Goal: Transaction & Acquisition: Purchase product/service

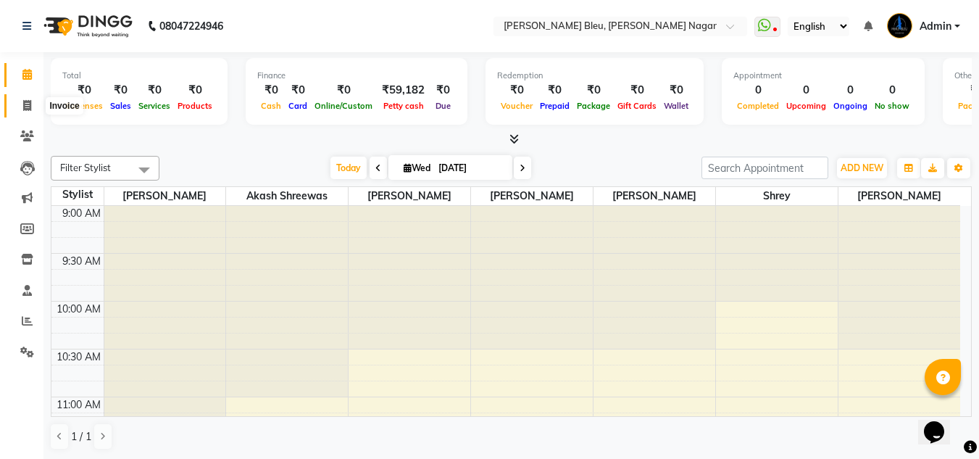
click at [29, 101] on icon at bounding box center [27, 105] width 8 height 11
select select "7629"
select select "service"
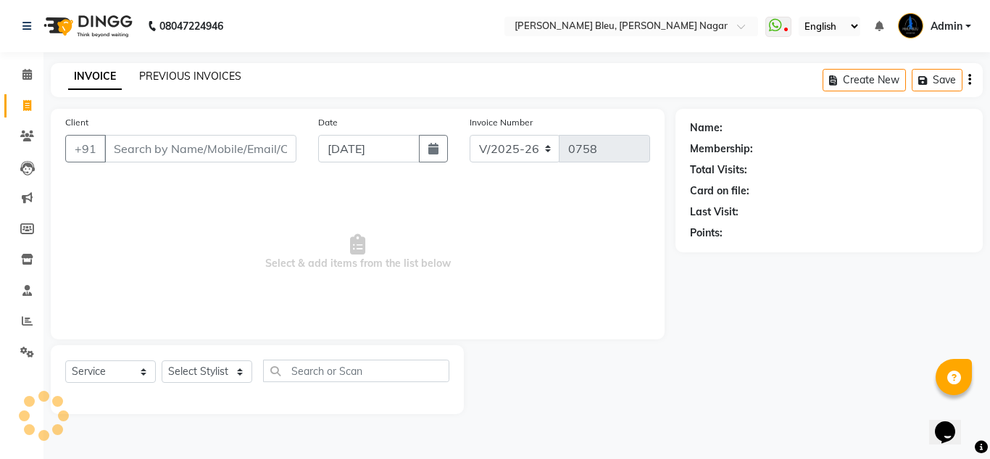
click at [217, 70] on link "PREVIOUS INVOICES" at bounding box center [190, 76] width 102 height 13
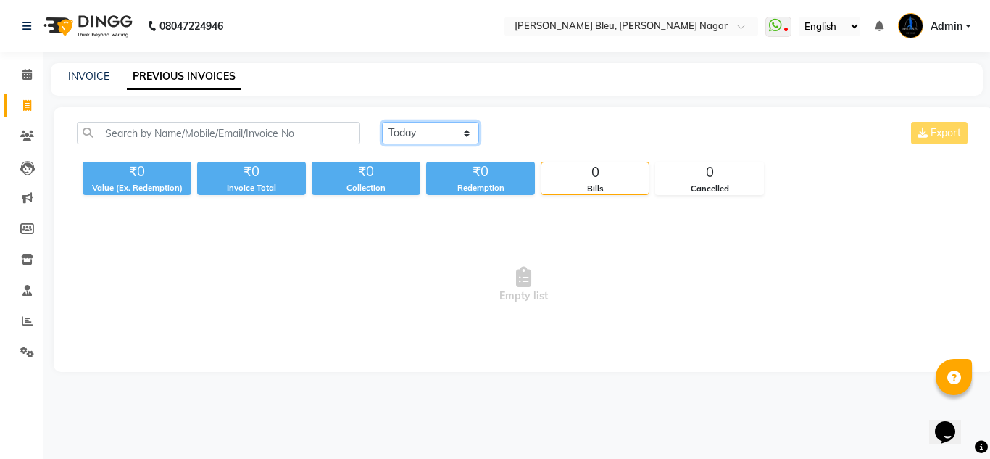
click at [460, 133] on select "[DATE] [DATE] Custom Range" at bounding box center [430, 133] width 97 height 22
select select "range"
click at [382, 122] on select "[DATE] [DATE] Custom Range" at bounding box center [430, 133] width 97 height 22
click at [483, 132] on select "[DATE] [DATE] Custom Range" at bounding box center [436, 134] width 109 height 22
click at [382, 123] on select "[DATE] [DATE] Custom Range" at bounding box center [436, 134] width 109 height 22
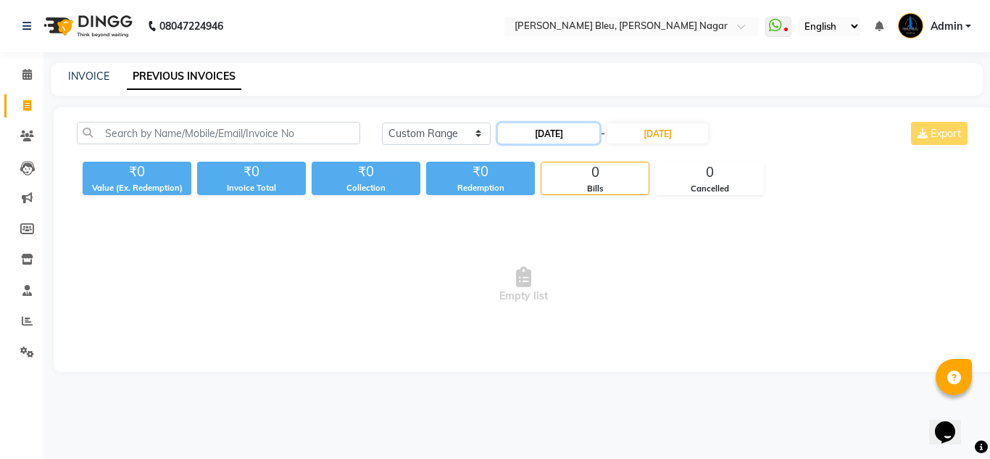
click at [560, 125] on input "[DATE]" at bounding box center [548, 133] width 101 height 20
select select "9"
select select "2025"
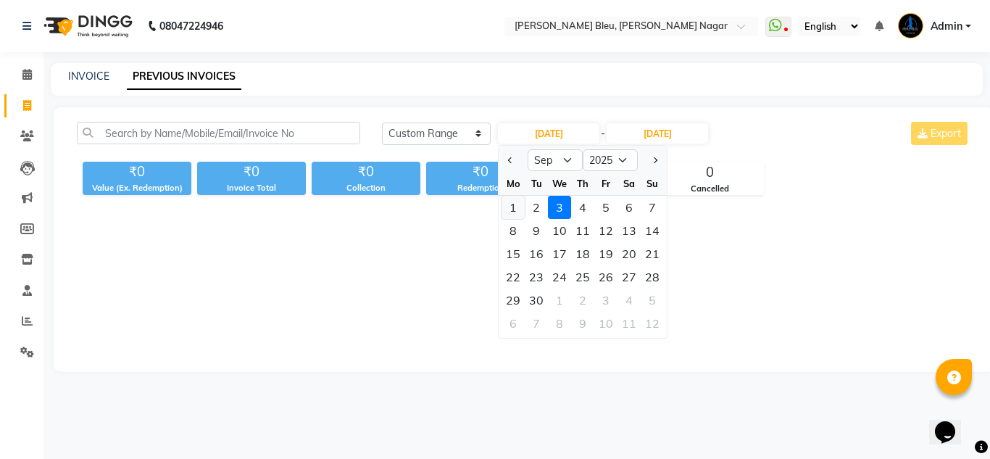
click at [515, 210] on div "1" at bounding box center [513, 207] width 23 height 23
type input "01-09-2025"
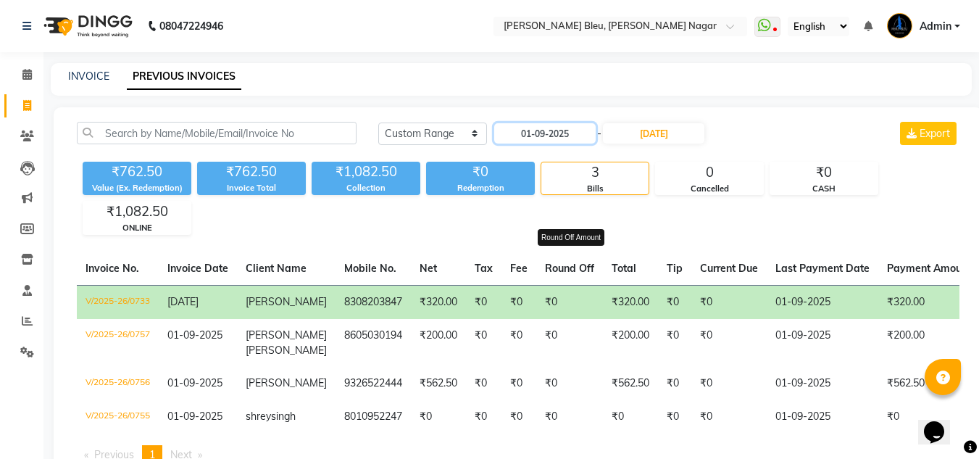
scroll to position [65, 0]
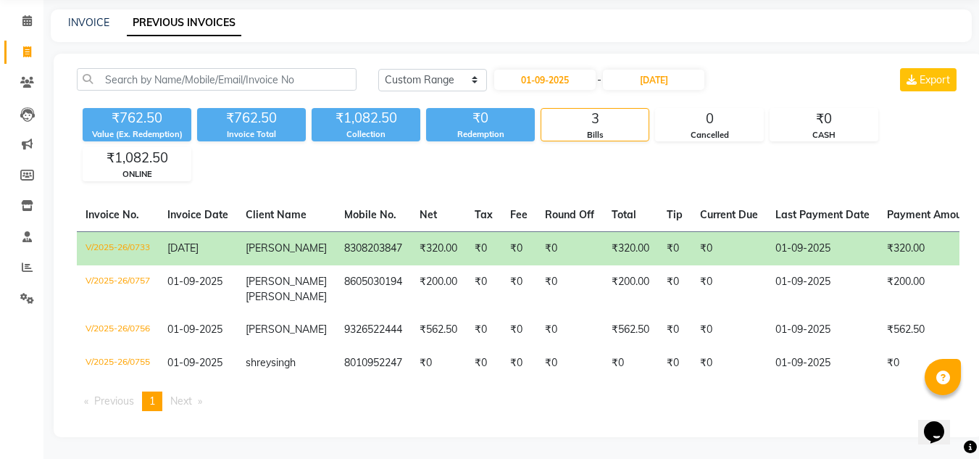
click at [183, 401] on span "Next page" at bounding box center [181, 400] width 22 height 13
click at [101, 16] on link "INVOICE" at bounding box center [88, 22] width 41 height 13
select select "service"
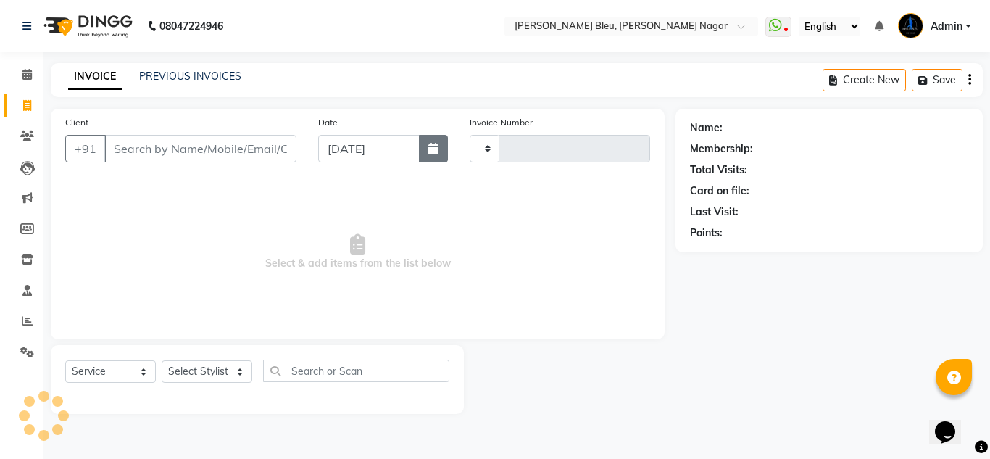
drag, startPoint x: 433, startPoint y: 138, endPoint x: 428, endPoint y: 159, distance: 21.6
click at [434, 138] on button "button" at bounding box center [433, 149] width 29 height 28
select select "9"
select select "2025"
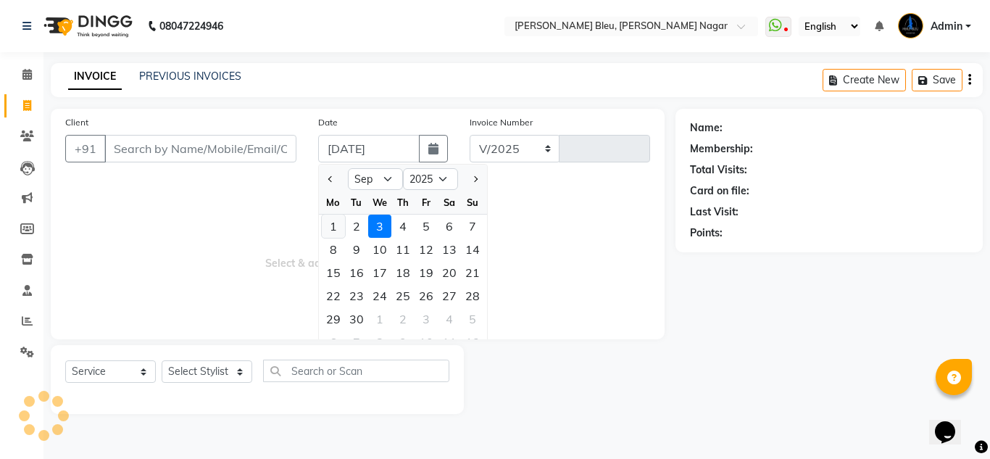
select select "7629"
type input "0758"
click at [332, 223] on div "1" at bounding box center [333, 226] width 23 height 23
type input "01-09-2025"
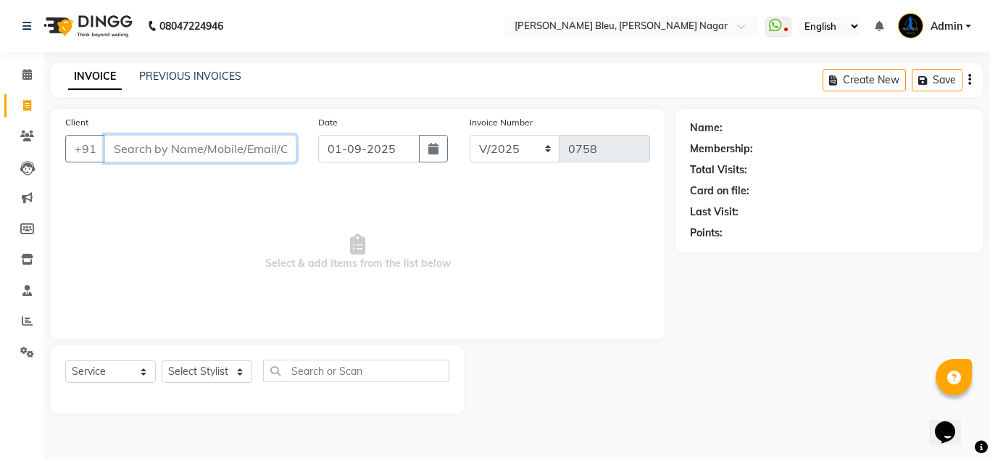
click at [204, 145] on input "Client" at bounding box center [200, 149] width 192 height 28
type input "9421567733"
click at [267, 137] on button "Add Client" at bounding box center [259, 149] width 75 height 28
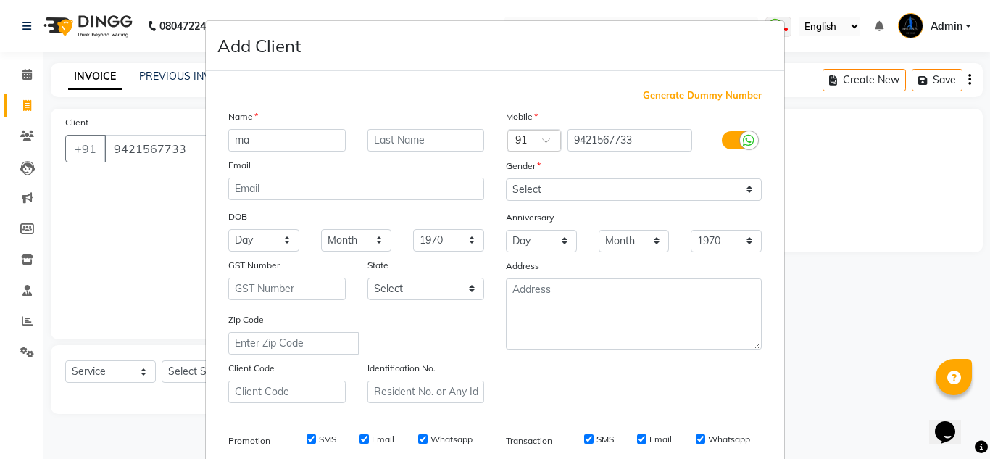
type input "m"
type input "[PERSON_NAME]"
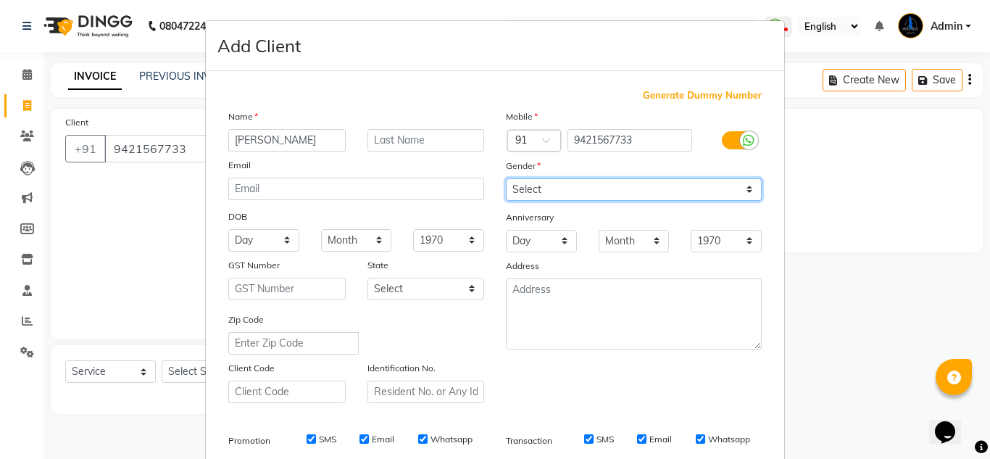
click at [523, 192] on select "Select [DEMOGRAPHIC_DATA] [DEMOGRAPHIC_DATA] Other Prefer Not To Say" at bounding box center [634, 189] width 256 height 22
select select "[DEMOGRAPHIC_DATA]"
click at [506, 178] on select "Select [DEMOGRAPHIC_DATA] [DEMOGRAPHIC_DATA] Other Prefer Not To Say" at bounding box center [634, 189] width 256 height 22
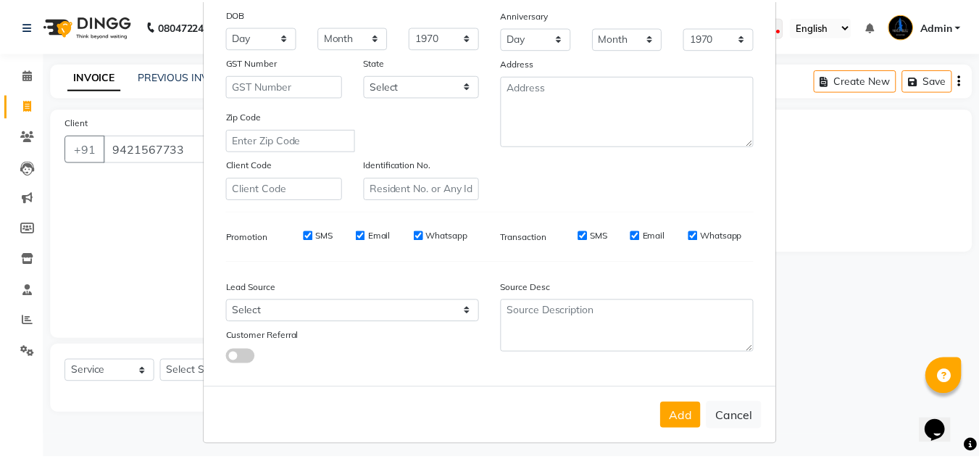
scroll to position [210, 0]
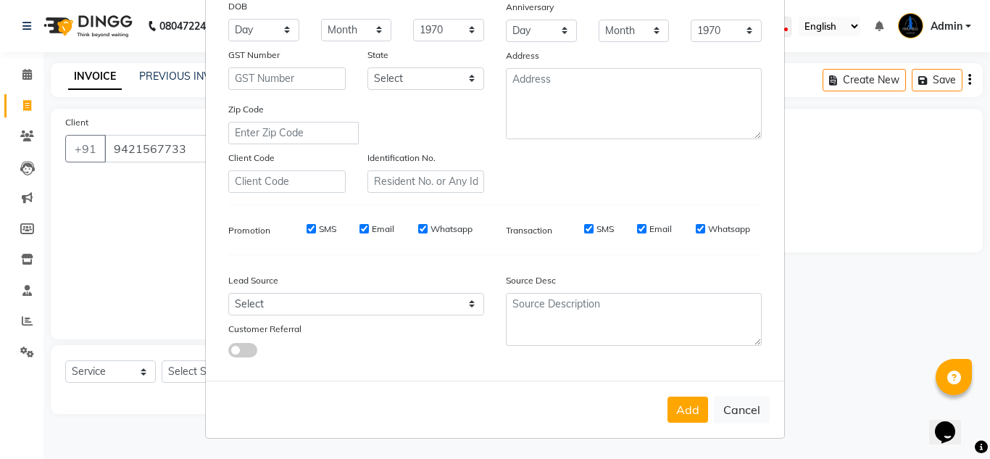
drag, startPoint x: 676, startPoint y: 418, endPoint x: 657, endPoint y: 410, distance: 20.5
click at [676, 417] on button "Add" at bounding box center [688, 410] width 41 height 26
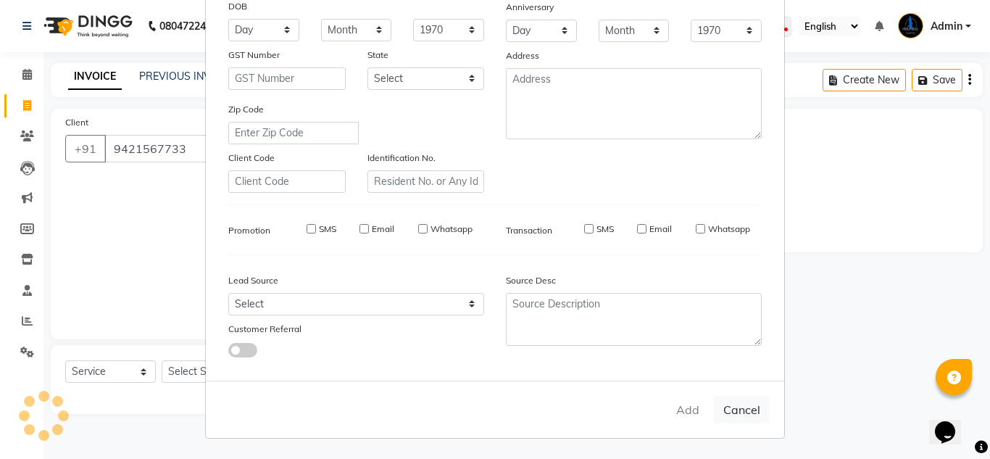
select select
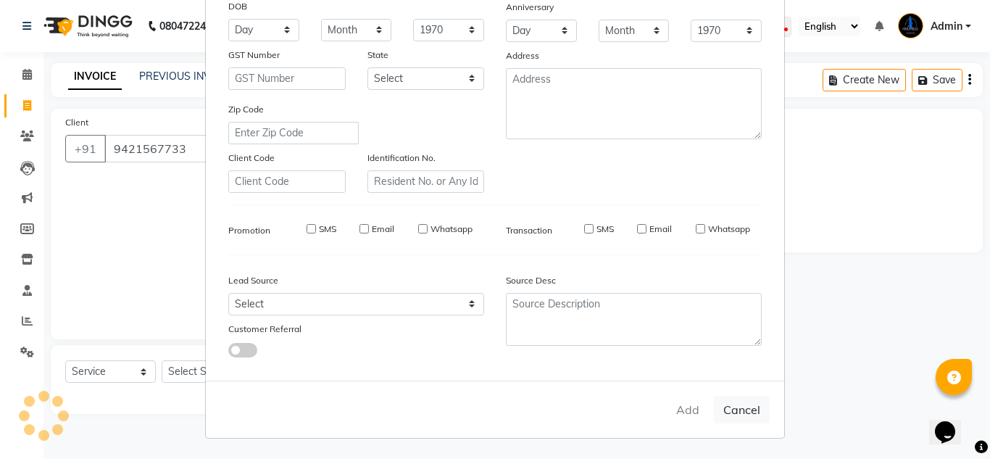
select select
checkbox input "false"
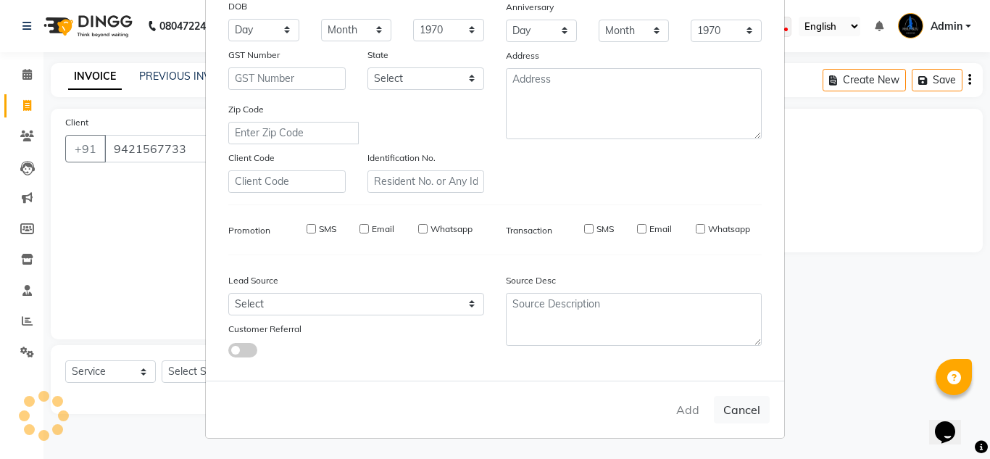
checkbox input "false"
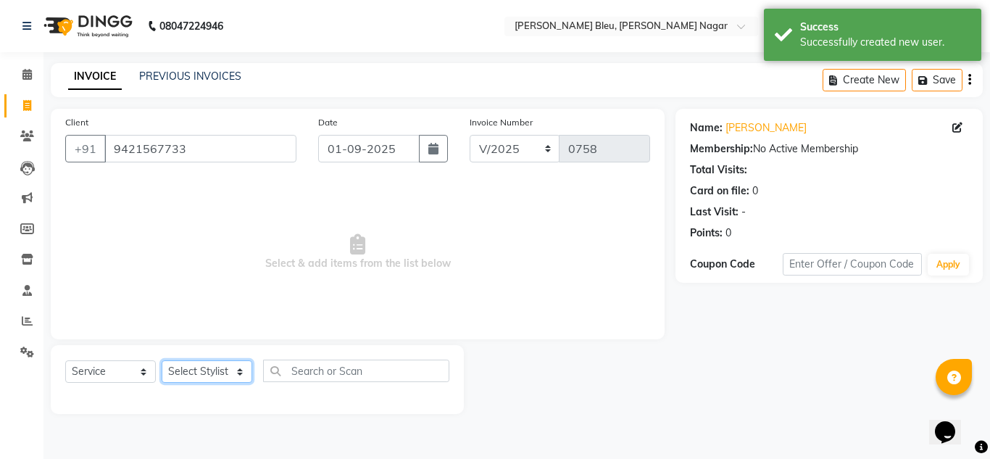
click at [226, 366] on select "Select Stylist [PERSON_NAME] Akash shreewas [PERSON_NAME] [PERSON_NAME] [PERSON…" at bounding box center [207, 371] width 91 height 22
select select "85186"
click at [162, 360] on select "Select Stylist [PERSON_NAME] Akash shreewas [PERSON_NAME] [PERSON_NAME] [PERSON…" at bounding box center [207, 371] width 91 height 22
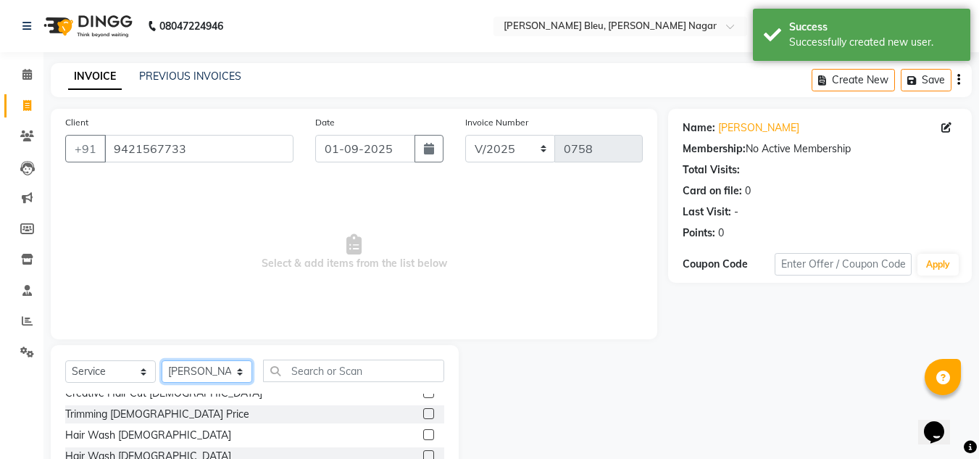
scroll to position [145, 0]
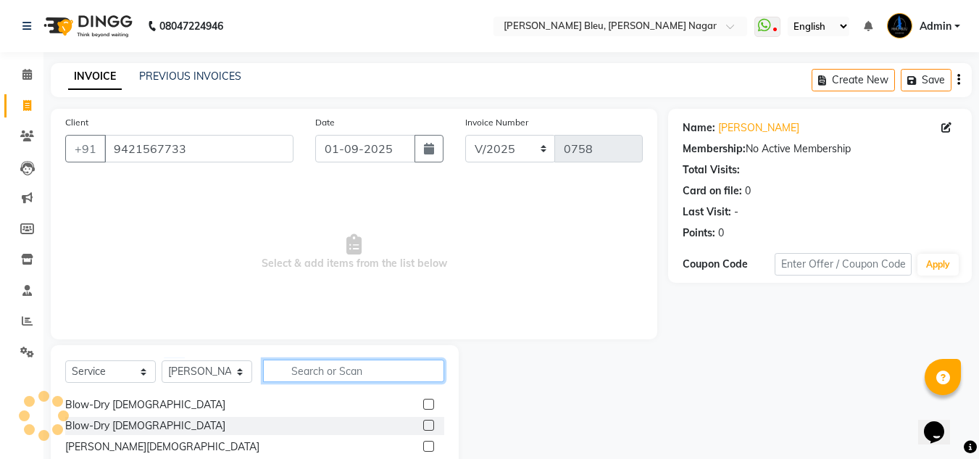
click at [337, 373] on input "text" at bounding box center [353, 371] width 181 height 22
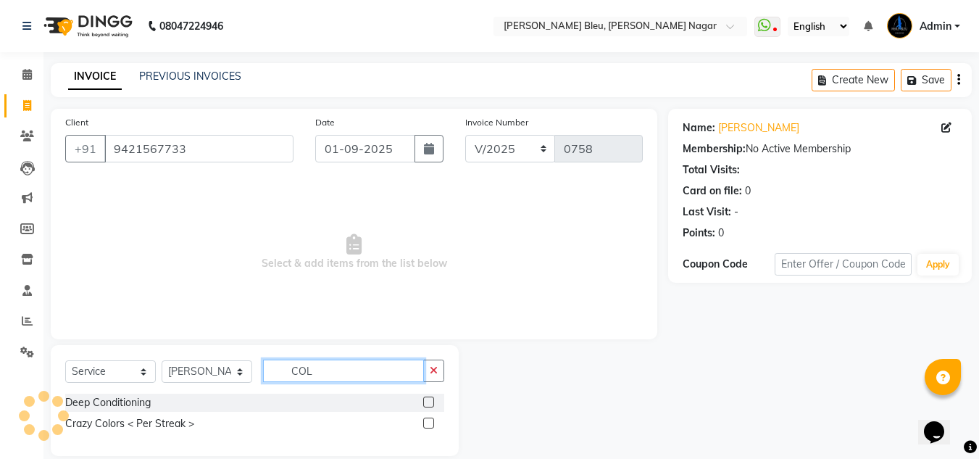
scroll to position [0, 0]
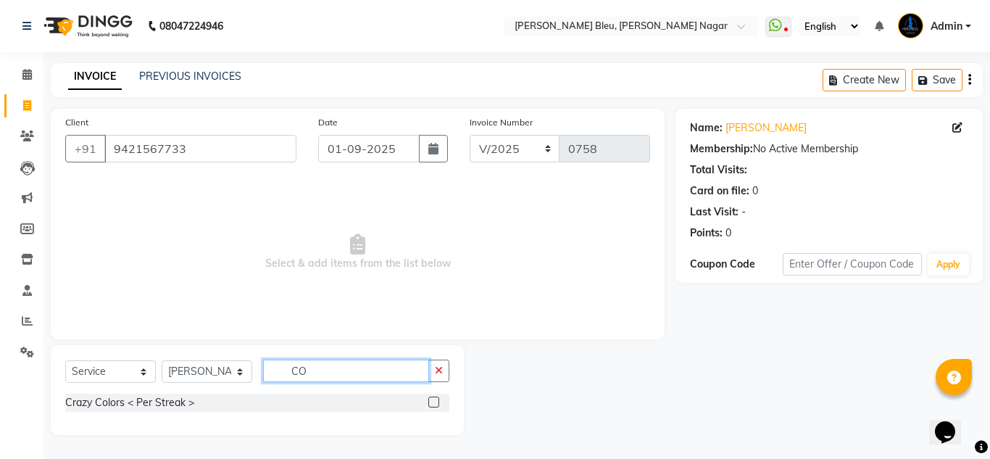
type input "C"
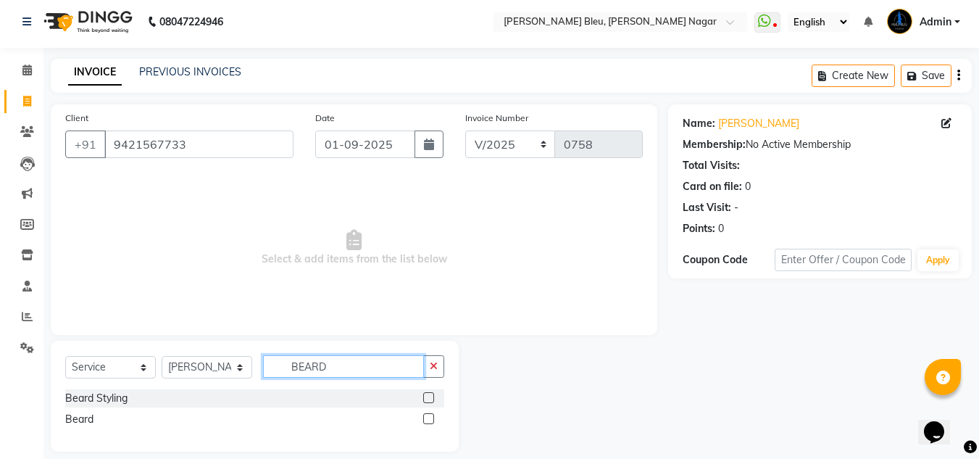
scroll to position [19, 0]
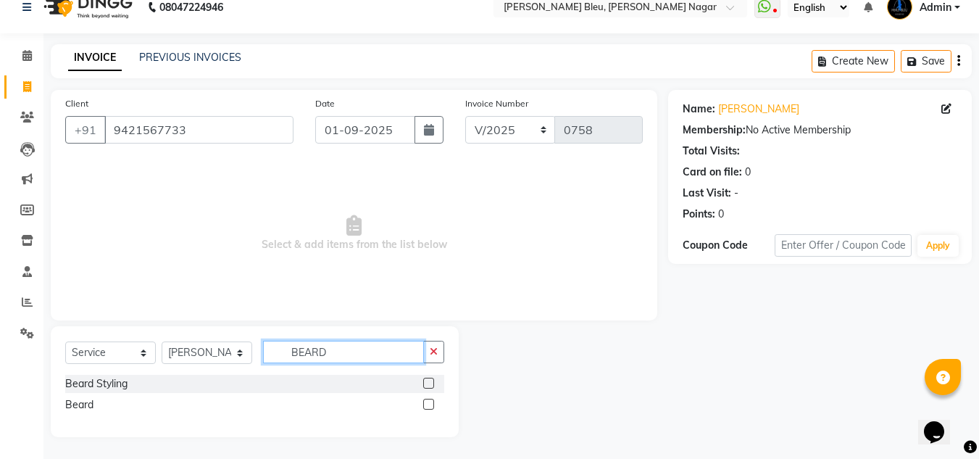
type input "BEARD"
click at [426, 383] on label at bounding box center [428, 383] width 11 height 11
click at [426, 383] on input "checkbox" at bounding box center [427, 383] width 9 height 9
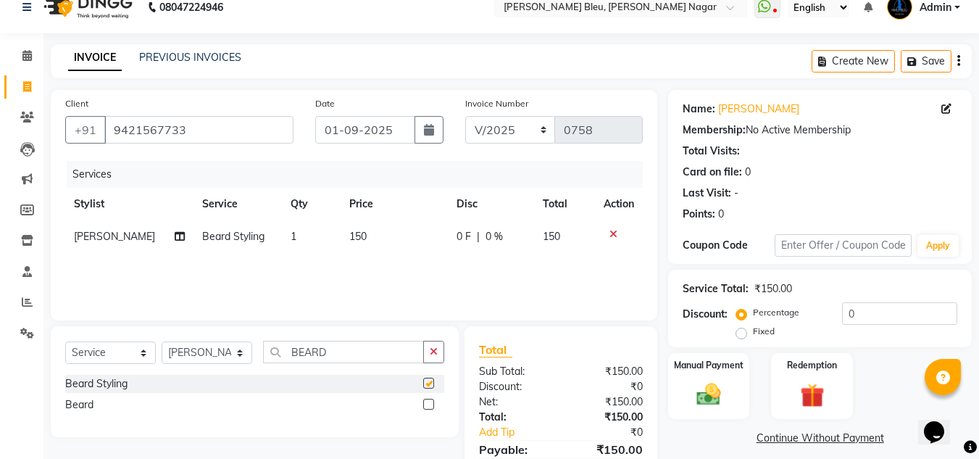
checkbox input "false"
click at [365, 240] on td "150" at bounding box center [394, 236] width 107 height 33
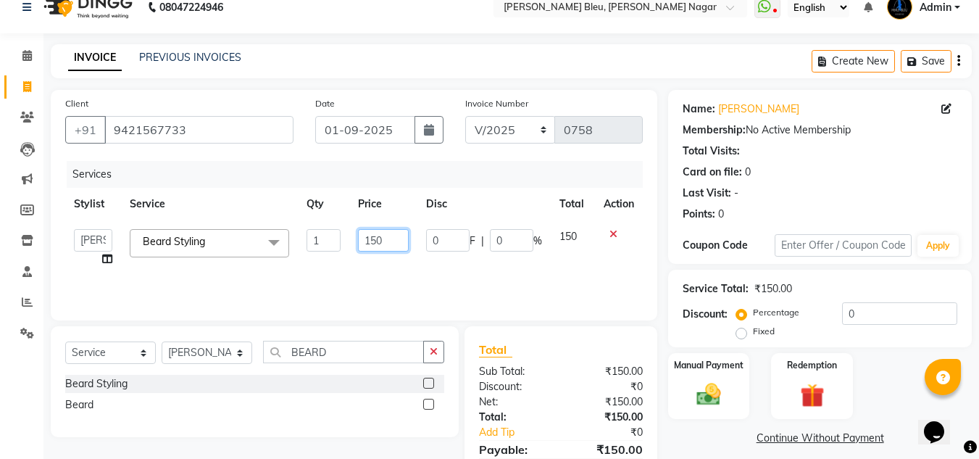
click at [365, 236] on input "150" at bounding box center [383, 240] width 50 height 22
click at [399, 238] on input "150" at bounding box center [383, 240] width 50 height 22
type input "1"
type input "375"
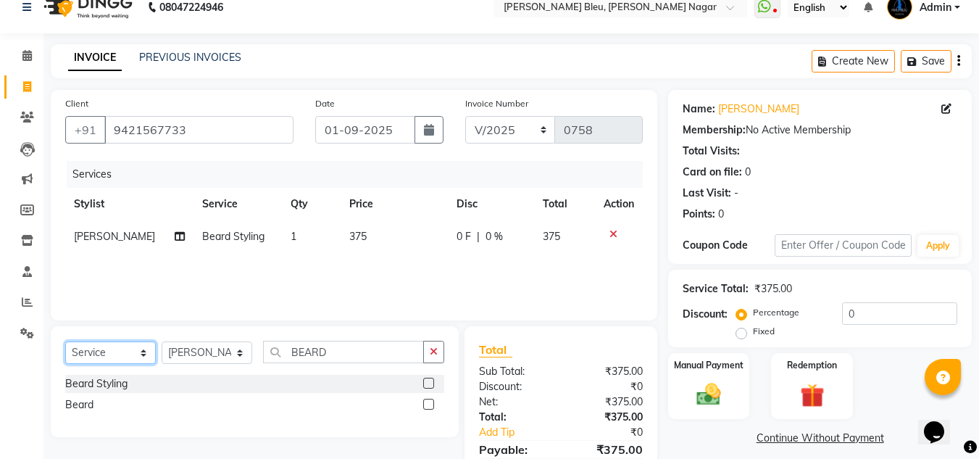
click at [138, 354] on select "Select Service Product Membership Package Voucher Prepaid Gift Card" at bounding box center [110, 352] width 91 height 22
click at [65, 341] on select "Select Service Product Membership Package Voucher Prepaid Gift Card" at bounding box center [110, 352] width 91 height 22
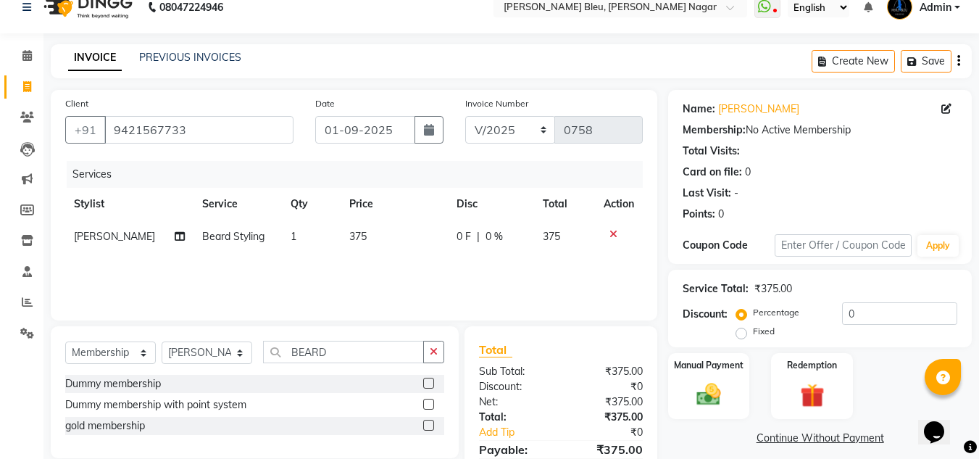
click at [147, 424] on div "gold membership" at bounding box center [254, 426] width 379 height 18
click at [430, 422] on label at bounding box center [428, 425] width 11 height 11
click at [430, 422] on input "checkbox" at bounding box center [427, 425] width 9 height 9
select select "select"
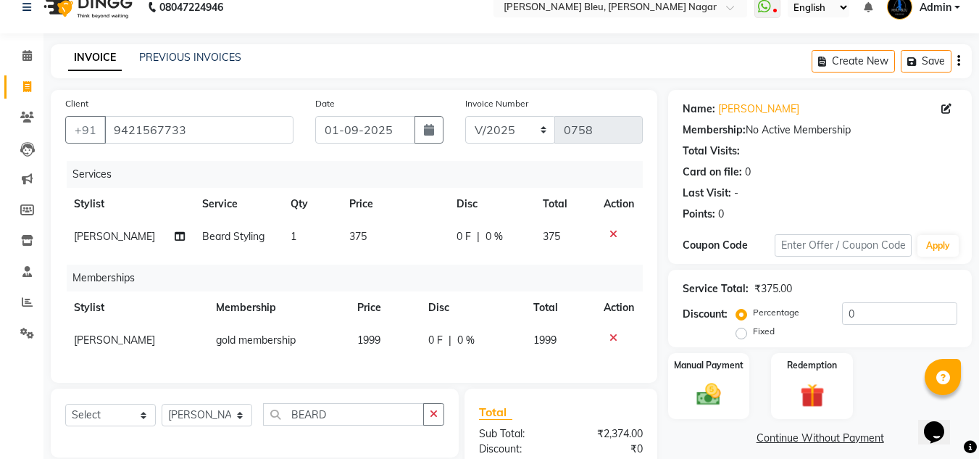
click at [392, 336] on td "1999" at bounding box center [384, 340] width 71 height 33
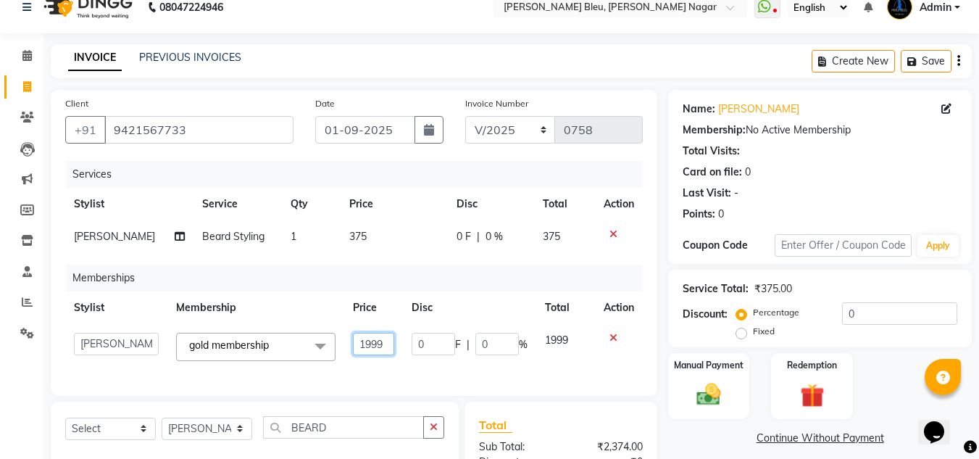
click at [392, 336] on input "1999" at bounding box center [373, 344] width 41 height 22
type input "1"
type input "500"
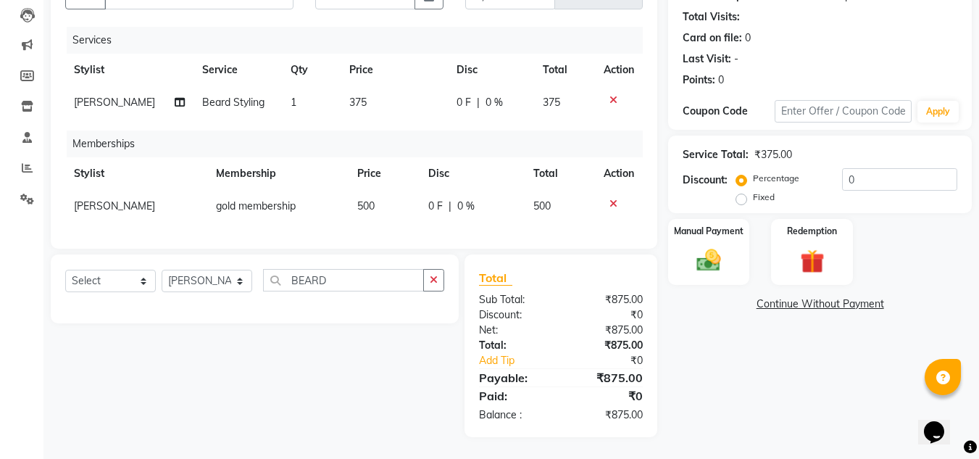
scroll to position [164, 0]
click at [541, 323] on div "Net:" at bounding box center [514, 330] width 93 height 15
click at [715, 246] on img at bounding box center [709, 260] width 41 height 29
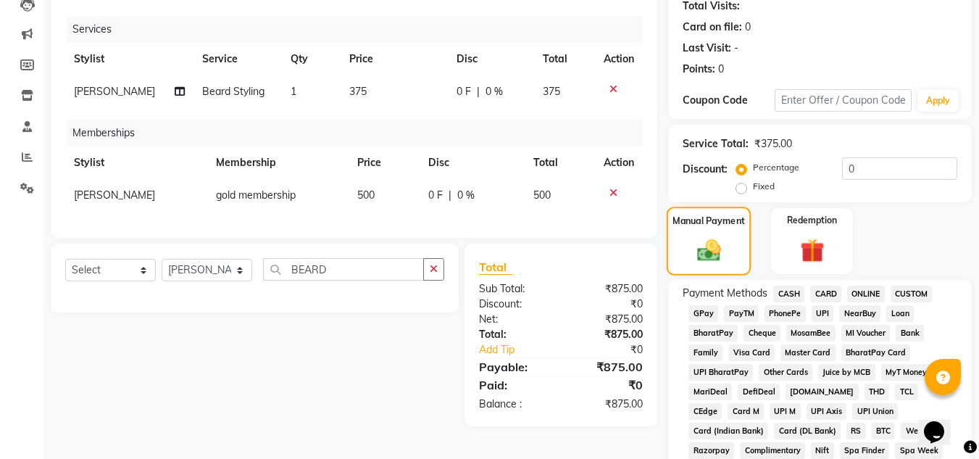
scroll to position [177, 0]
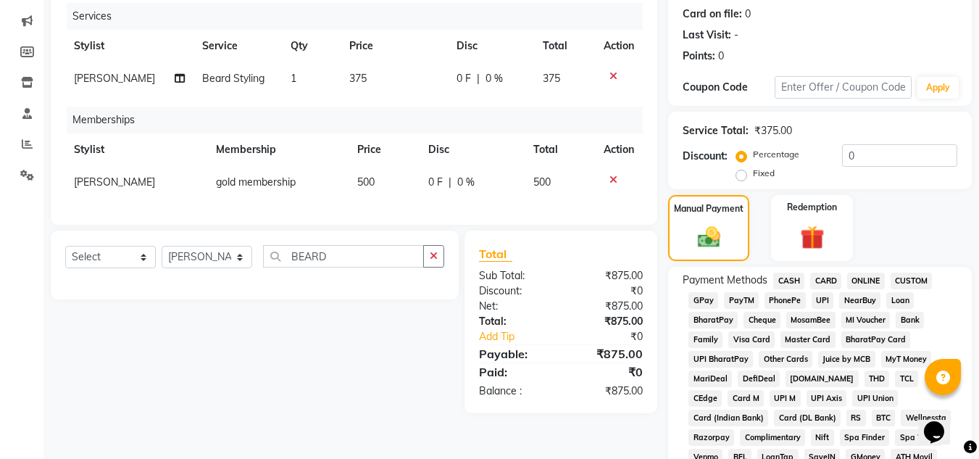
click at [861, 276] on span "ONLINE" at bounding box center [866, 281] width 38 height 17
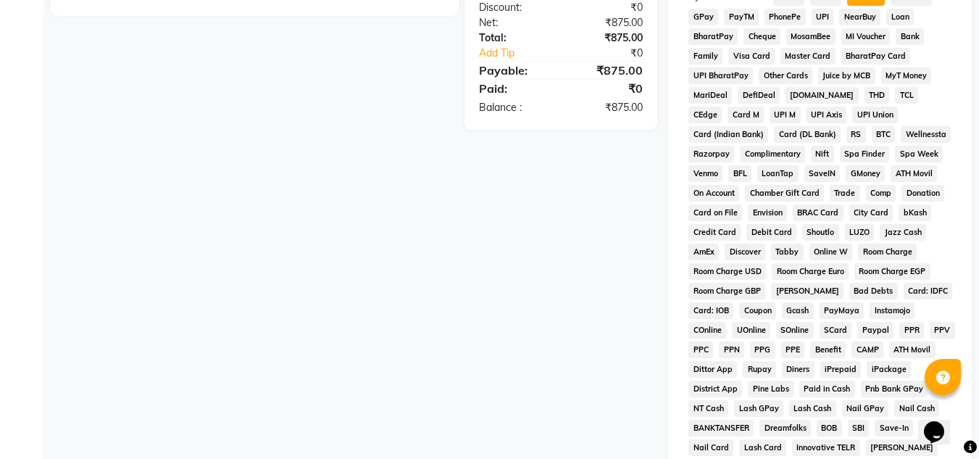
scroll to position [649, 0]
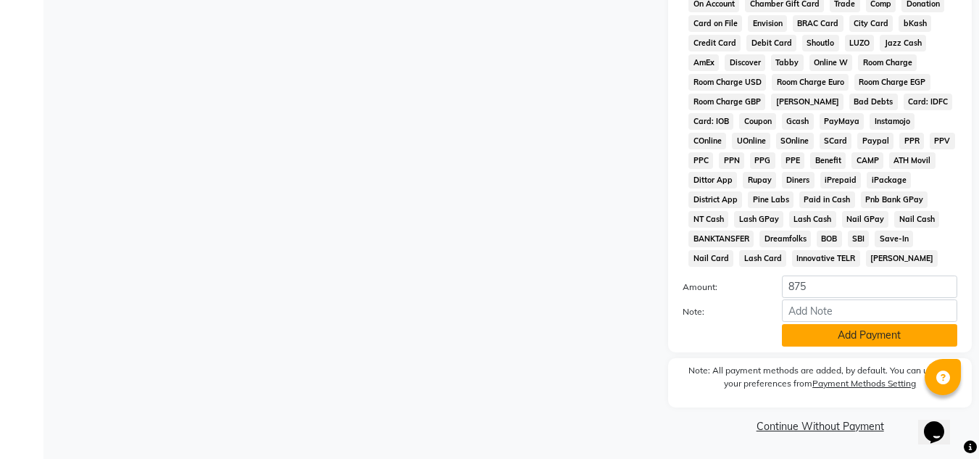
click at [831, 342] on button "Add Payment" at bounding box center [869, 335] width 175 height 22
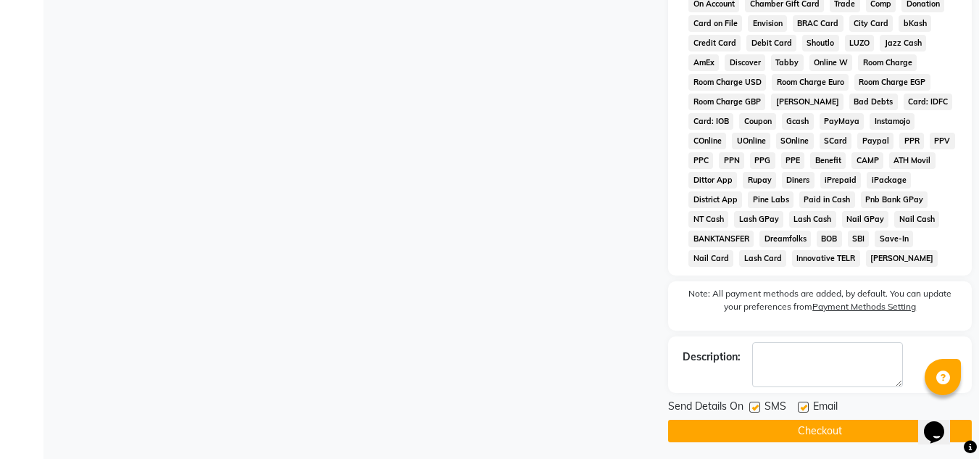
click at [808, 439] on button "Checkout" at bounding box center [820, 431] width 304 height 22
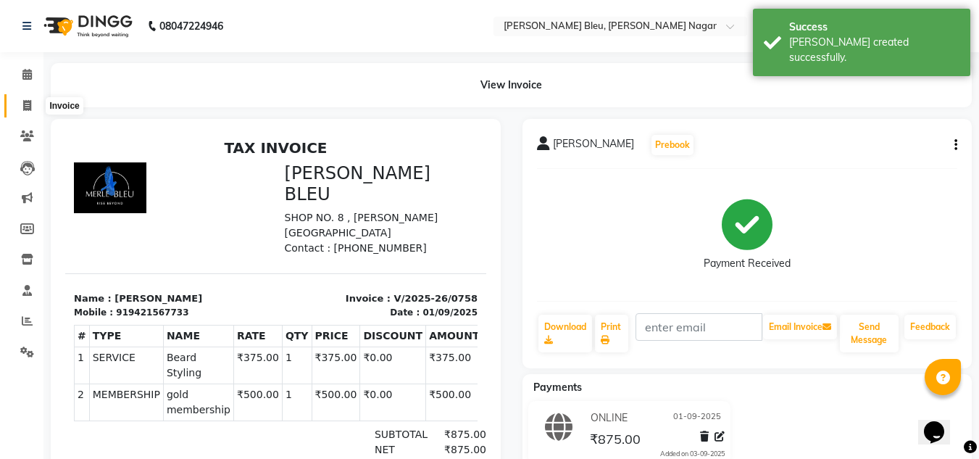
click at [28, 110] on icon at bounding box center [27, 105] width 8 height 11
select select "service"
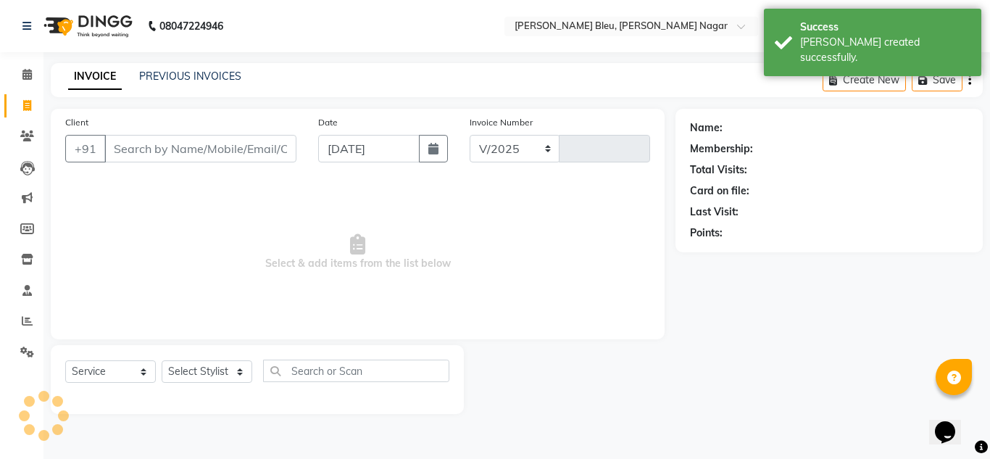
select select "7629"
type input "0759"
click at [423, 141] on button "button" at bounding box center [433, 149] width 29 height 28
select select "9"
select select "2025"
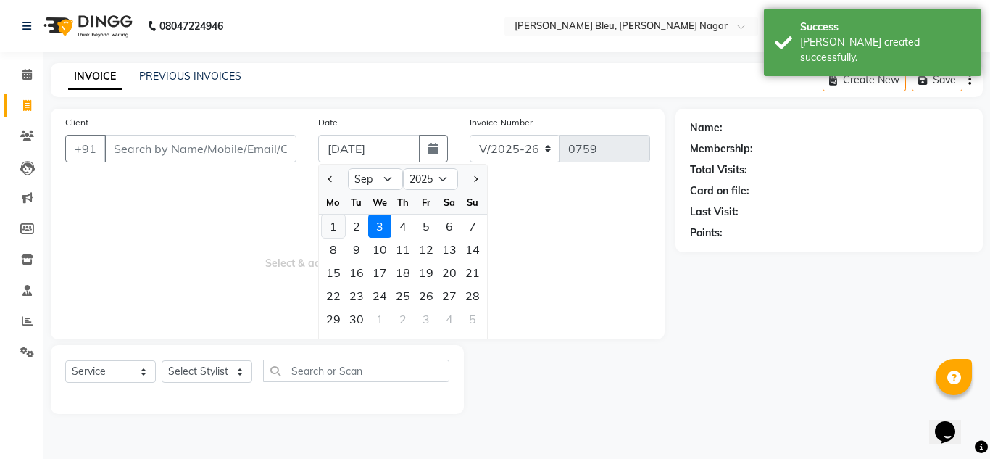
click at [336, 220] on div "1" at bounding box center [333, 226] width 23 height 23
type input "01-09-2025"
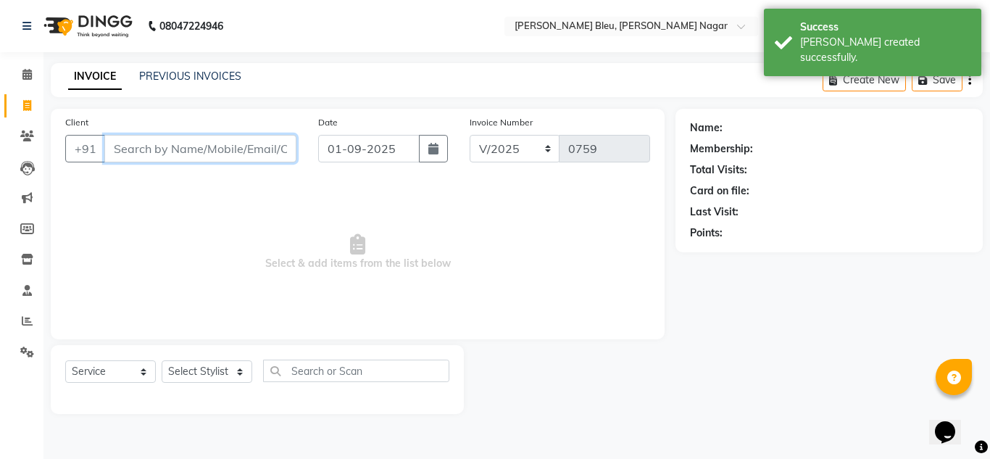
click at [232, 146] on input "Client" at bounding box center [200, 149] width 192 height 28
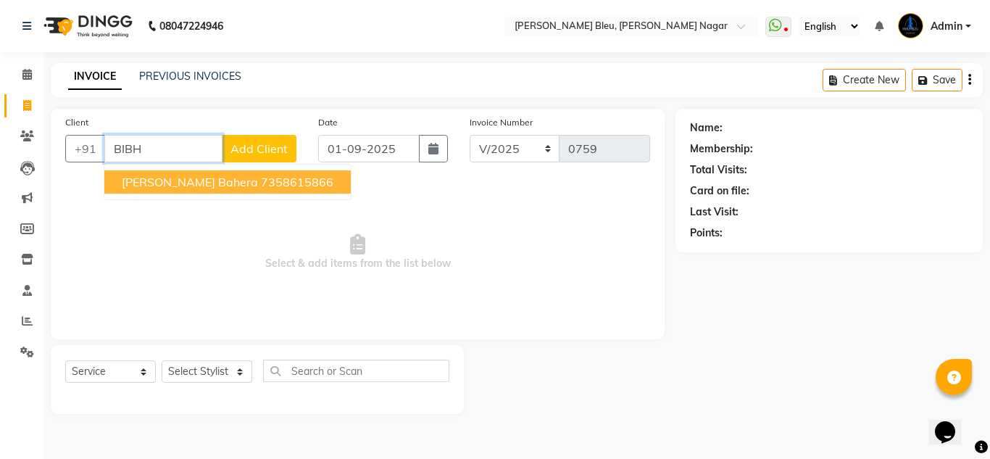
click at [261, 176] on ngb-highlight "7358615866" at bounding box center [297, 182] width 72 height 14
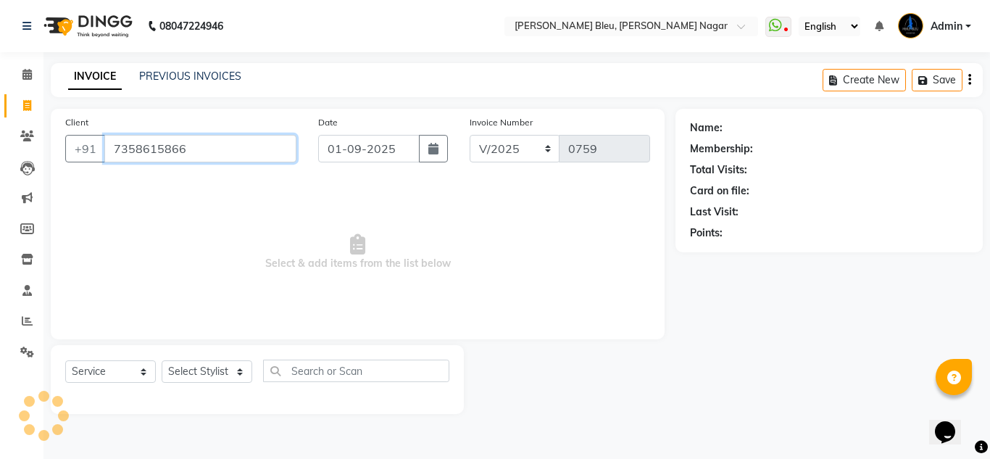
type input "7358615866"
click at [239, 373] on select "Select Stylist [PERSON_NAME] Akash shreewas [PERSON_NAME] [PERSON_NAME] [PERSON…" at bounding box center [207, 371] width 91 height 22
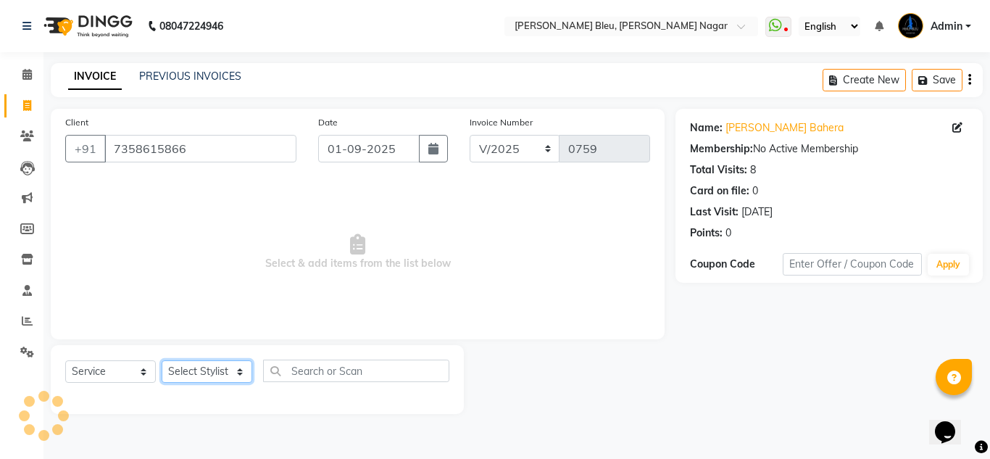
select select "86199"
click at [162, 360] on select "Select Stylist [PERSON_NAME] Akash shreewas [PERSON_NAME] [PERSON_NAME] [PERSON…" at bounding box center [207, 371] width 91 height 22
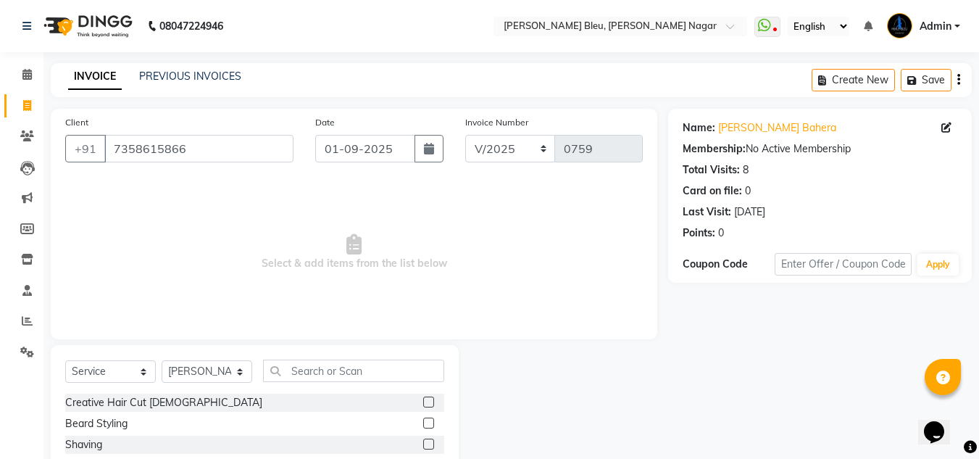
click at [423, 399] on label at bounding box center [428, 402] width 11 height 11
click at [423, 399] on input "checkbox" at bounding box center [427, 402] width 9 height 9
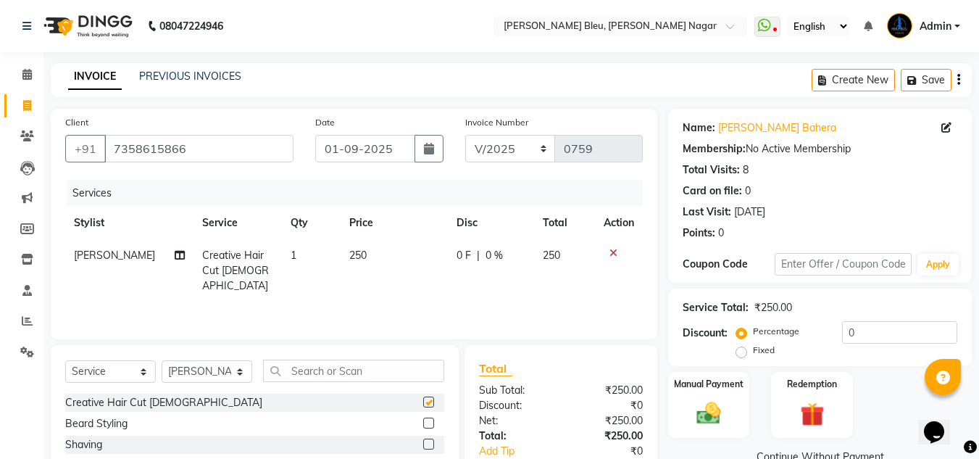
checkbox input "false"
click at [378, 241] on td "250" at bounding box center [394, 270] width 107 height 63
select select "86199"
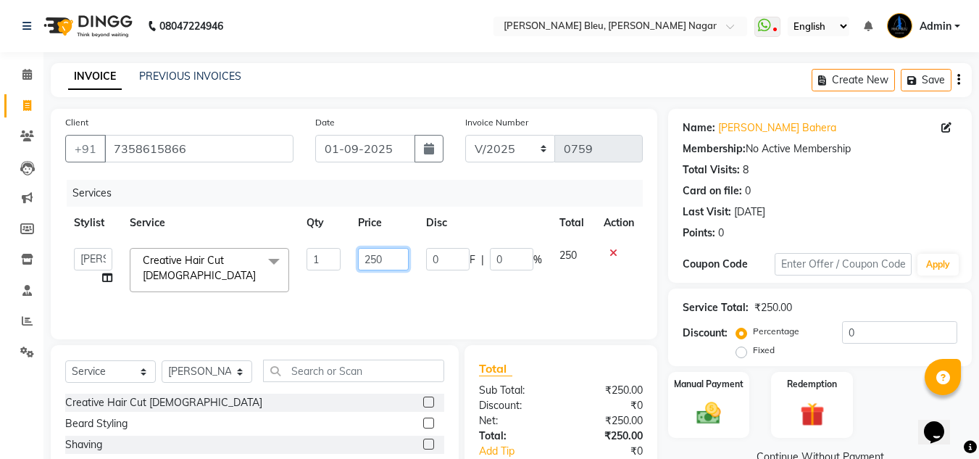
click at [387, 258] on input "250" at bounding box center [383, 259] width 50 height 22
click at [389, 258] on input "250" at bounding box center [383, 259] width 50 height 22
type input "2"
type input "150"
drag, startPoint x: 555, startPoint y: 394, endPoint x: 610, endPoint y: 373, distance: 58.3
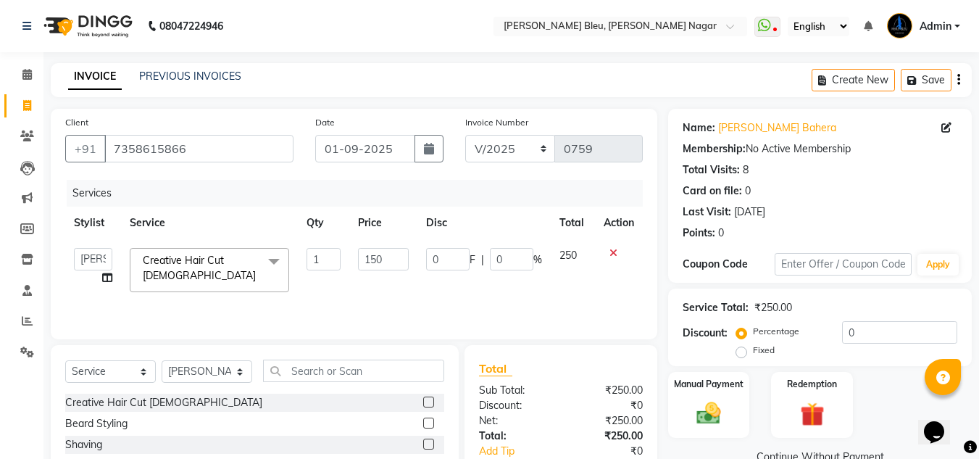
click at [556, 394] on div "Sub Total:" at bounding box center [514, 390] width 93 height 15
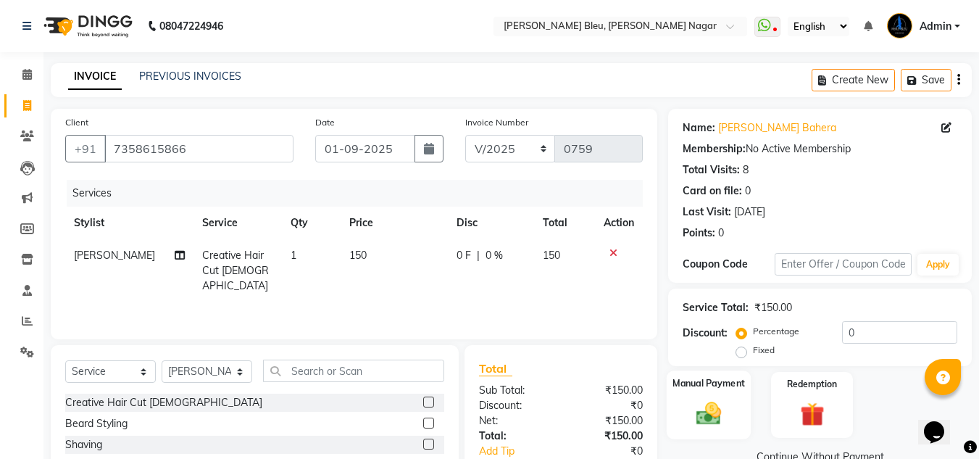
click at [714, 410] on img at bounding box center [709, 413] width 41 height 29
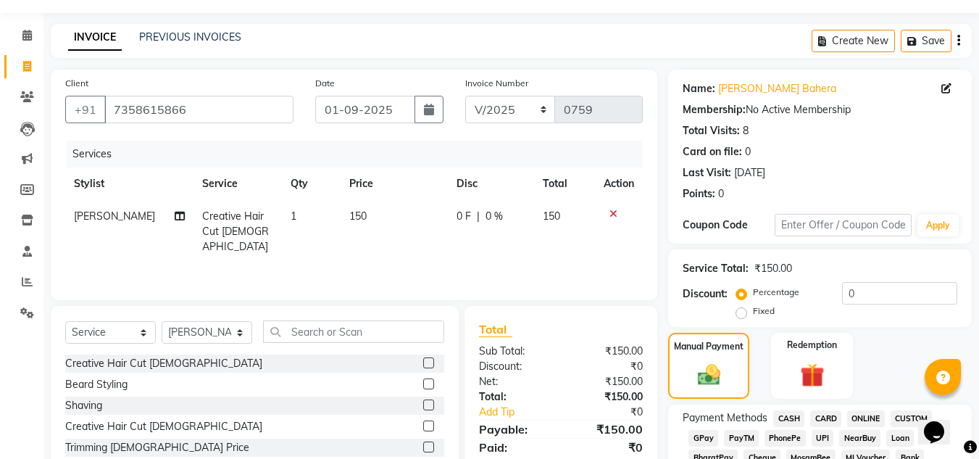
scroll to position [72, 0]
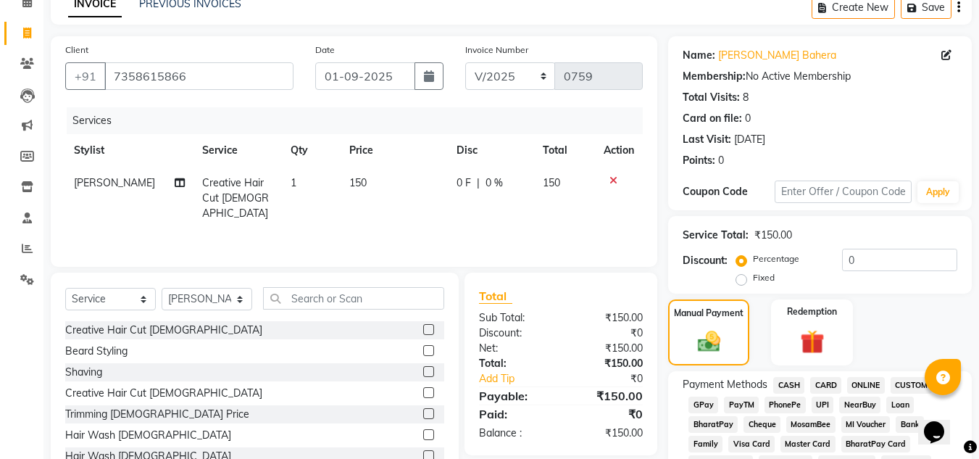
click at [854, 389] on span "ONLINE" at bounding box center [866, 385] width 38 height 17
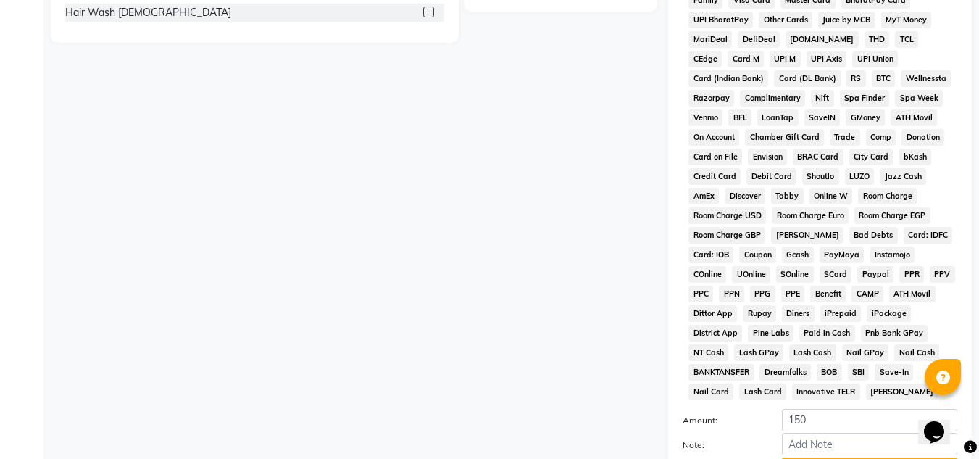
scroll to position [649, 0]
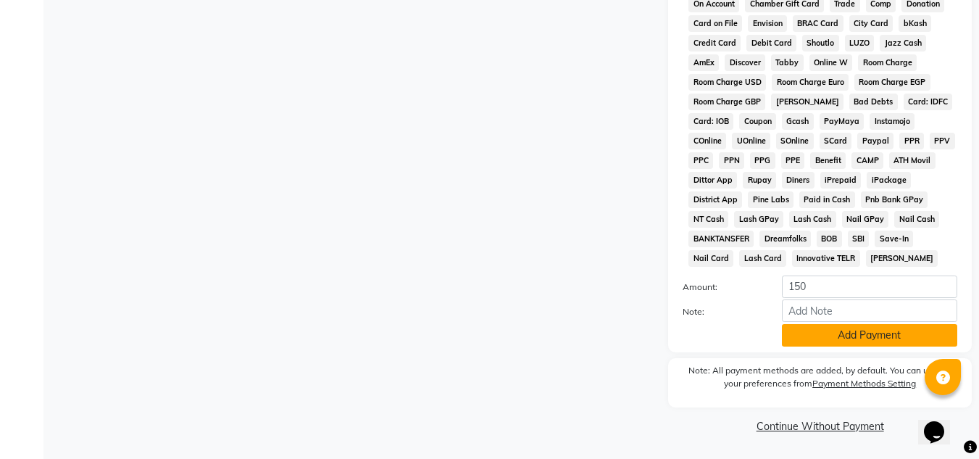
click at [816, 339] on button "Add Payment" at bounding box center [869, 335] width 175 height 22
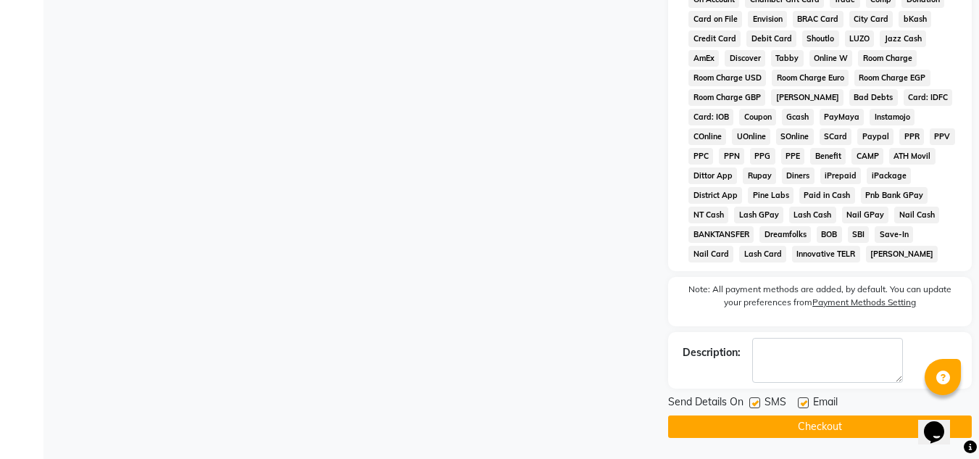
scroll to position [655, 0]
click at [805, 427] on button "Checkout" at bounding box center [820, 426] width 304 height 22
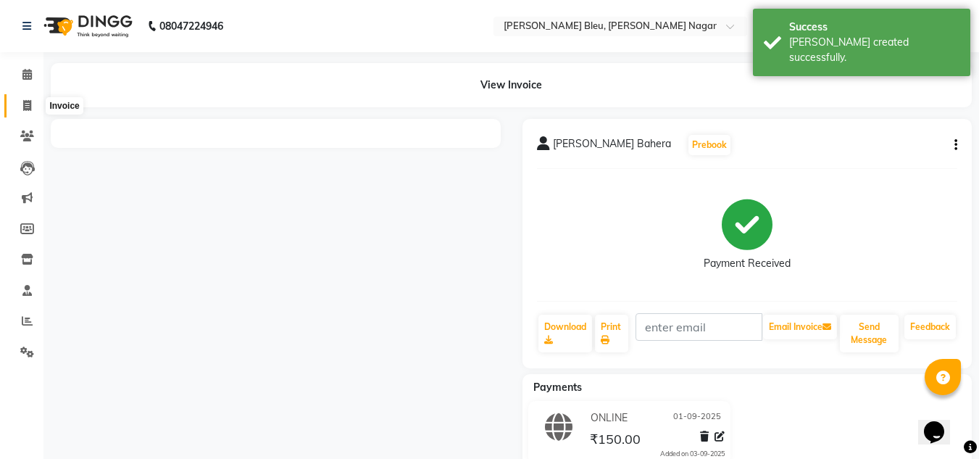
click at [25, 107] on icon at bounding box center [27, 105] width 8 height 11
select select "service"
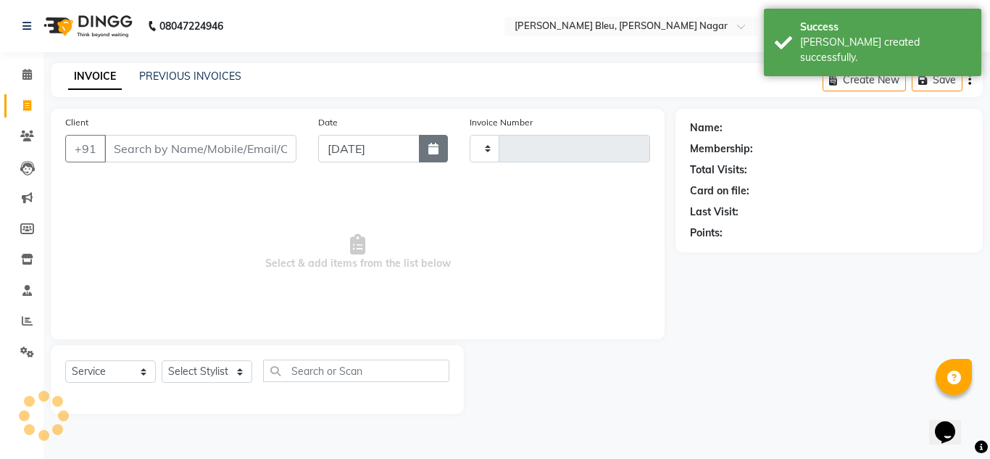
type input "0760"
select select "7629"
click at [437, 154] on icon "button" at bounding box center [433, 149] width 10 height 12
select select "9"
select select "2025"
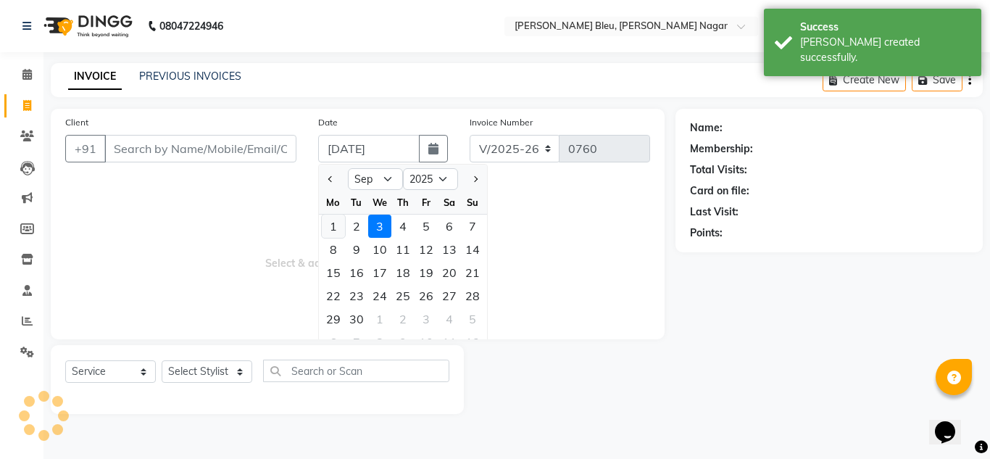
click at [337, 224] on div "1" at bounding box center [333, 226] width 23 height 23
type input "01-09-2025"
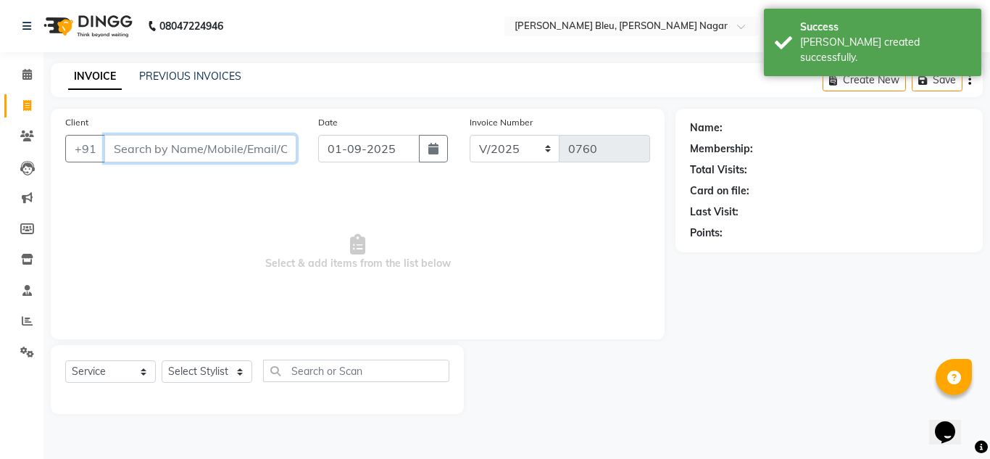
click at [241, 151] on input "Client" at bounding box center [200, 149] width 192 height 28
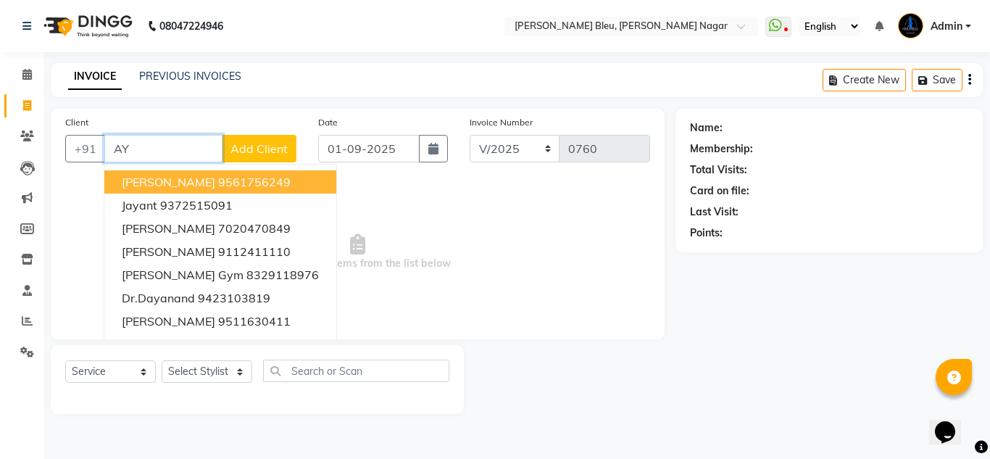
type input "A"
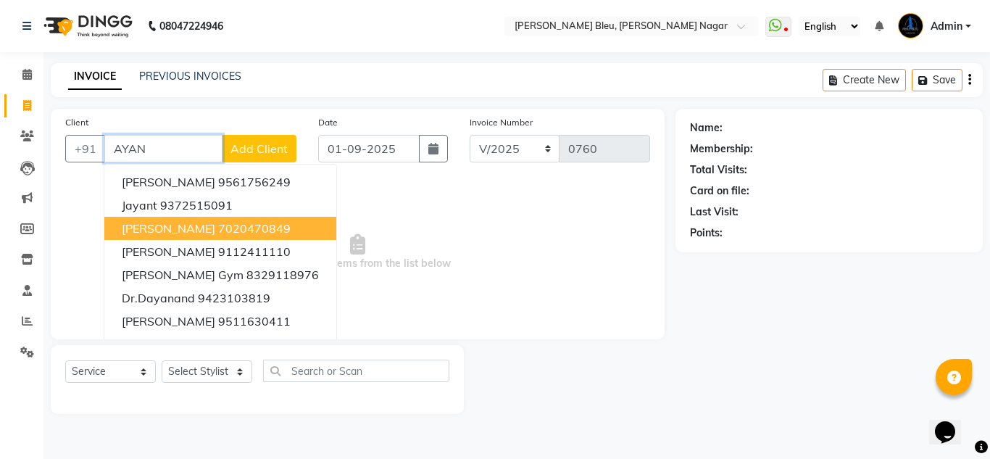
click at [218, 234] on ngb-highlight "7020470849" at bounding box center [254, 228] width 72 height 14
type input "7020470849"
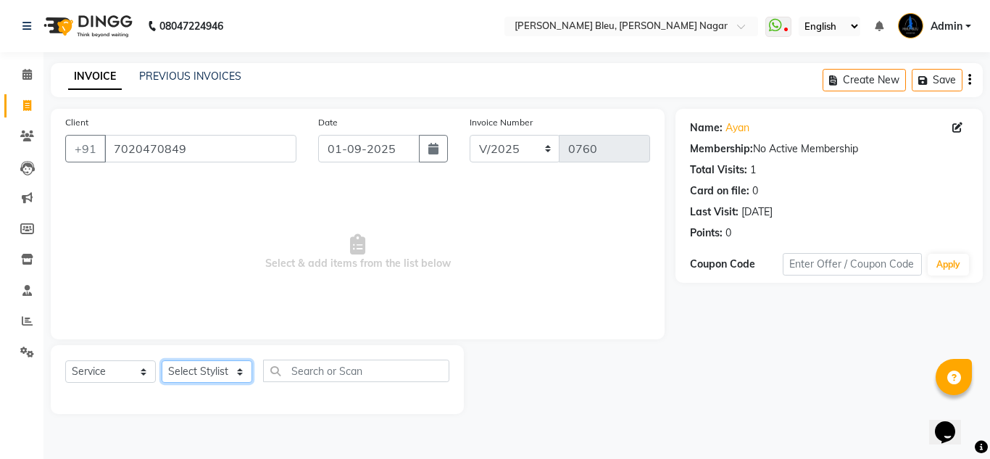
click at [238, 378] on select "Select Stylist [PERSON_NAME] Akash shreewas [PERSON_NAME] [PERSON_NAME] [PERSON…" at bounding box center [207, 371] width 91 height 22
select select "85186"
click at [162, 360] on select "Select Stylist [PERSON_NAME] Akash shreewas [PERSON_NAME] [PERSON_NAME] [PERSON…" at bounding box center [207, 371] width 91 height 22
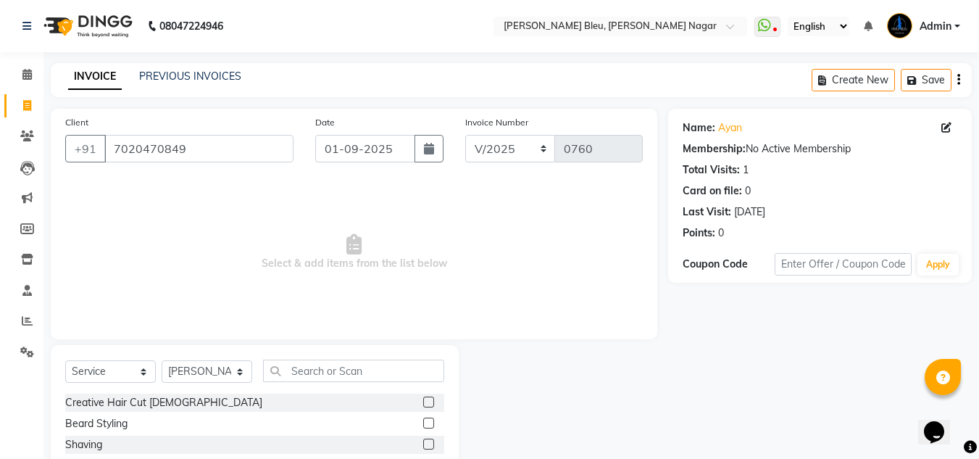
click at [423, 400] on label at bounding box center [428, 402] width 11 height 11
click at [423, 400] on input "checkbox" at bounding box center [427, 402] width 9 height 9
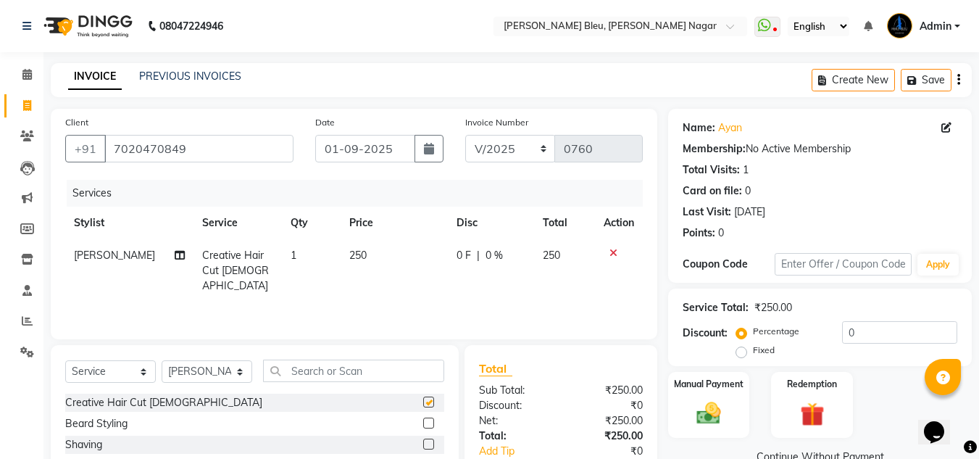
checkbox input "false"
click at [362, 253] on td "250" at bounding box center [394, 270] width 107 height 63
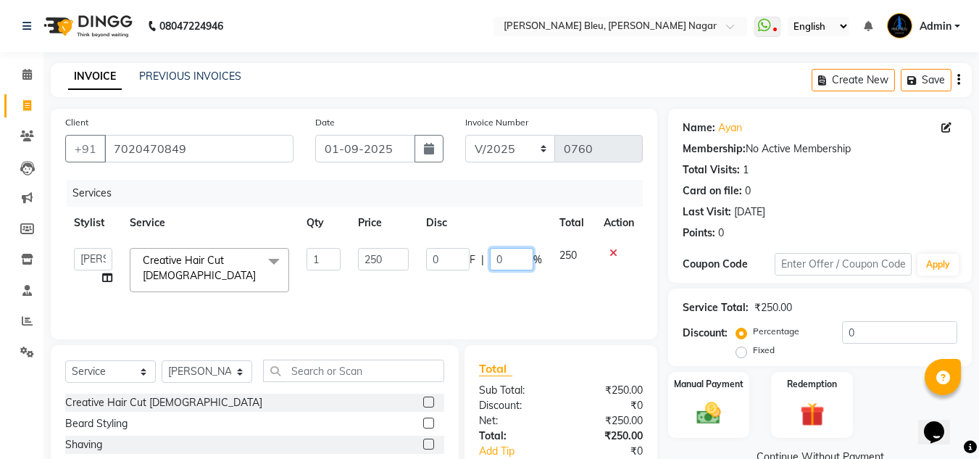
click at [508, 261] on input "0" at bounding box center [511, 259] width 43 height 22
type input "25"
click at [568, 363] on div "Total" at bounding box center [561, 368] width 164 height 17
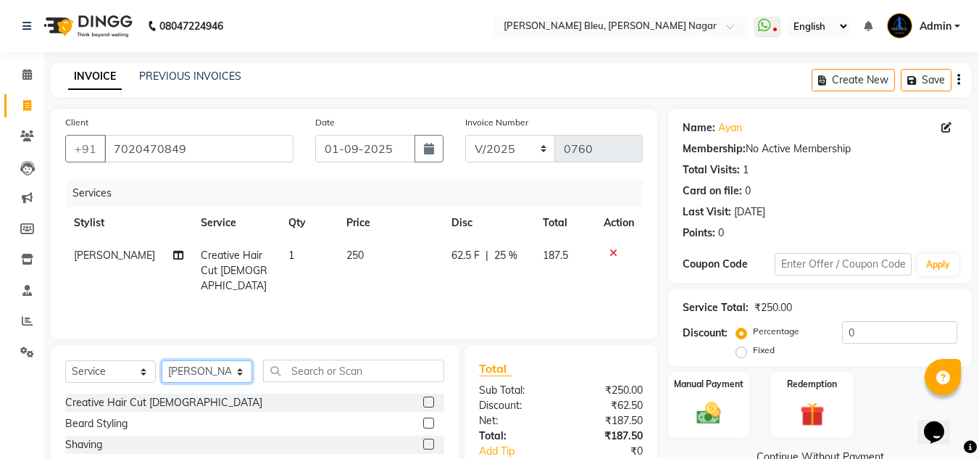
click at [224, 371] on select "Select Stylist [PERSON_NAME] Akash shreewas [PERSON_NAME] [PERSON_NAME] [PERSON…" at bounding box center [207, 371] width 91 height 22
select select "67934"
click at [162, 360] on select "Select Stylist [PERSON_NAME] Akash shreewas [PERSON_NAME] [PERSON_NAME] [PERSON…" at bounding box center [207, 371] width 91 height 22
click at [145, 368] on select "Select Service Product Membership Package Voucher Prepaid Gift Card" at bounding box center [110, 371] width 91 height 22
click at [65, 360] on select "Select Service Product Membership Package Voucher Prepaid Gift Card" at bounding box center [110, 371] width 91 height 22
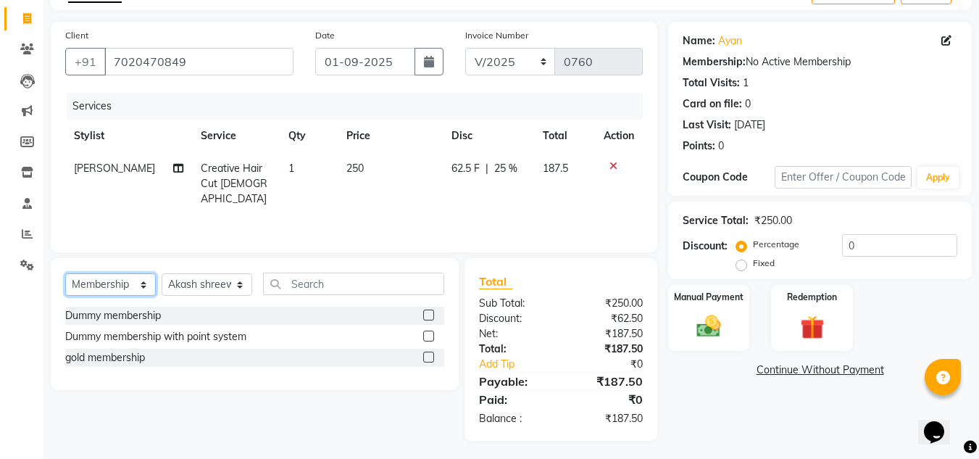
scroll to position [91, 0]
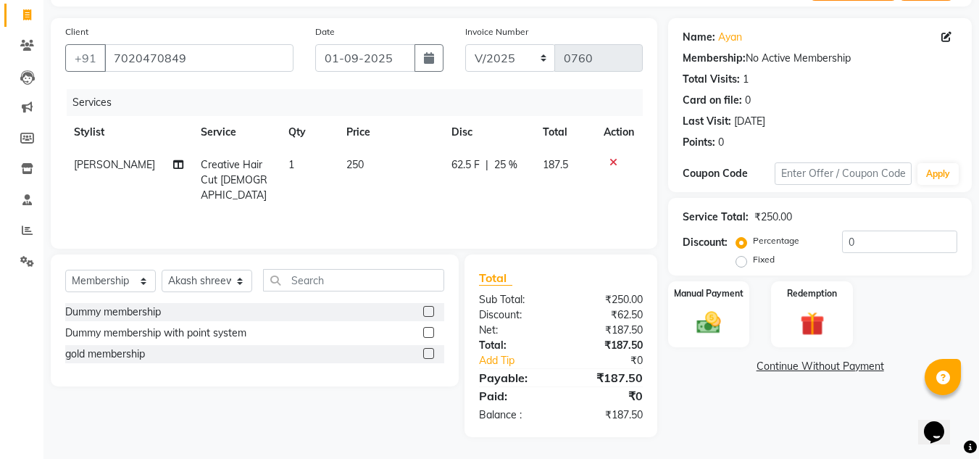
click at [428, 355] on label at bounding box center [428, 353] width 11 height 11
click at [428, 355] on input "checkbox" at bounding box center [427, 353] width 9 height 9
select select "select"
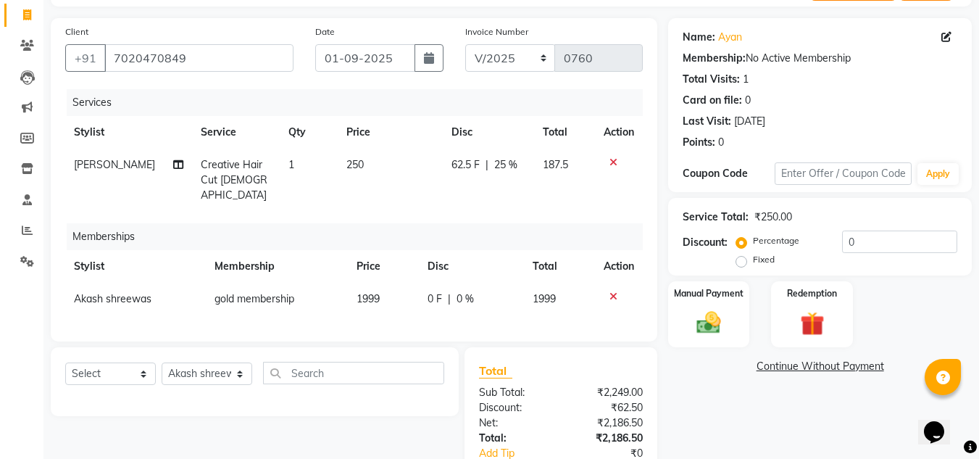
click at [393, 283] on td "1999" at bounding box center [383, 299] width 71 height 33
select select "67934"
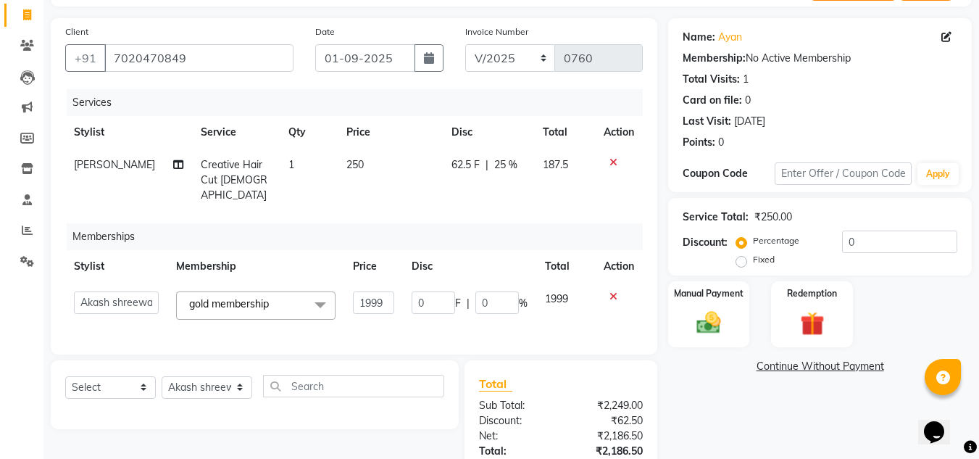
click at [392, 291] on input "1999" at bounding box center [373, 302] width 41 height 22
type input "1"
type input "500"
drag, startPoint x: 563, startPoint y: 418, endPoint x: 620, endPoint y: 355, distance: 85.2
click at [562, 418] on div "Total Sub Total: ₹2,249.00 Discount: ₹62.50 Net: ₹2,186.50 Total: ₹2,186.50 Add…" at bounding box center [561, 452] width 164 height 154
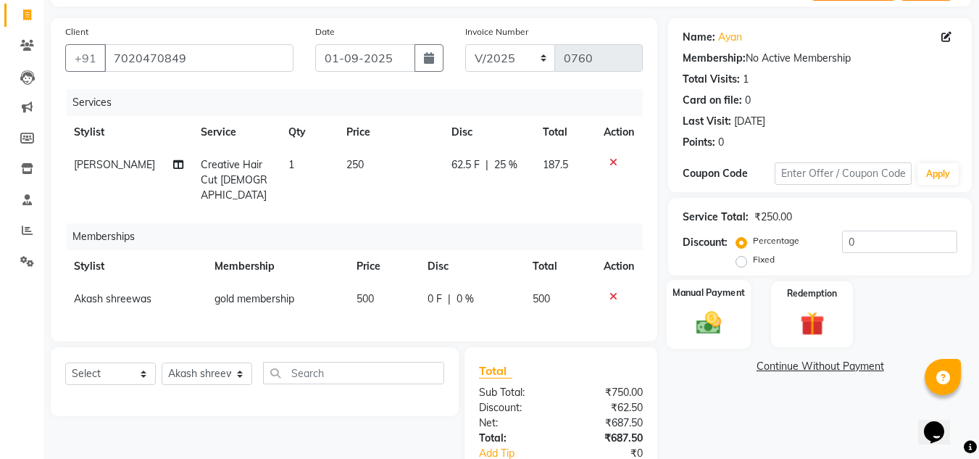
click at [694, 325] on img at bounding box center [709, 322] width 41 height 29
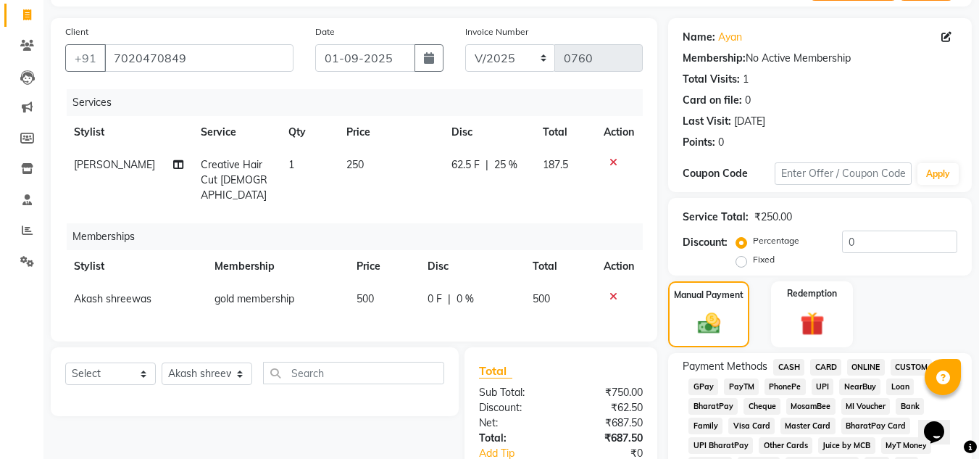
click at [869, 365] on span "ONLINE" at bounding box center [866, 367] width 38 height 17
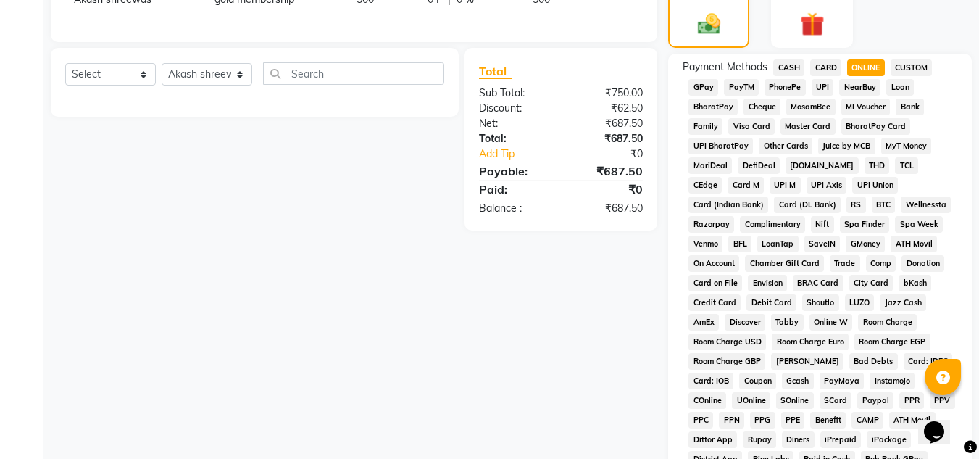
scroll to position [598, 0]
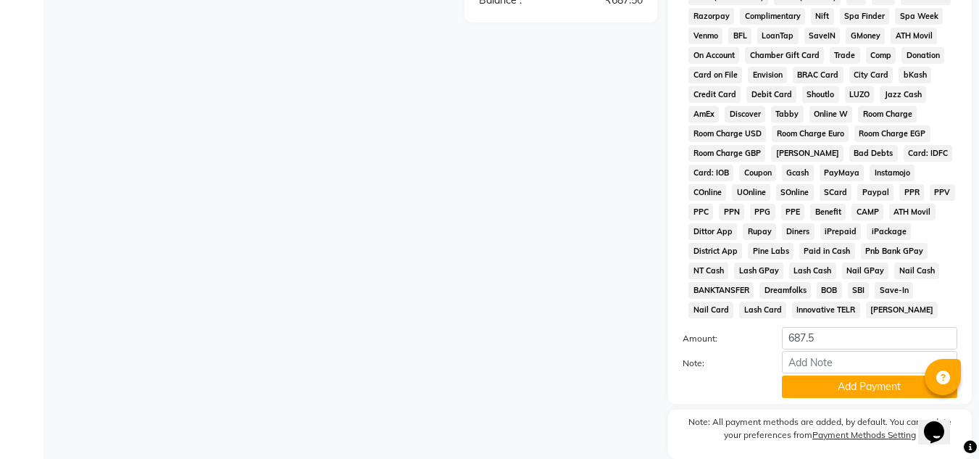
click at [823, 383] on button "Add Payment" at bounding box center [869, 386] width 175 height 22
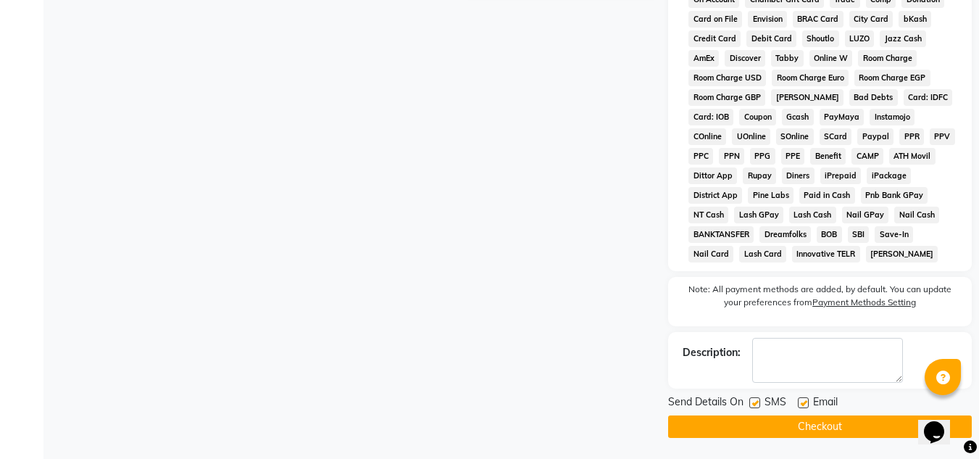
scroll to position [655, 0]
click at [809, 421] on button "Checkout" at bounding box center [820, 426] width 304 height 22
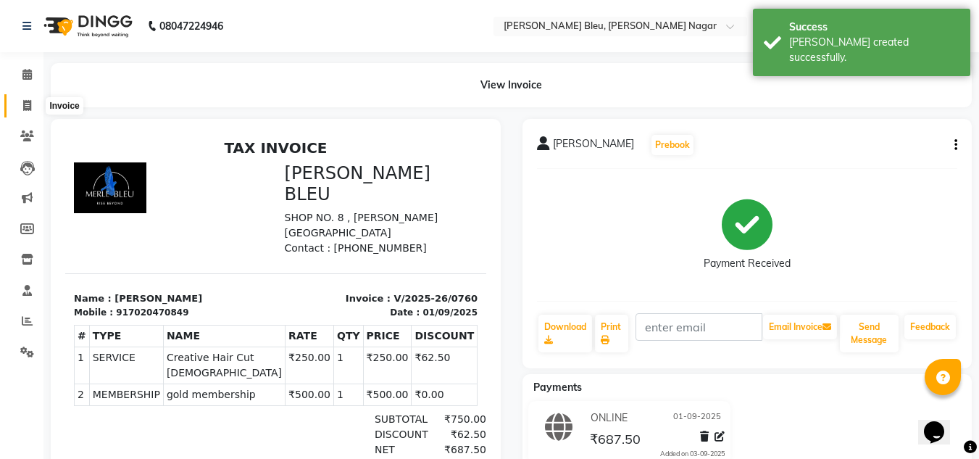
click at [25, 112] on span at bounding box center [26, 106] width 25 height 17
select select "service"
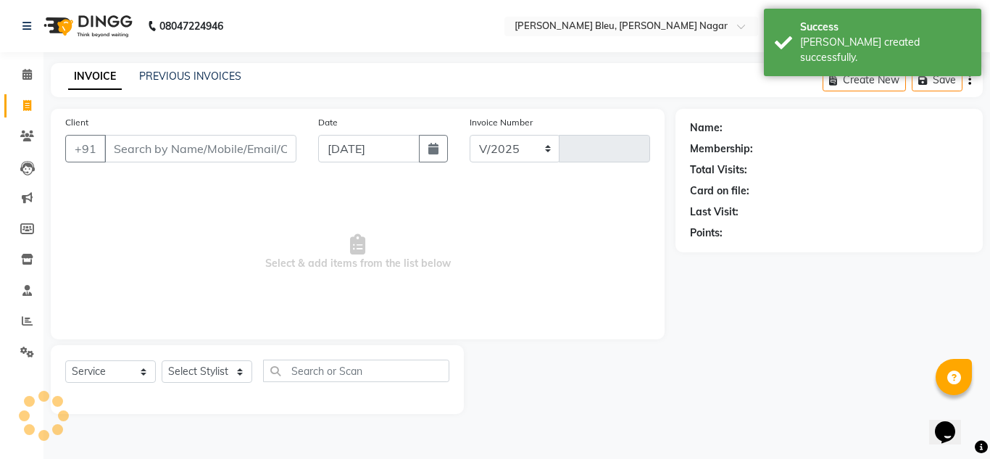
select select "7629"
type input "0761"
drag, startPoint x: 432, startPoint y: 150, endPoint x: 418, endPoint y: 158, distance: 15.9
click at [432, 149] on icon "button" at bounding box center [433, 149] width 10 height 12
select select "9"
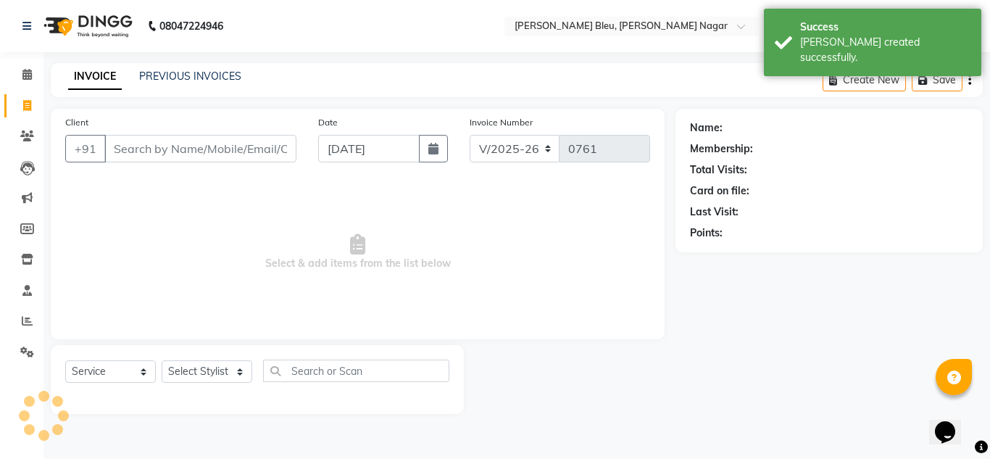
select select "2025"
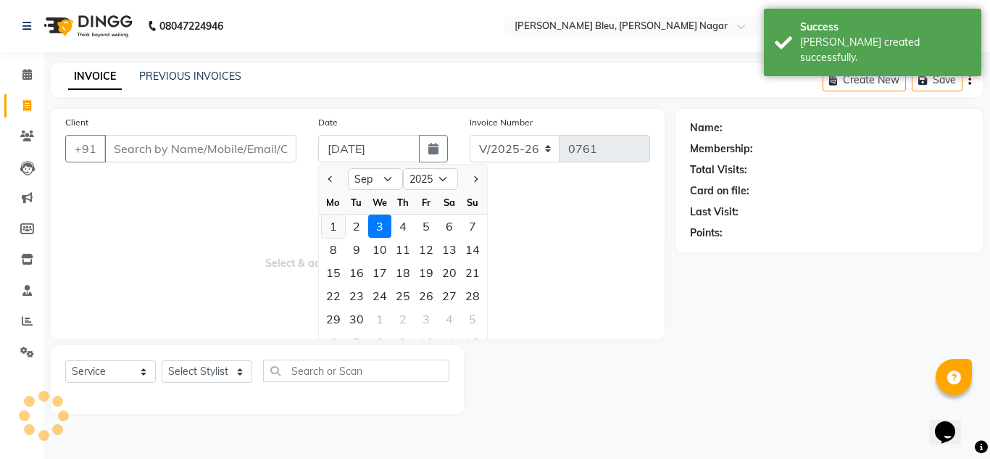
click at [339, 223] on div "1" at bounding box center [333, 226] width 23 height 23
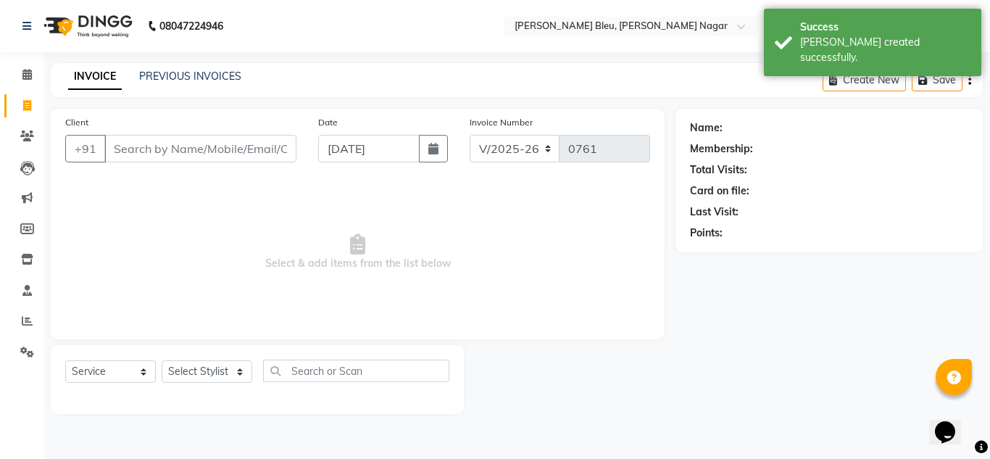
type input "01-09-2025"
click at [271, 156] on input "Client" at bounding box center [200, 149] width 192 height 28
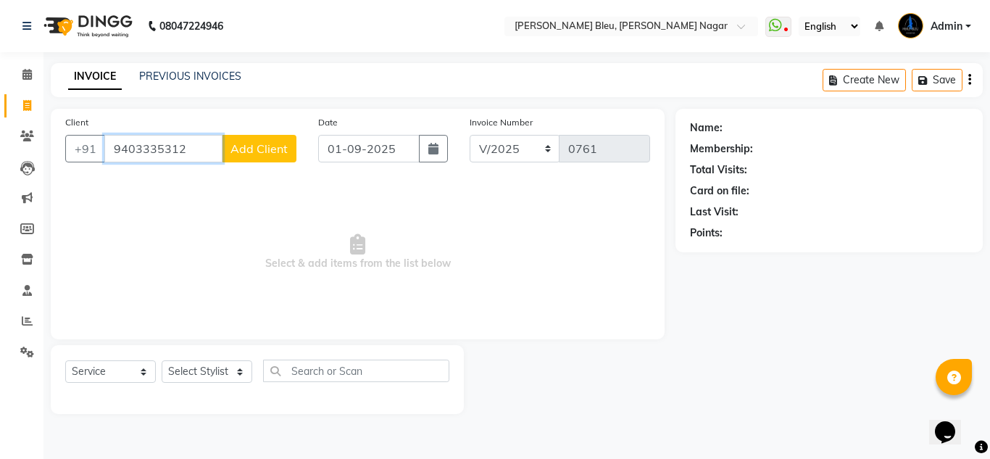
type input "9403335312"
click at [264, 149] on span "Add Client" at bounding box center [259, 148] width 57 height 14
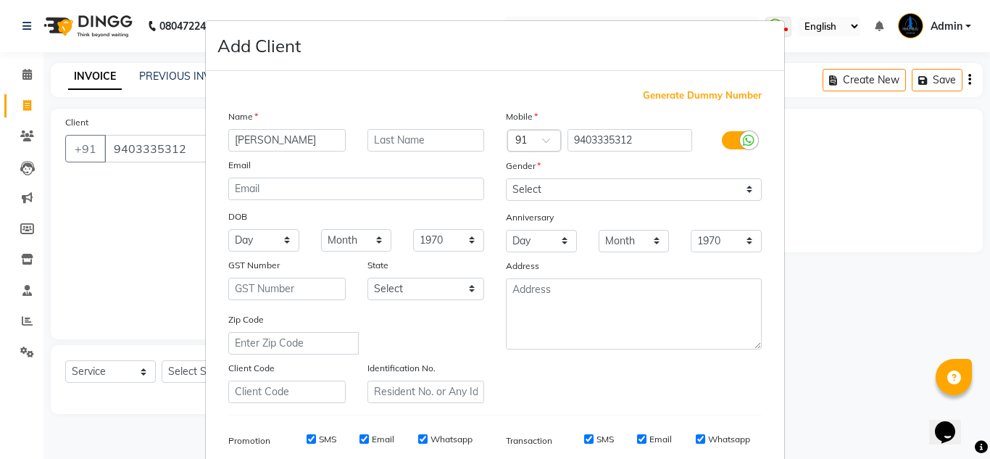
type input "[PERSON_NAME]"
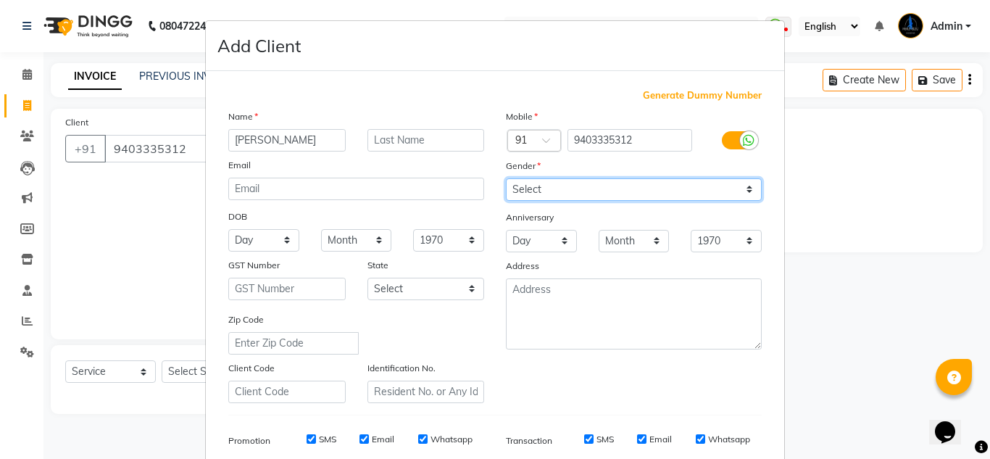
click at [599, 188] on select "Select [DEMOGRAPHIC_DATA] [DEMOGRAPHIC_DATA] Other Prefer Not To Say" at bounding box center [634, 189] width 256 height 22
select select "[DEMOGRAPHIC_DATA]"
click at [506, 178] on select "Select [DEMOGRAPHIC_DATA] [DEMOGRAPHIC_DATA] Other Prefer Not To Say" at bounding box center [634, 189] width 256 height 22
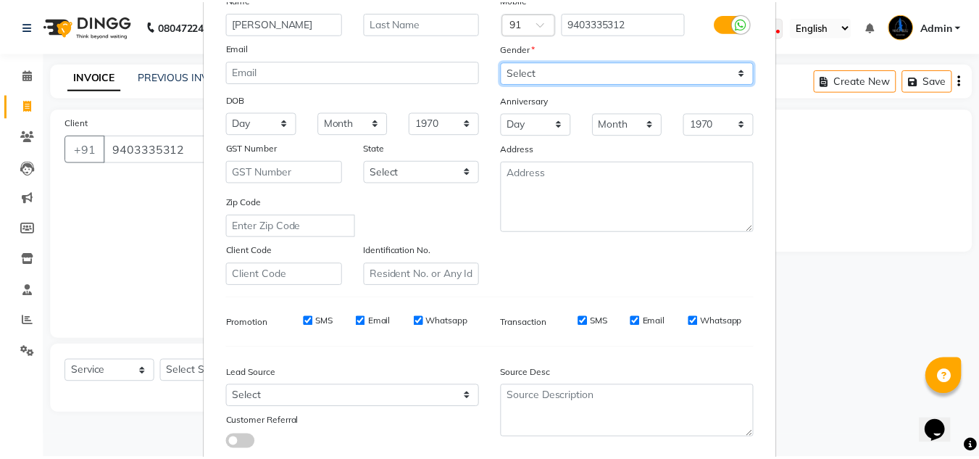
scroll to position [210, 0]
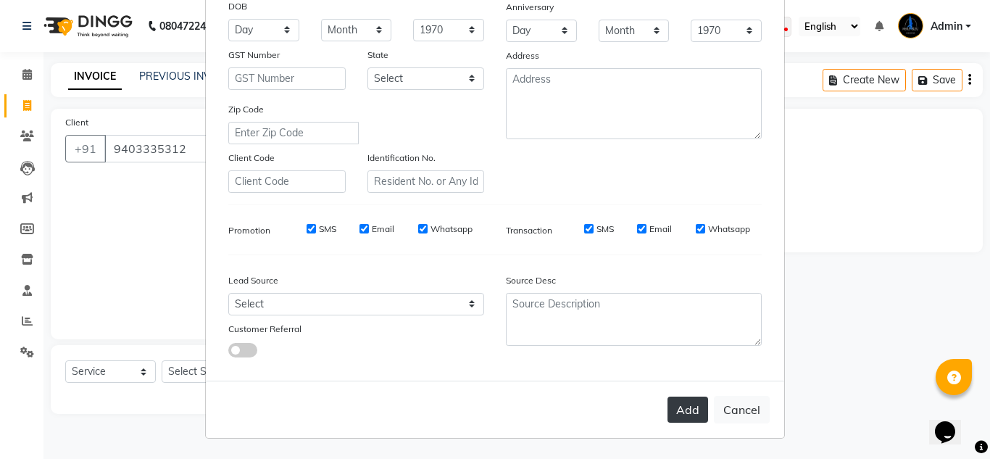
click at [687, 402] on button "Add" at bounding box center [688, 410] width 41 height 26
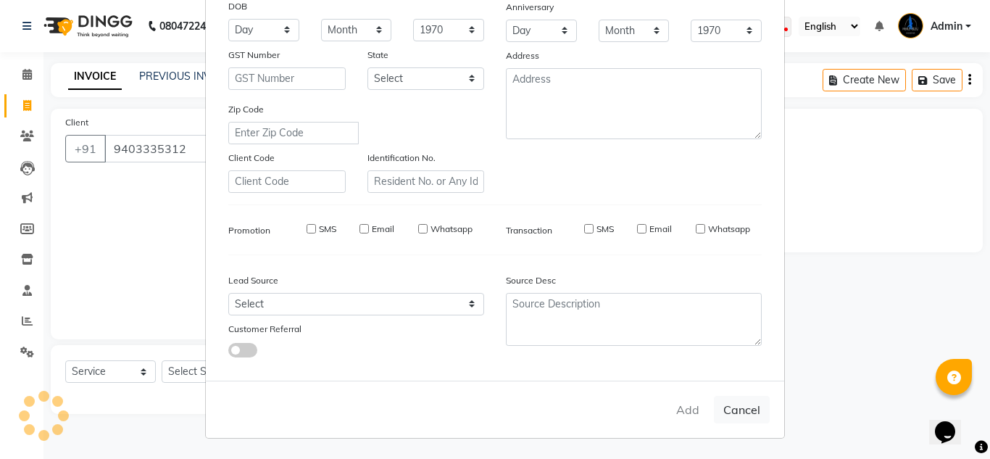
select select
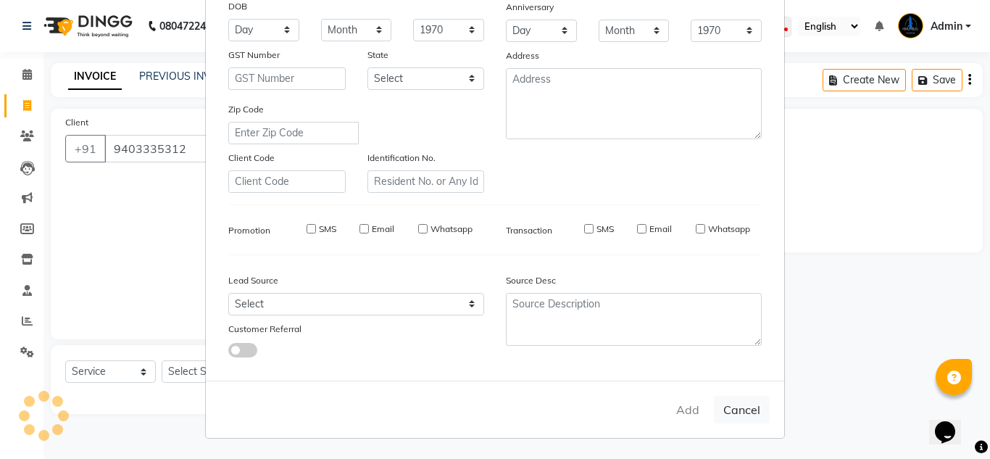
select select
checkbox input "false"
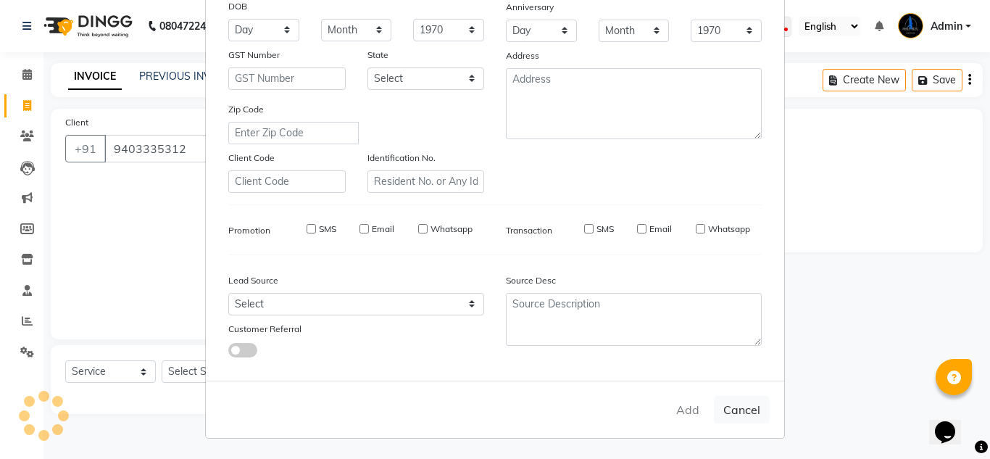
checkbox input "false"
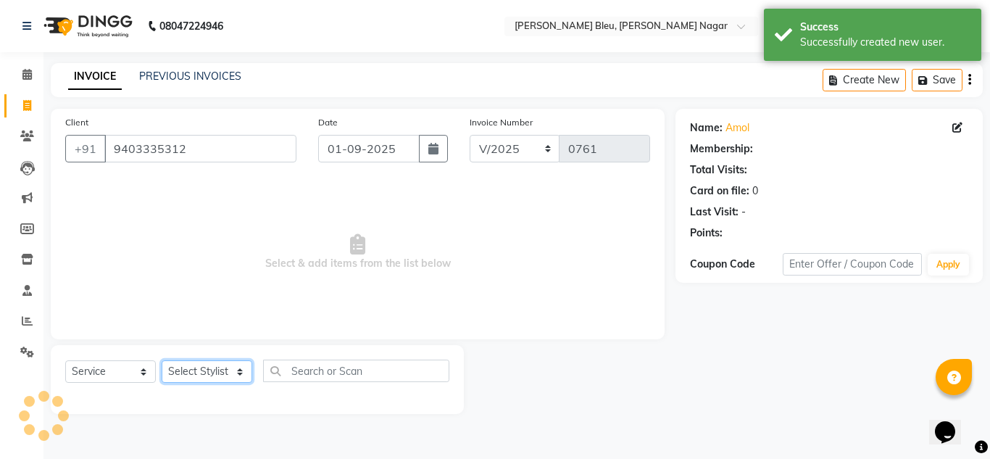
click at [242, 371] on select "Select Stylist [PERSON_NAME] Akash shreewas [PERSON_NAME] [PERSON_NAME] [PERSON…" at bounding box center [207, 371] width 91 height 22
select select "86199"
click at [162, 360] on select "Select Stylist [PERSON_NAME] Akash shreewas [PERSON_NAME] [PERSON_NAME] [PERSON…" at bounding box center [207, 371] width 91 height 22
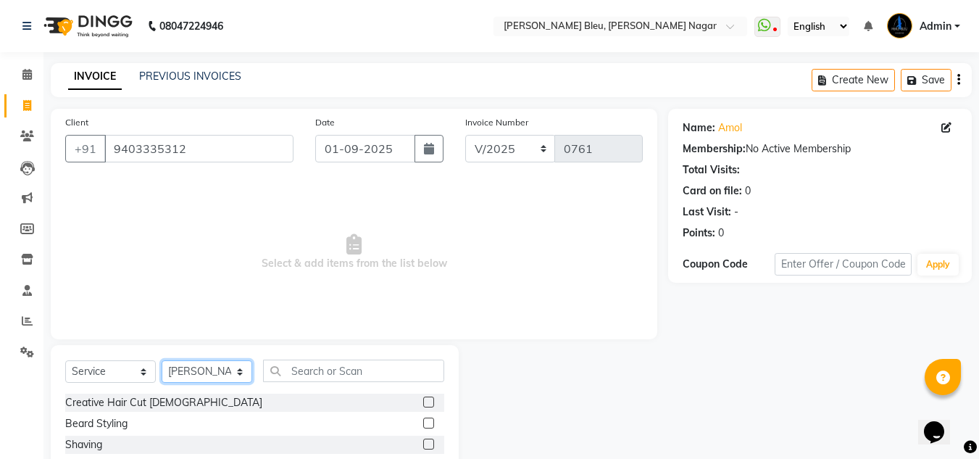
scroll to position [72, 0]
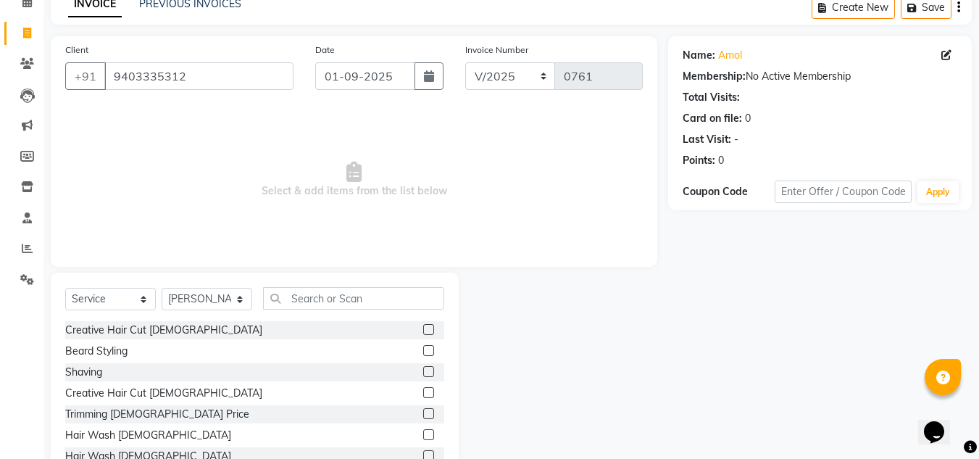
click at [423, 330] on label at bounding box center [428, 329] width 11 height 11
click at [423, 330] on input "checkbox" at bounding box center [427, 329] width 9 height 9
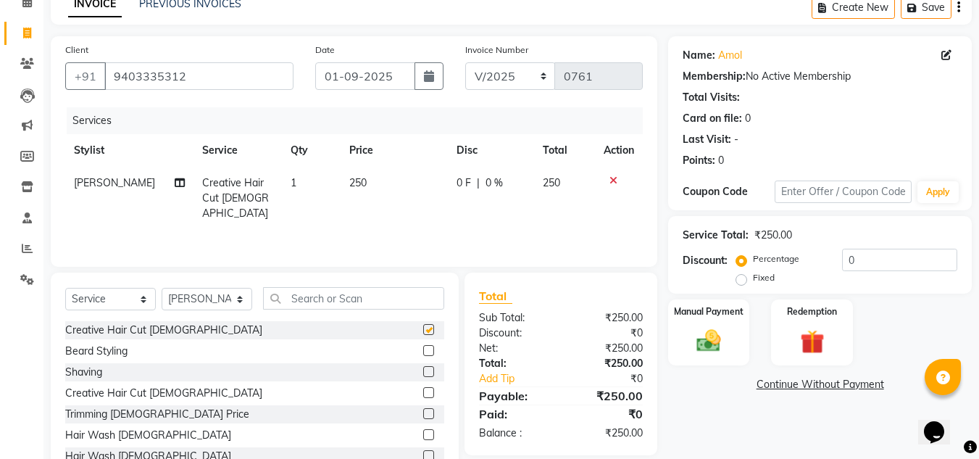
checkbox input "false"
click at [335, 298] on input "text" at bounding box center [353, 298] width 181 height 22
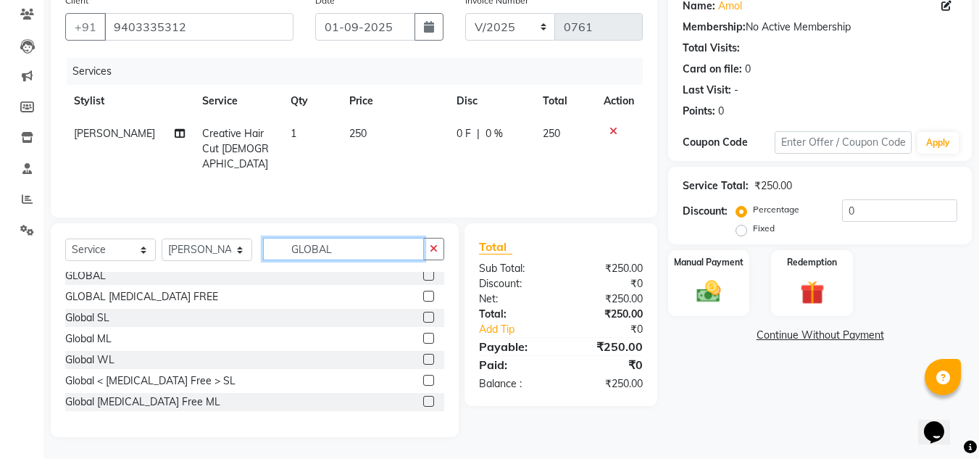
scroll to position [0, 0]
type input "GLOBAL"
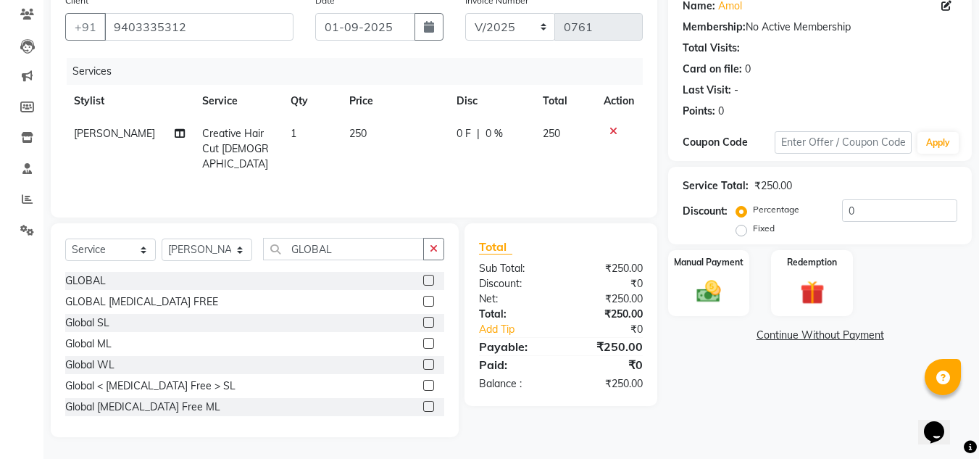
click at [423, 300] on label at bounding box center [428, 301] width 11 height 11
click at [423, 300] on input "checkbox" at bounding box center [427, 301] width 9 height 9
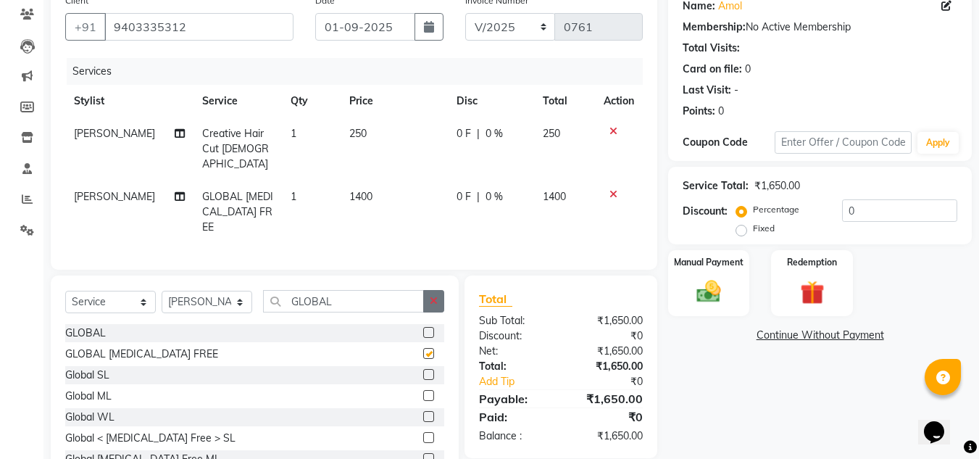
checkbox input "false"
click at [365, 290] on input "GLOBAL" at bounding box center [343, 301] width 161 height 22
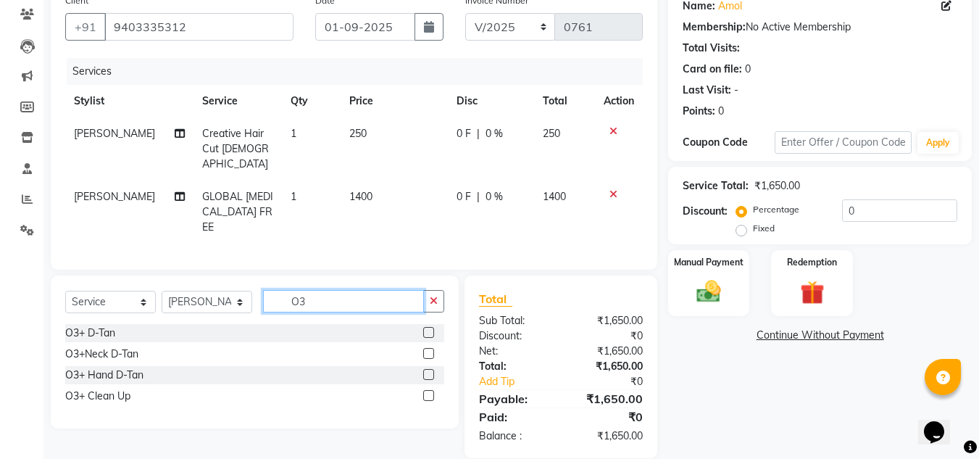
type input "O3"
click at [430, 327] on label at bounding box center [428, 332] width 11 height 11
click at [430, 328] on input "checkbox" at bounding box center [427, 332] width 9 height 9
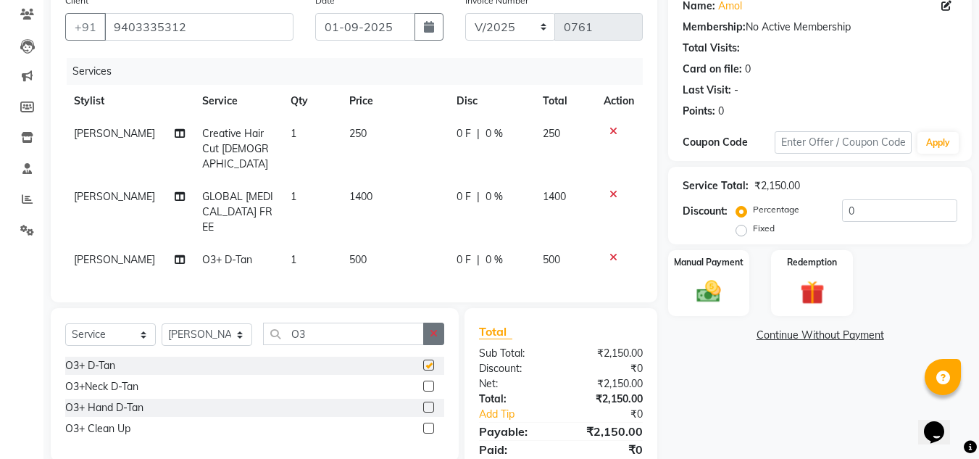
checkbox input "false"
click at [363, 244] on td "500" at bounding box center [394, 260] width 107 height 33
select select "86199"
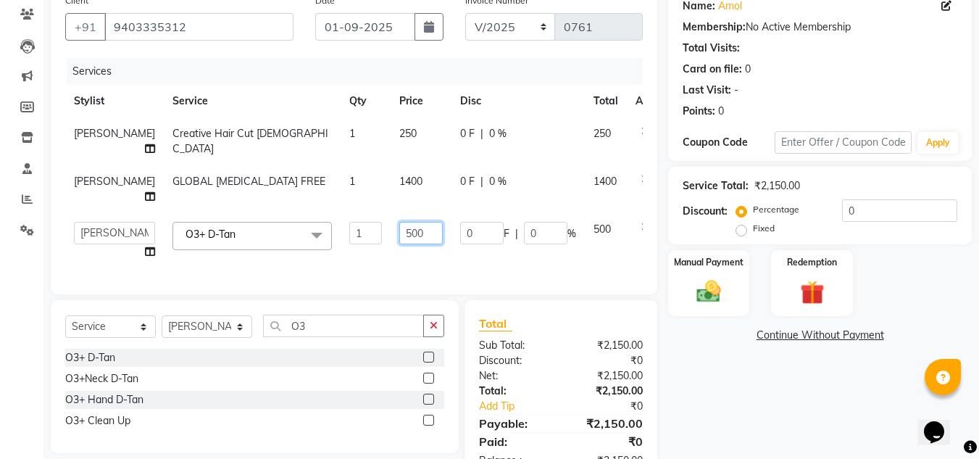
click at [399, 244] on input "500" at bounding box center [420, 233] width 43 height 22
type input "5"
type input "600"
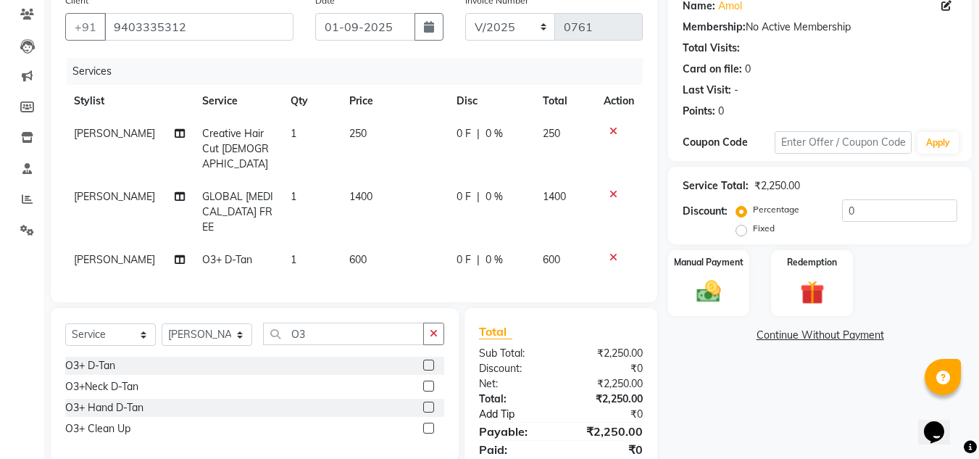
click at [548, 401] on div "Total Sub Total: ₹2,250.00 Discount: ₹0 Net: ₹2,250.00 Total: ₹2,250.00 Add Tip…" at bounding box center [561, 400] width 164 height 154
click at [710, 279] on img at bounding box center [709, 291] width 41 height 29
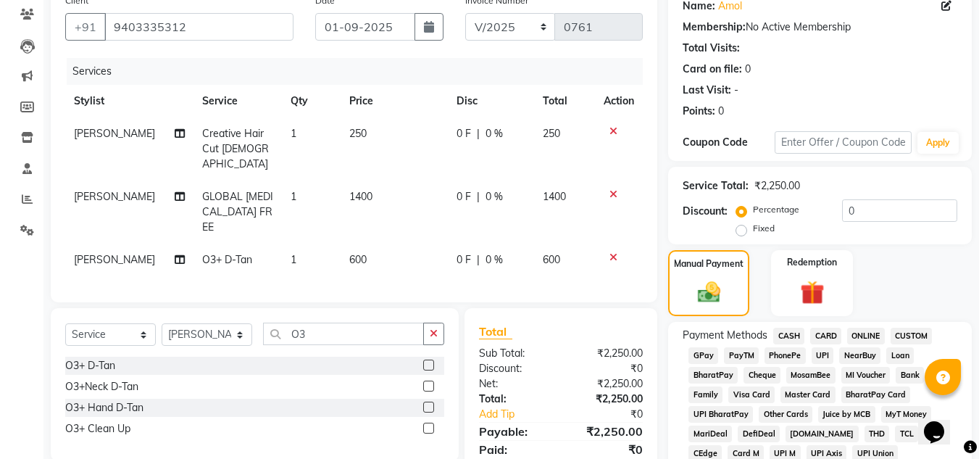
click at [793, 339] on span "CASH" at bounding box center [788, 336] width 31 height 17
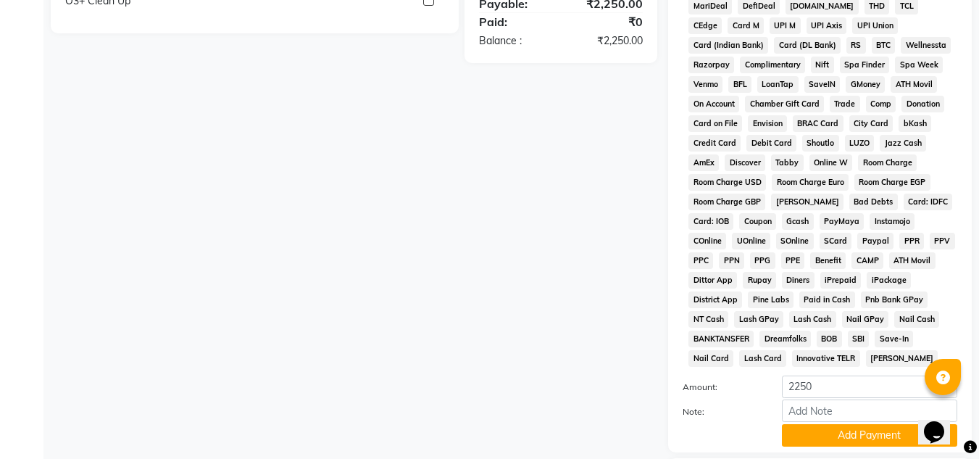
scroll to position [649, 0]
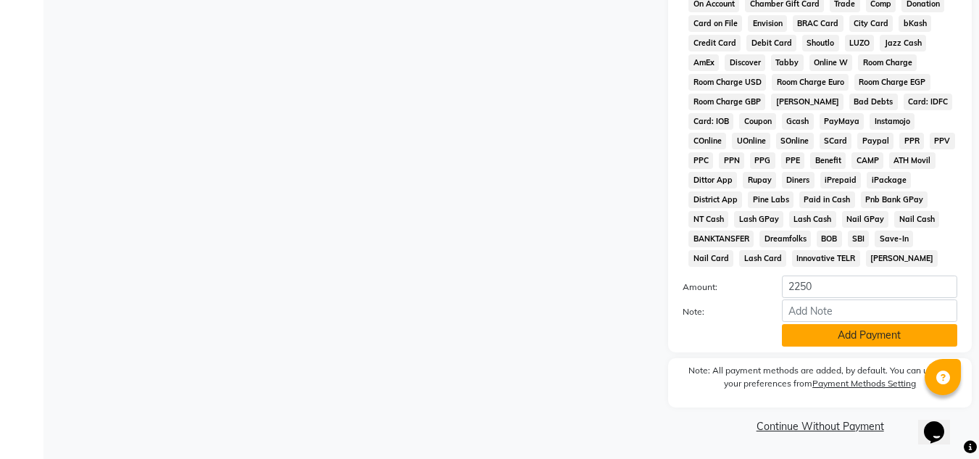
click at [865, 338] on button "Add Payment" at bounding box center [869, 335] width 175 height 22
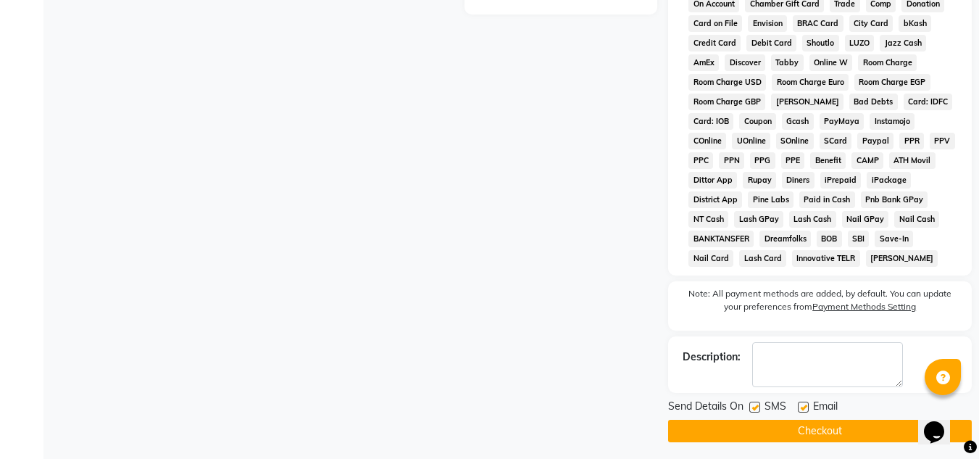
click at [838, 433] on button "Checkout" at bounding box center [820, 431] width 304 height 22
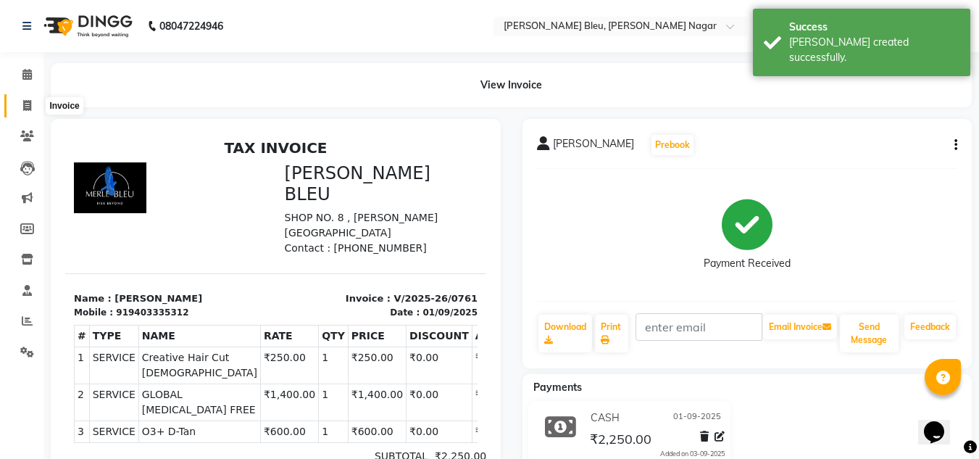
click at [27, 109] on icon at bounding box center [27, 105] width 8 height 11
select select "service"
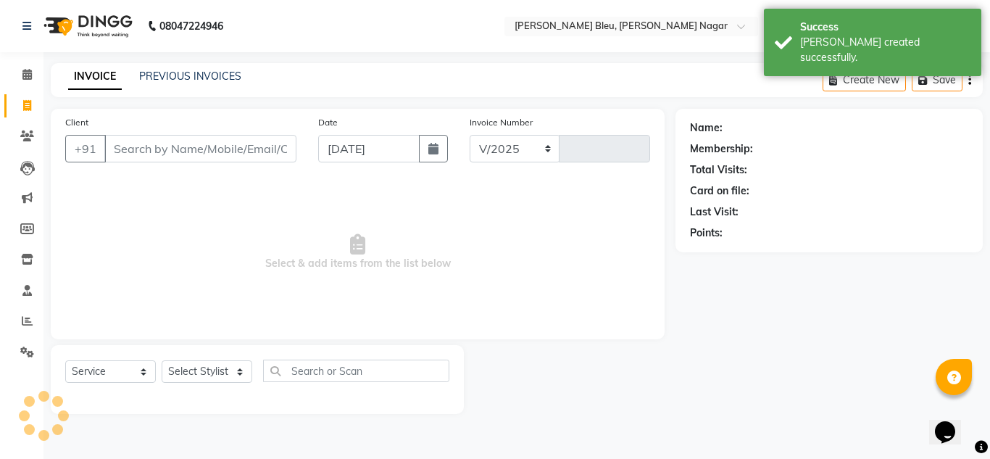
select select "7629"
type input "0762"
click at [426, 148] on button "button" at bounding box center [433, 149] width 29 height 28
select select "9"
select select "2025"
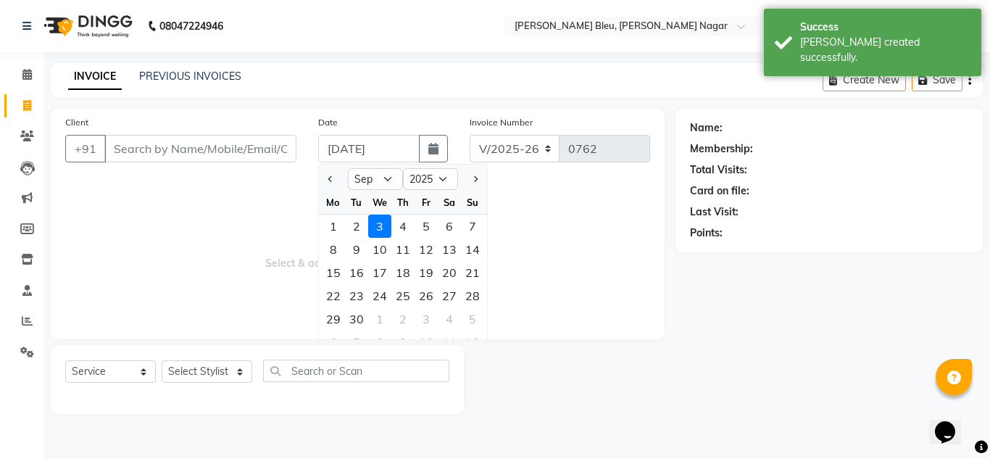
click at [335, 225] on div "1" at bounding box center [333, 226] width 23 height 23
type input "01-09-2025"
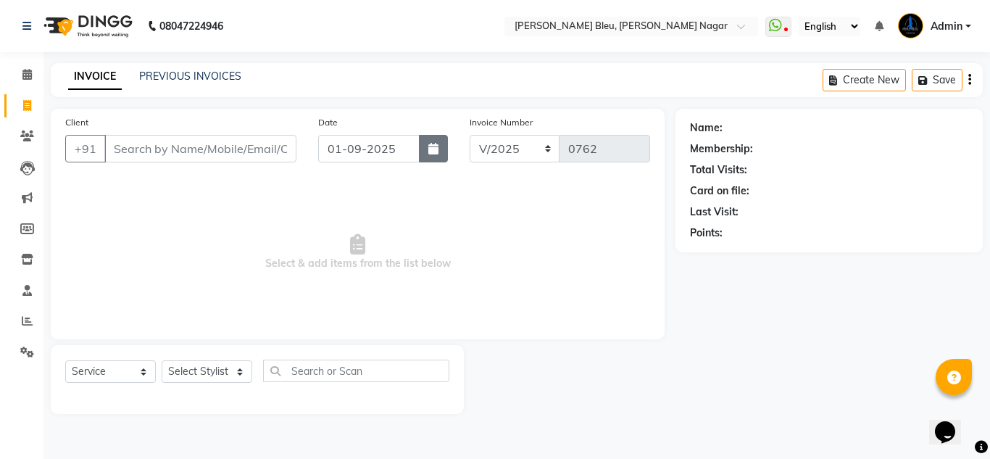
click at [425, 159] on button "button" at bounding box center [433, 149] width 29 height 28
select select "9"
select select "2025"
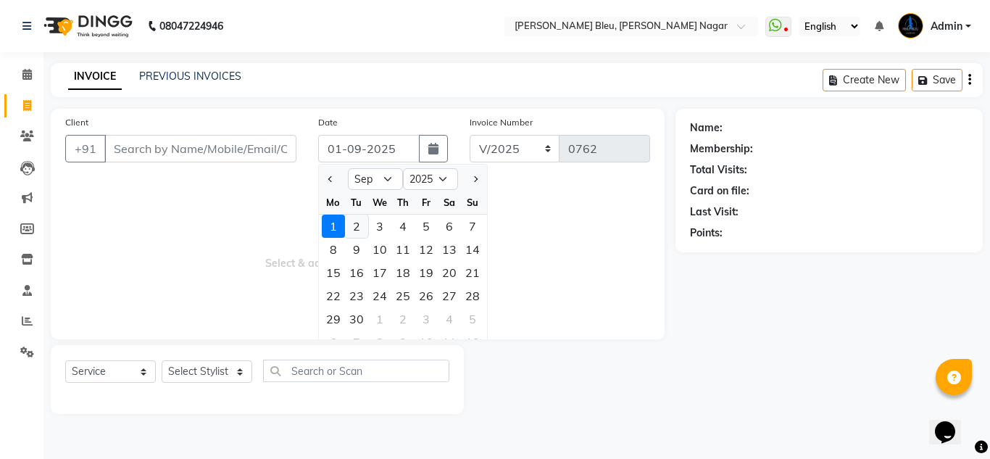
click at [361, 222] on div "2" at bounding box center [356, 226] width 23 height 23
type input "02-09-2025"
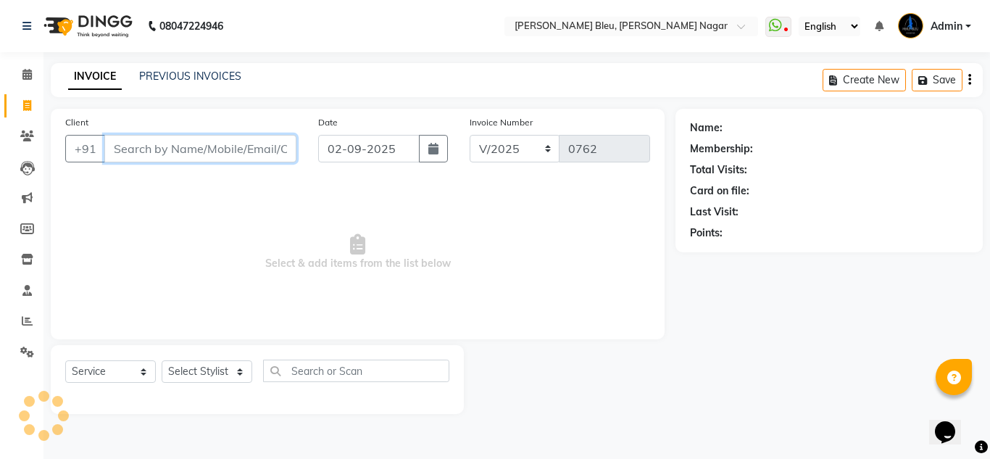
click at [249, 152] on input "Client" at bounding box center [200, 149] width 192 height 28
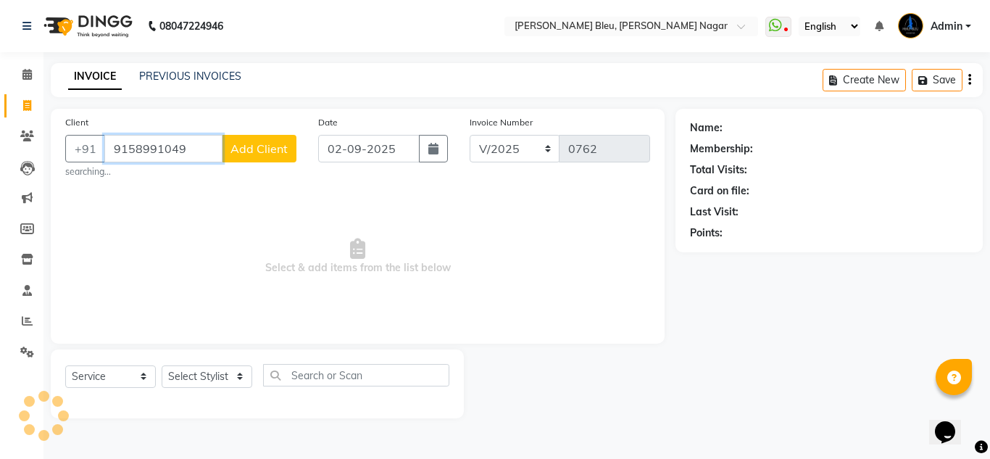
type input "9158991049"
click at [249, 152] on span "Add Client" at bounding box center [259, 148] width 57 height 14
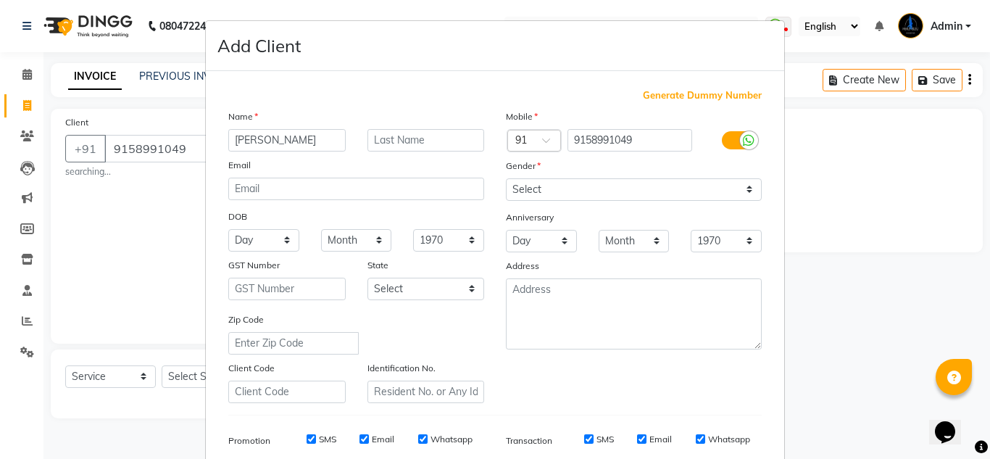
type input "[PERSON_NAME]"
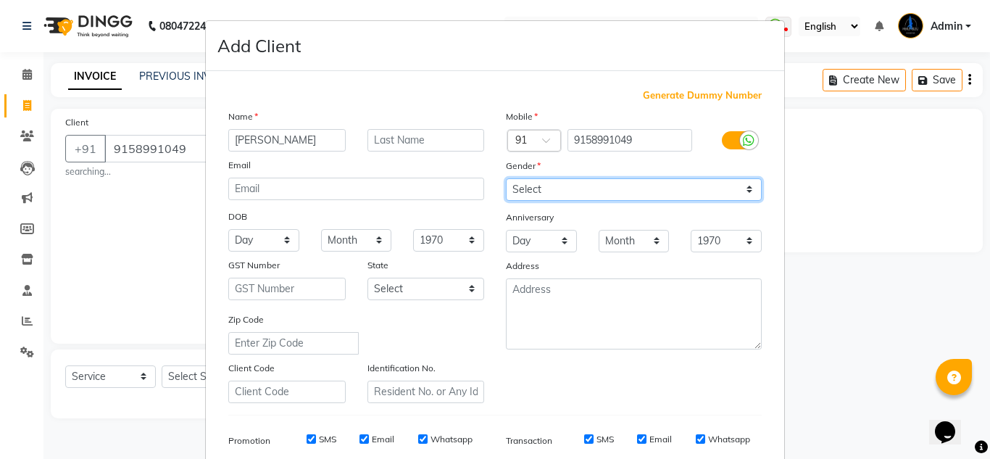
click at [585, 186] on select "Select [DEMOGRAPHIC_DATA] [DEMOGRAPHIC_DATA] Other Prefer Not To Say" at bounding box center [634, 189] width 256 height 22
select select "[DEMOGRAPHIC_DATA]"
click at [506, 178] on select "Select [DEMOGRAPHIC_DATA] [DEMOGRAPHIC_DATA] Other Prefer Not To Say" at bounding box center [634, 189] width 256 height 22
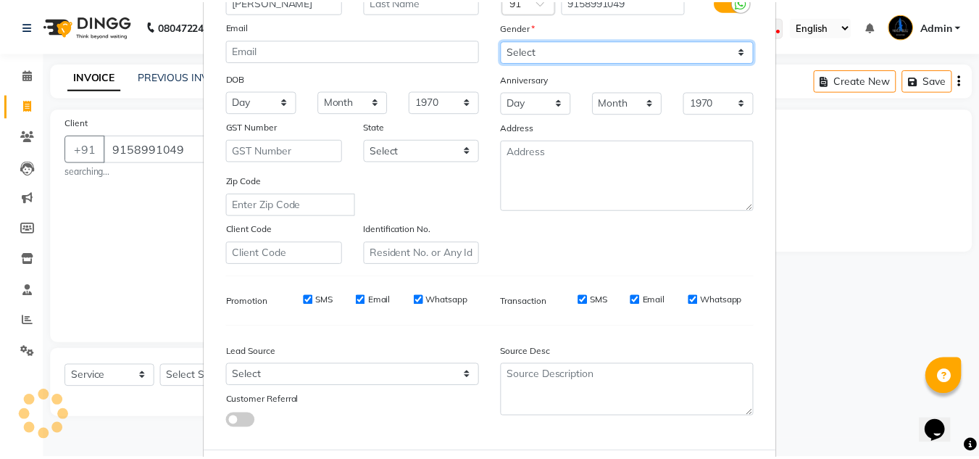
scroll to position [210, 0]
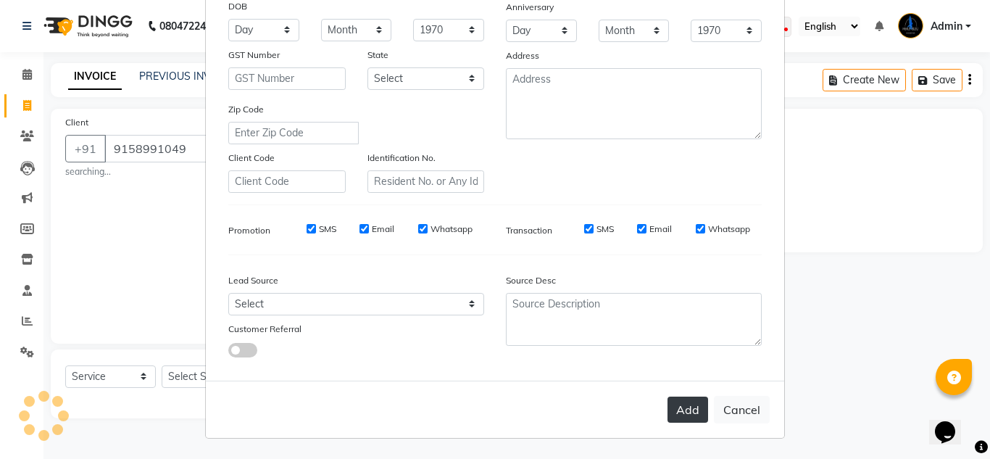
click at [691, 412] on button "Add" at bounding box center [688, 410] width 41 height 26
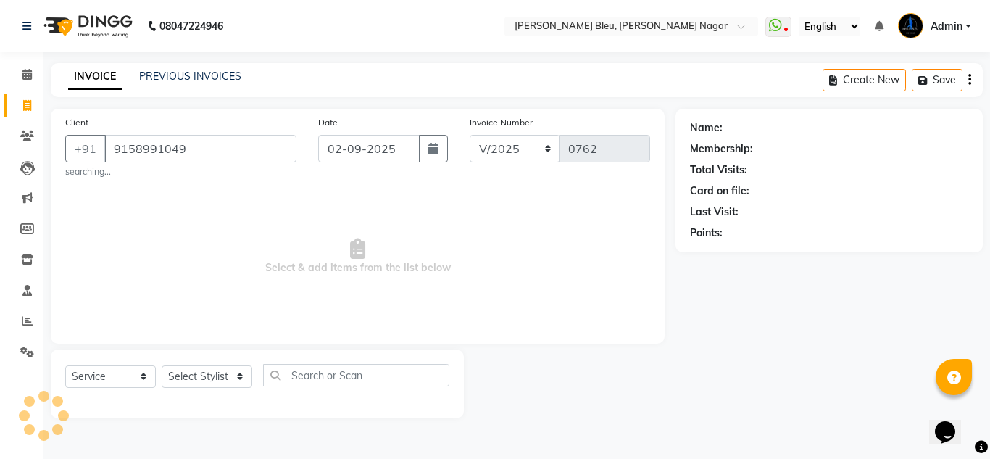
select select
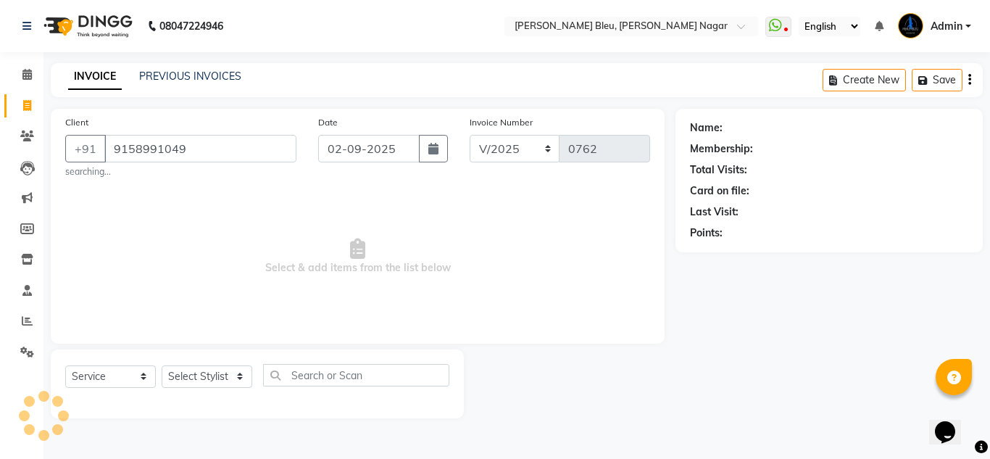
select select
checkbox input "false"
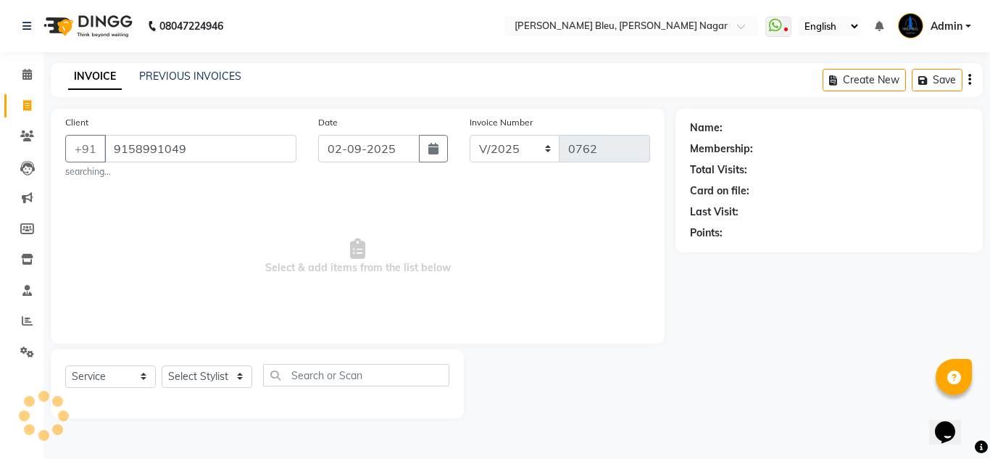
checkbox input "false"
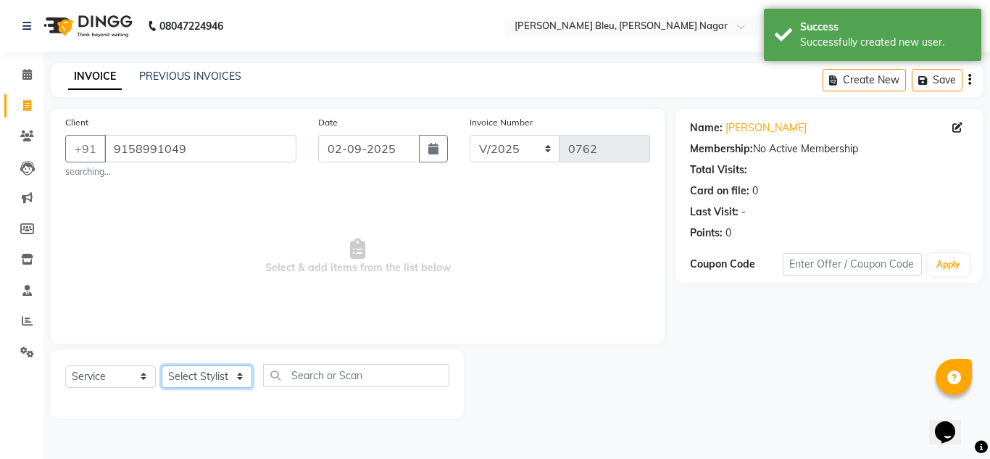
click at [233, 376] on select "Select Stylist [PERSON_NAME] Akash shreewas [PERSON_NAME] [PERSON_NAME] [PERSON…" at bounding box center [207, 376] width 91 height 22
select select "85186"
click at [162, 365] on select "Select Stylist [PERSON_NAME] Akash shreewas [PERSON_NAME] [PERSON_NAME] [PERSON…" at bounding box center [207, 376] width 91 height 22
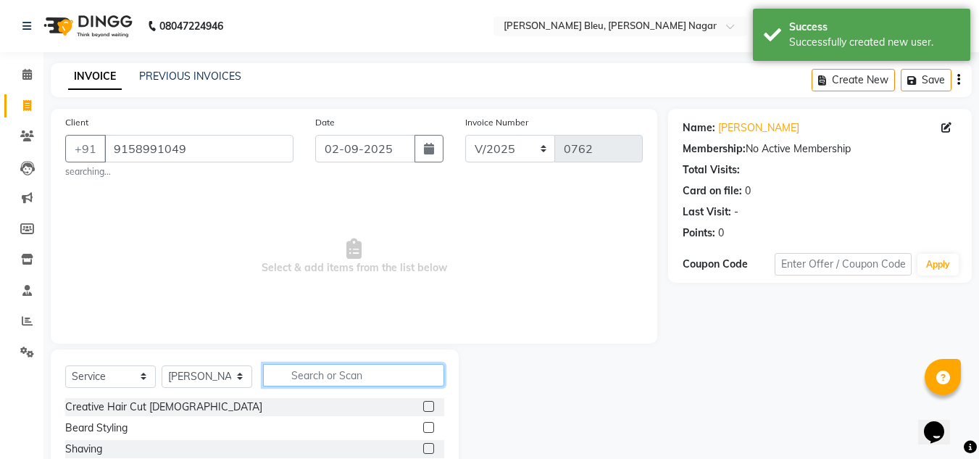
click at [361, 374] on input "text" at bounding box center [353, 375] width 181 height 22
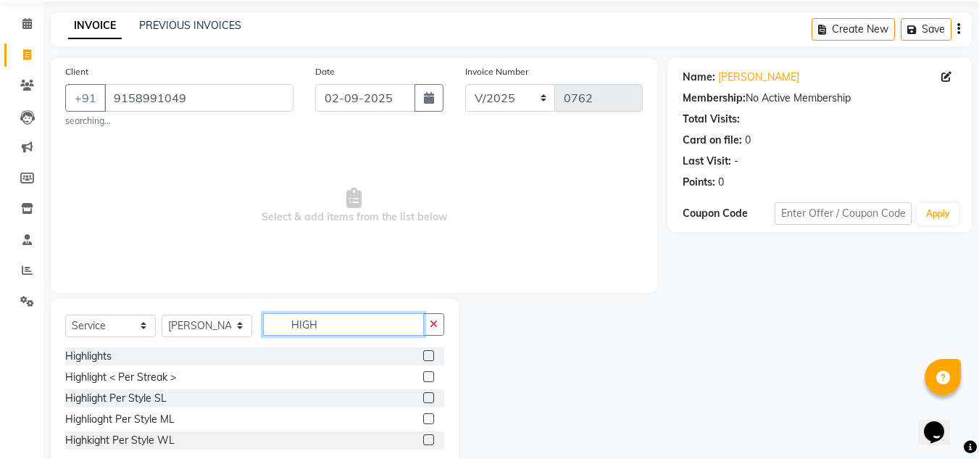
scroll to position [86, 0]
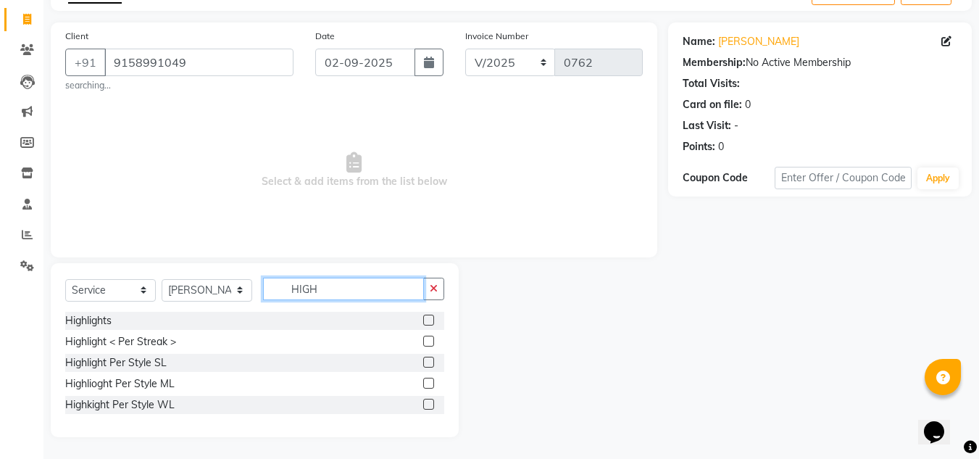
type input "HIGH"
click at [430, 364] on label at bounding box center [428, 362] width 11 height 11
click at [430, 364] on input "checkbox" at bounding box center [427, 362] width 9 height 9
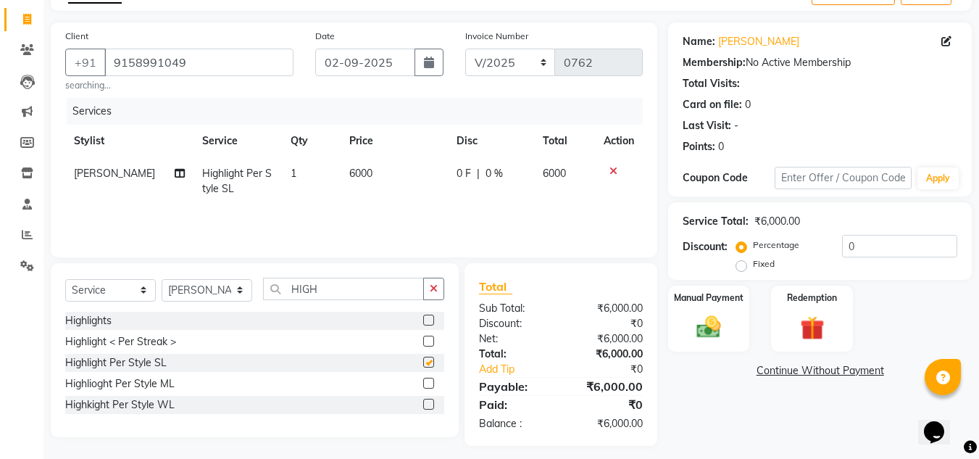
checkbox input "false"
click at [489, 175] on span "0 %" at bounding box center [494, 173] width 17 height 15
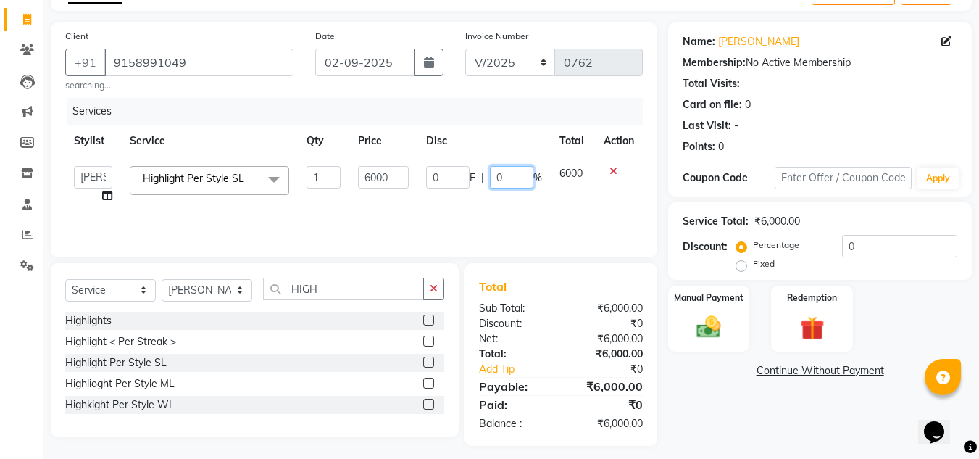
click at [502, 177] on input "0" at bounding box center [511, 177] width 43 height 22
type input "30"
click at [574, 336] on div "₹6,000.00" at bounding box center [607, 338] width 93 height 15
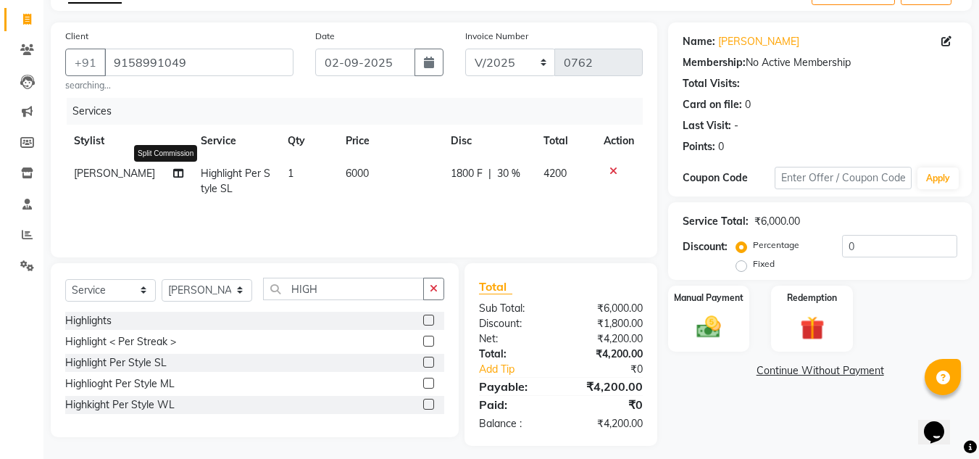
click at [173, 169] on icon at bounding box center [178, 173] width 10 height 10
select select "85186"
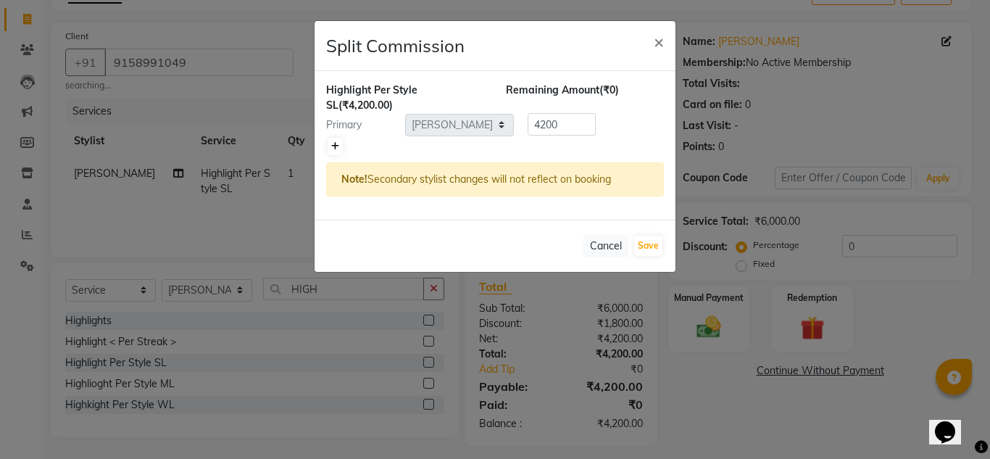
click at [335, 140] on link at bounding box center [335, 146] width 15 height 17
type input "2100"
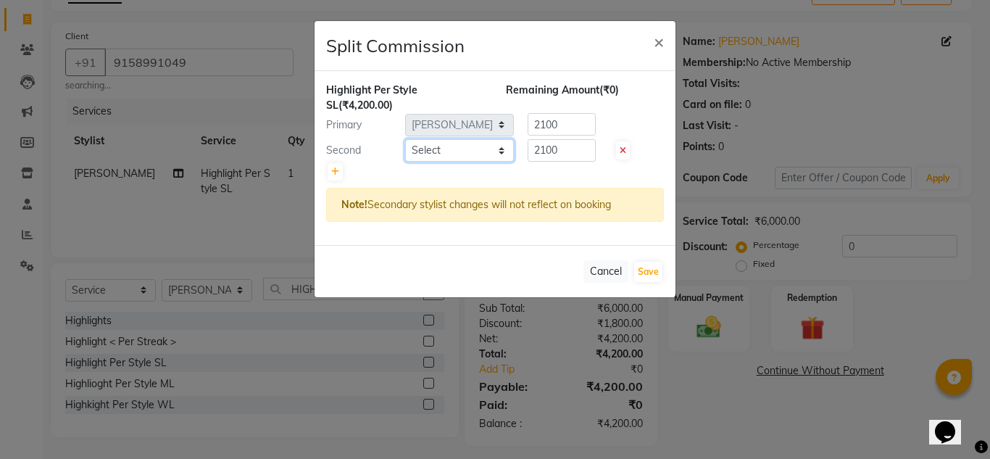
click at [506, 147] on select "Select [PERSON_NAME] Akash shreewas [PERSON_NAME] [PERSON_NAME] [PERSON_NAME] […" at bounding box center [459, 150] width 109 height 22
select select "86199"
click at [405, 139] on select "Select [PERSON_NAME] Akash shreewas [PERSON_NAME] [PERSON_NAME] [PERSON_NAME] […" at bounding box center [459, 150] width 109 height 22
click at [565, 149] on input "2100" at bounding box center [562, 150] width 68 height 22
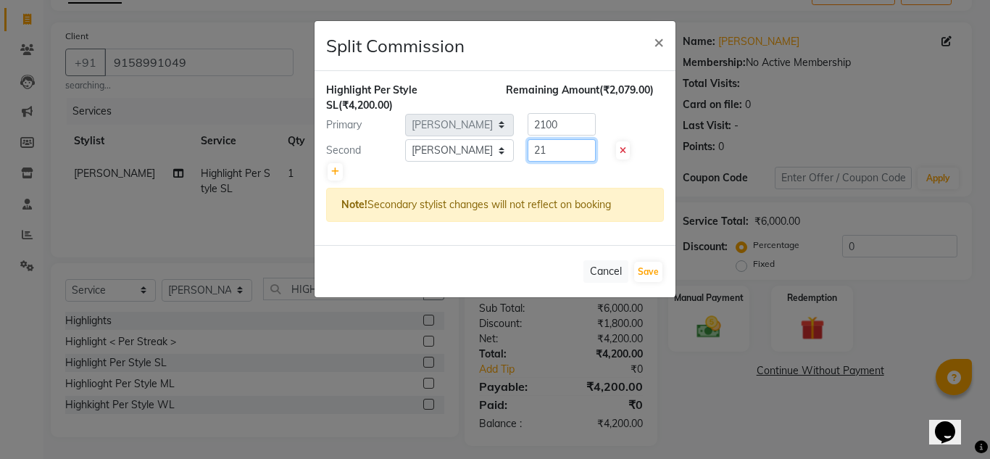
type input "2"
type input "500"
click at [552, 262] on div "Cancel Save" at bounding box center [495, 271] width 361 height 52
click at [565, 128] on input "2100" at bounding box center [562, 124] width 68 height 22
type input "2"
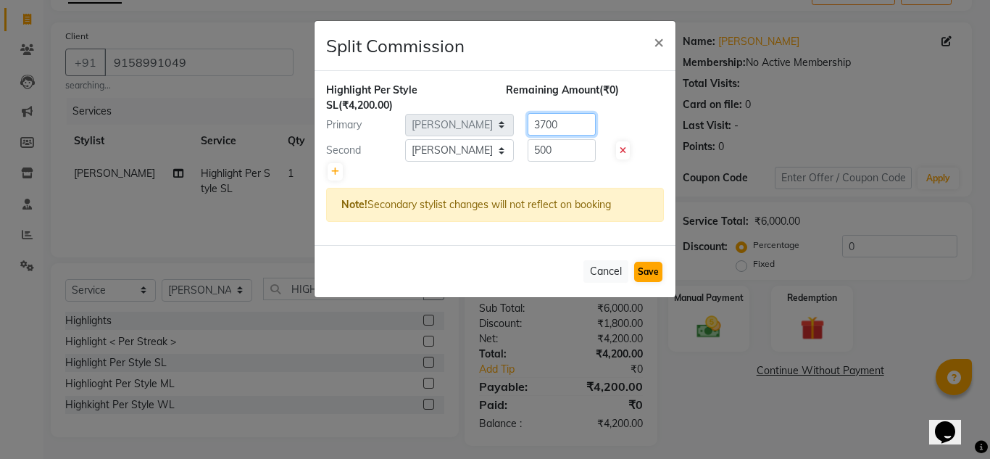
type input "3700"
click at [652, 266] on button "Save" at bounding box center [648, 272] width 28 height 20
select select "Select"
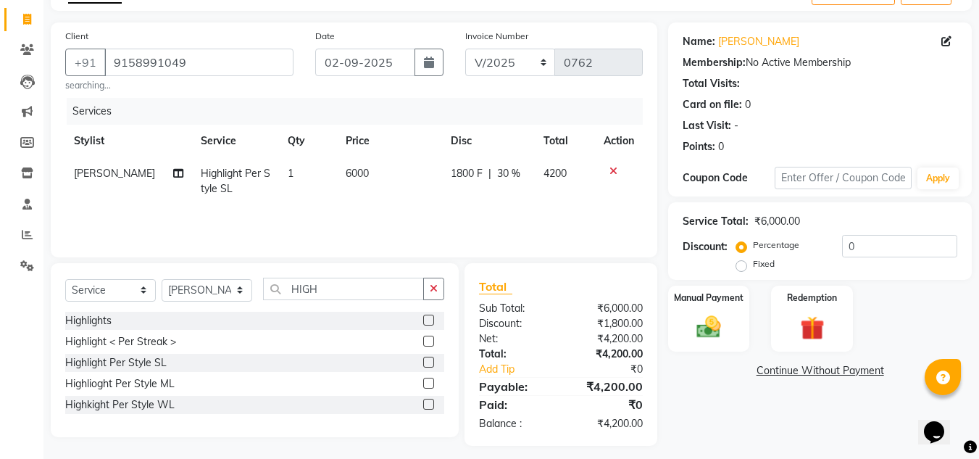
click at [291, 202] on td "1" at bounding box center [308, 181] width 58 height 48
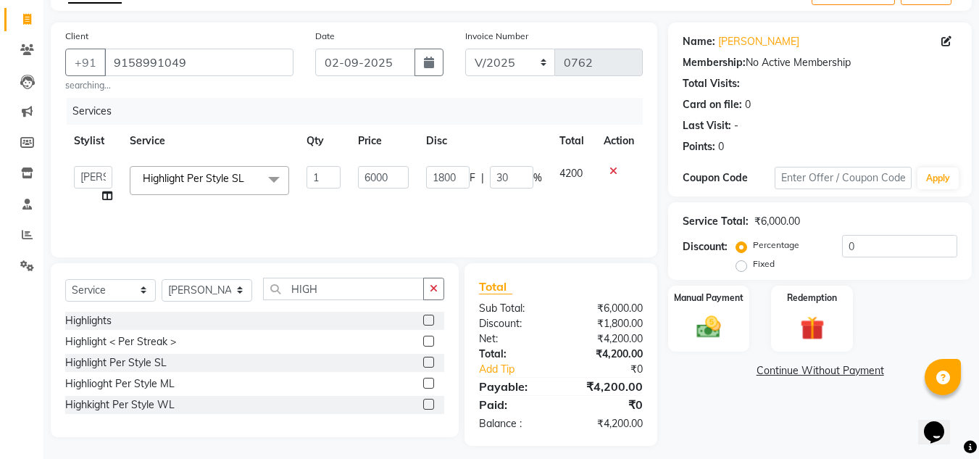
click at [276, 183] on span at bounding box center [274, 180] width 29 height 28
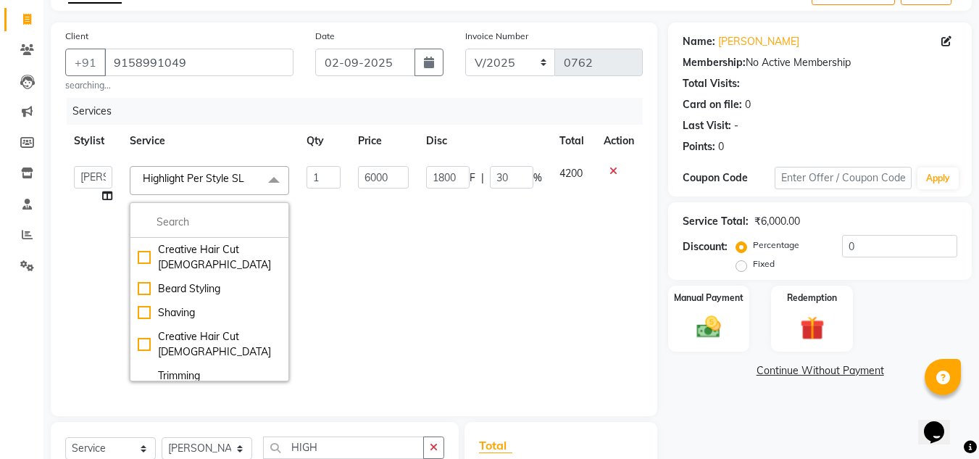
click at [403, 266] on td "6000" at bounding box center [382, 273] width 67 height 232
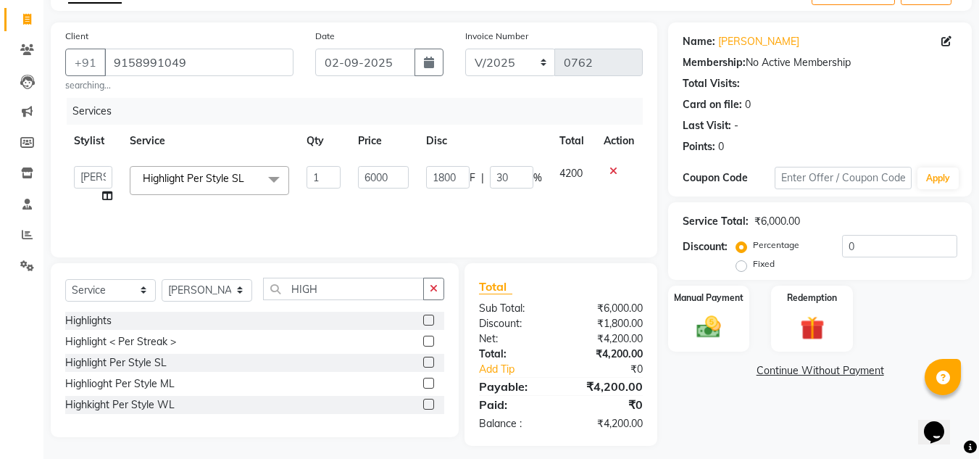
click at [104, 197] on icon at bounding box center [107, 196] width 10 height 10
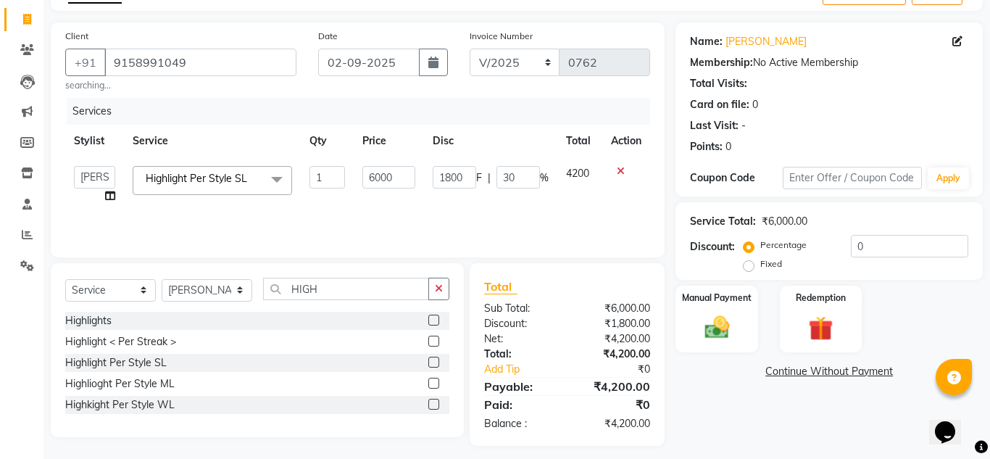
select select "85186"
select select "86199"
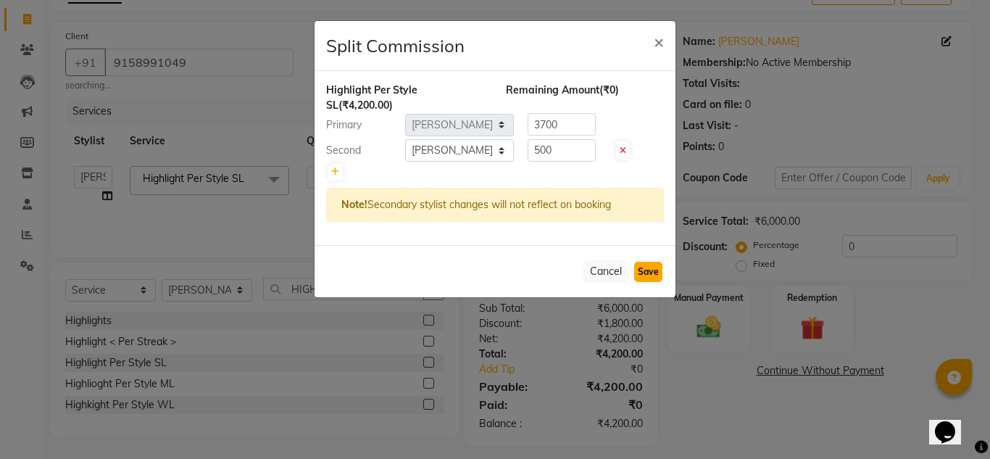
click at [642, 272] on button "Save" at bounding box center [648, 272] width 28 height 20
select select "Select"
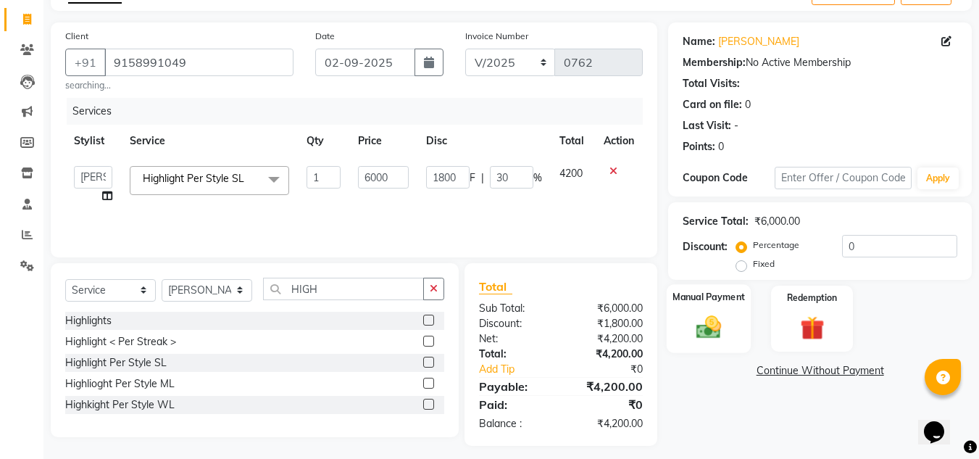
click at [705, 325] on img at bounding box center [709, 326] width 41 height 29
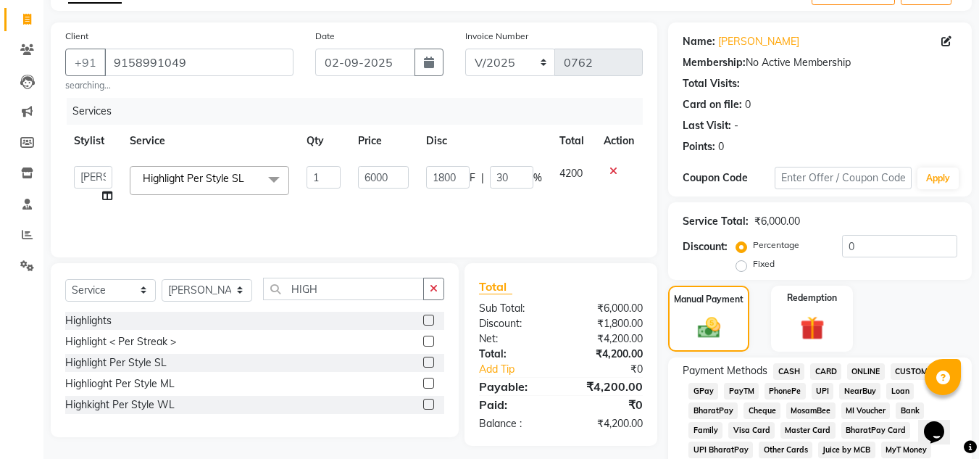
click at [794, 375] on span "CASH" at bounding box center [788, 371] width 31 height 17
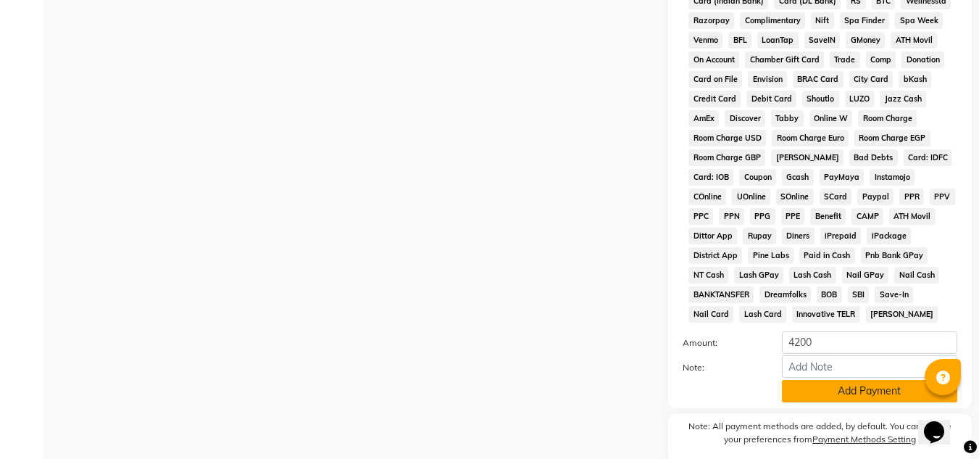
click at [835, 397] on button "Add Payment" at bounding box center [869, 391] width 175 height 22
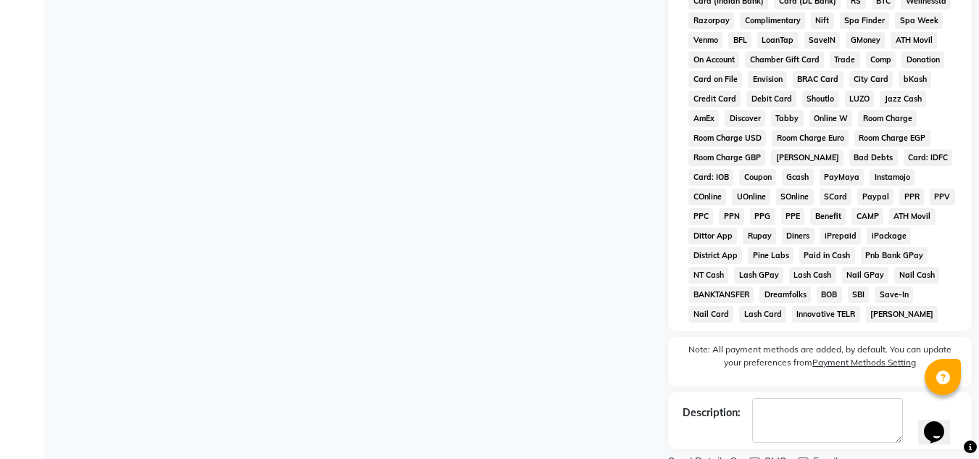
scroll to position [655, 0]
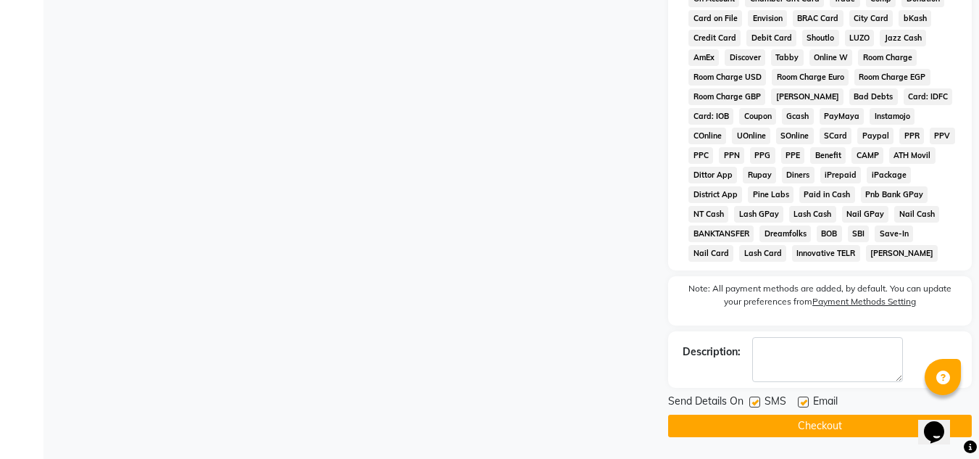
click at [825, 424] on button "Checkout" at bounding box center [820, 426] width 304 height 22
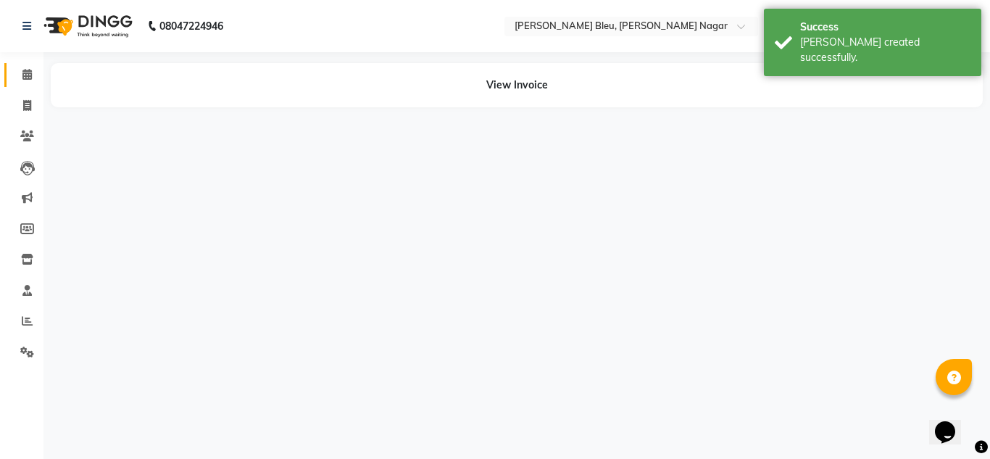
select select "85186"
select select "86199"
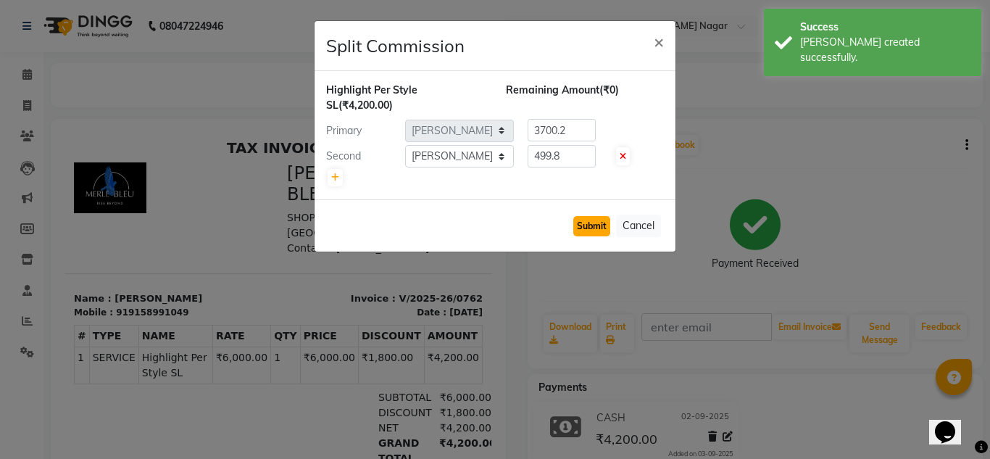
click at [592, 231] on button "Submit" at bounding box center [591, 226] width 37 height 20
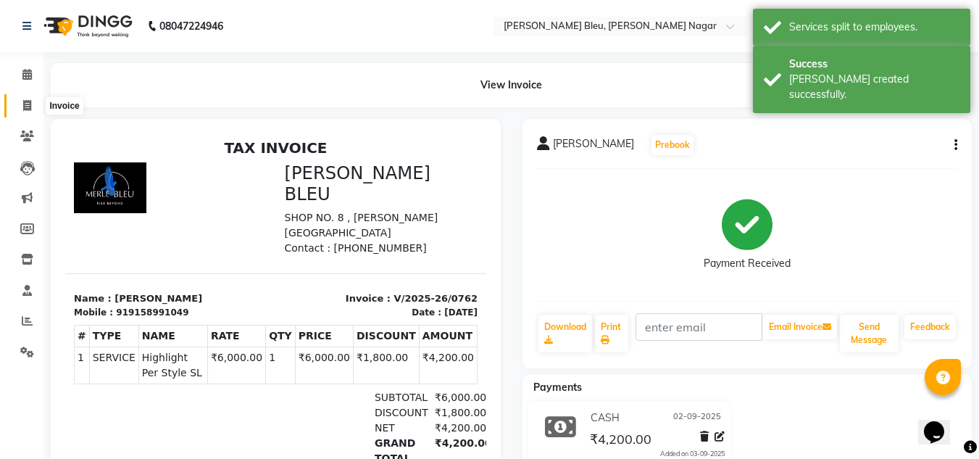
click at [25, 111] on span at bounding box center [26, 106] width 25 height 17
select select "service"
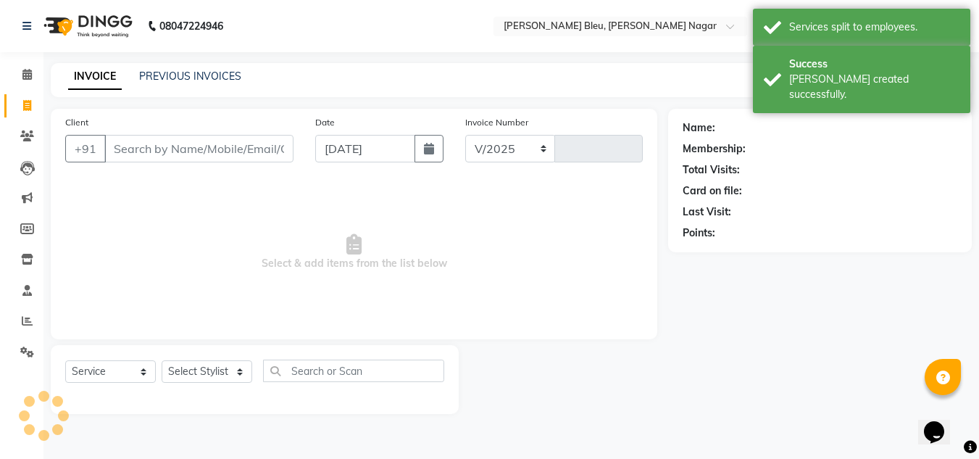
select select "7629"
type input "0763"
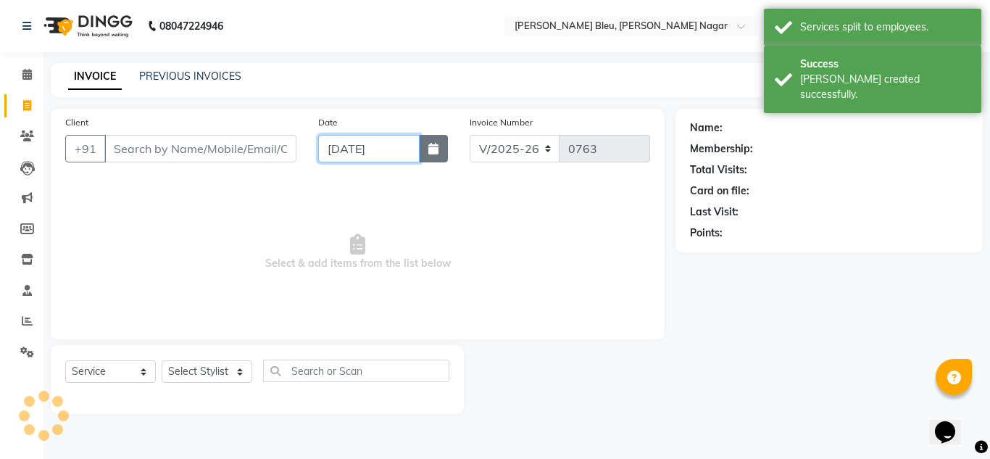
click at [416, 148] on input "[DATE]" at bounding box center [368, 149] width 101 height 28
select select "9"
select select "2025"
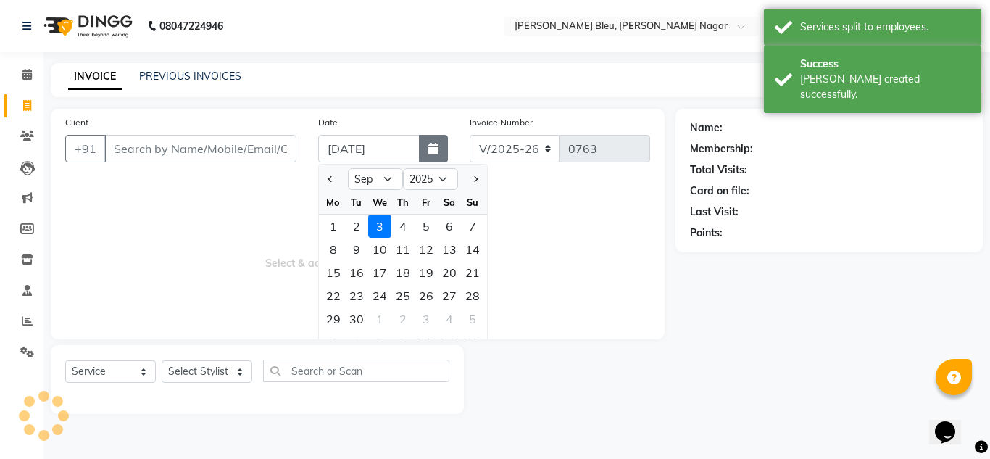
click at [422, 151] on button "button" at bounding box center [433, 149] width 29 height 28
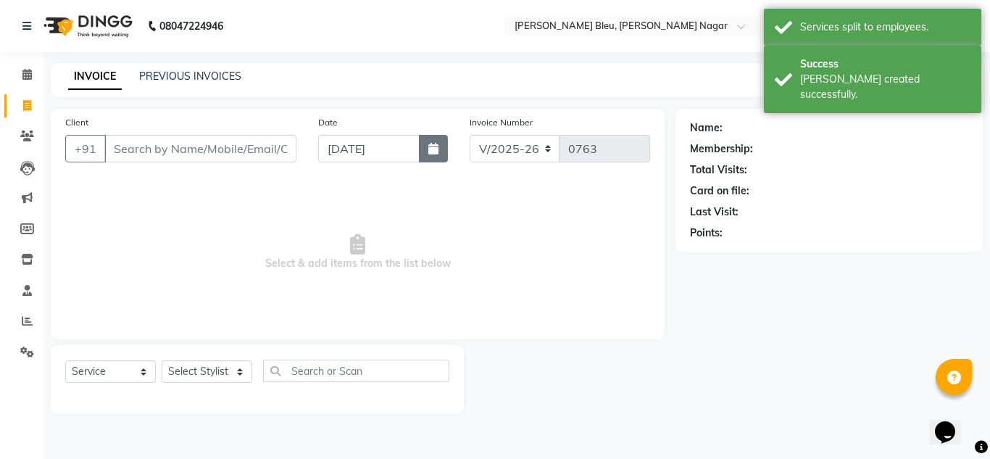
drag, startPoint x: 431, startPoint y: 144, endPoint x: 428, endPoint y: 160, distance: 16.9
click at [430, 151] on icon "button" at bounding box center [433, 149] width 10 height 12
select select "9"
select select "2025"
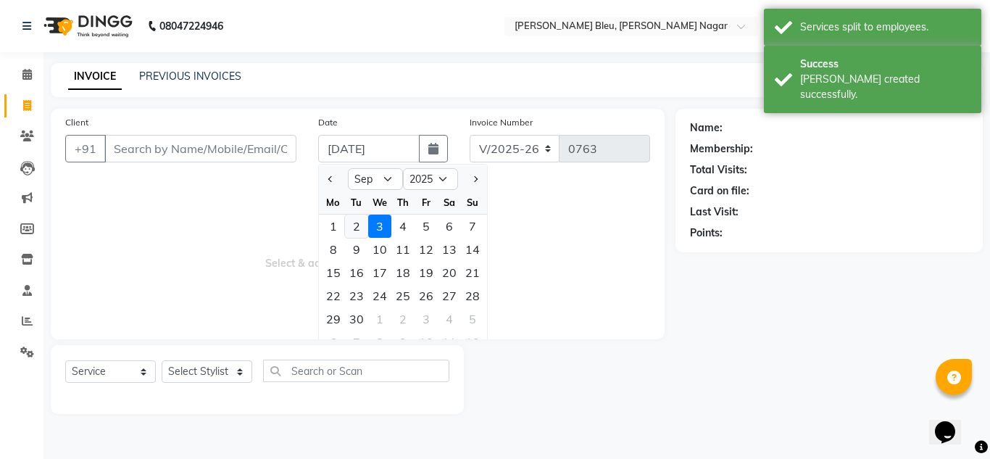
click at [352, 230] on div "2" at bounding box center [356, 226] width 23 height 23
type input "02-09-2025"
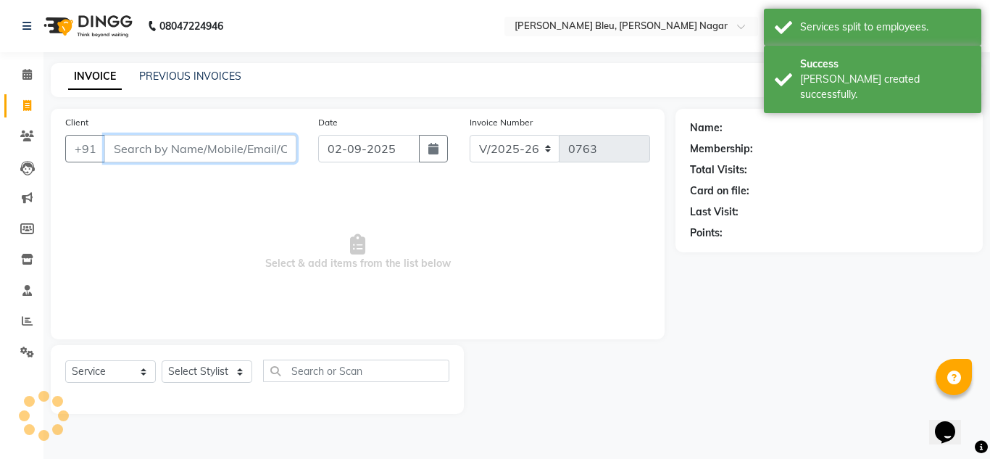
click at [236, 152] on input "Client" at bounding box center [200, 149] width 192 height 28
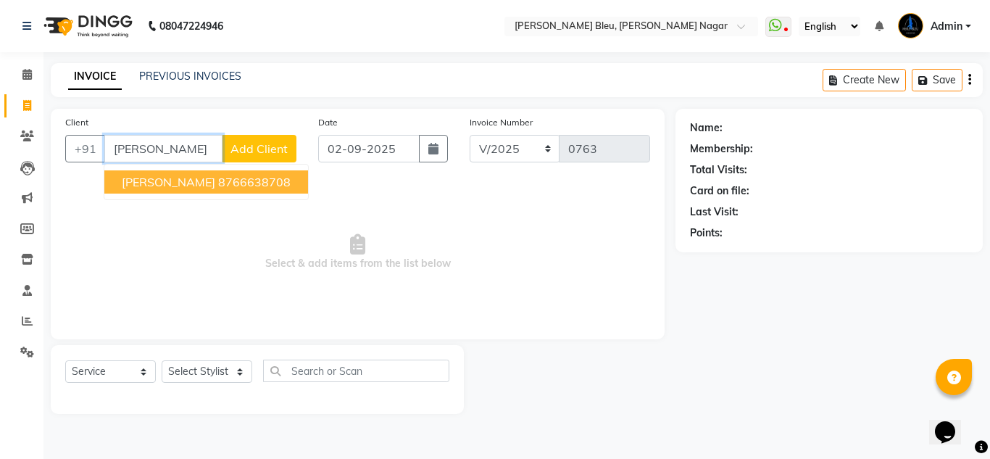
click at [252, 176] on ngb-highlight "8766638708" at bounding box center [254, 182] width 72 height 14
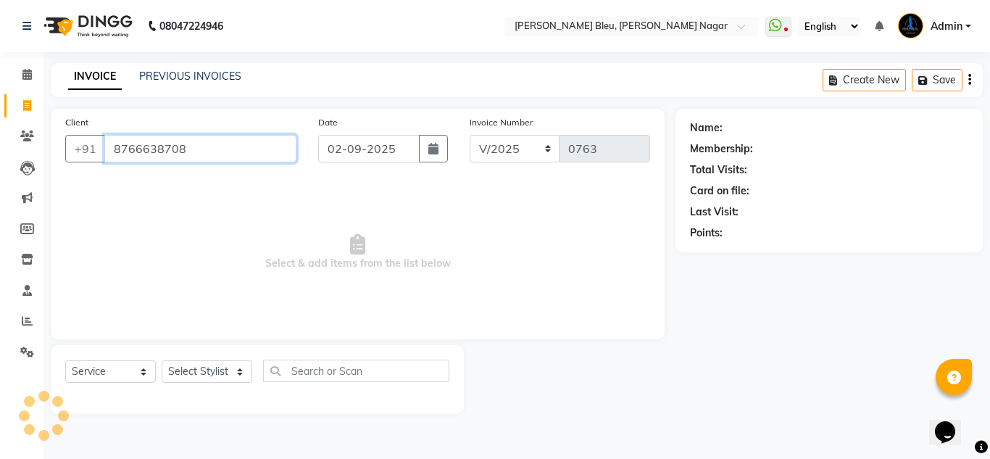
type input "8766638708"
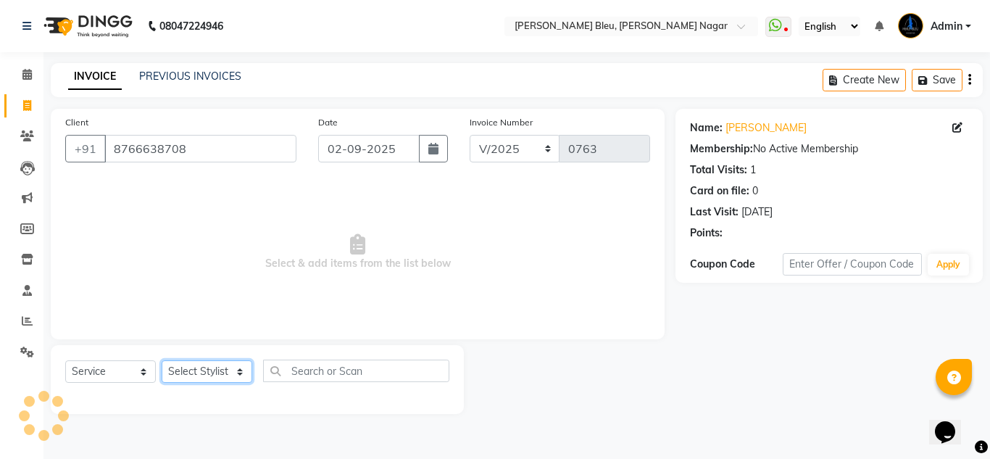
click at [239, 362] on select "Select Stylist [PERSON_NAME] Akash shreewas [PERSON_NAME] [PERSON_NAME] [PERSON…" at bounding box center [207, 371] width 91 height 22
select select "86199"
click at [162, 360] on select "Select Stylist [PERSON_NAME] Akash shreewas [PERSON_NAME] [PERSON_NAME] [PERSON…" at bounding box center [207, 371] width 91 height 22
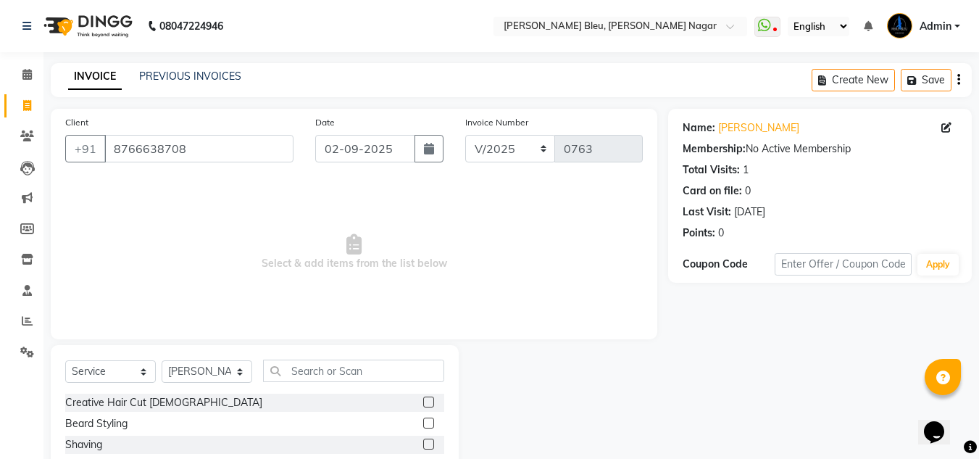
click at [423, 425] on label at bounding box center [428, 423] width 11 height 11
click at [423, 425] on input "checkbox" at bounding box center [427, 423] width 9 height 9
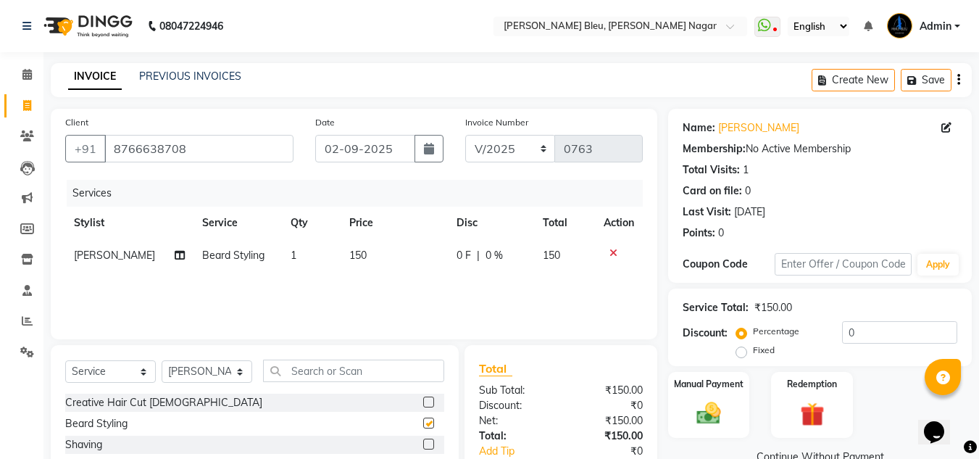
checkbox input "false"
click at [486, 251] on span "0 %" at bounding box center [494, 255] width 17 height 15
select select "86199"
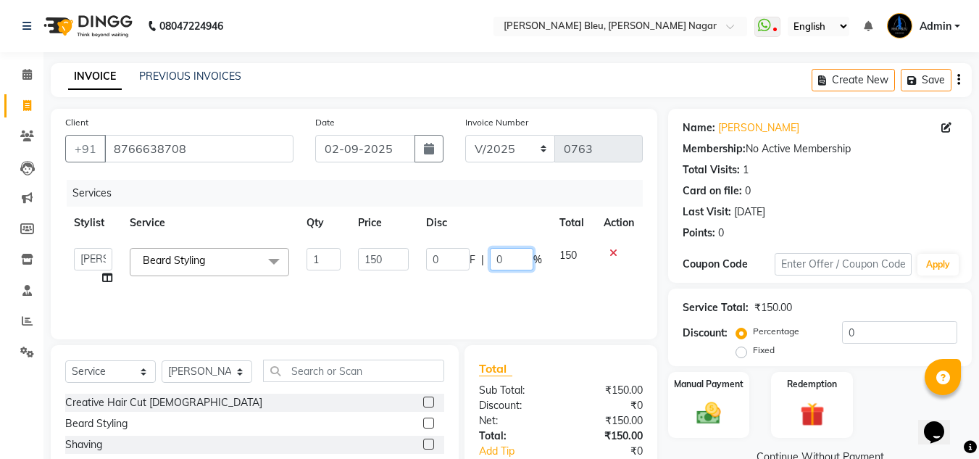
click at [505, 256] on input "0" at bounding box center [511, 259] width 43 height 22
type input "1"
type input "25"
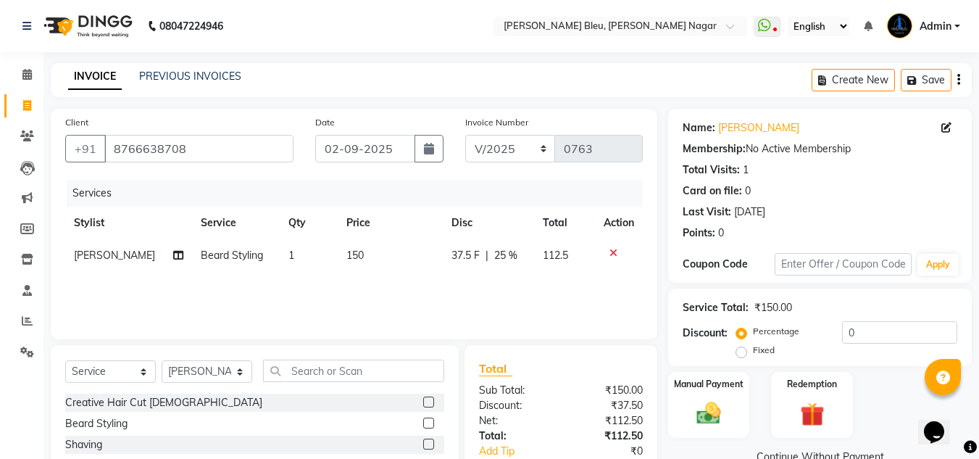
click at [562, 334] on div "Client [PHONE_NUMBER] Date [DATE] Invoice Number V/2025 V/[PHONE_NUMBER] Servic…" at bounding box center [354, 224] width 607 height 231
click at [365, 254] on td "150" at bounding box center [390, 255] width 105 height 33
select select "86199"
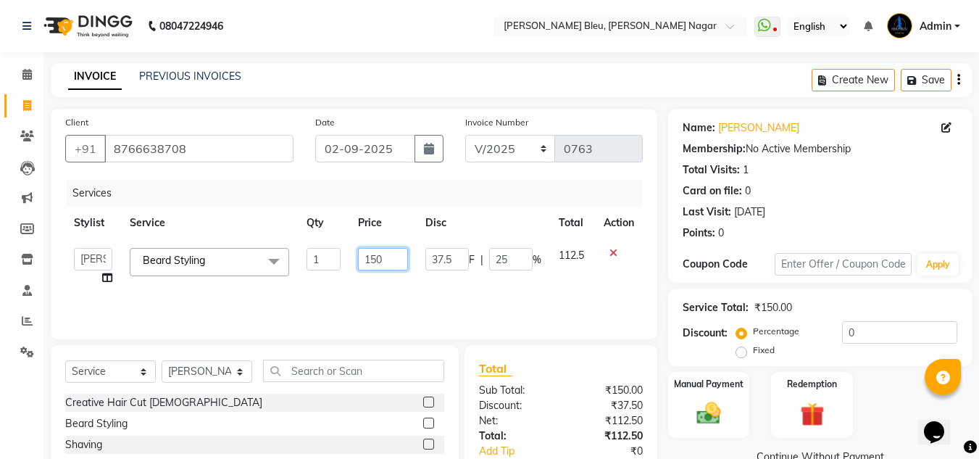
click at [402, 255] on input "150" at bounding box center [383, 259] width 50 height 22
type input "1"
type input "125"
click at [570, 373] on div "Total" at bounding box center [561, 368] width 164 height 17
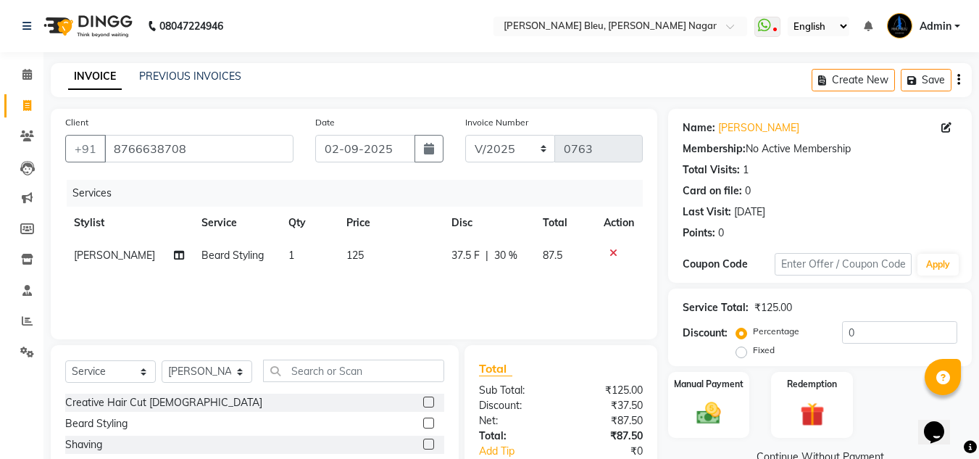
click at [505, 255] on span "30 %" at bounding box center [505, 255] width 23 height 15
select select "86199"
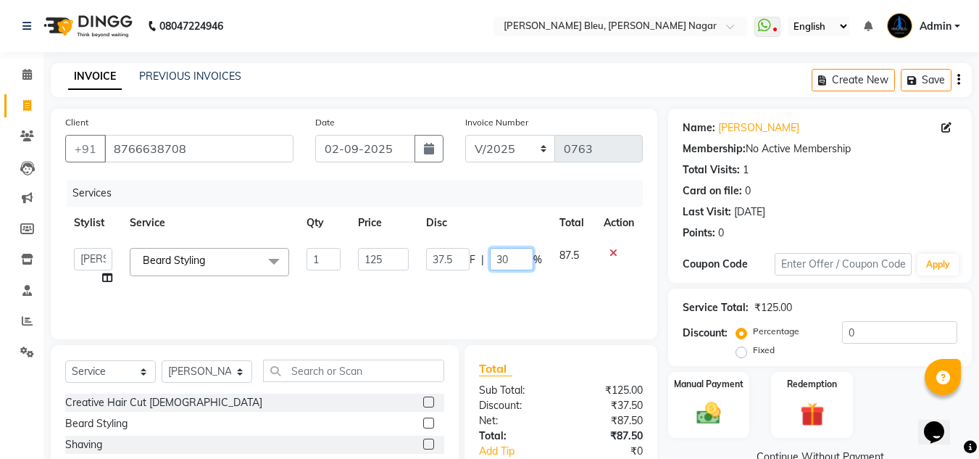
click at [513, 256] on input "30" at bounding box center [511, 259] width 43 height 22
type input "3"
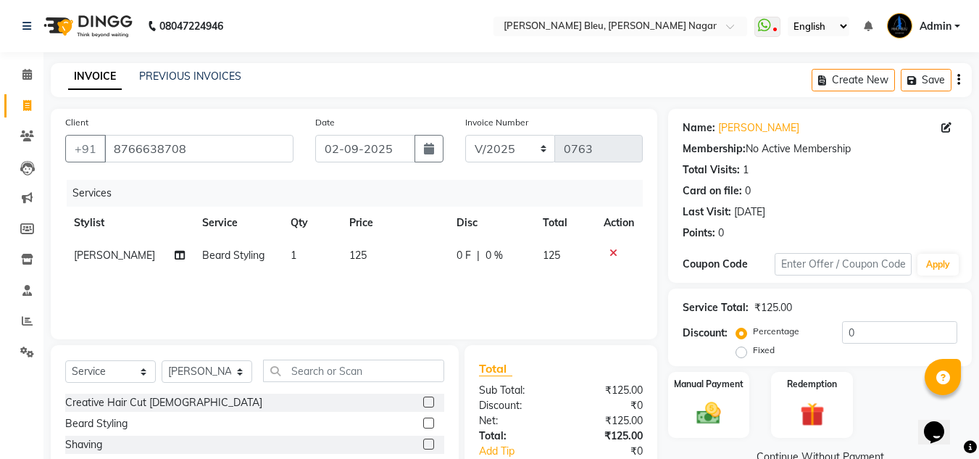
click at [577, 366] on div "Total" at bounding box center [561, 368] width 164 height 17
click at [138, 368] on select "Select Service Product Membership Package Voucher Prepaid Gift Card" at bounding box center [110, 371] width 91 height 22
click at [65, 360] on select "Select Service Product Membership Package Voucher Prepaid Gift Card" at bounding box center [110, 371] width 91 height 22
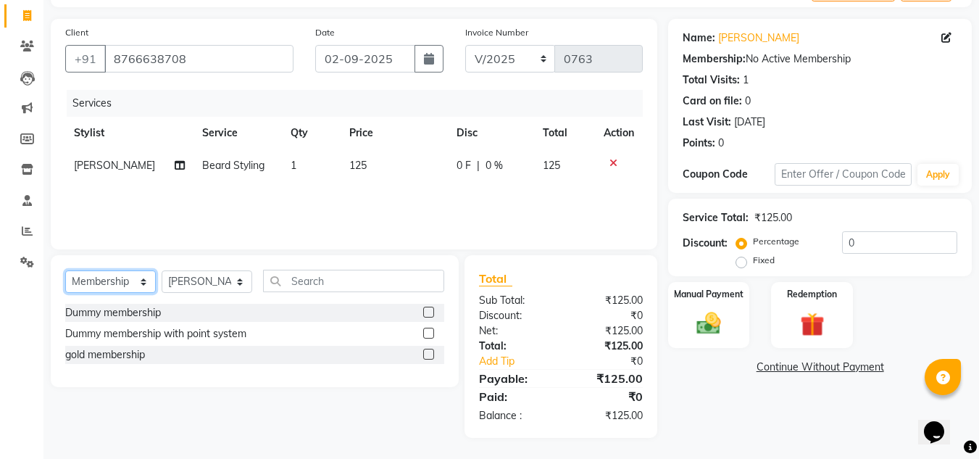
scroll to position [91, 0]
click at [429, 354] on label at bounding box center [428, 353] width 11 height 11
click at [429, 354] on input "checkbox" at bounding box center [427, 353] width 9 height 9
select select "select"
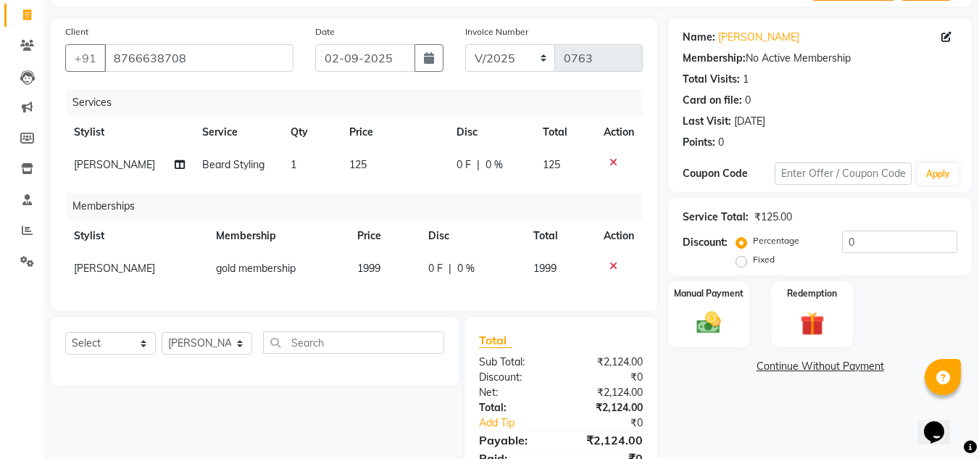
click at [386, 265] on td "1999" at bounding box center [384, 268] width 71 height 33
select select "86199"
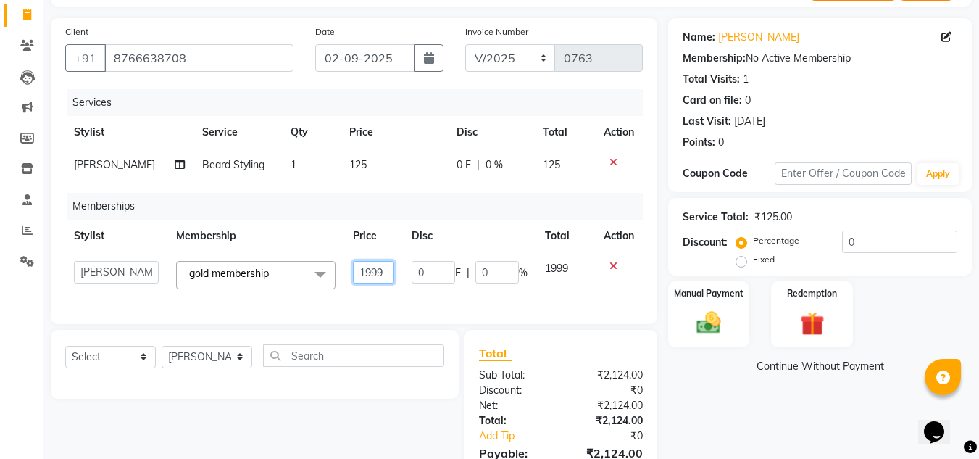
click at [386, 265] on input "1999" at bounding box center [373, 272] width 41 height 22
type input "1"
type input "500"
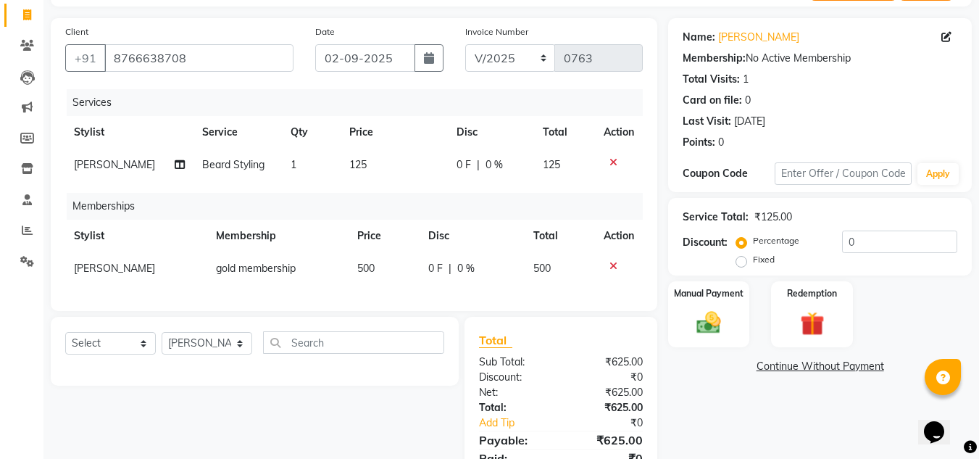
click at [549, 377] on div "Total Sub Total: ₹625.00 Discount: ₹0 Net: ₹625.00 Total: ₹625.00 Add Tip ₹0 Pa…" at bounding box center [561, 408] width 164 height 154
click at [726, 314] on img at bounding box center [709, 322] width 41 height 29
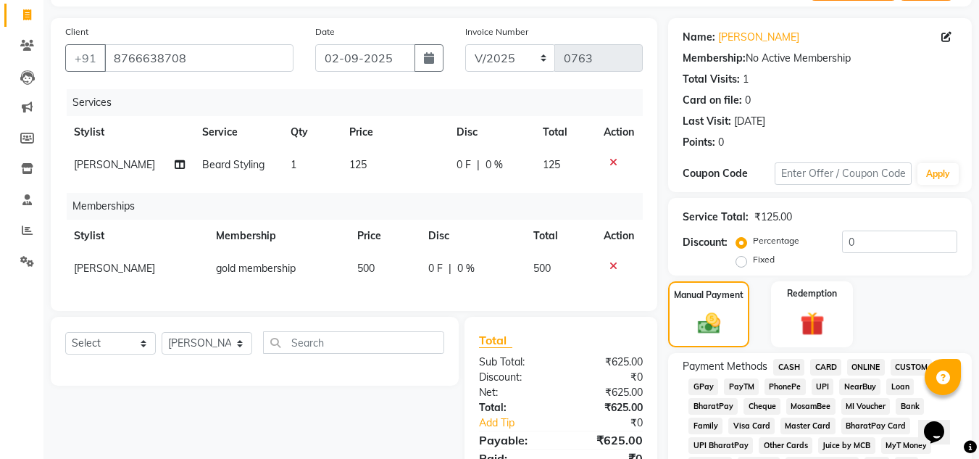
click at [788, 368] on span "CASH" at bounding box center [788, 367] width 31 height 17
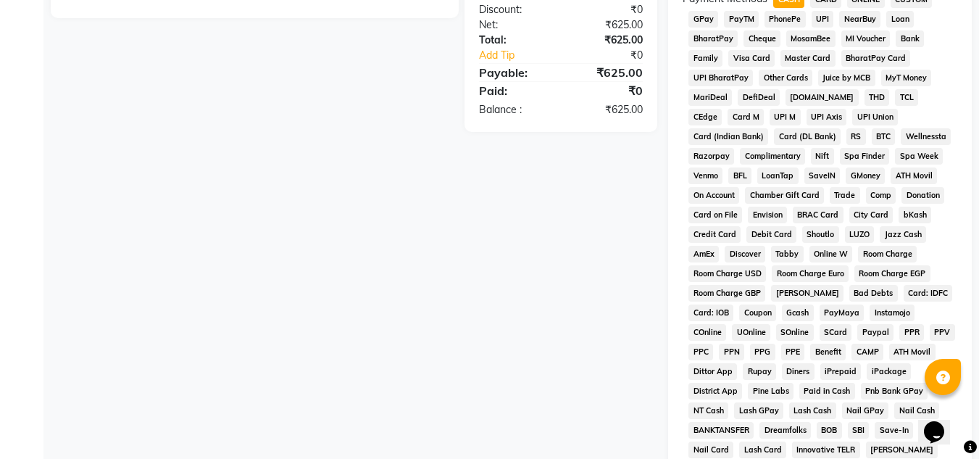
scroll to position [526, 0]
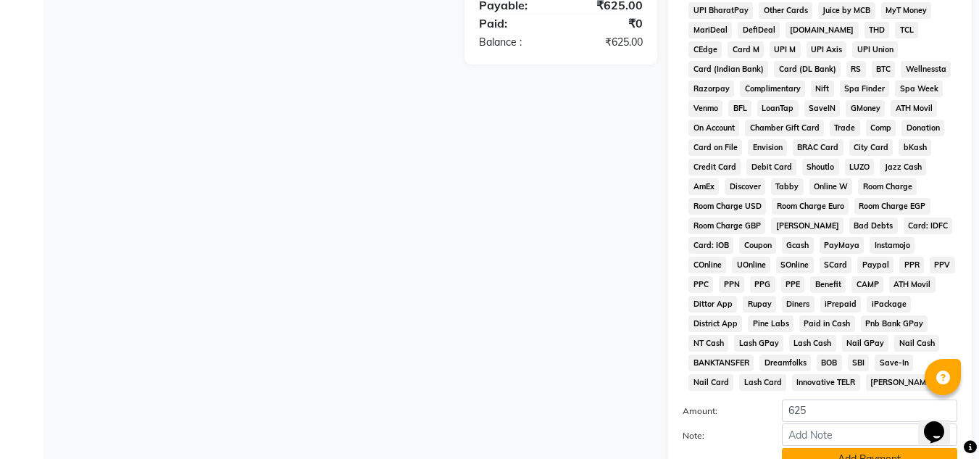
click at [823, 452] on button "Add Payment" at bounding box center [869, 459] width 175 height 22
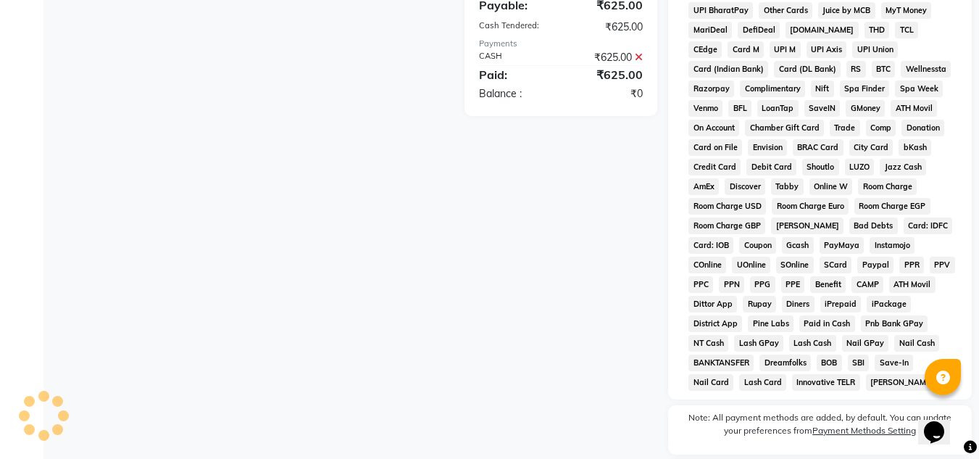
scroll to position [655, 0]
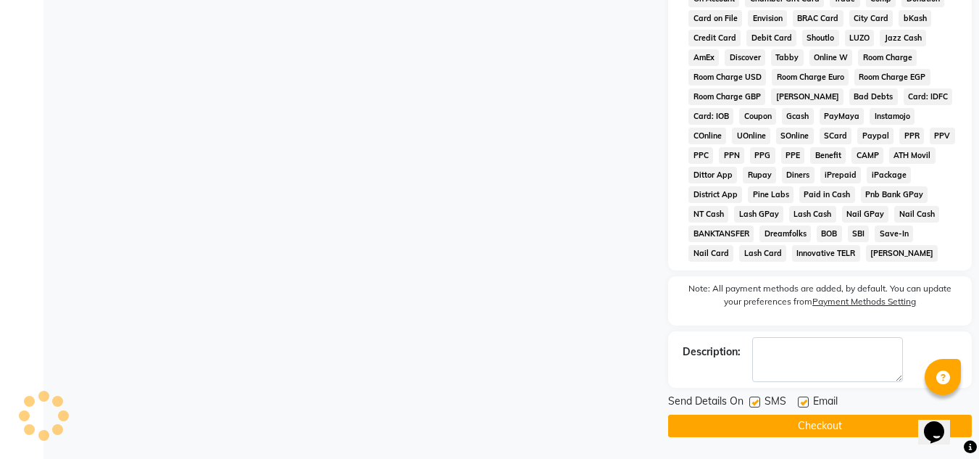
click at [820, 418] on button "Checkout" at bounding box center [820, 426] width 304 height 22
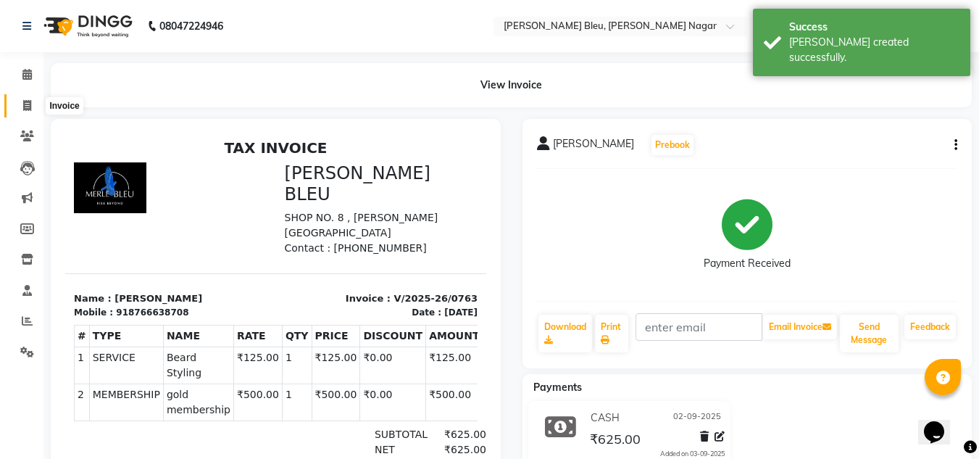
click at [34, 108] on span at bounding box center [26, 106] width 25 height 17
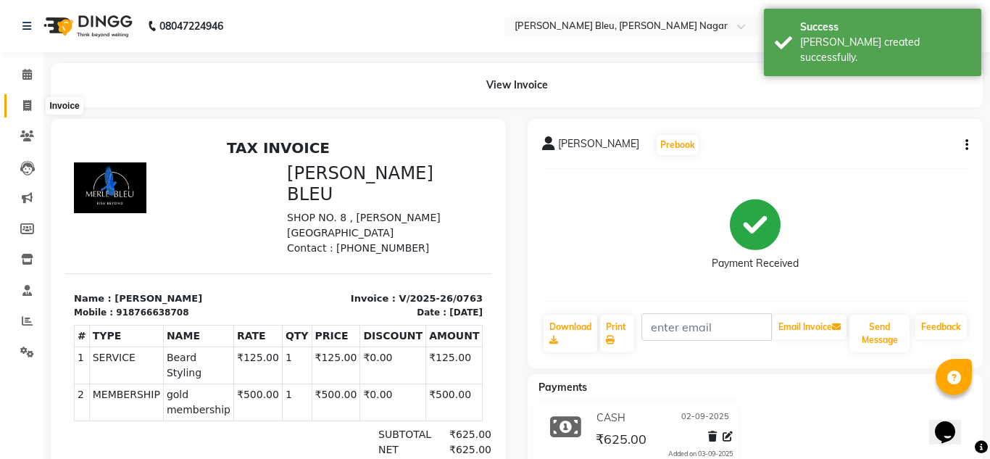
select select "service"
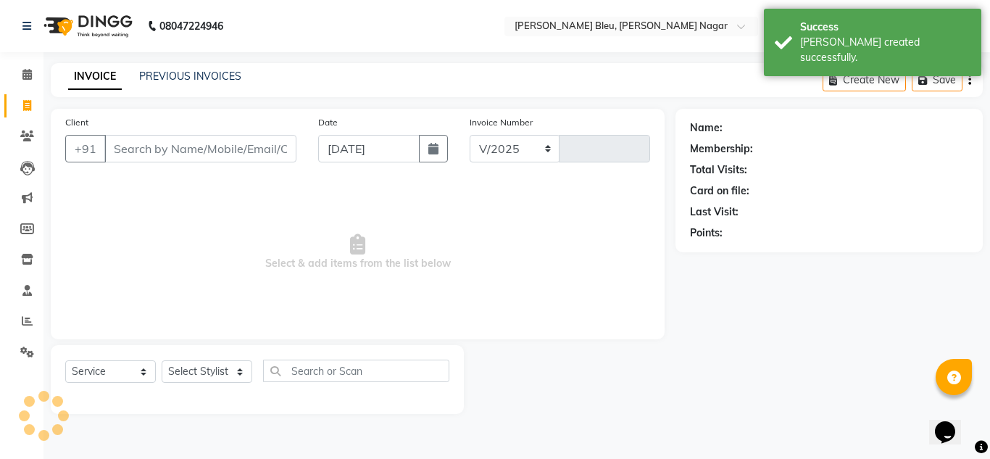
select select "7629"
type input "0764"
drag, startPoint x: 432, startPoint y: 151, endPoint x: 424, endPoint y: 162, distance: 13.5
click at [433, 152] on icon "button" at bounding box center [433, 149] width 10 height 12
select select "9"
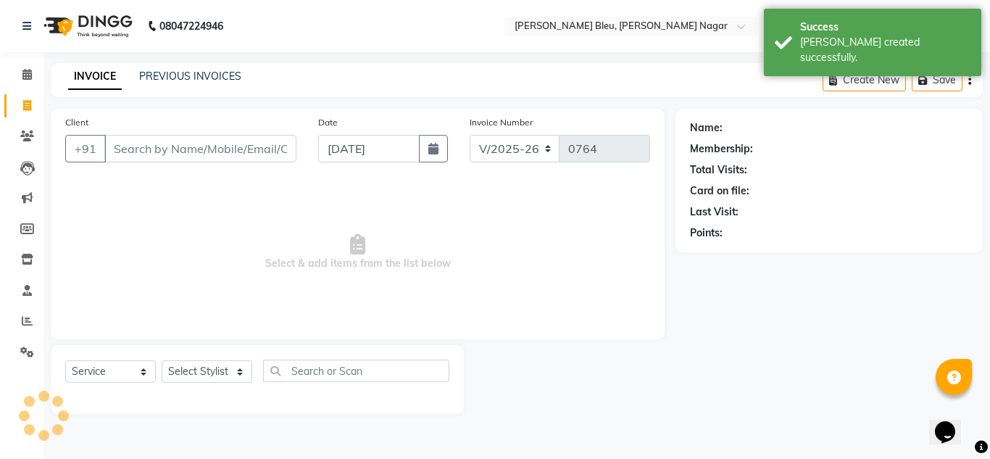
select select "2025"
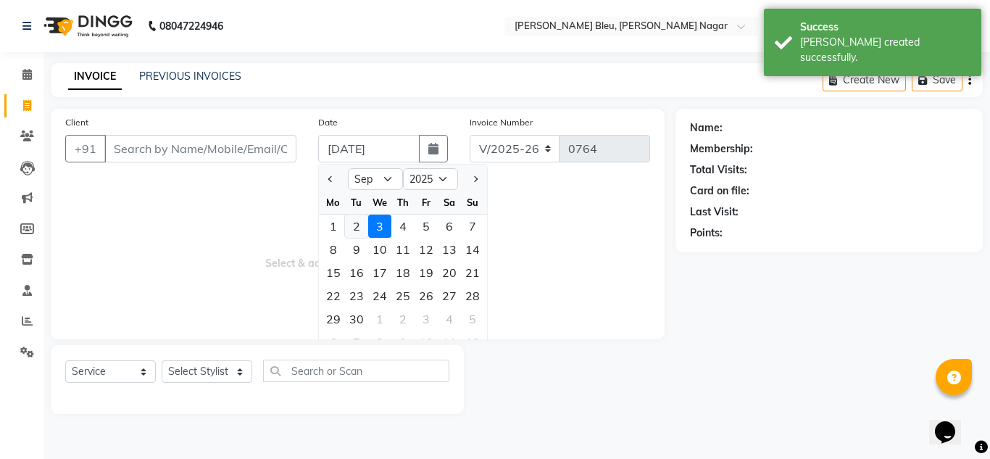
click at [358, 221] on div "2" at bounding box center [356, 226] width 23 height 23
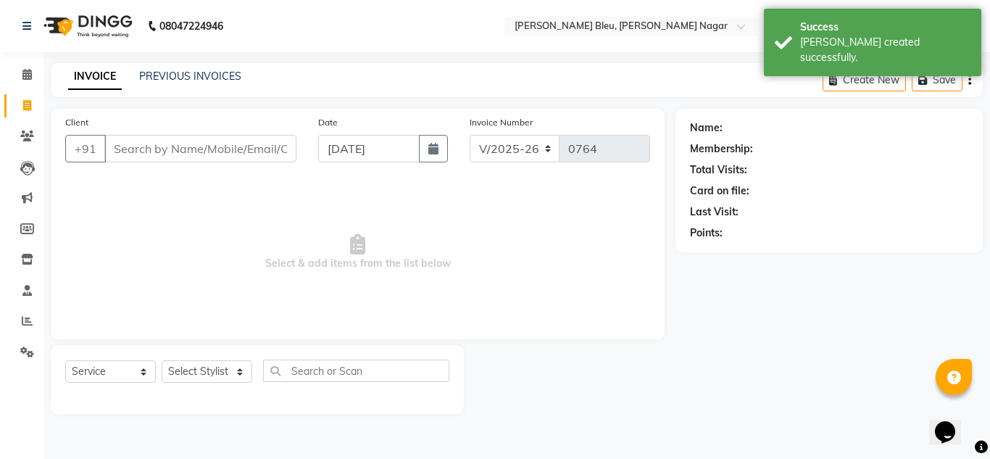
type input "02-09-2025"
click at [273, 146] on input "Client" at bounding box center [200, 149] width 192 height 28
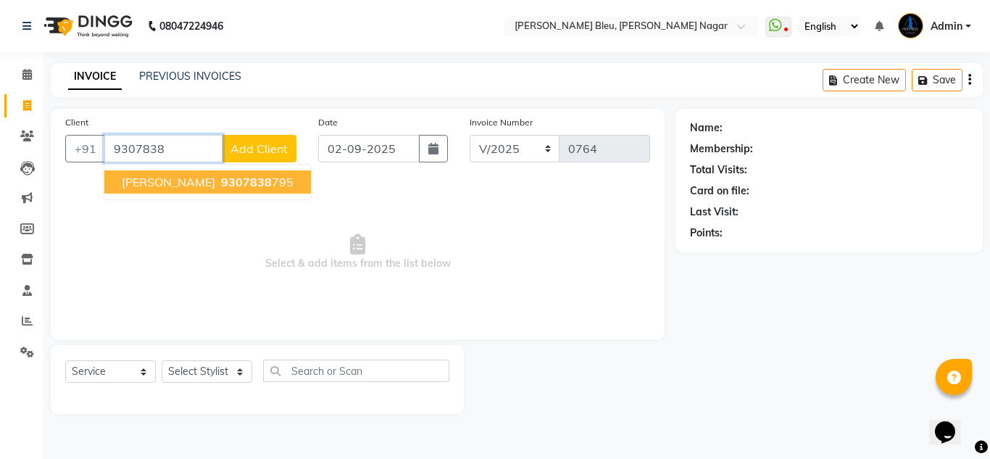
click at [270, 177] on ngb-highlight "9307838 795" at bounding box center [255, 182] width 75 height 14
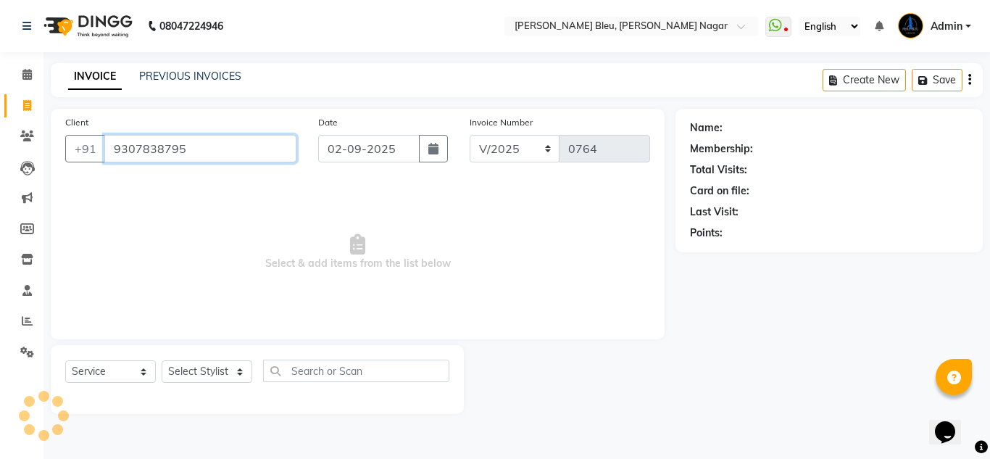
type input "9307838795"
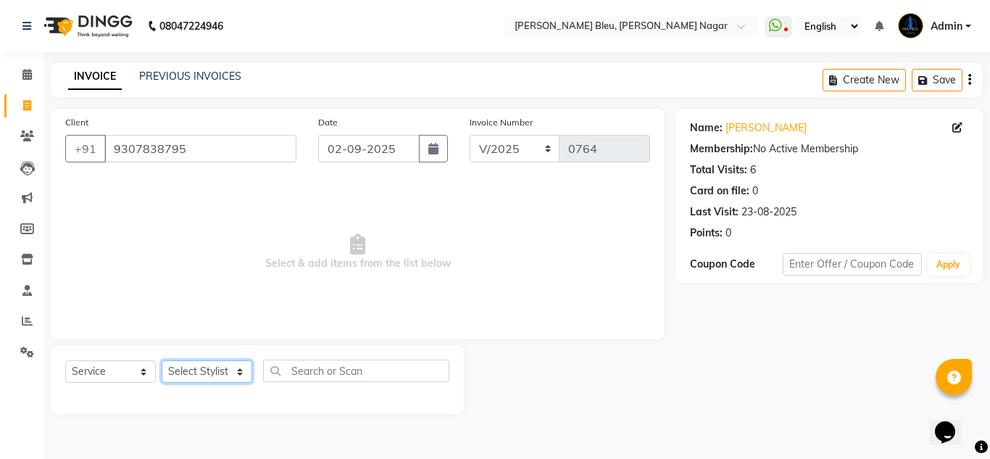
click at [238, 373] on select "Select Stylist [PERSON_NAME] Akash shreewas [PERSON_NAME] [PERSON_NAME] [PERSON…" at bounding box center [207, 371] width 91 height 22
select select "85186"
click at [162, 360] on select "Select Stylist [PERSON_NAME] Akash shreewas [PERSON_NAME] [PERSON_NAME] [PERSON…" at bounding box center [207, 371] width 91 height 22
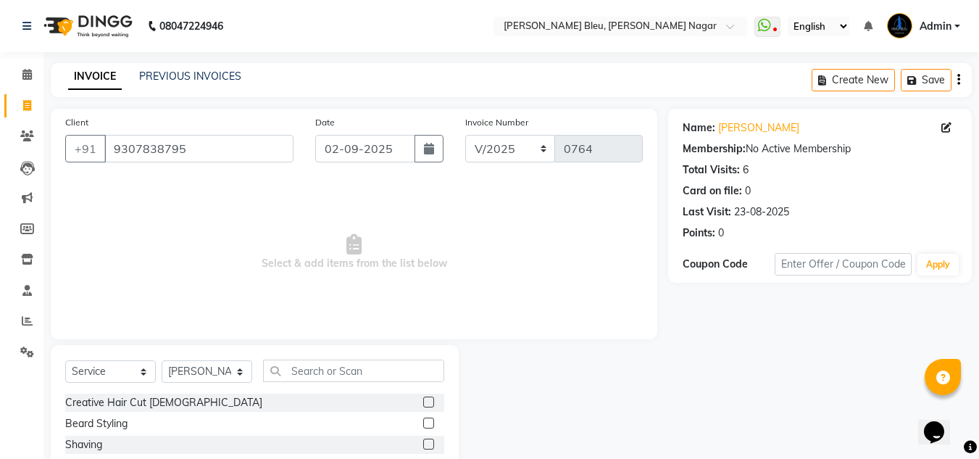
click at [423, 401] on label at bounding box center [428, 402] width 11 height 11
click at [423, 401] on input "checkbox" at bounding box center [427, 402] width 9 height 9
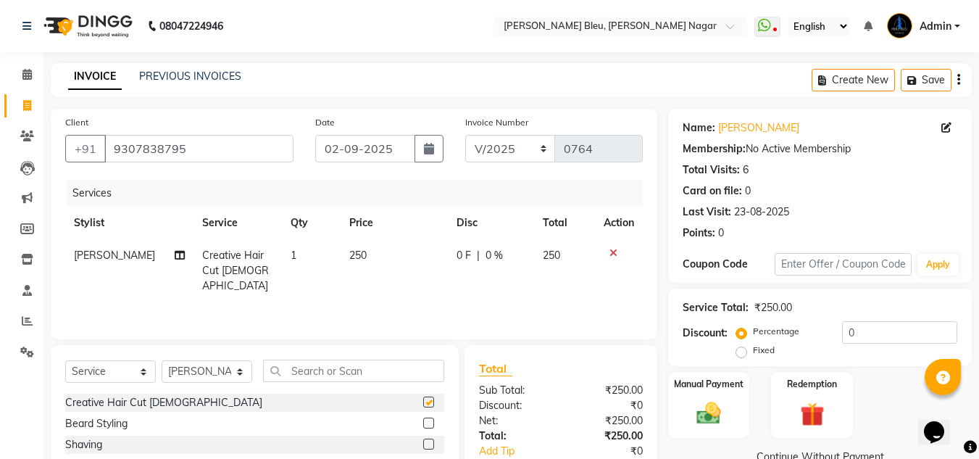
checkbox input "false"
click at [360, 249] on td "250" at bounding box center [394, 270] width 107 height 63
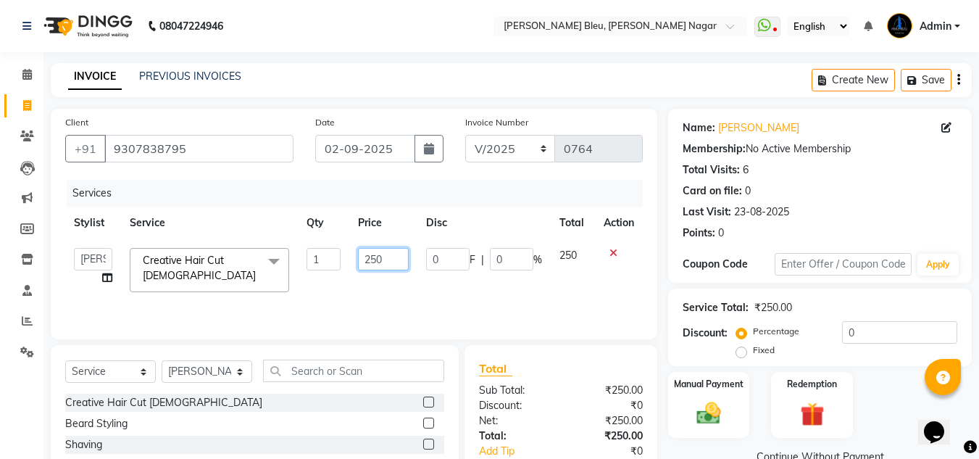
click at [384, 258] on input "250" at bounding box center [383, 259] width 50 height 22
type input "200"
click at [575, 423] on div "₹250.00" at bounding box center [607, 420] width 93 height 15
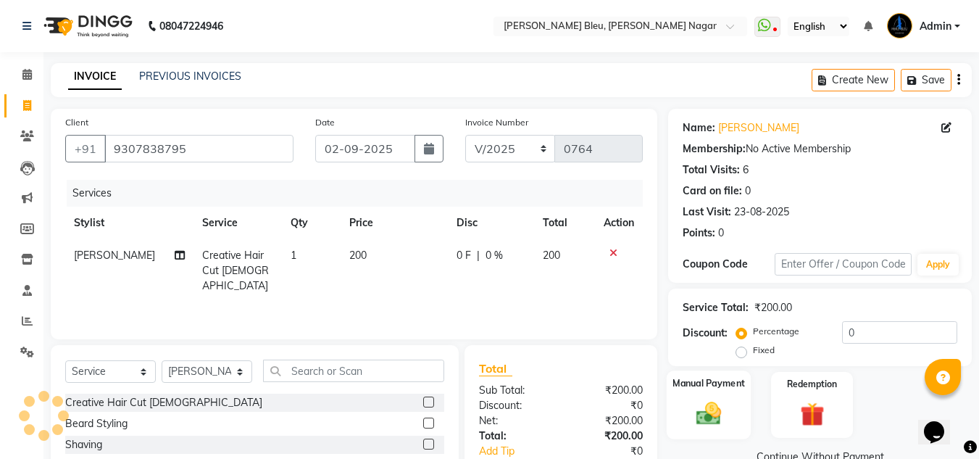
click at [743, 408] on div "Manual Payment" at bounding box center [709, 404] width 85 height 69
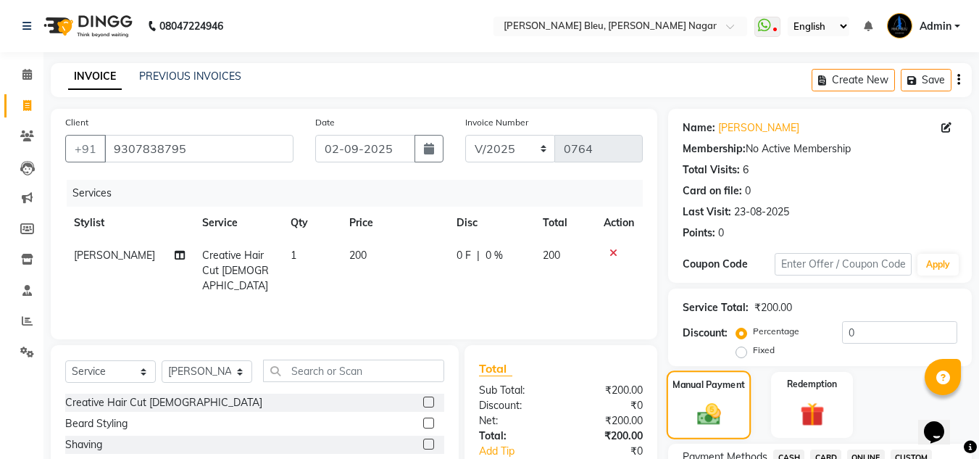
scroll to position [145, 0]
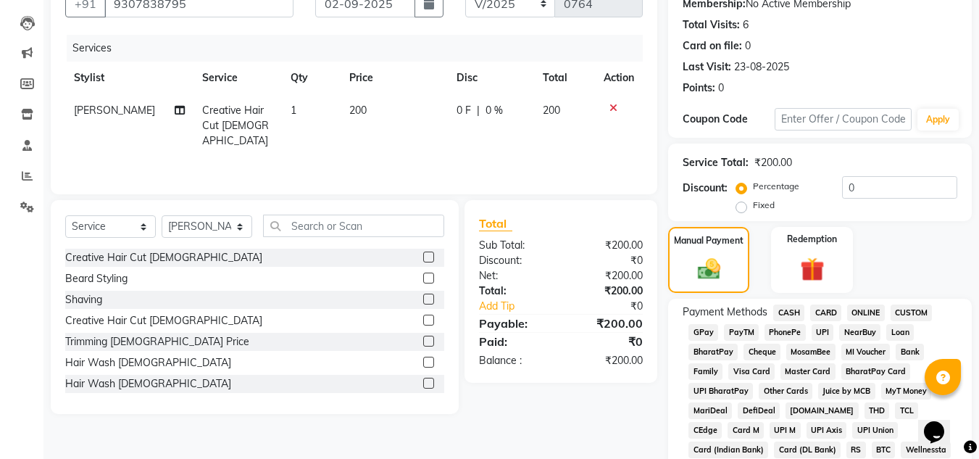
click at [786, 313] on span "CASH" at bounding box center [788, 312] width 31 height 17
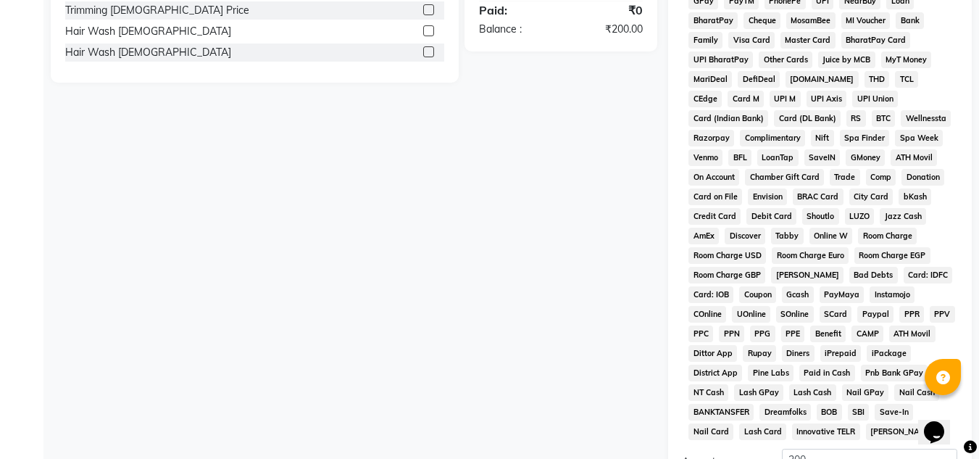
scroll to position [649, 0]
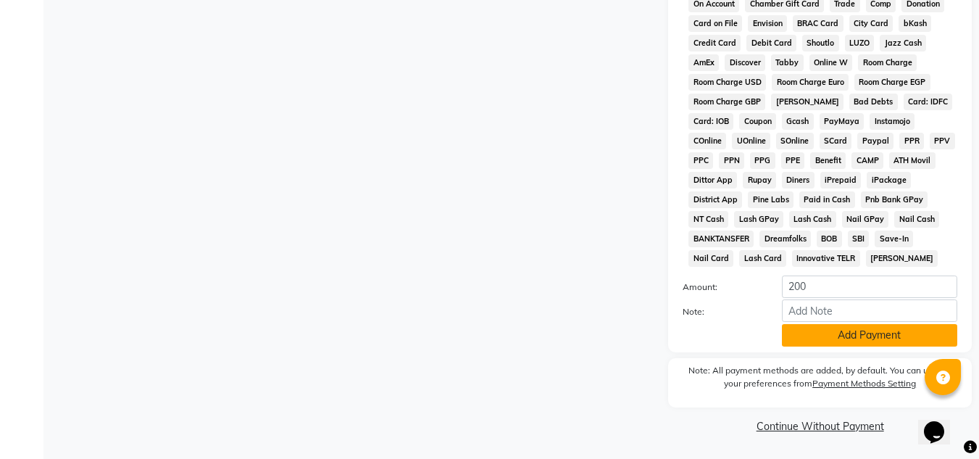
click at [797, 341] on button "Add Payment" at bounding box center [869, 335] width 175 height 22
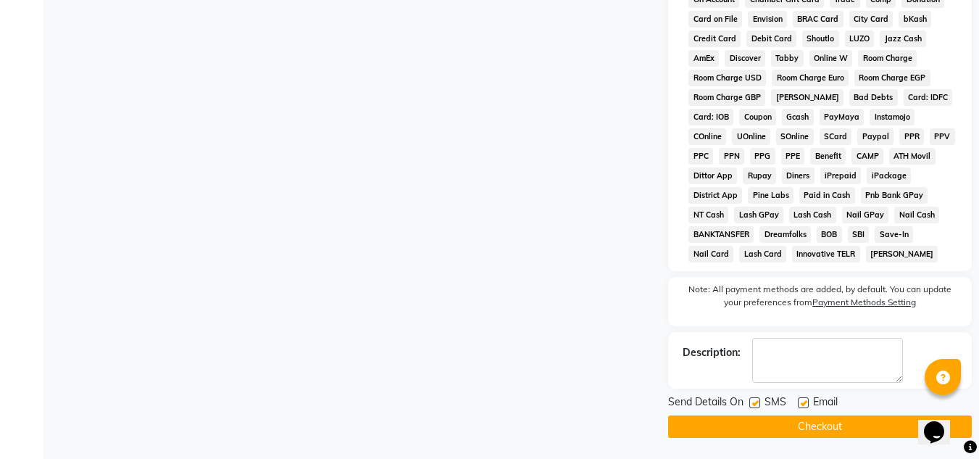
scroll to position [655, 0]
click at [786, 426] on button "Checkout" at bounding box center [820, 426] width 304 height 22
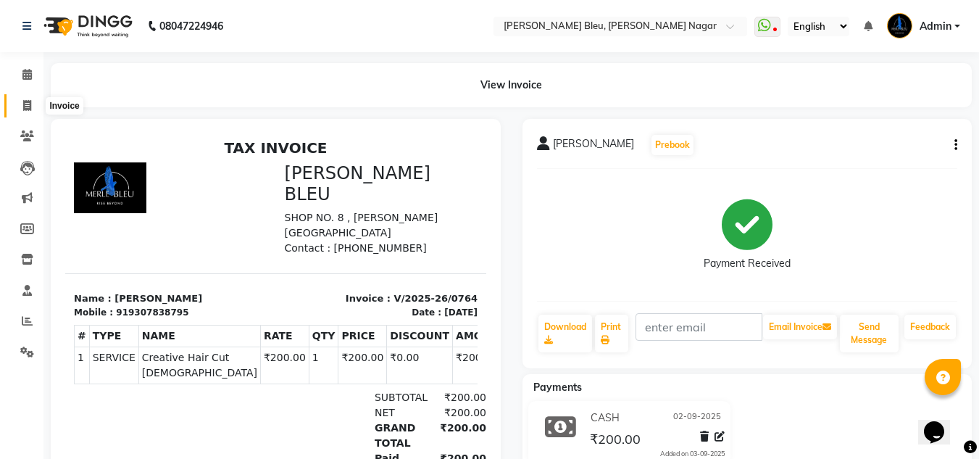
click at [30, 112] on span at bounding box center [26, 106] width 25 height 17
select select "service"
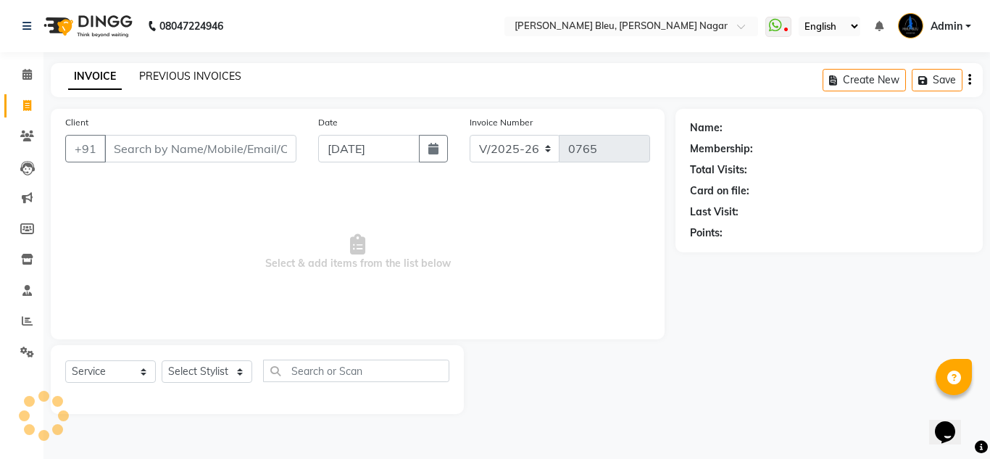
click at [175, 77] on link "PREVIOUS INVOICES" at bounding box center [190, 76] width 102 height 13
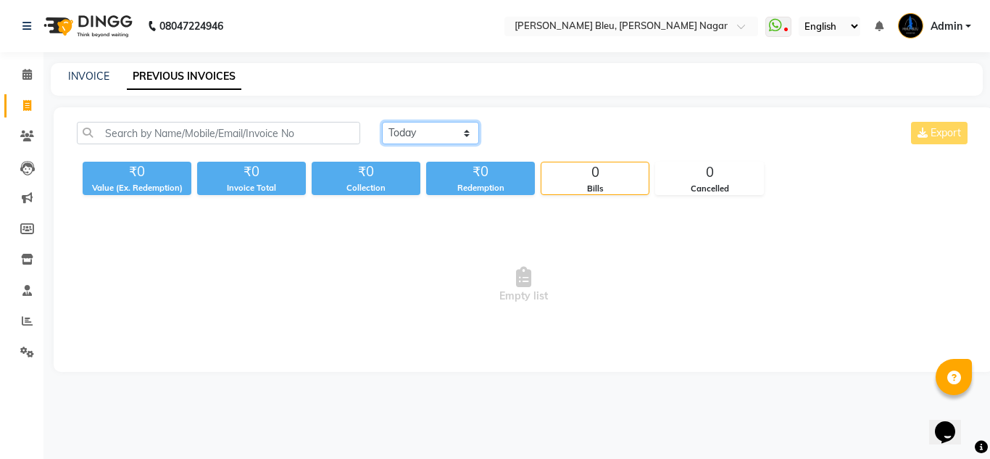
click at [470, 131] on select "[DATE] [DATE] Custom Range" at bounding box center [430, 133] width 97 height 22
select select "range"
click at [382, 122] on select "[DATE] [DATE] Custom Range" at bounding box center [430, 133] width 97 height 22
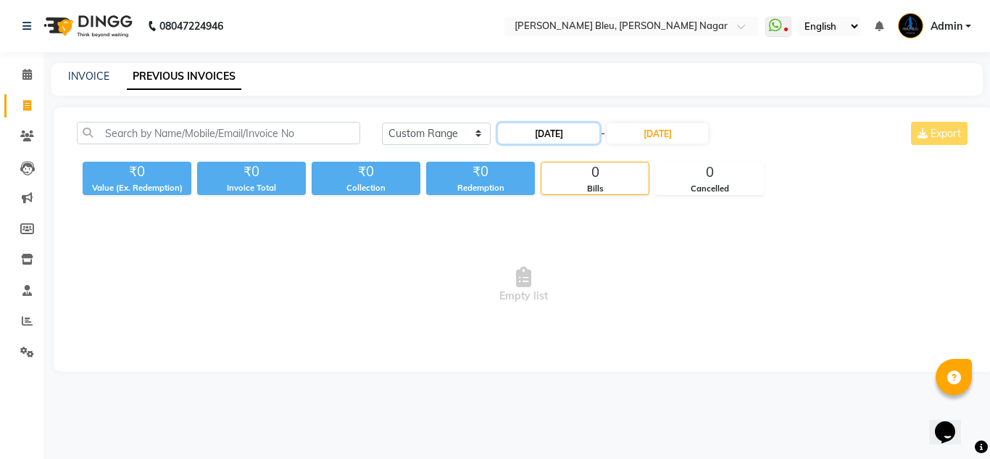
click at [549, 125] on input "[DATE]" at bounding box center [548, 133] width 101 height 20
select select "9"
select select "2025"
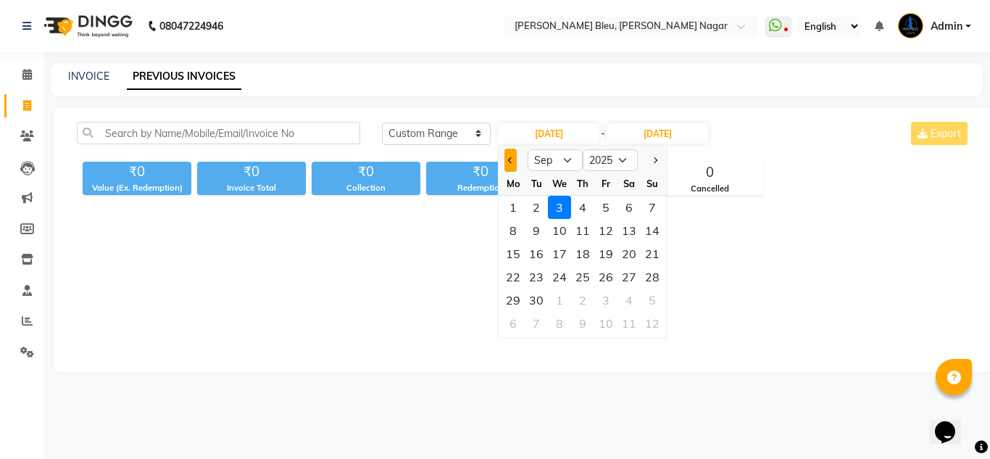
click at [507, 159] on button "Previous month" at bounding box center [511, 160] width 12 height 23
select select "8"
click at [626, 277] on div "23" at bounding box center [629, 276] width 23 height 23
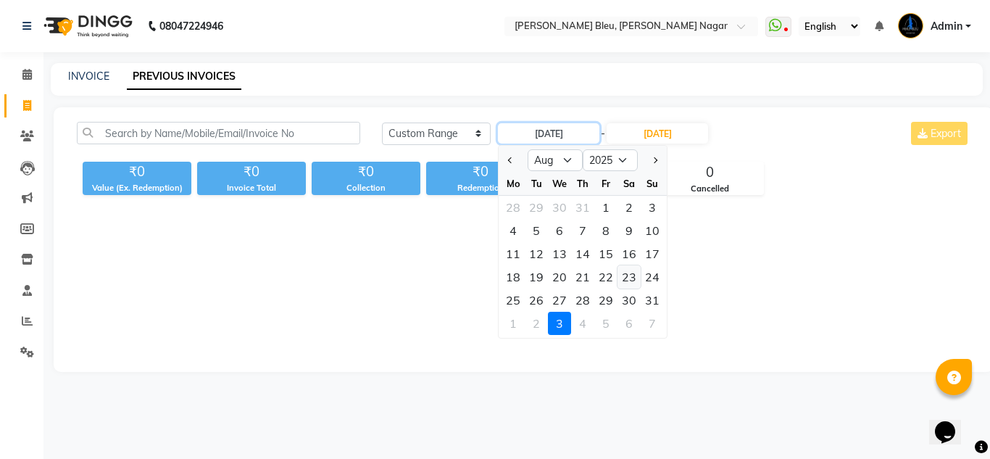
type input "23-08-2025"
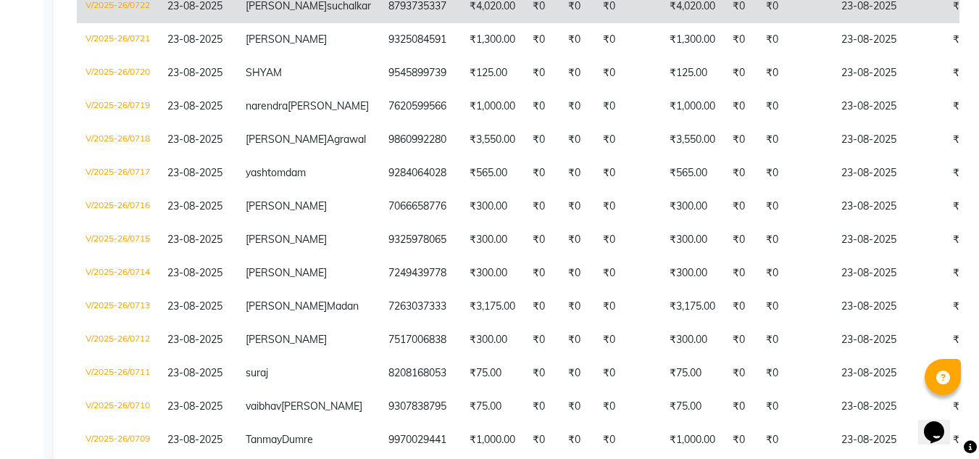
scroll to position [1667, 0]
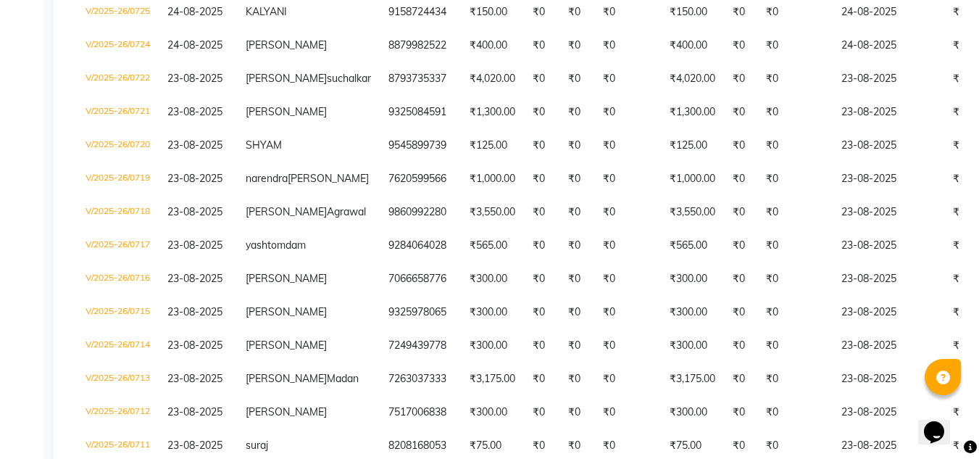
select select "service"
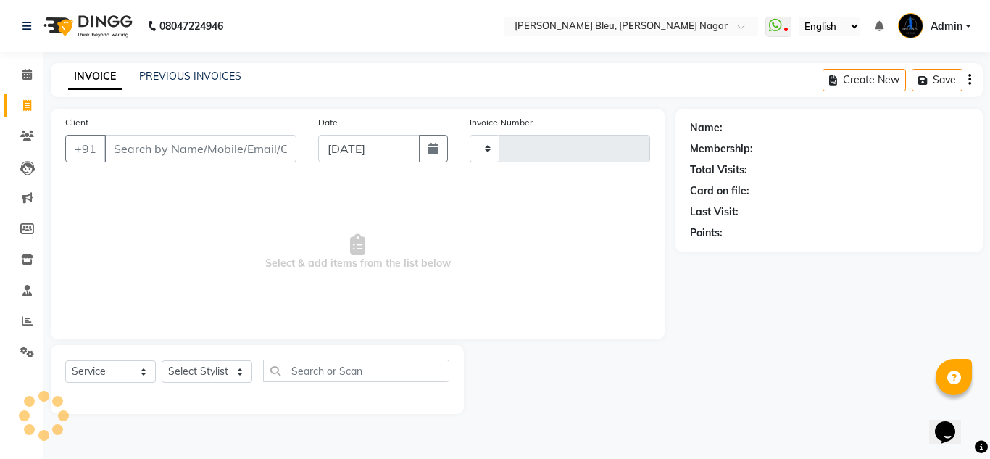
type input "0765"
select select "7629"
click at [433, 148] on icon "button" at bounding box center [433, 149] width 10 height 12
select select "9"
select select "2025"
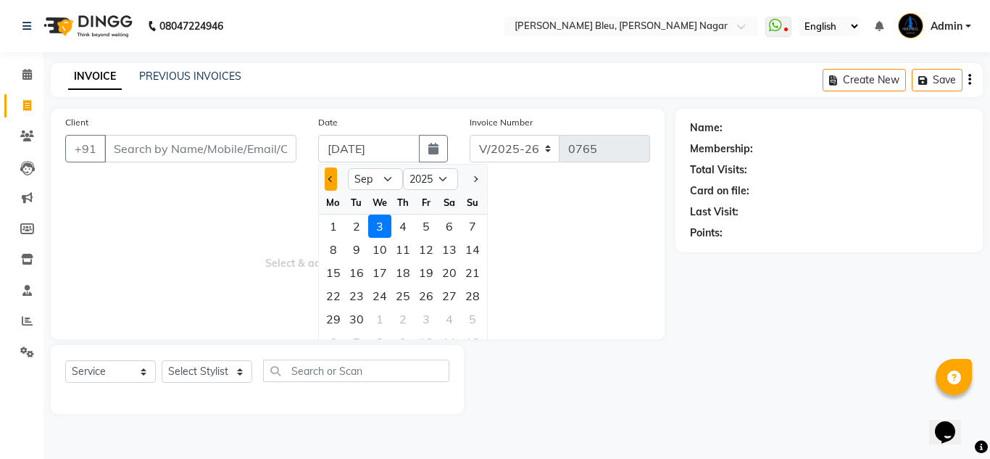
click at [325, 177] on button "Previous month" at bounding box center [331, 178] width 12 height 23
select select "8"
click at [469, 297] on div "24" at bounding box center [472, 295] width 23 height 23
type input "24-08-2025"
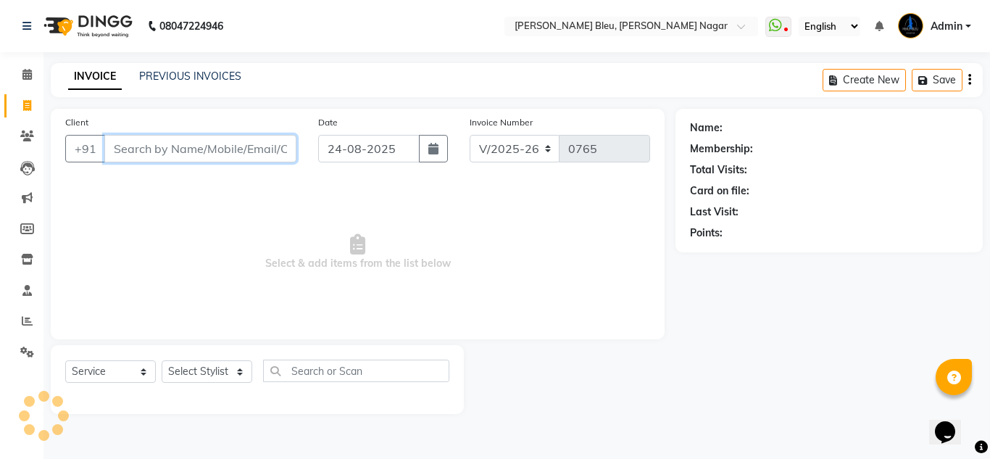
click at [242, 156] on input "Client" at bounding box center [200, 149] width 192 height 28
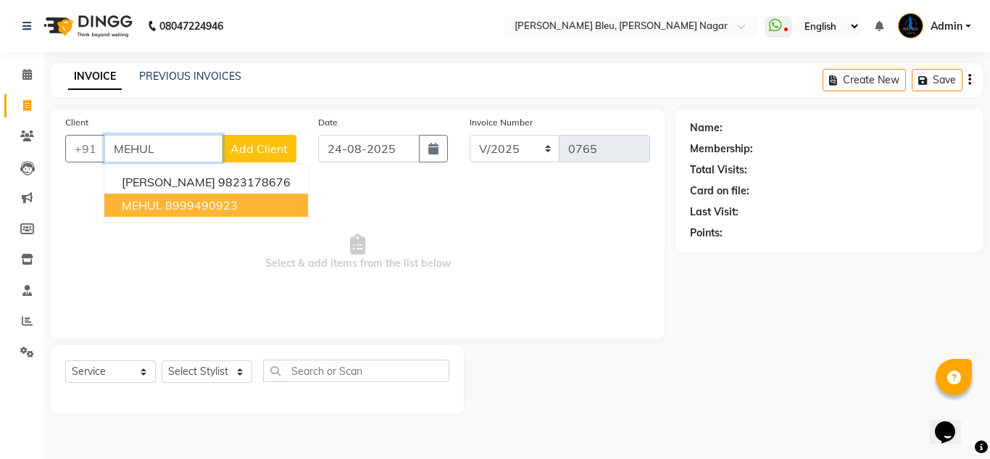
click at [166, 208] on ngb-highlight "8999490923" at bounding box center [201, 205] width 72 height 14
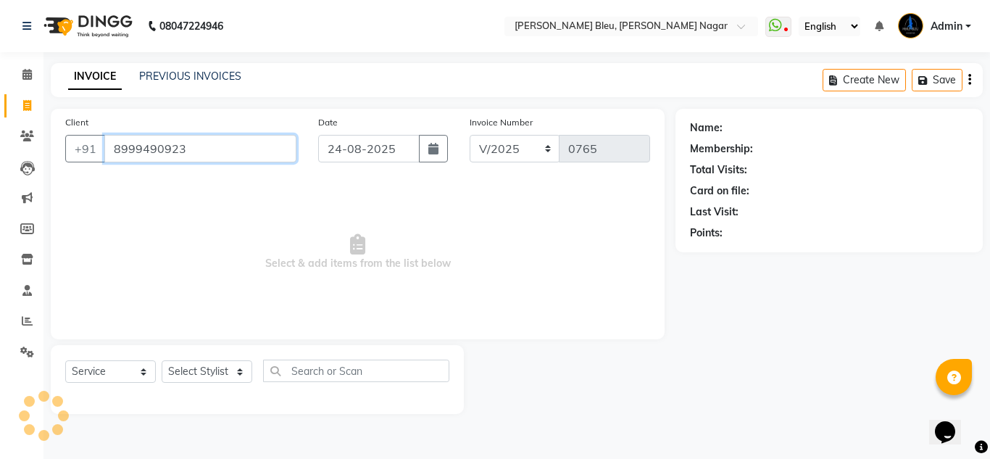
type input "8999490923"
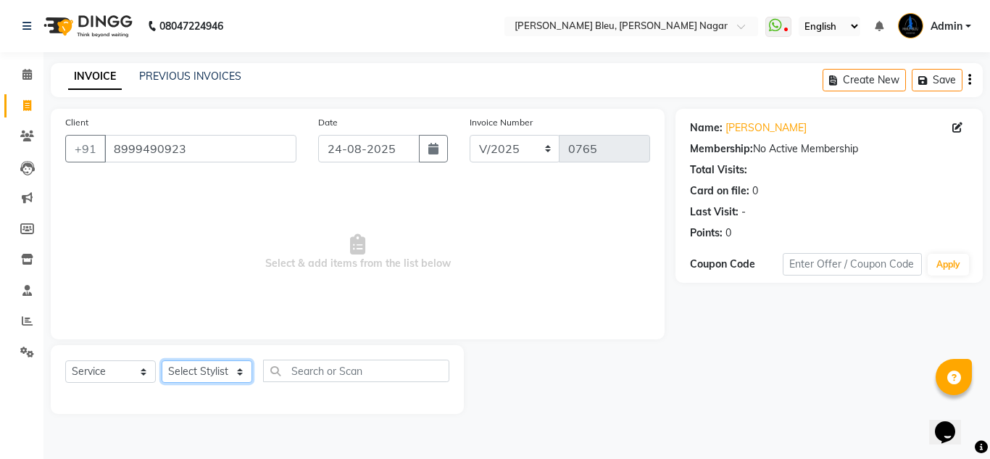
click at [238, 372] on select "Select Stylist [PERSON_NAME] Akash shreewas [PERSON_NAME] [PERSON_NAME] [PERSON…" at bounding box center [207, 371] width 91 height 22
select select "78949"
click at [162, 360] on select "Select Stylist [PERSON_NAME] Akash shreewas [PERSON_NAME] [PERSON_NAME] [PERSON…" at bounding box center [207, 371] width 91 height 22
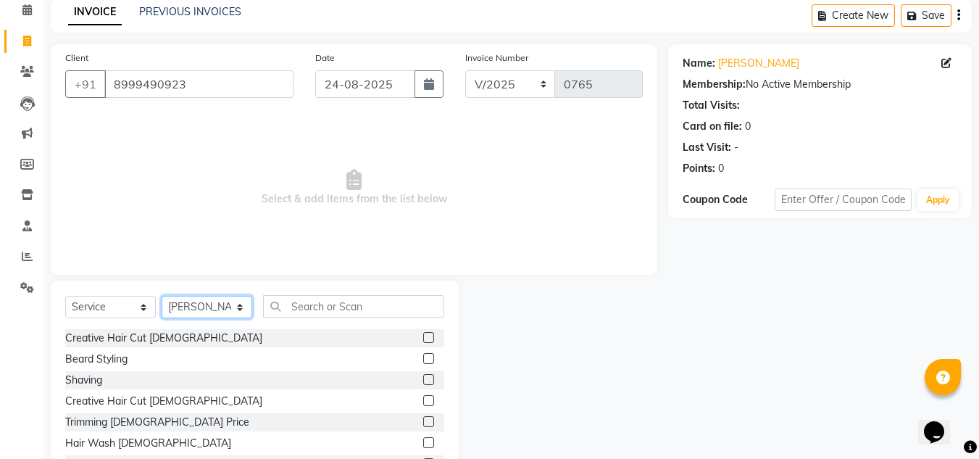
scroll to position [122, 0]
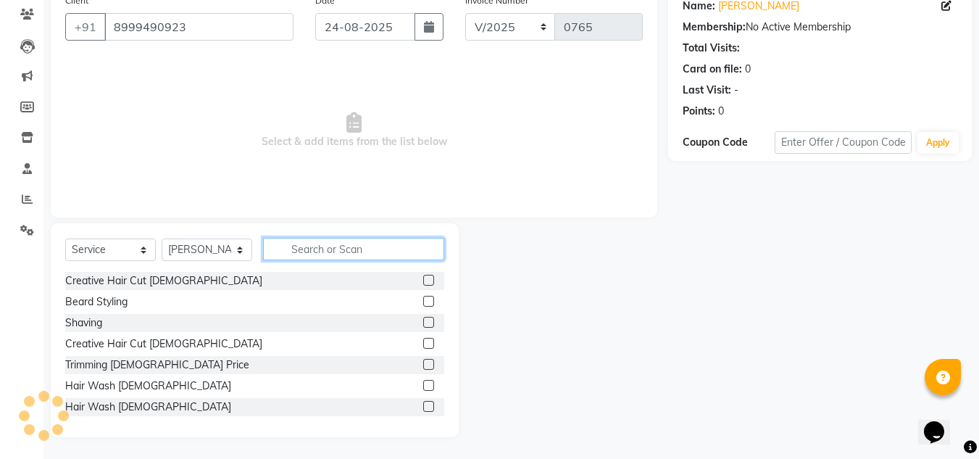
click at [362, 249] on input "text" at bounding box center [353, 249] width 181 height 22
type input "0"
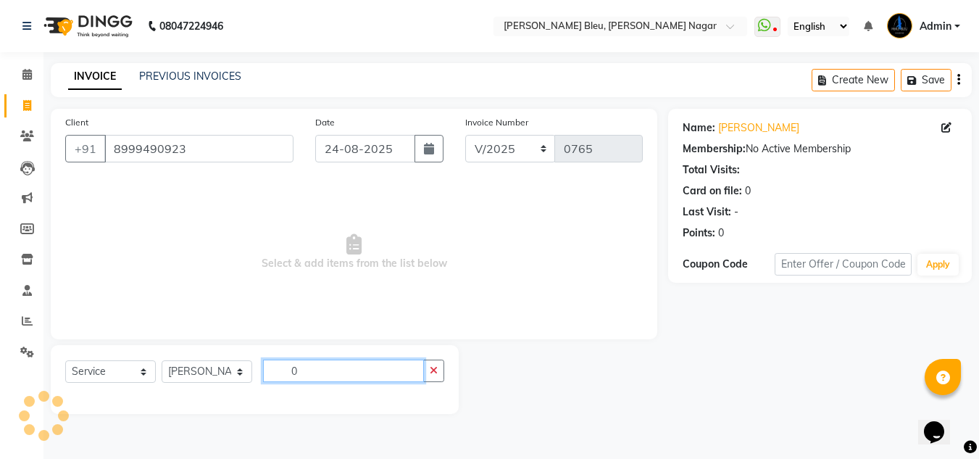
scroll to position [0, 0]
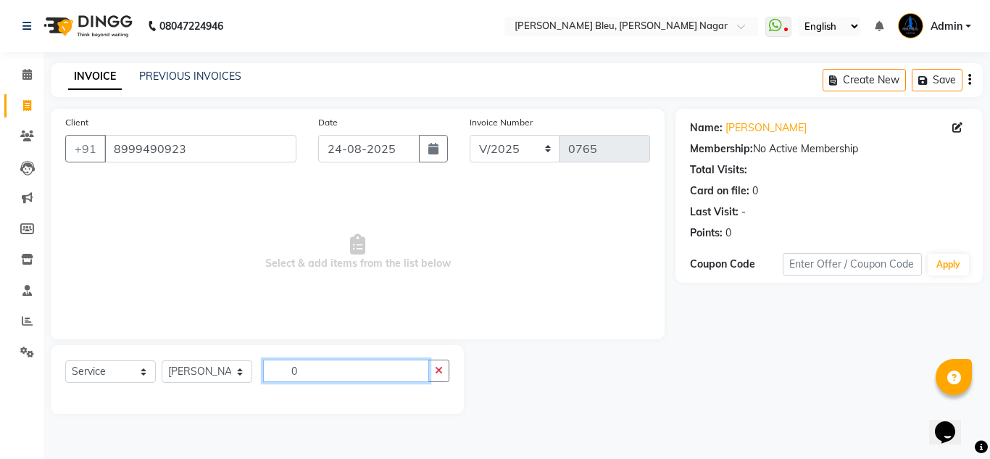
click at [394, 361] on input "0" at bounding box center [346, 371] width 166 height 22
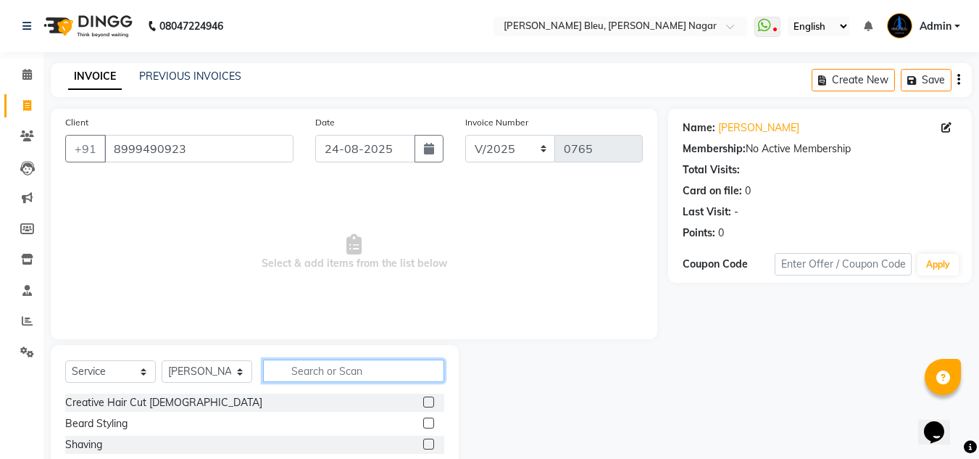
type input "O"
type input "D-"
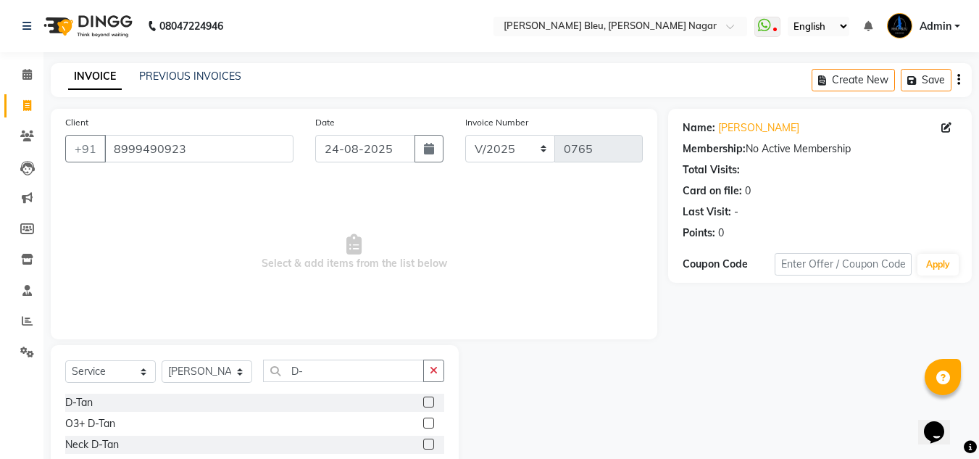
click at [760, 344] on div "Name: [PERSON_NAME] Membership: No Active Membership Total Visits: Card on file…" at bounding box center [825, 324] width 315 height 431
click at [428, 420] on label at bounding box center [428, 423] width 11 height 11
click at [428, 420] on input "checkbox" at bounding box center [427, 423] width 9 height 9
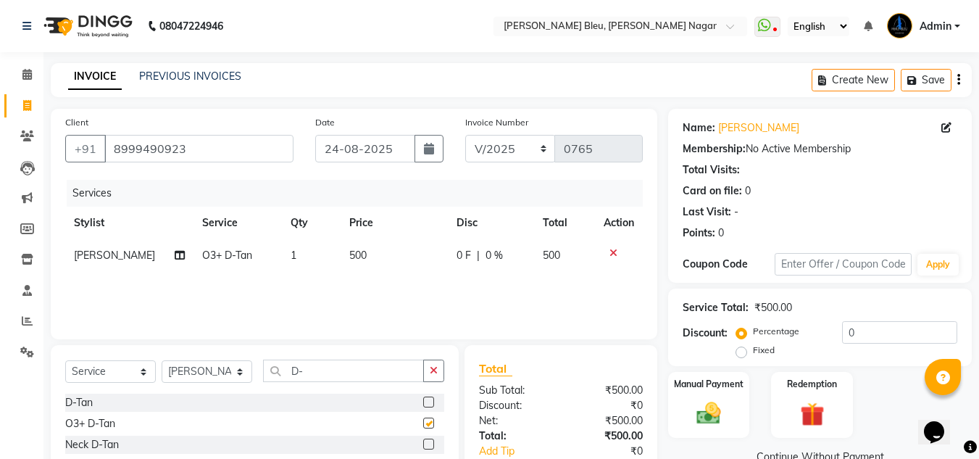
checkbox input "false"
click at [376, 259] on td "500" at bounding box center [394, 255] width 107 height 33
select select "78949"
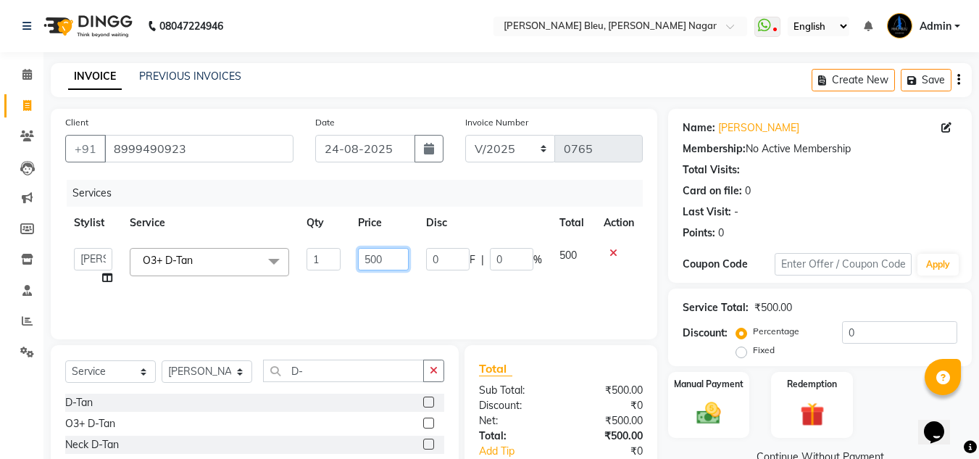
click at [376, 259] on input "500" at bounding box center [383, 259] width 50 height 22
type input "5"
type input "600"
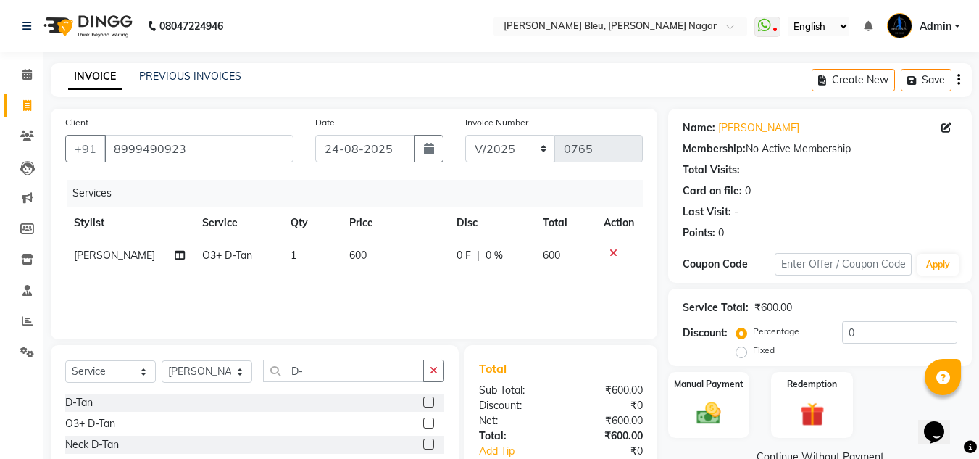
click at [568, 409] on div "₹0" at bounding box center [607, 405] width 93 height 15
click at [383, 375] on input "D-" at bounding box center [343, 371] width 161 height 22
click at [383, 374] on input "D-" at bounding box center [343, 371] width 161 height 22
type input "D"
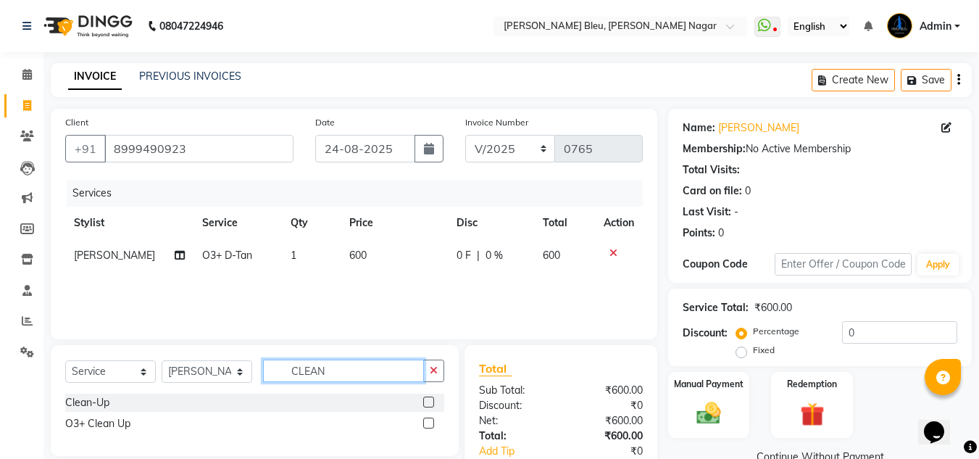
type input "CLEAN"
click at [427, 426] on label at bounding box center [428, 423] width 11 height 11
click at [427, 426] on input "checkbox" at bounding box center [427, 423] width 9 height 9
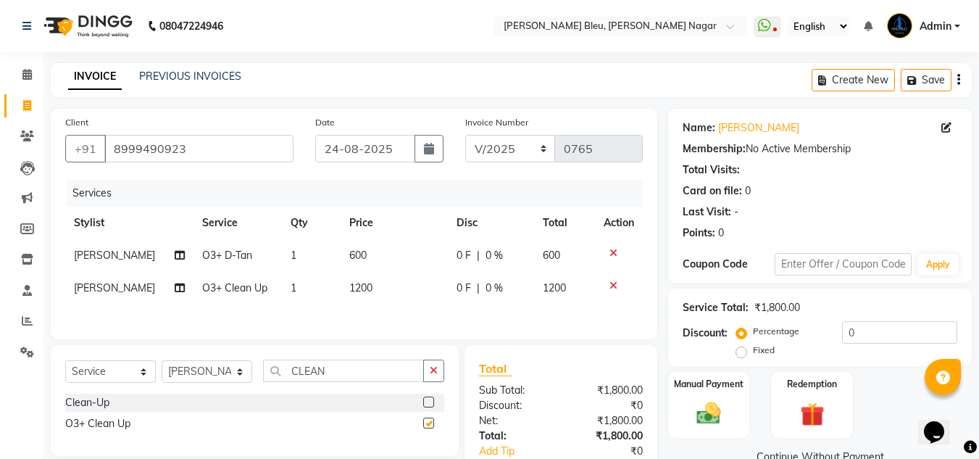
checkbox input "false"
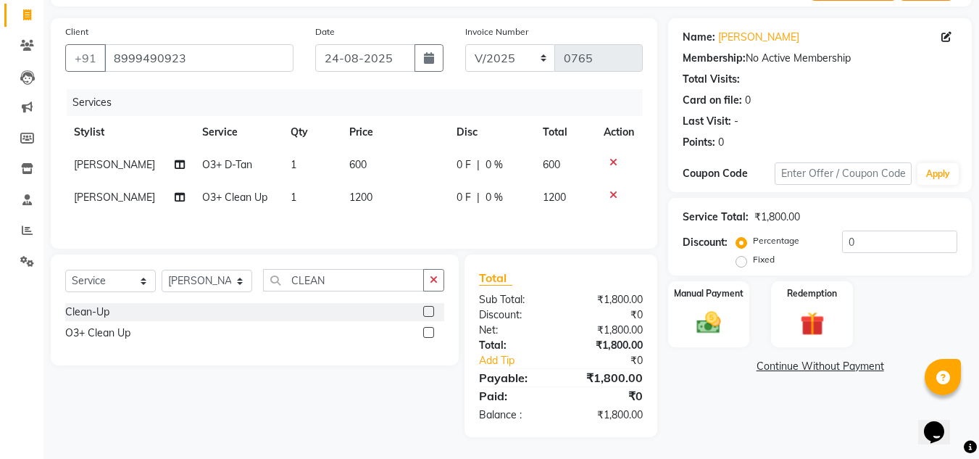
scroll to position [123, 0]
click at [430, 311] on label at bounding box center [428, 311] width 11 height 11
click at [430, 311] on input "checkbox" at bounding box center [427, 311] width 9 height 9
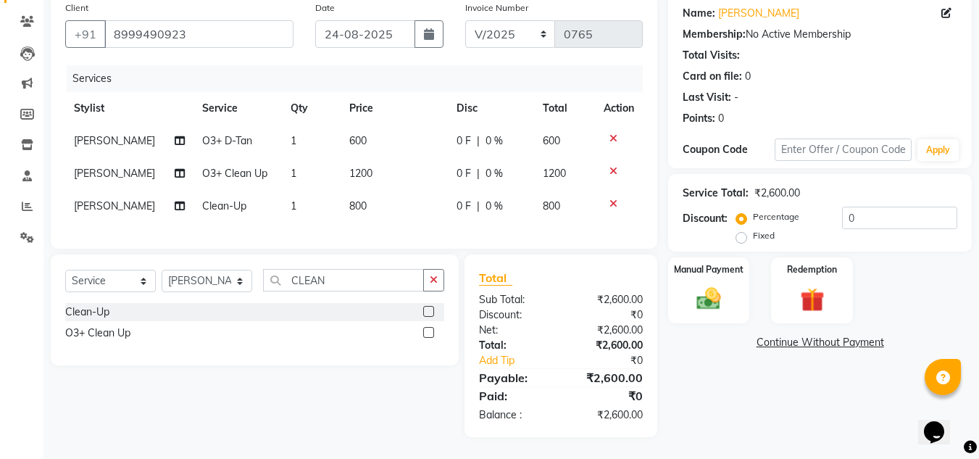
drag, startPoint x: 615, startPoint y: 174, endPoint x: 600, endPoint y: 180, distance: 15.6
click at [615, 175] on icon at bounding box center [614, 171] width 8 height 10
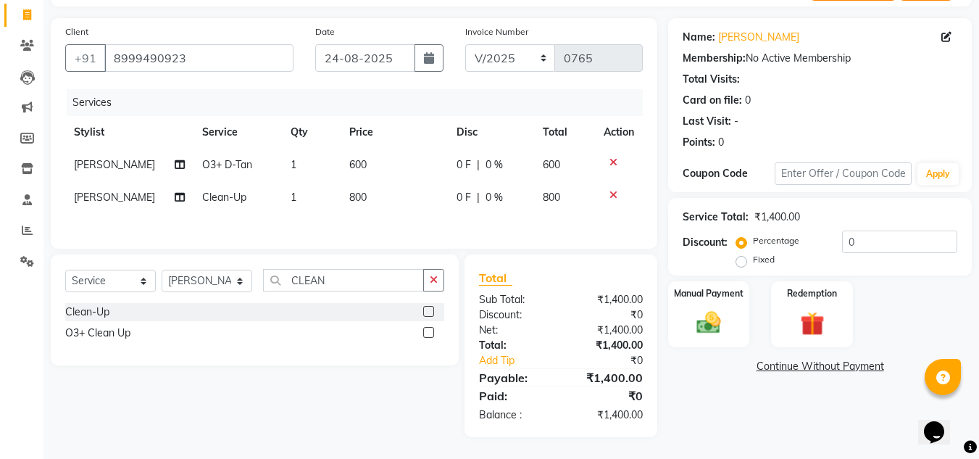
click at [375, 181] on td "800" at bounding box center [394, 197] width 107 height 33
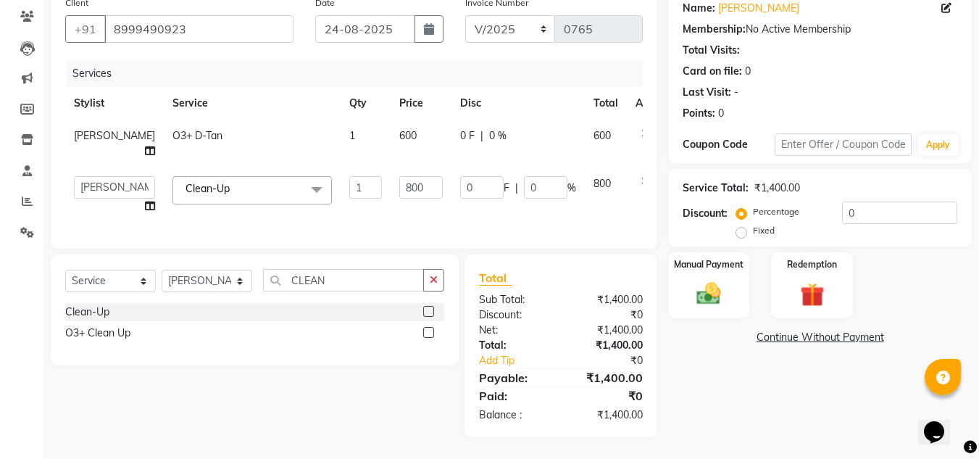
click at [375, 167] on td "1" at bounding box center [366, 144] width 50 height 48
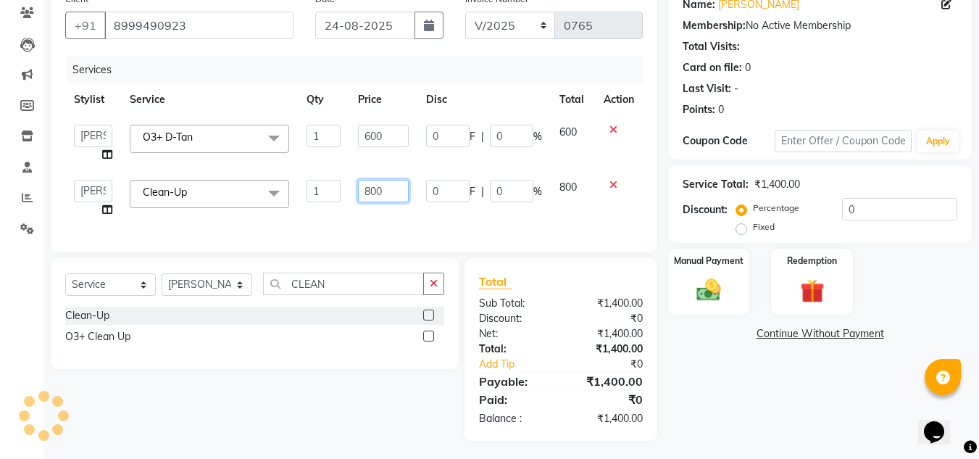
click at [407, 188] on input "800" at bounding box center [383, 191] width 50 height 22
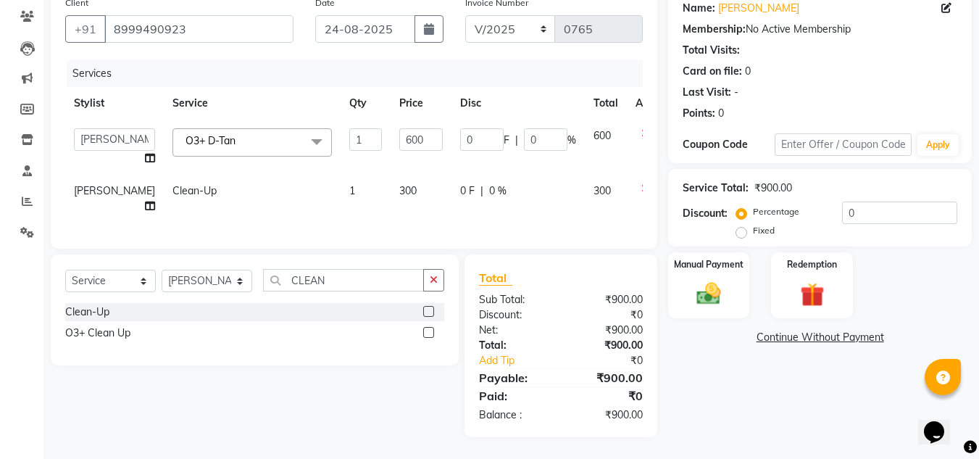
click at [549, 341] on div "Total Sub Total: ₹900.00 Discount: ₹0 Net: ₹900.00 Total: ₹900.00 Add Tip ₹0 Pa…" at bounding box center [561, 346] width 164 height 154
click at [719, 279] on img at bounding box center [709, 293] width 41 height 29
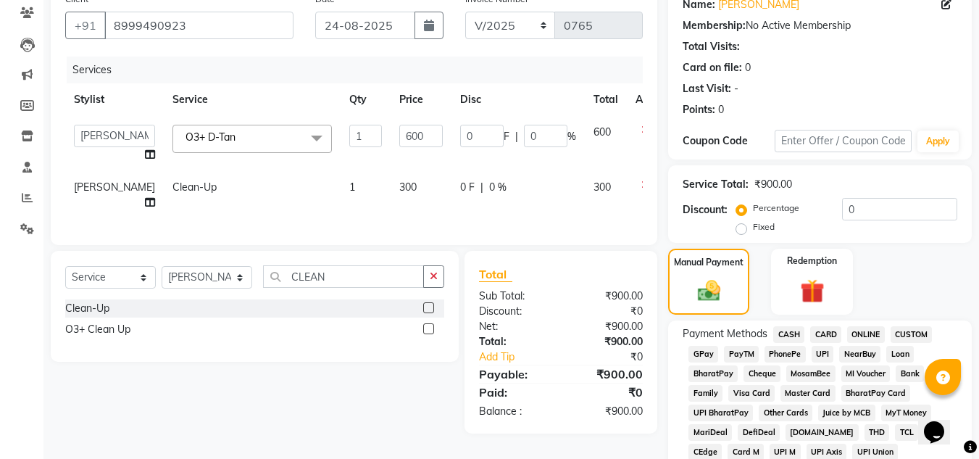
click at [859, 336] on span "ONLINE" at bounding box center [866, 334] width 38 height 17
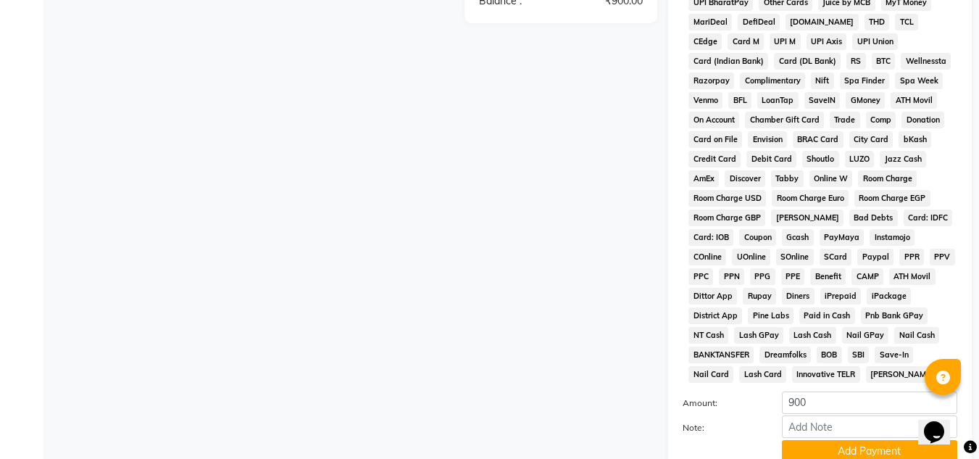
scroll to position [558, 0]
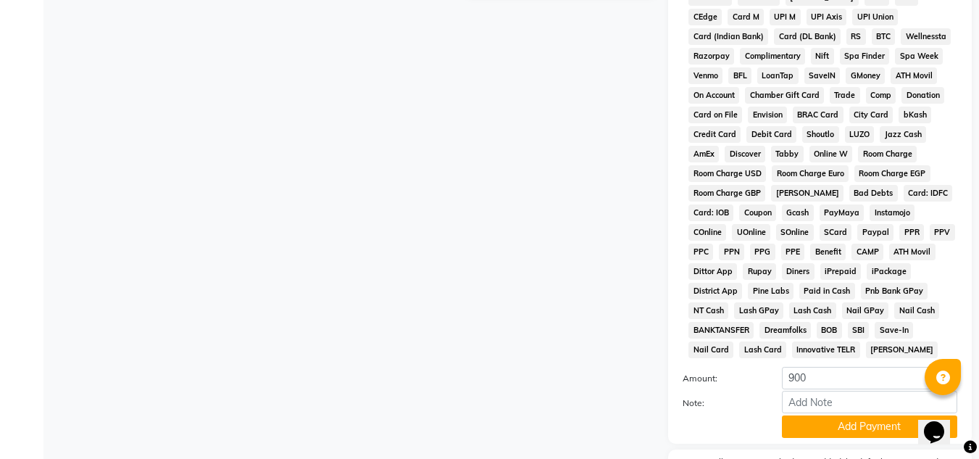
click at [836, 425] on button "Add Payment" at bounding box center [869, 426] width 175 height 22
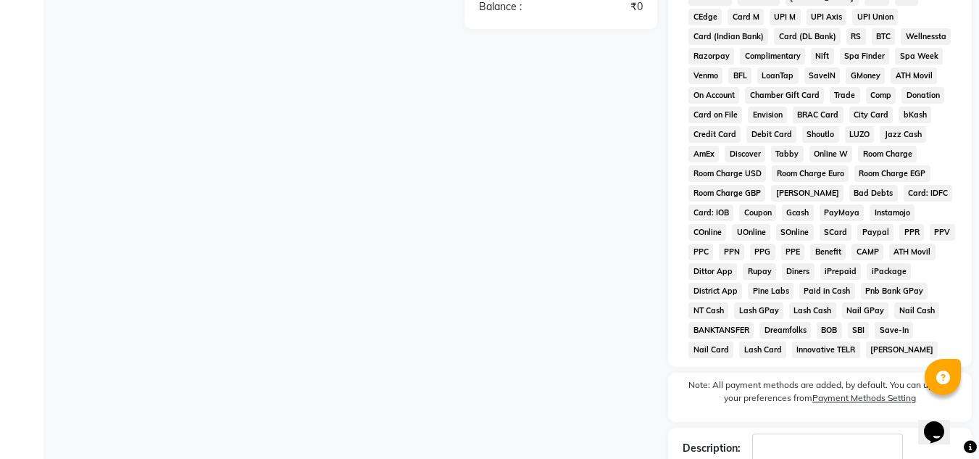
scroll to position [655, 0]
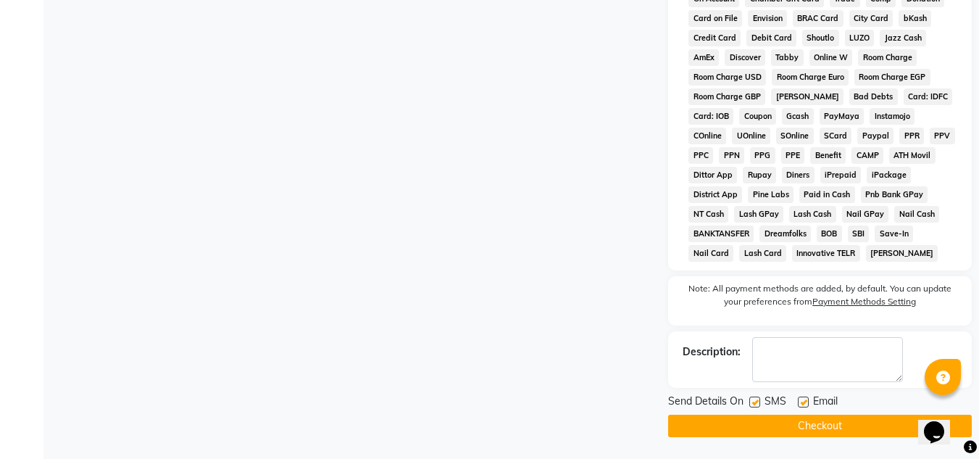
click at [832, 418] on button "Checkout" at bounding box center [820, 426] width 304 height 22
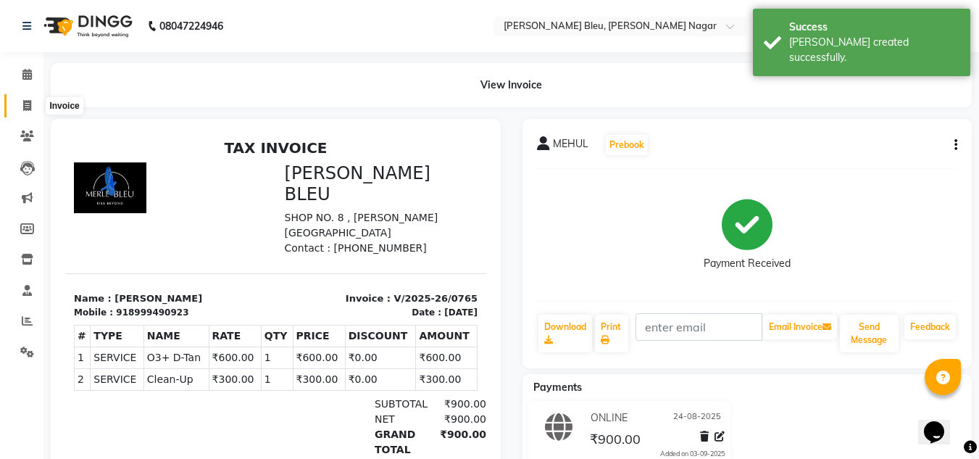
click at [25, 105] on icon at bounding box center [27, 105] width 8 height 11
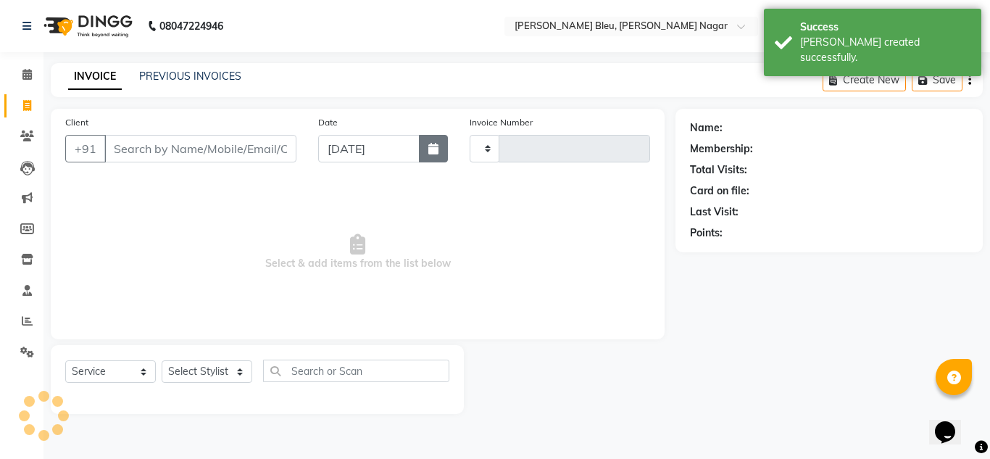
click at [433, 152] on icon "button" at bounding box center [433, 149] width 10 height 12
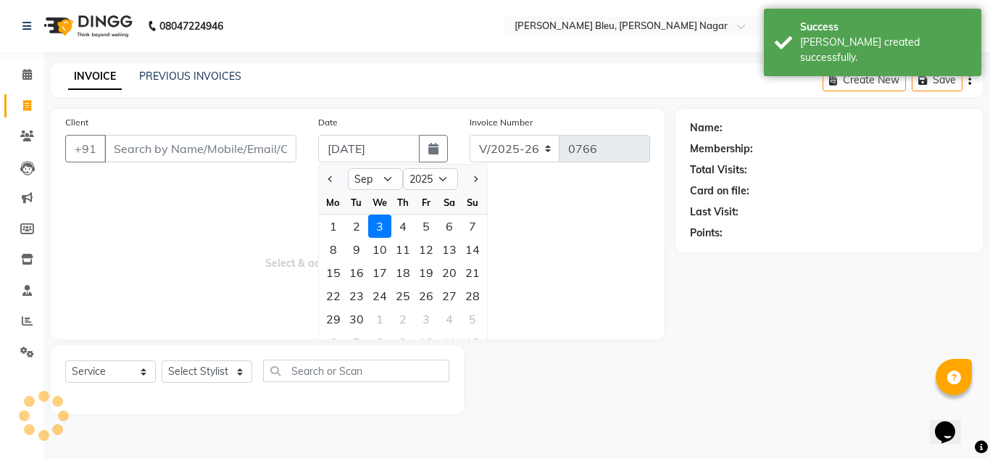
click at [334, 179] on span "Previous month" at bounding box center [331, 179] width 6 height 6
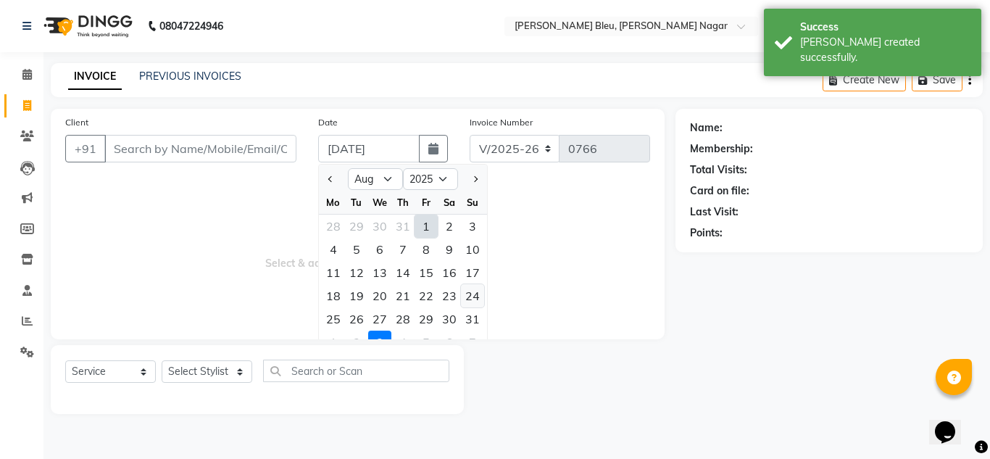
click at [465, 298] on div "24" at bounding box center [472, 295] width 23 height 23
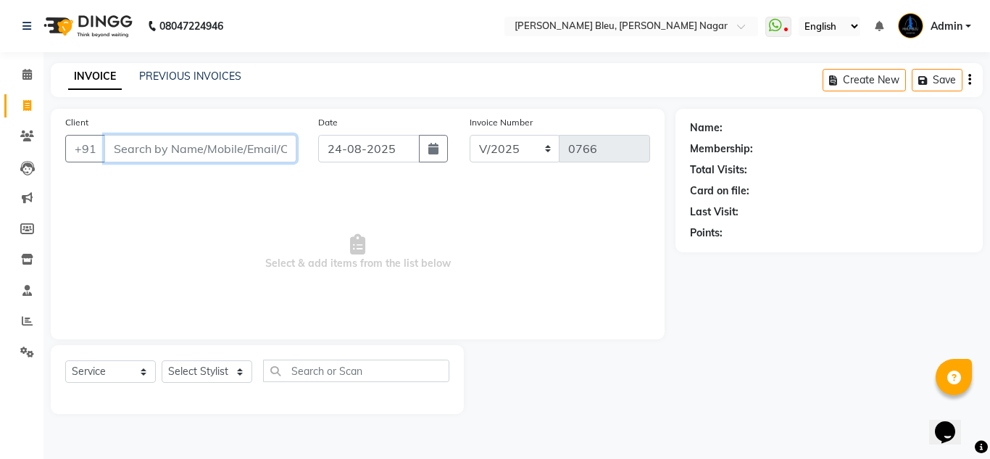
click at [209, 151] on input "Client" at bounding box center [200, 149] width 192 height 28
click at [242, 151] on span "Add Client" at bounding box center [259, 148] width 57 height 14
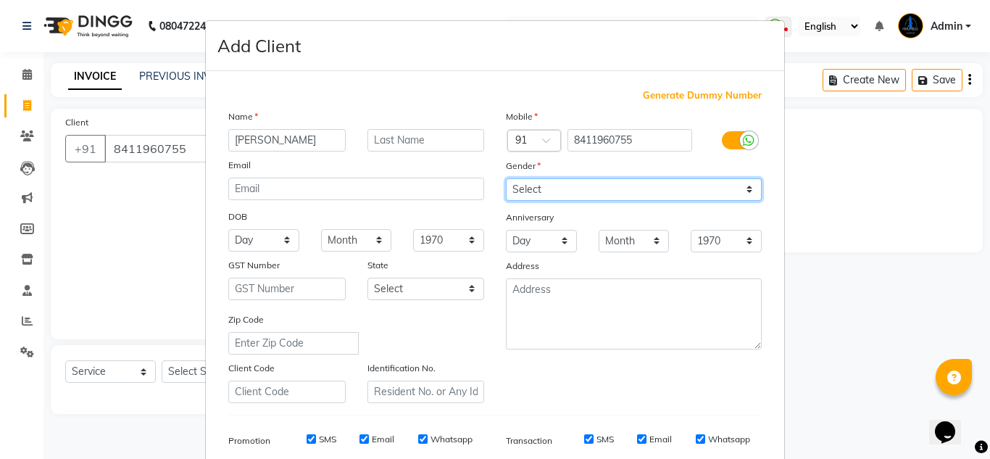
drag, startPoint x: 523, startPoint y: 189, endPoint x: 528, endPoint y: 200, distance: 11.7
click at [523, 189] on select "Select [DEMOGRAPHIC_DATA] [DEMOGRAPHIC_DATA] Other Prefer Not To Say" at bounding box center [634, 189] width 256 height 22
click at [506, 178] on select "Select [DEMOGRAPHIC_DATA] [DEMOGRAPHIC_DATA] Other Prefer Not To Say" at bounding box center [634, 189] width 256 height 22
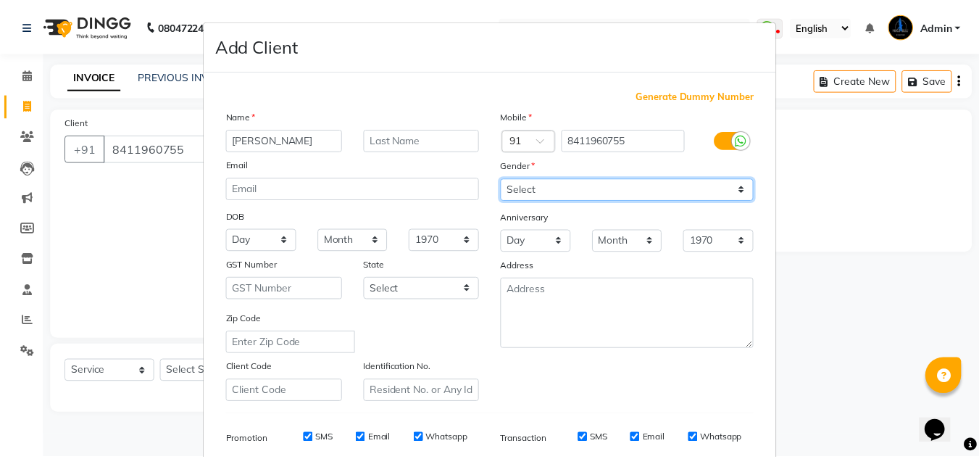
scroll to position [210, 0]
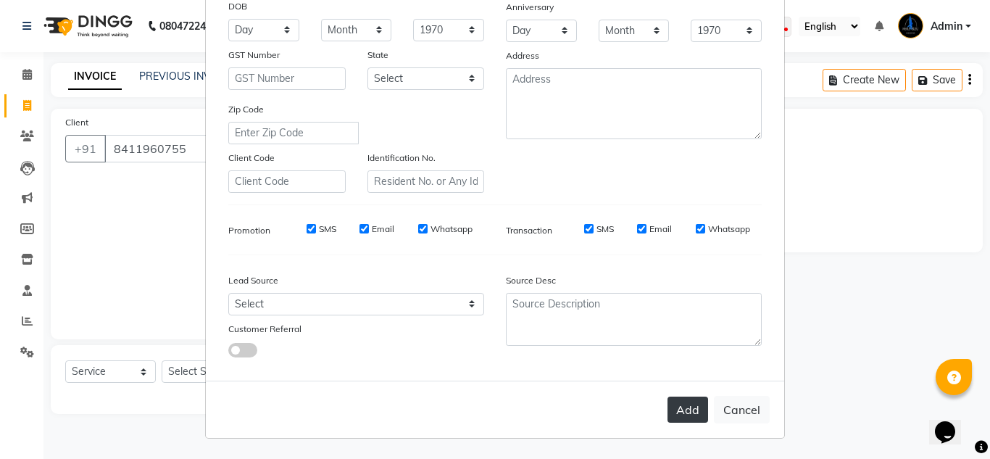
click at [694, 412] on button "Add" at bounding box center [688, 410] width 41 height 26
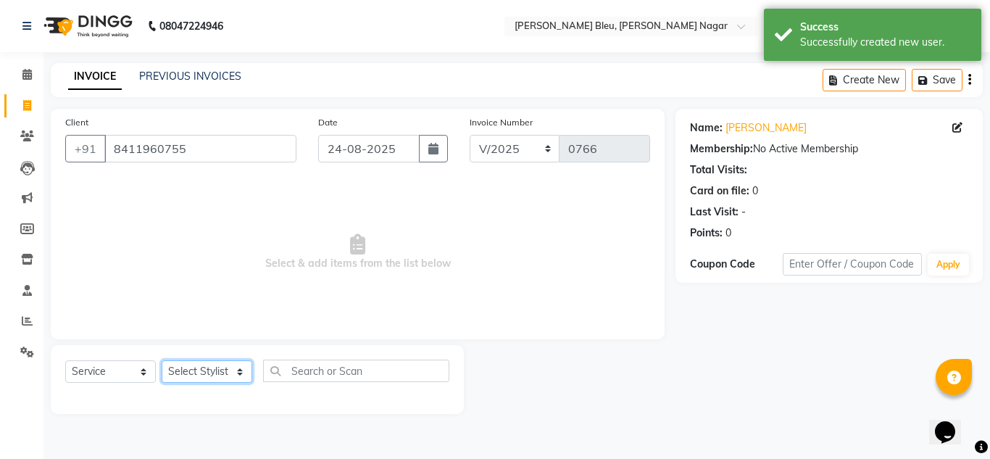
click at [190, 368] on select "Select Stylist [PERSON_NAME] Akash shreewas [PERSON_NAME] [PERSON_NAME] [PERSON…" at bounding box center [207, 371] width 91 height 22
click at [162, 360] on select "Select Stylist [PERSON_NAME] Akash shreewas [PERSON_NAME] [PERSON_NAME] [PERSON…" at bounding box center [207, 371] width 91 height 22
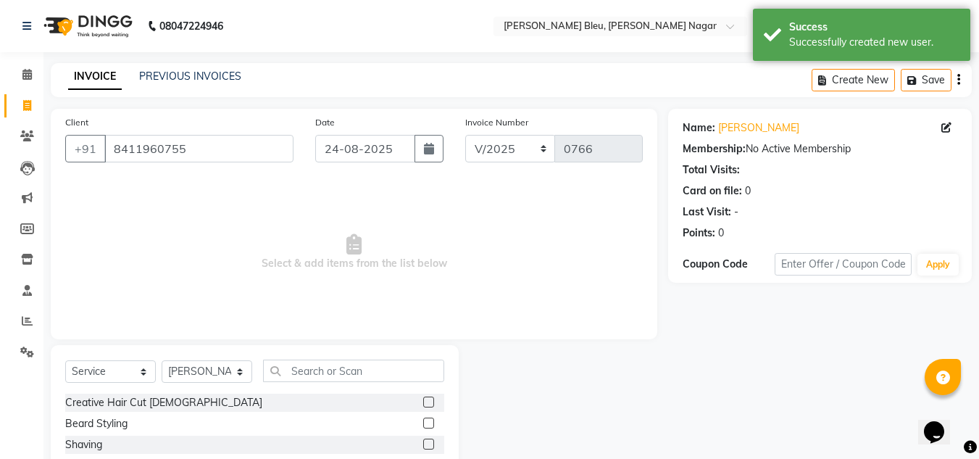
click at [423, 399] on label at bounding box center [428, 402] width 11 height 11
click at [423, 399] on input "checkbox" at bounding box center [427, 402] width 9 height 9
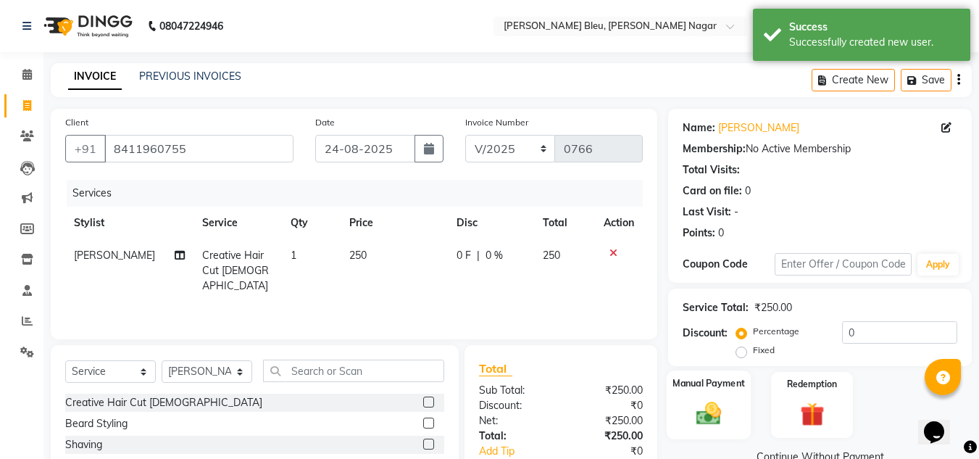
click at [694, 396] on div "Manual Payment" at bounding box center [709, 404] width 85 height 69
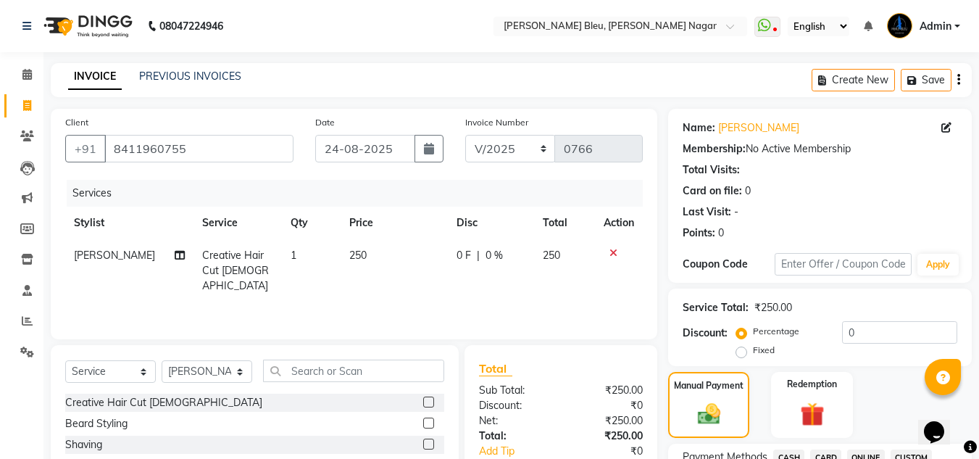
scroll to position [145, 0]
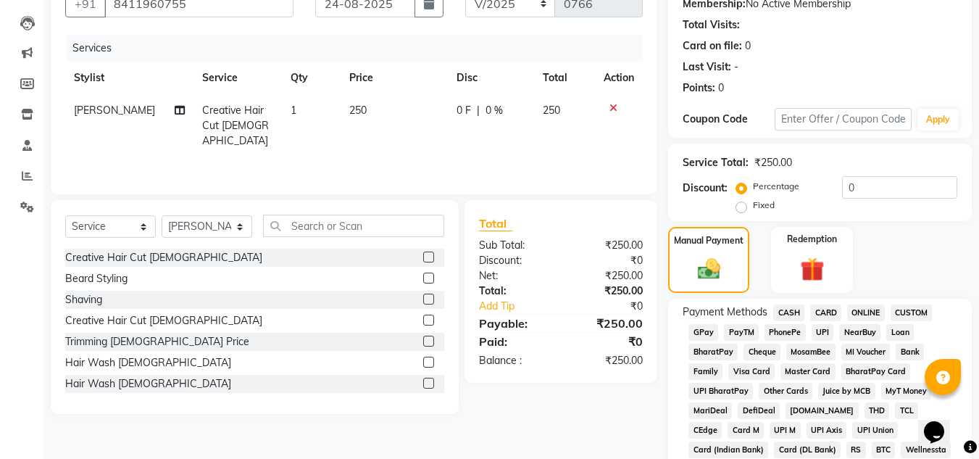
click at [856, 312] on span "ONLINE" at bounding box center [866, 312] width 38 height 17
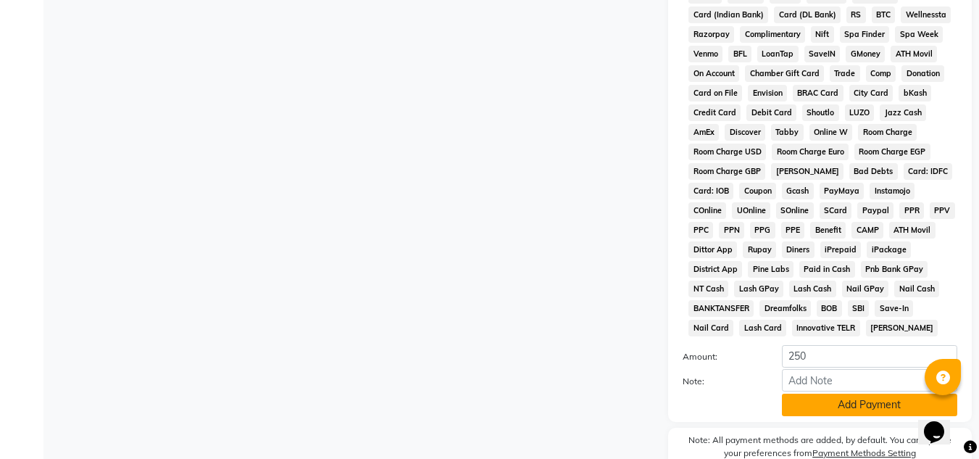
click at [840, 406] on button "Add Payment" at bounding box center [869, 405] width 175 height 22
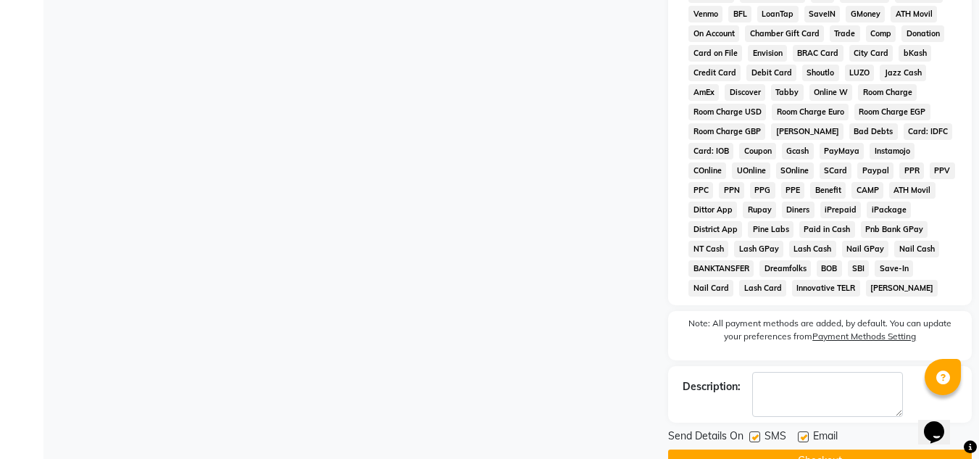
scroll to position [655, 0]
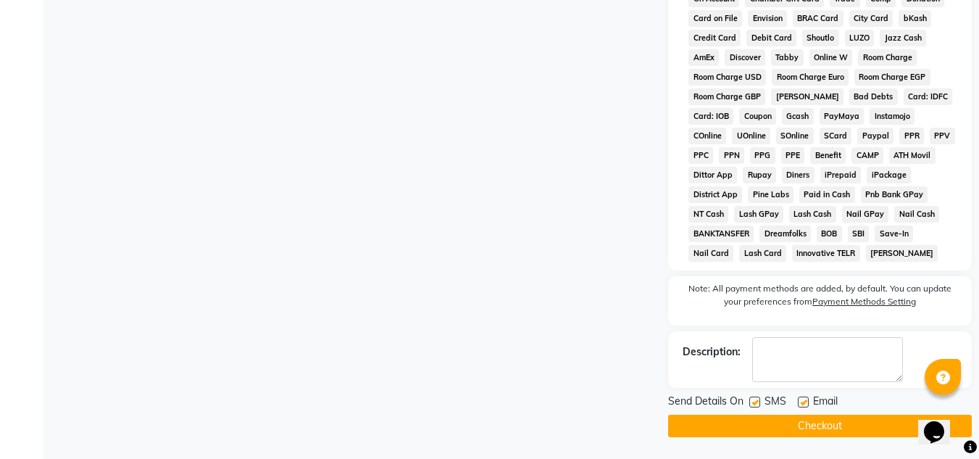
click at [822, 418] on button "Checkout" at bounding box center [820, 426] width 304 height 22
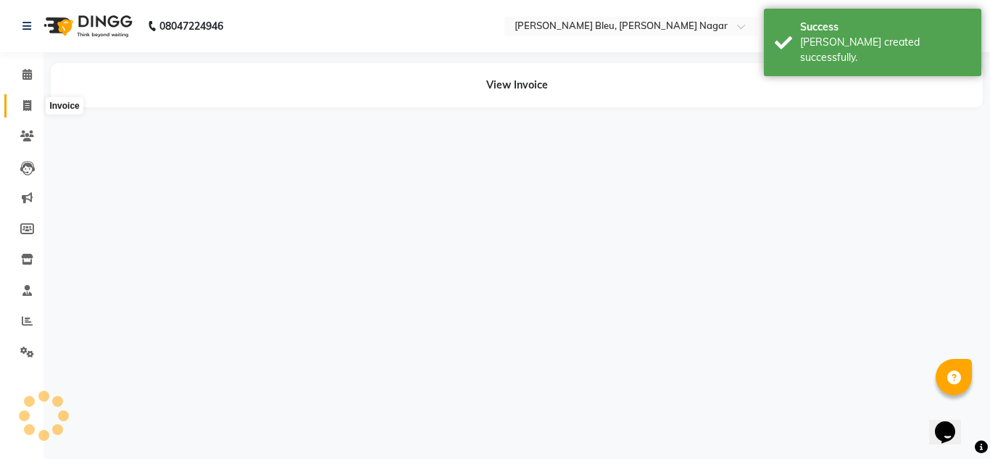
click at [30, 101] on icon at bounding box center [27, 105] width 8 height 11
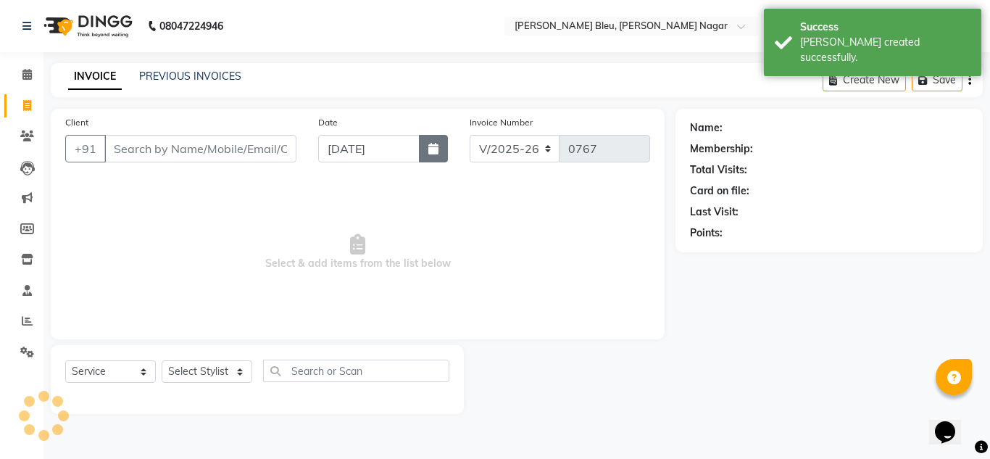
click at [436, 149] on icon "button" at bounding box center [433, 149] width 10 height 12
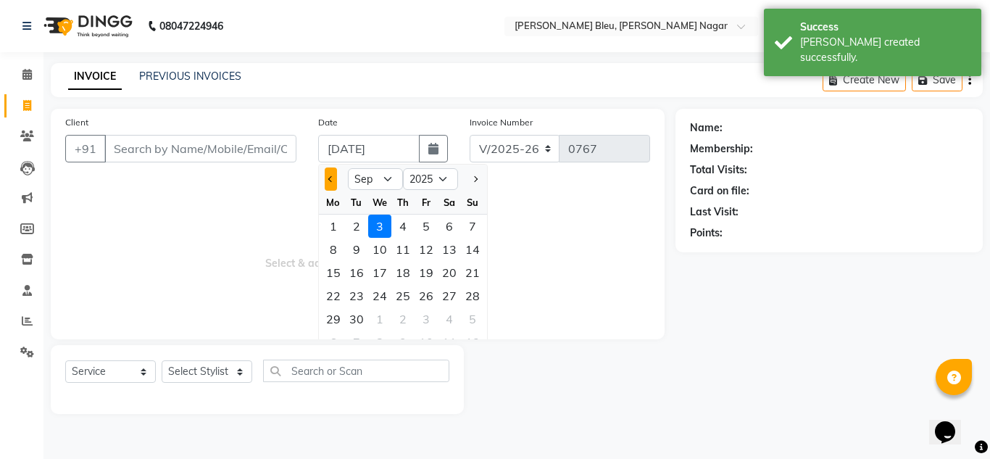
click at [331, 173] on button "Previous month" at bounding box center [331, 178] width 12 height 23
click at [462, 293] on div "24" at bounding box center [472, 295] width 23 height 23
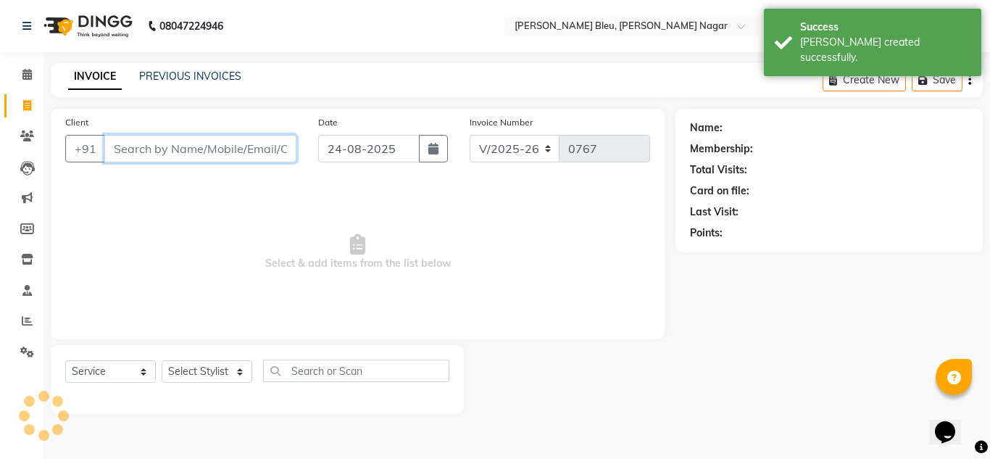
click at [148, 149] on input "Client" at bounding box center [200, 149] width 192 height 28
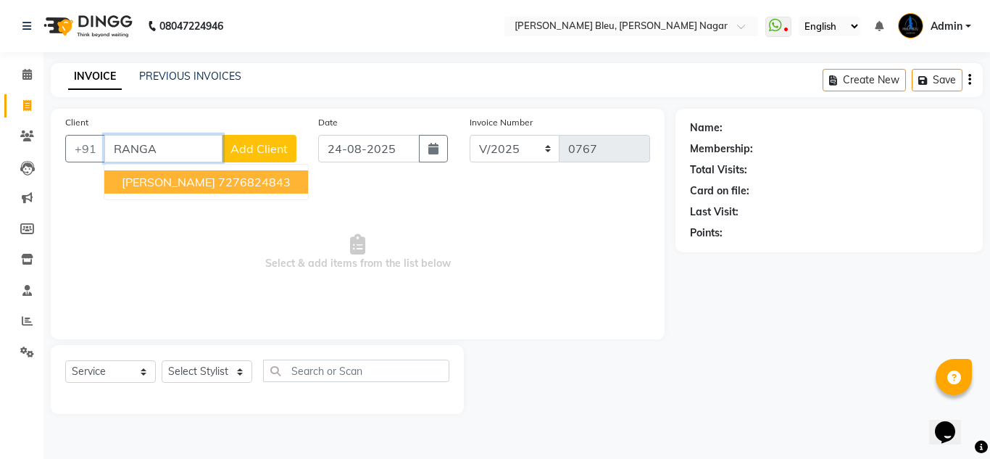
click at [188, 176] on span "[PERSON_NAME]" at bounding box center [169, 182] width 94 height 14
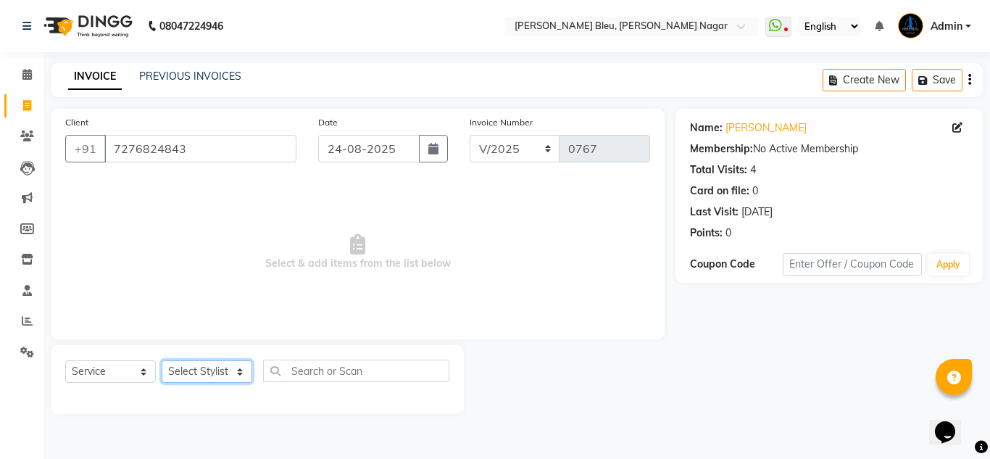
click at [217, 374] on select "Select Stylist [PERSON_NAME] Akash shreewas [PERSON_NAME] [PERSON_NAME] [PERSON…" at bounding box center [207, 371] width 91 height 22
click at [162, 360] on select "Select Stylist [PERSON_NAME] Akash shreewas [PERSON_NAME] [PERSON_NAME] [PERSON…" at bounding box center [207, 371] width 91 height 22
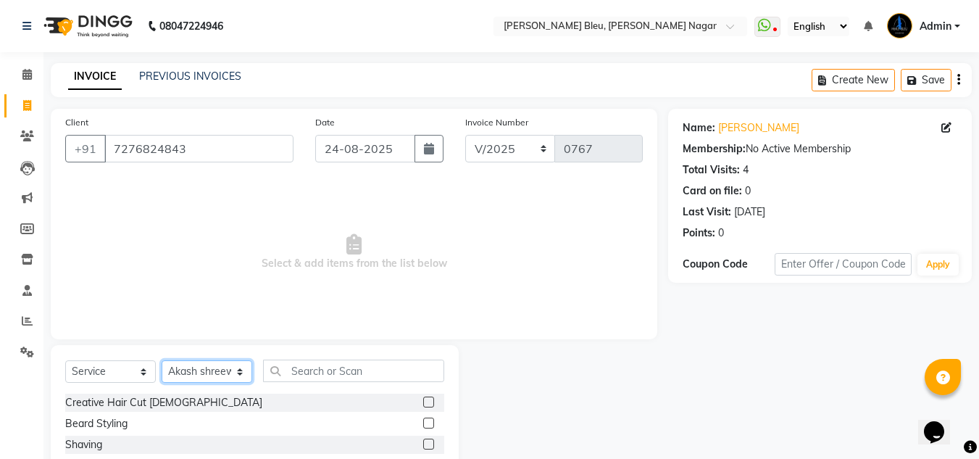
scroll to position [72, 0]
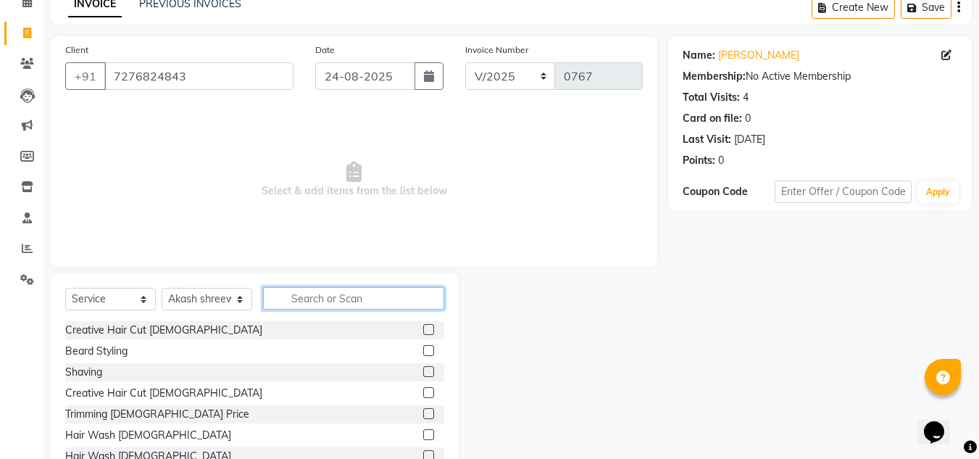
click at [350, 300] on input "text" at bounding box center [353, 298] width 181 height 22
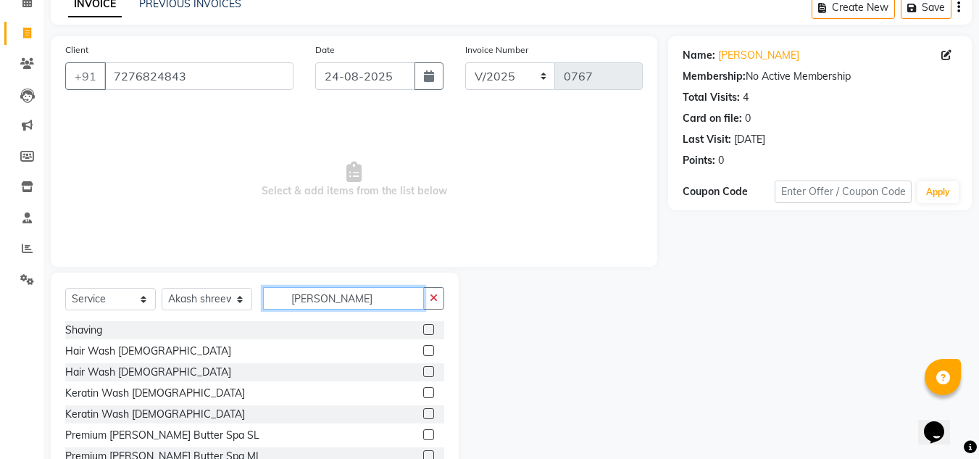
scroll to position [61, 0]
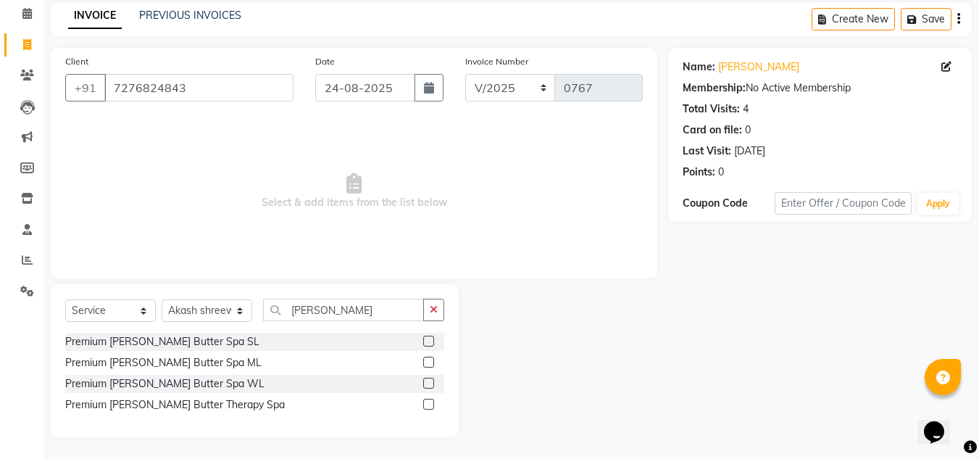
click at [429, 360] on label at bounding box center [428, 362] width 11 height 11
click at [429, 360] on input "checkbox" at bounding box center [427, 362] width 9 height 9
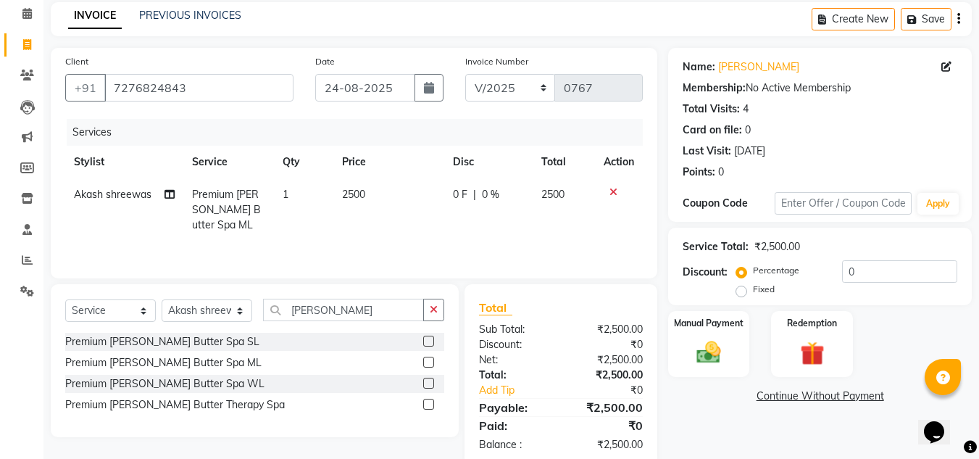
click at [486, 191] on span "0 %" at bounding box center [490, 194] width 17 height 15
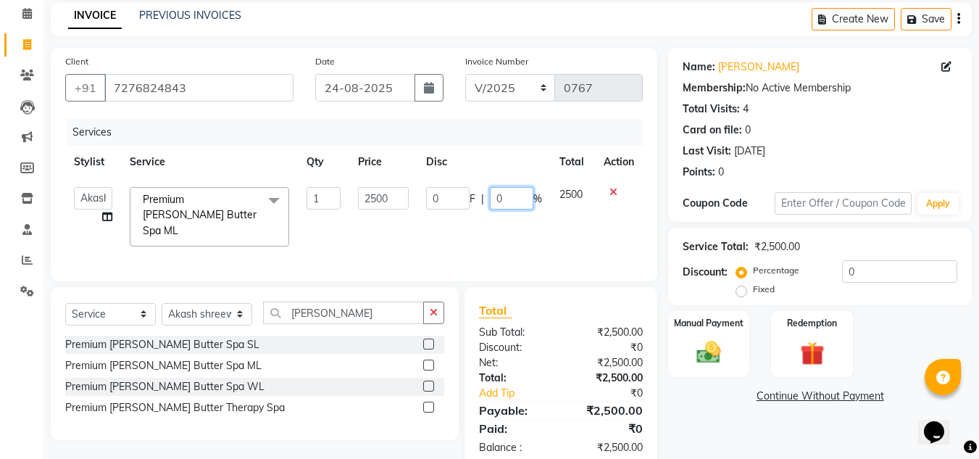
drag, startPoint x: 515, startPoint y: 196, endPoint x: 499, endPoint y: 202, distance: 17.2
click at [515, 196] on input "0" at bounding box center [511, 198] width 43 height 22
click at [560, 304] on div "Total" at bounding box center [561, 310] width 164 height 17
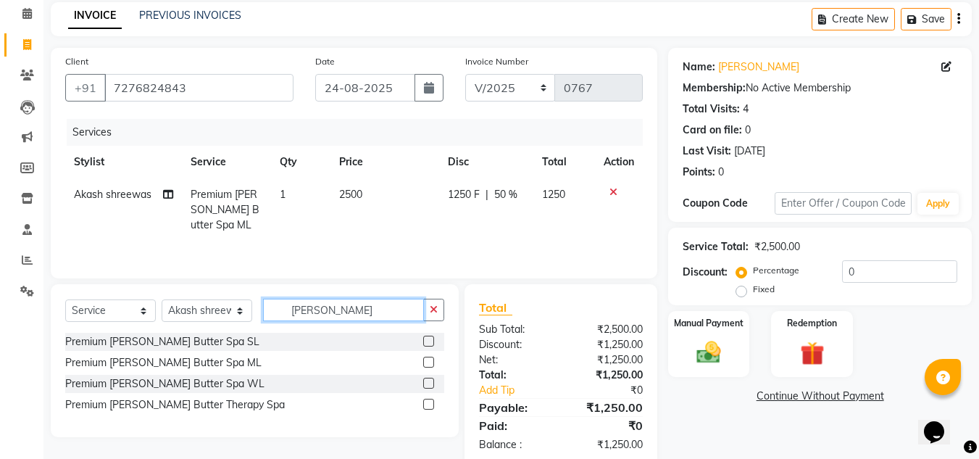
click at [339, 304] on input "[PERSON_NAME]" at bounding box center [343, 310] width 161 height 22
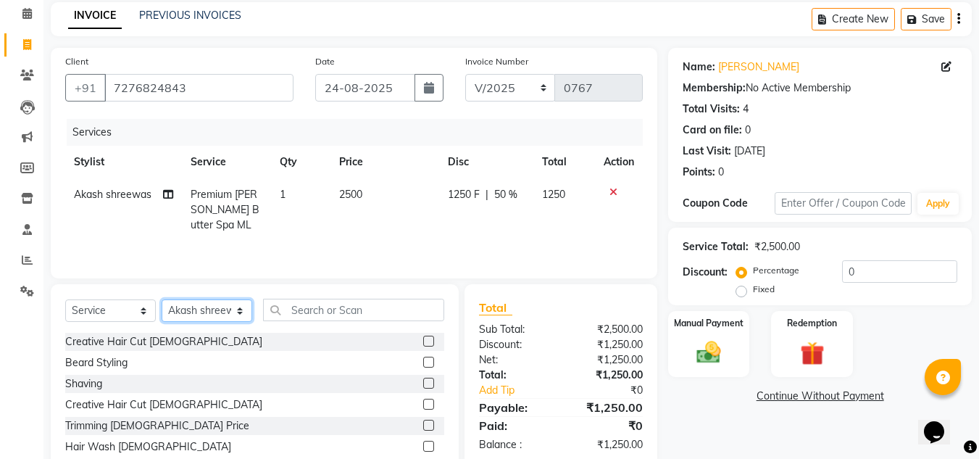
click at [224, 304] on select "Select Stylist [PERSON_NAME] Akash shreewas [PERSON_NAME] [PERSON_NAME] [PERSON…" at bounding box center [207, 310] width 91 height 22
click at [162, 299] on select "Select Stylist [PERSON_NAME] Akash shreewas [PERSON_NAME] [PERSON_NAME] [PERSON…" at bounding box center [207, 310] width 91 height 22
click at [307, 308] on input "text" at bounding box center [353, 310] width 181 height 22
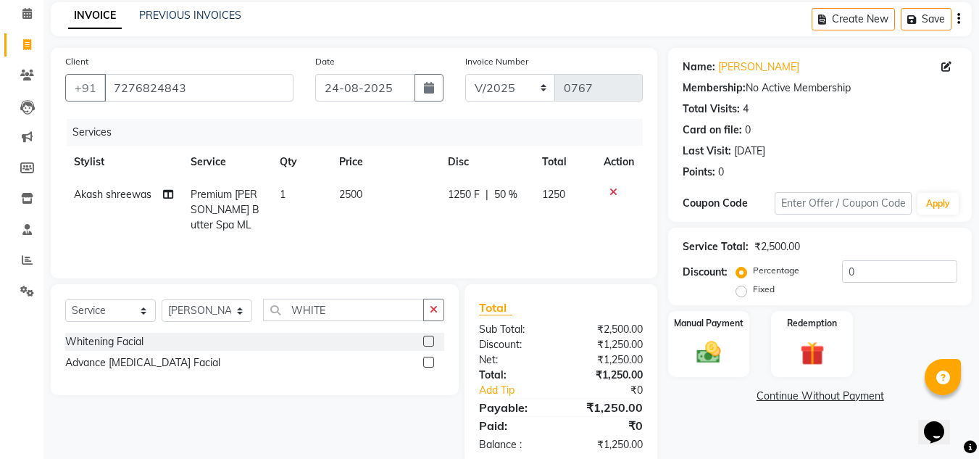
click at [430, 346] on label at bounding box center [428, 341] width 11 height 11
click at [430, 346] on input "checkbox" at bounding box center [427, 341] width 9 height 9
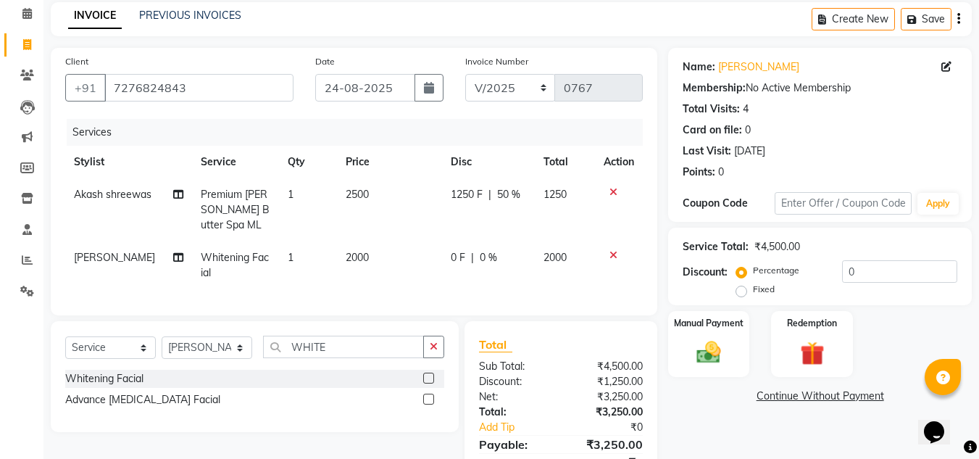
click at [481, 250] on span "0 %" at bounding box center [488, 257] width 17 height 15
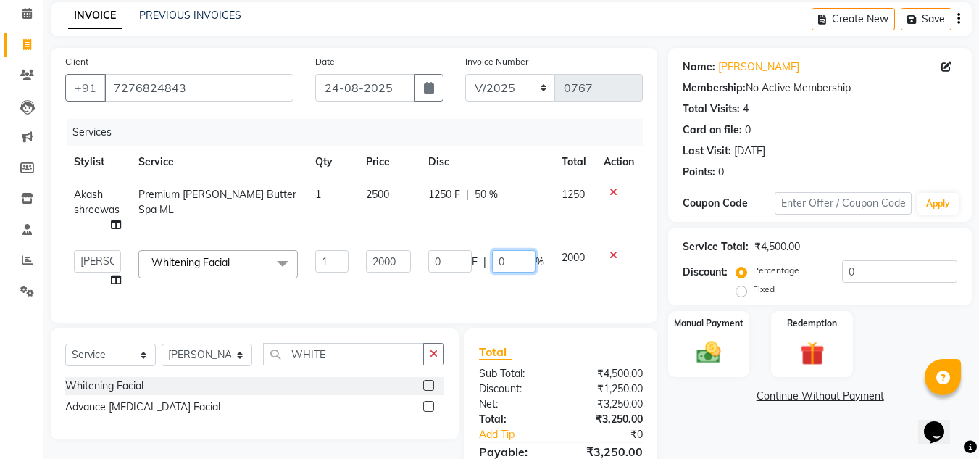
click at [525, 264] on input "0" at bounding box center [513, 261] width 43 height 22
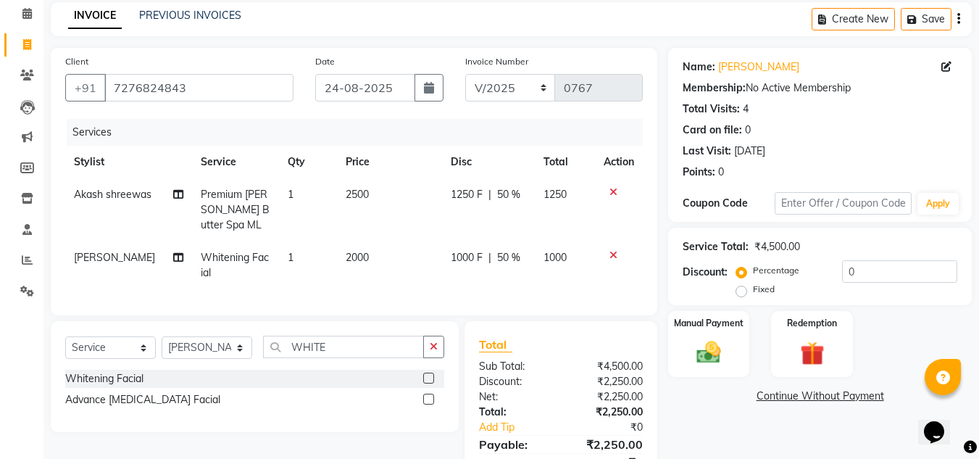
click at [563, 390] on div "Total Sub Total: ₹4,500.00 Discount: ₹2,250.00 Net: ₹2,250.00 Total: ₹2,250.00 …" at bounding box center [561, 413] width 164 height 154
click at [226, 339] on select "Select Stylist [PERSON_NAME] Akash shreewas [PERSON_NAME] [PERSON_NAME] [PERSON…" at bounding box center [207, 347] width 91 height 22
click at [162, 336] on select "Select Stylist [PERSON_NAME] Akash shreewas [PERSON_NAME] [PERSON_NAME] [PERSON…" at bounding box center [207, 347] width 91 height 22
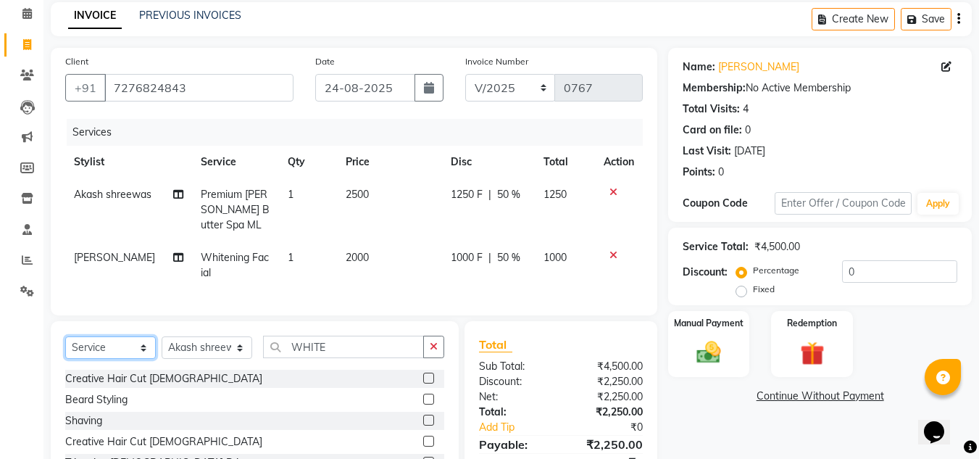
click at [142, 349] on select "Select Service Product Membership Package Voucher Prepaid Gift Card" at bounding box center [110, 347] width 91 height 22
click at [65, 336] on select "Select Service Product Membership Package Voucher Prepaid Gift Card" at bounding box center [110, 347] width 91 height 22
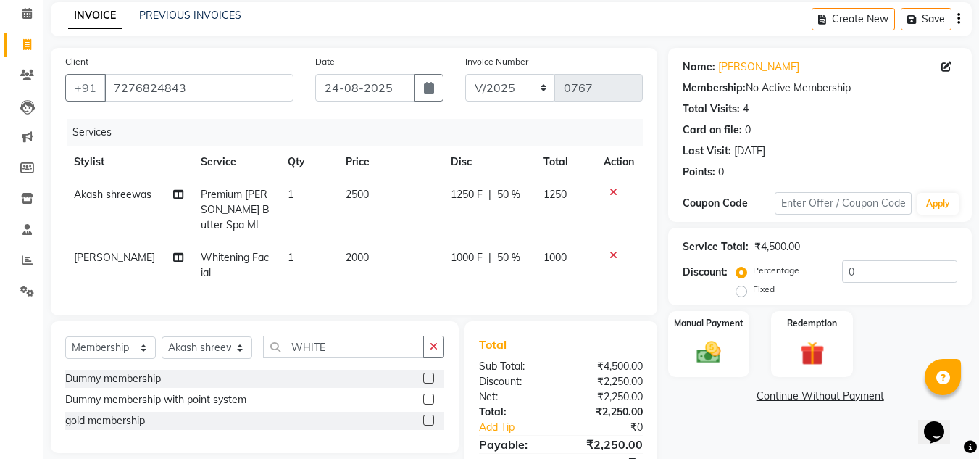
click at [429, 417] on label at bounding box center [428, 420] width 11 height 11
click at [429, 417] on input "checkbox" at bounding box center [427, 420] width 9 height 9
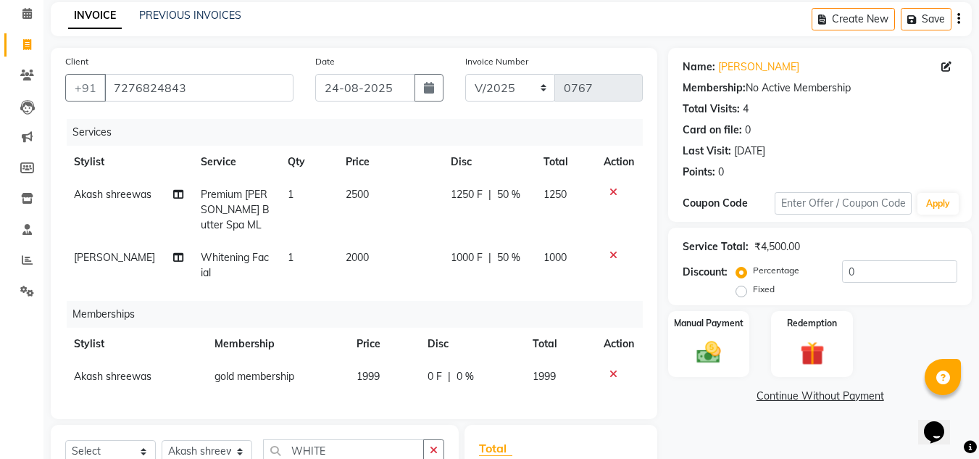
click at [381, 360] on td "1999" at bounding box center [383, 376] width 71 height 33
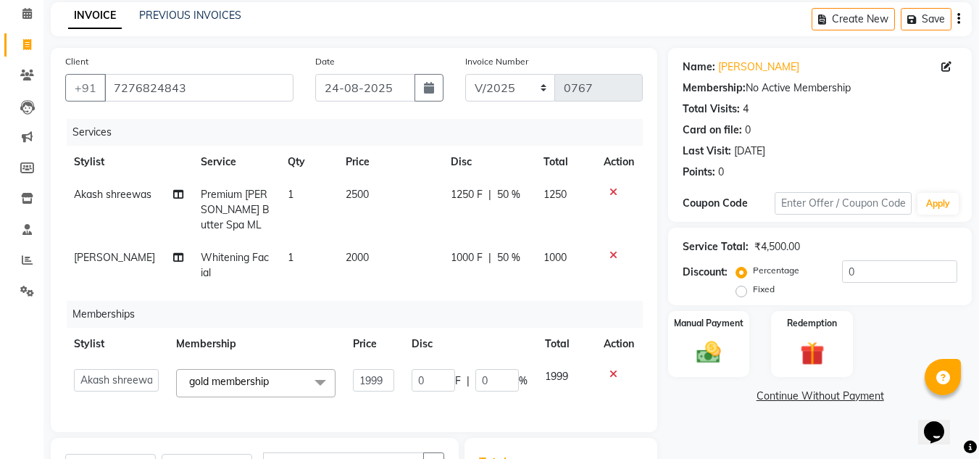
click at [381, 369] on input "1999" at bounding box center [373, 380] width 41 height 22
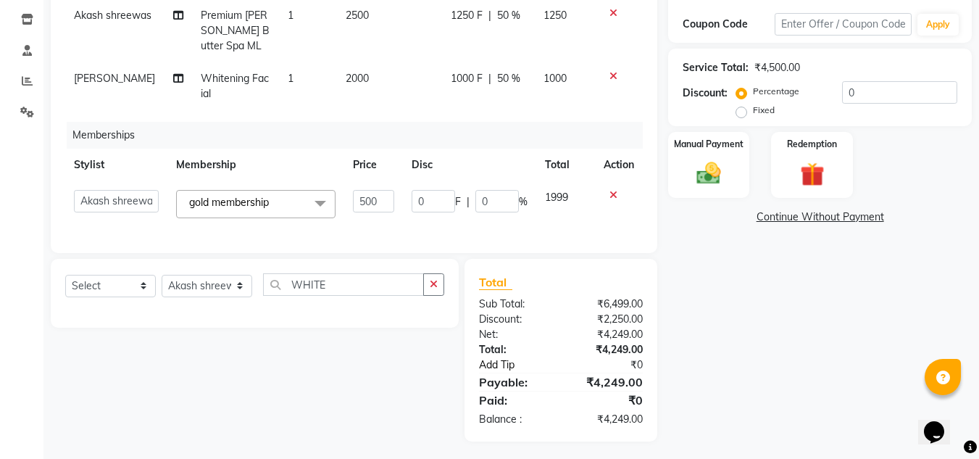
click at [557, 363] on link "Add Tip" at bounding box center [522, 364] width 108 height 15
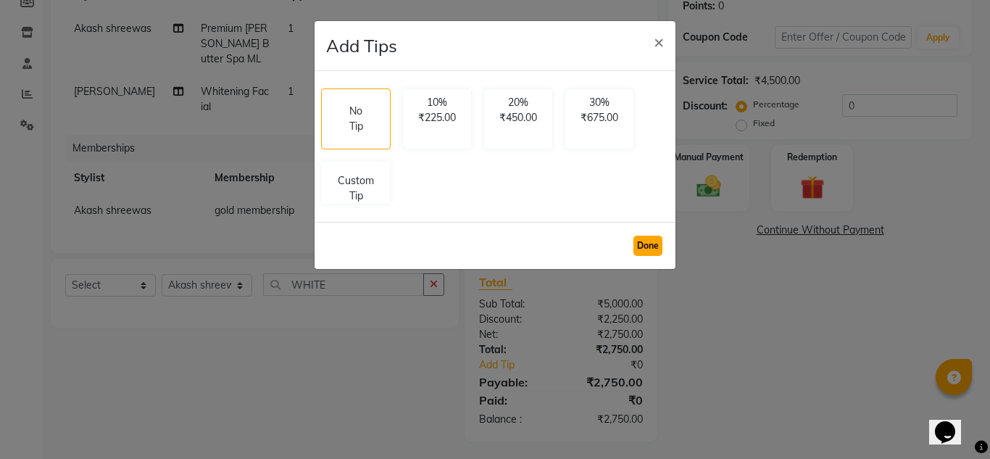
click at [649, 241] on button "Done" at bounding box center [648, 246] width 29 height 20
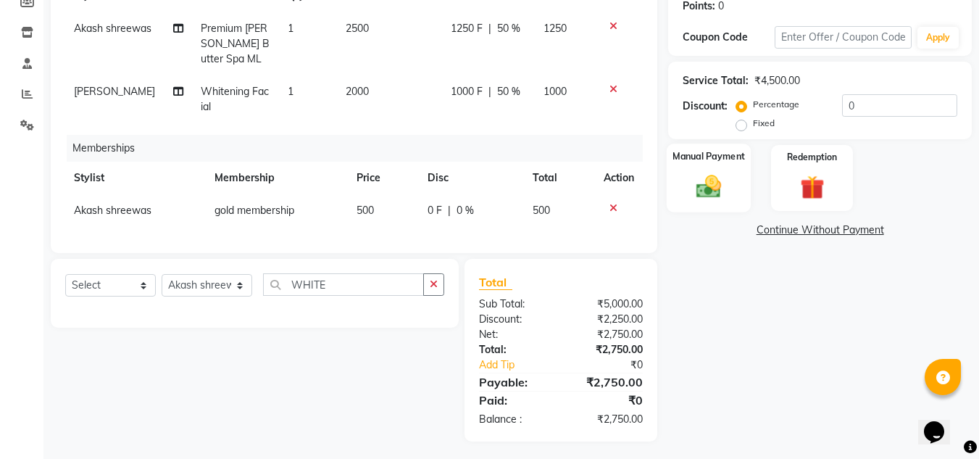
click at [689, 198] on img at bounding box center [709, 186] width 41 height 29
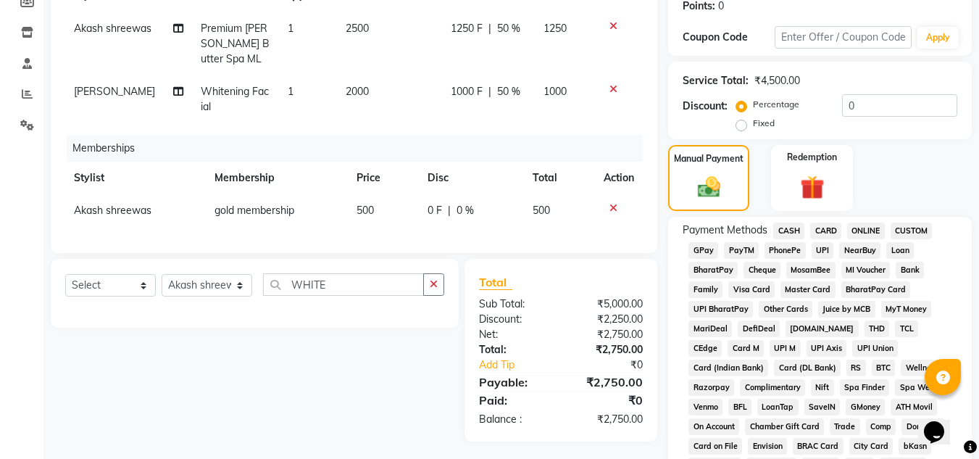
click at [798, 229] on span "CASH" at bounding box center [788, 231] width 31 height 17
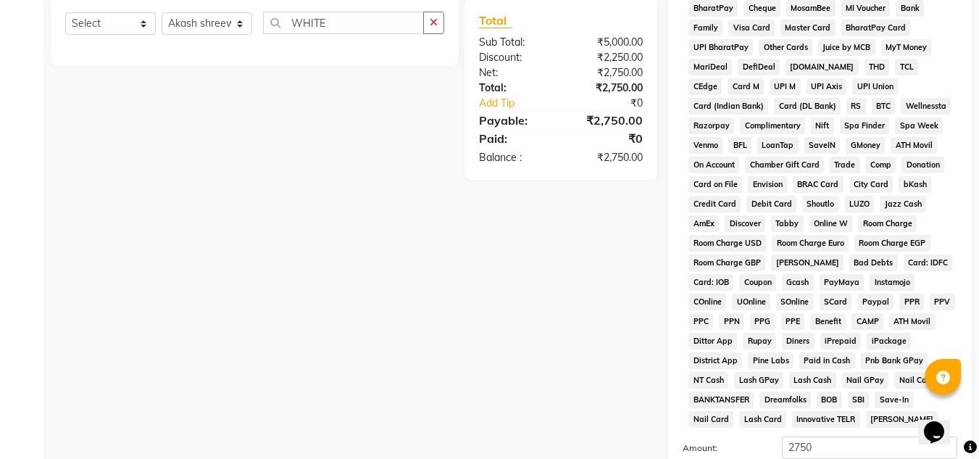
scroll to position [649, 0]
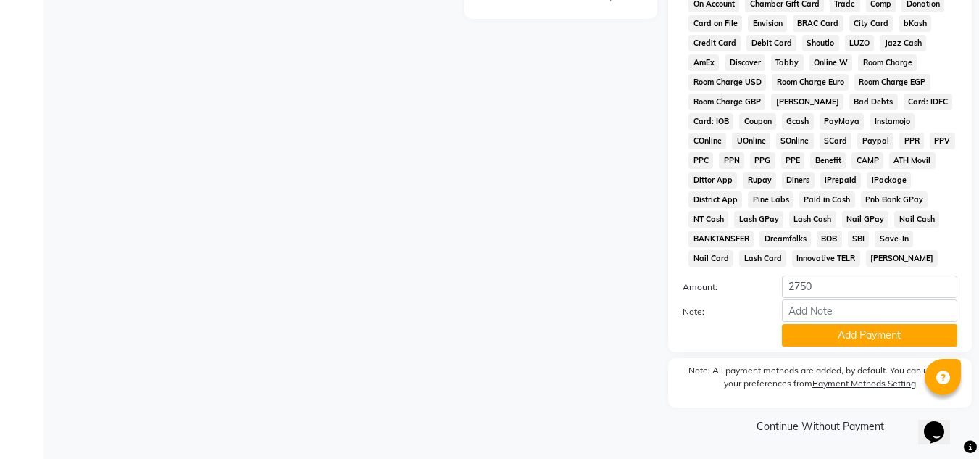
click at [825, 336] on button "Add Payment" at bounding box center [869, 335] width 175 height 22
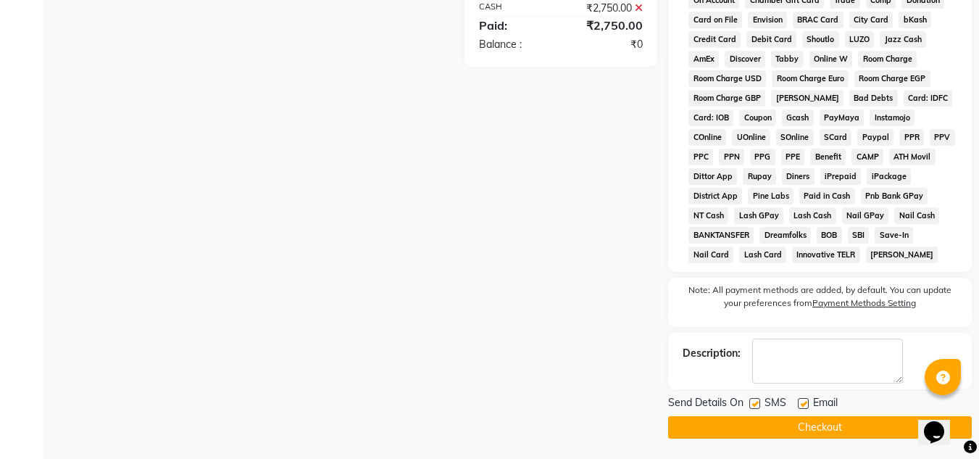
scroll to position [655, 0]
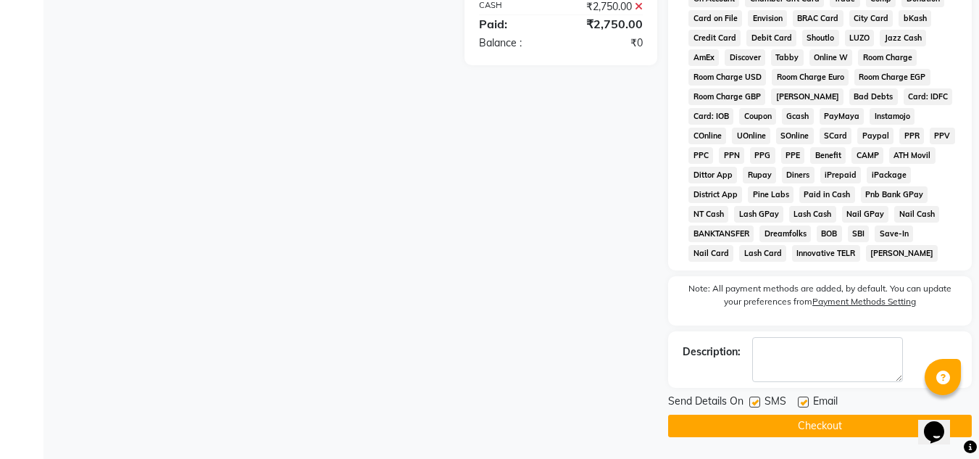
click at [807, 421] on button "Checkout" at bounding box center [820, 426] width 304 height 22
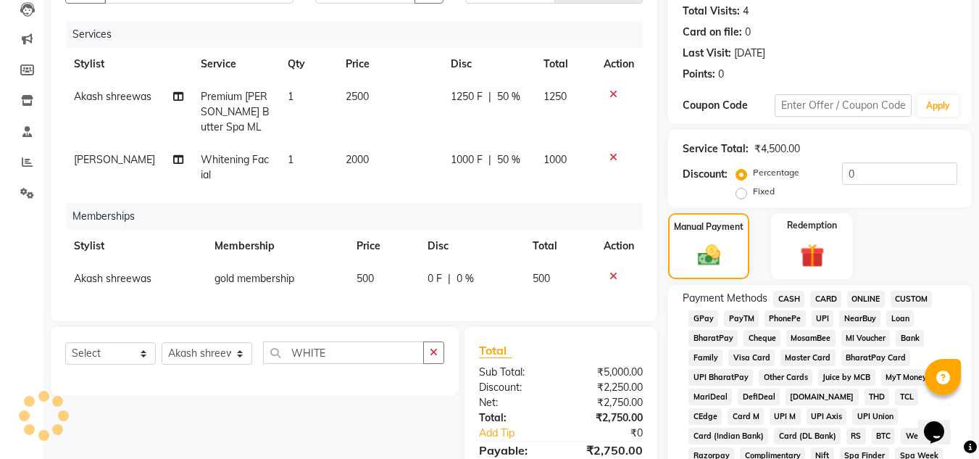
scroll to position [147, 0]
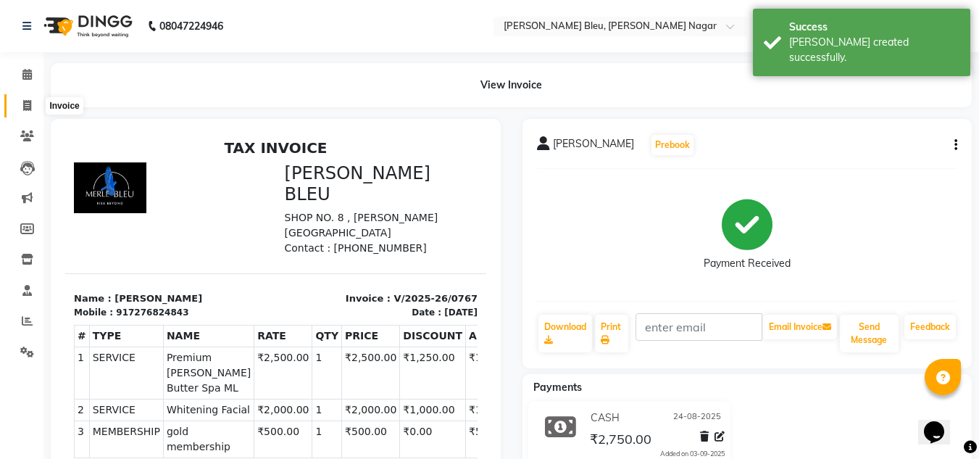
click at [28, 106] on icon at bounding box center [27, 105] width 8 height 11
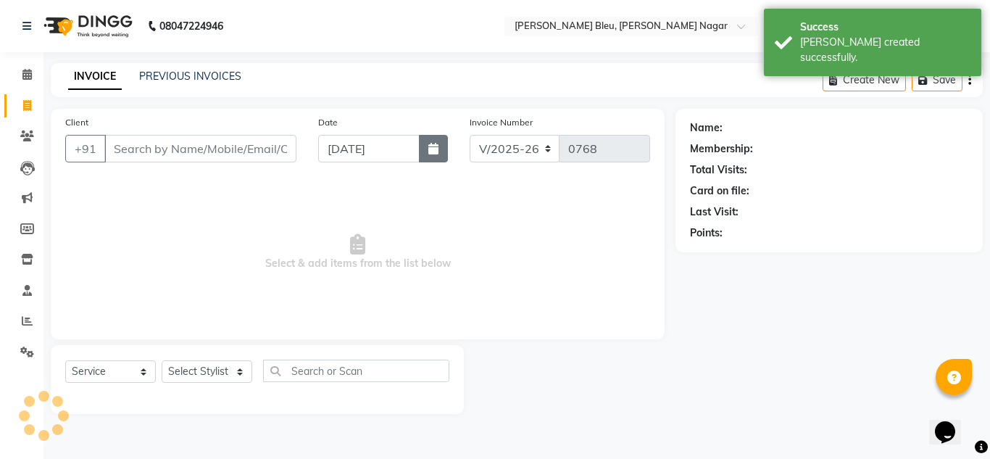
click at [439, 146] on button "button" at bounding box center [433, 149] width 29 height 28
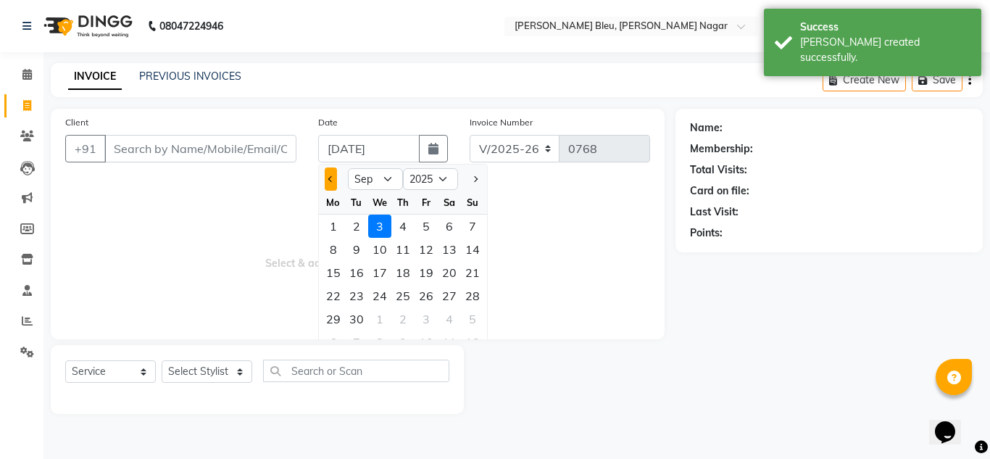
click at [333, 178] on span "Previous month" at bounding box center [331, 179] width 6 height 6
drag, startPoint x: 477, startPoint y: 292, endPoint x: 468, endPoint y: 291, distance: 9.5
click at [475, 294] on div "24" at bounding box center [472, 295] width 23 height 23
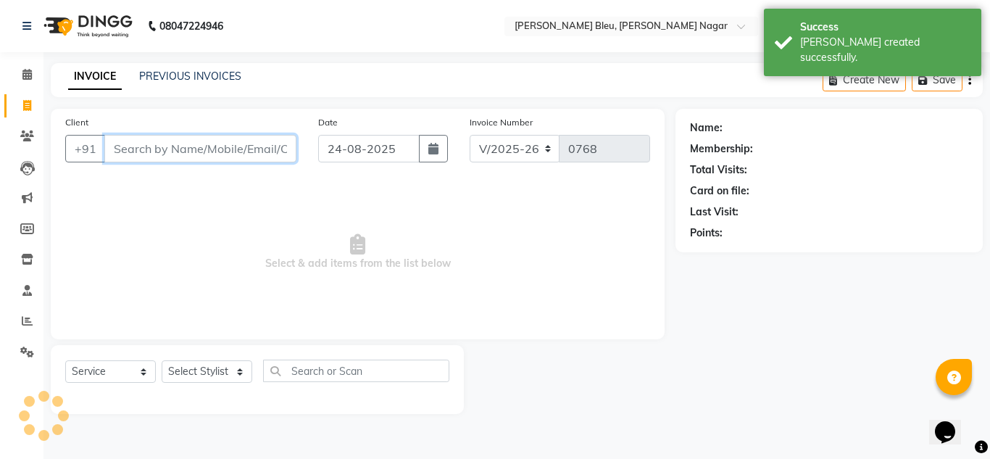
click at [217, 147] on input "Client" at bounding box center [200, 149] width 192 height 28
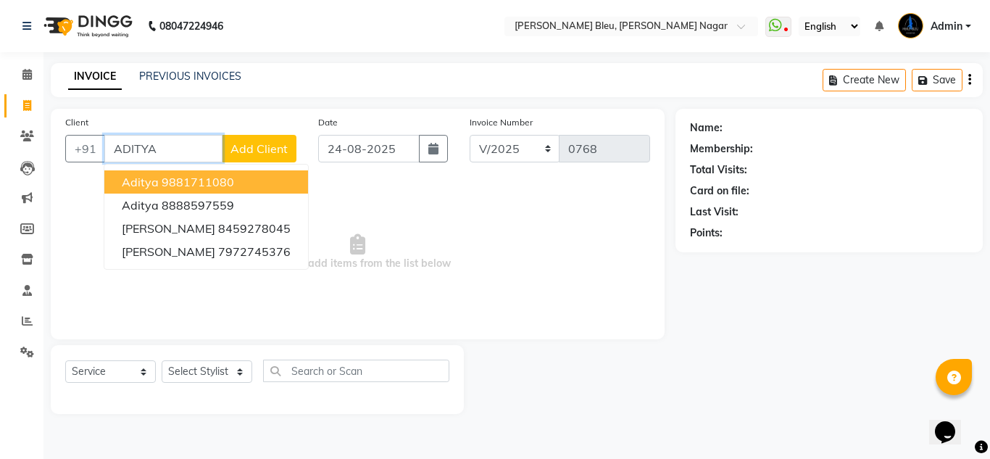
click at [216, 148] on input "ADITYA" at bounding box center [163, 149] width 118 height 28
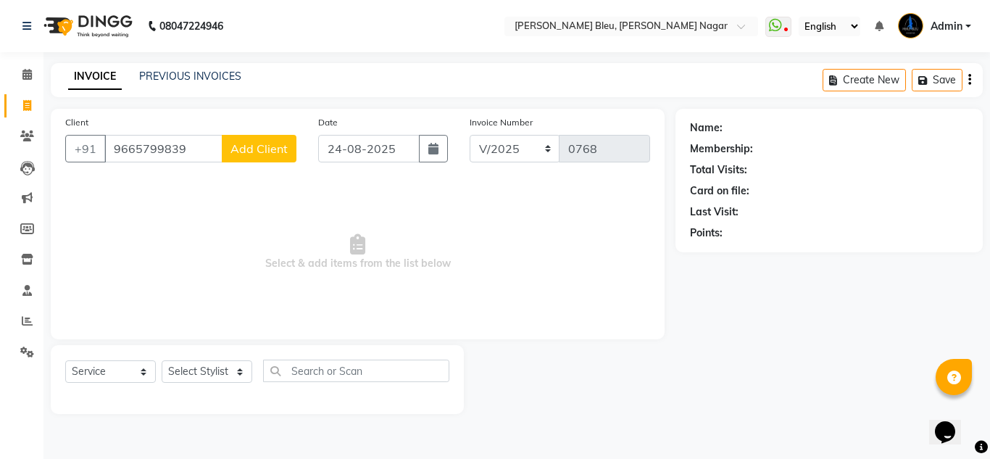
click at [245, 150] on span "Add Client" at bounding box center [259, 148] width 57 height 14
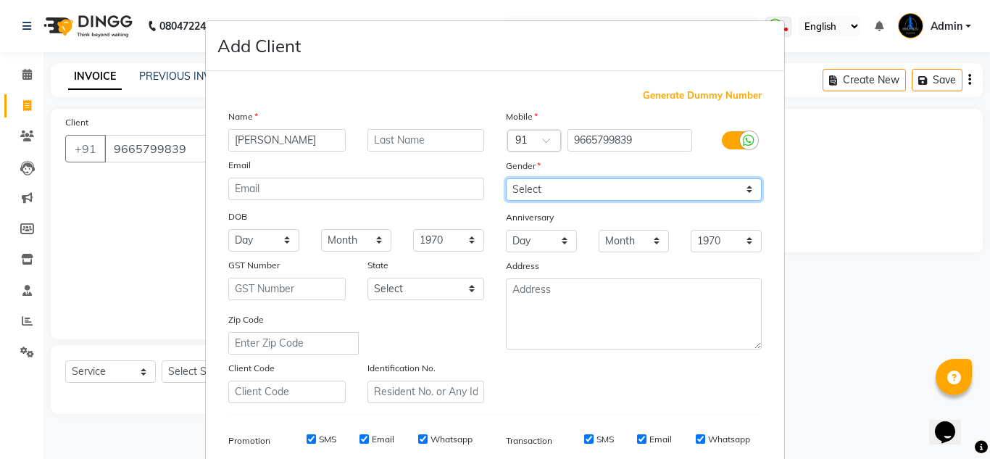
click at [628, 183] on select "Select [DEMOGRAPHIC_DATA] [DEMOGRAPHIC_DATA] Other Prefer Not To Say" at bounding box center [634, 189] width 256 height 22
click at [506, 178] on select "Select [DEMOGRAPHIC_DATA] [DEMOGRAPHIC_DATA] Other Prefer Not To Say" at bounding box center [634, 189] width 256 height 22
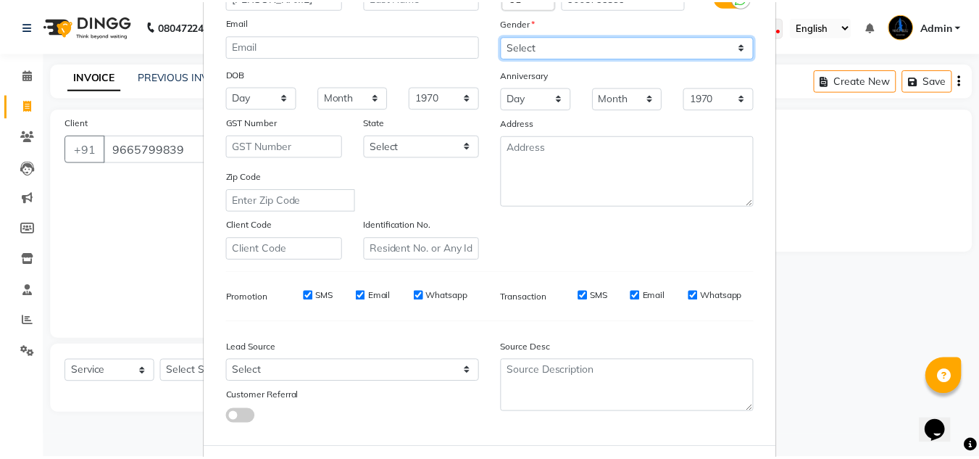
scroll to position [210, 0]
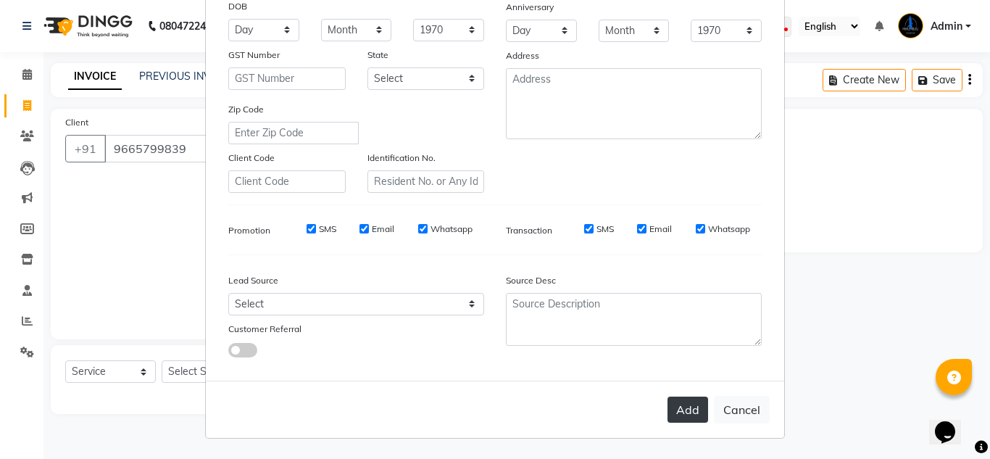
click at [681, 410] on button "Add" at bounding box center [688, 410] width 41 height 26
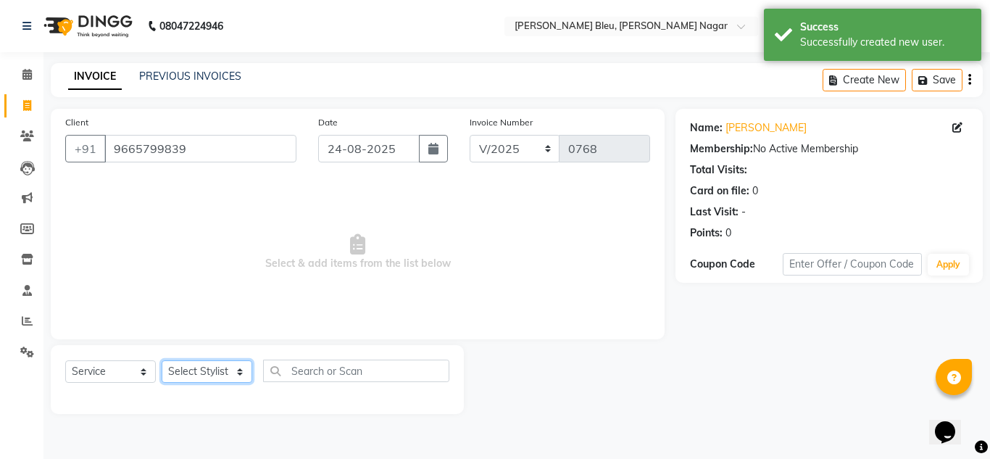
click at [238, 368] on select "Select Stylist [PERSON_NAME] Akash shreewas [PERSON_NAME] [PERSON_NAME] [PERSON…" at bounding box center [207, 371] width 91 height 22
click at [162, 360] on select "Select Stylist [PERSON_NAME] Akash shreewas [PERSON_NAME] [PERSON_NAME] [PERSON…" at bounding box center [207, 371] width 91 height 22
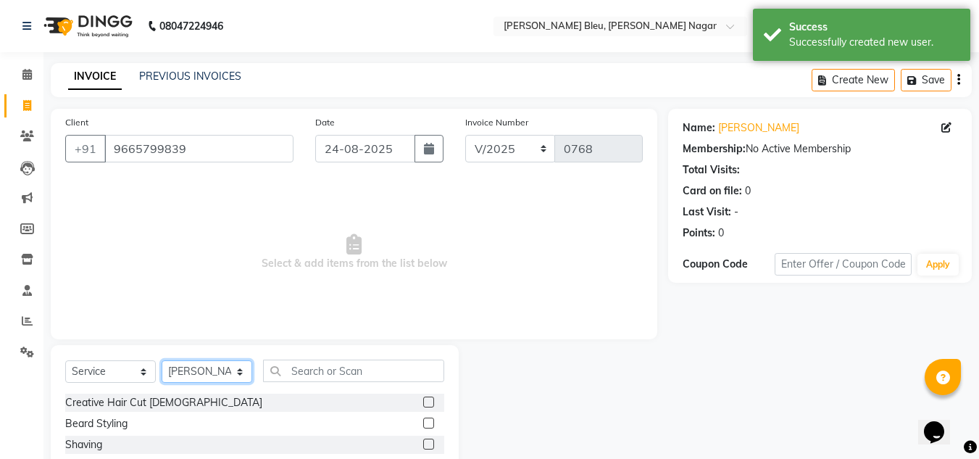
click at [218, 368] on select "Select Stylist [PERSON_NAME] Akash shreewas [PERSON_NAME] [PERSON_NAME] [PERSON…" at bounding box center [207, 371] width 91 height 22
click at [162, 360] on select "Select Stylist [PERSON_NAME] Akash shreewas [PERSON_NAME] [PERSON_NAME] [PERSON…" at bounding box center [207, 371] width 91 height 22
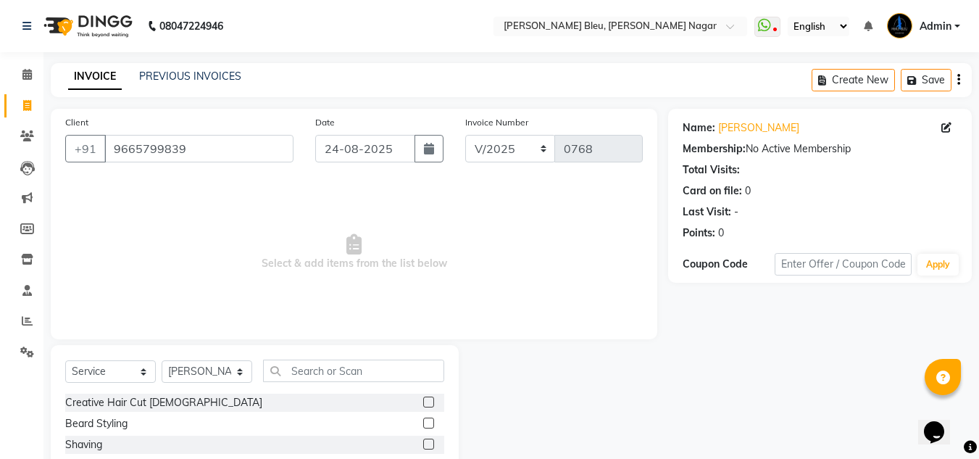
drag, startPoint x: 418, startPoint y: 397, endPoint x: 418, endPoint y: 406, distance: 8.7
click at [423, 398] on label at bounding box center [428, 402] width 11 height 11
click at [423, 398] on input "checkbox" at bounding box center [427, 402] width 9 height 9
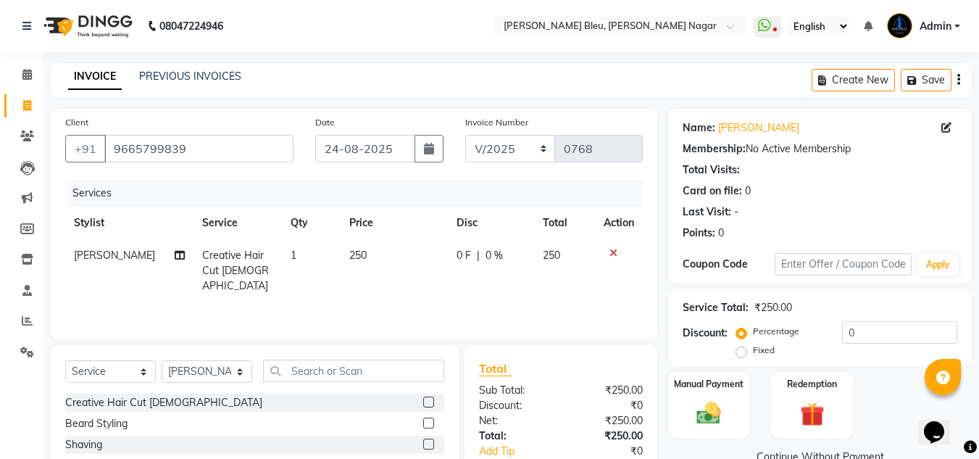
click at [423, 418] on label at bounding box center [428, 423] width 11 height 11
click at [423, 419] on input "checkbox" at bounding box center [427, 423] width 9 height 9
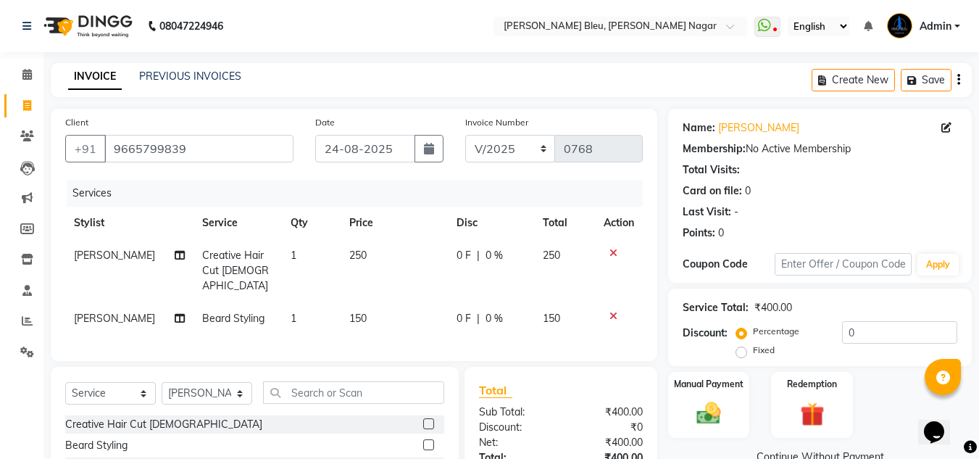
click at [368, 252] on td "250" at bounding box center [394, 270] width 107 height 63
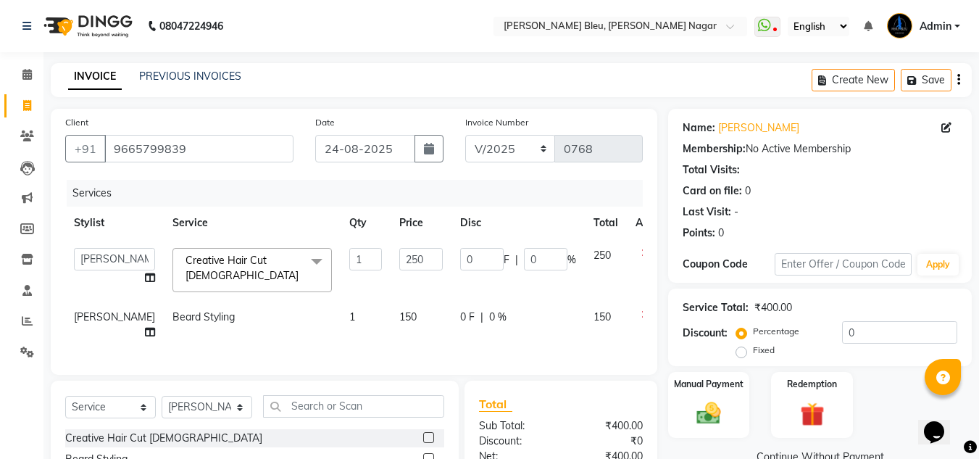
click at [399, 253] on input "250" at bounding box center [420, 259] width 43 height 22
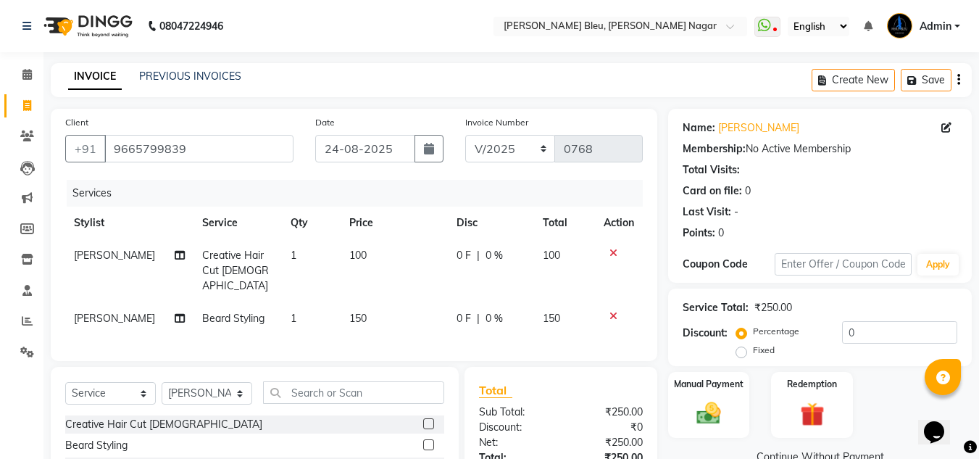
click at [390, 307] on td "150" at bounding box center [394, 318] width 107 height 33
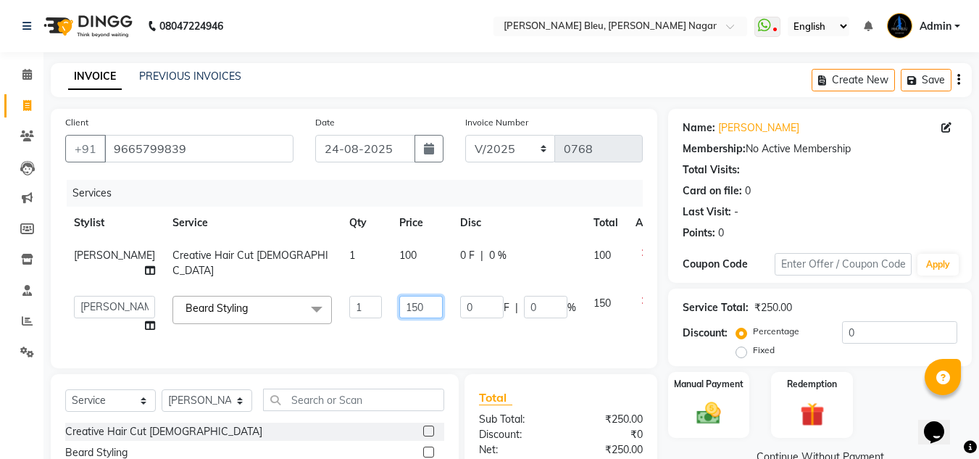
click at [399, 315] on input "150" at bounding box center [420, 307] width 43 height 22
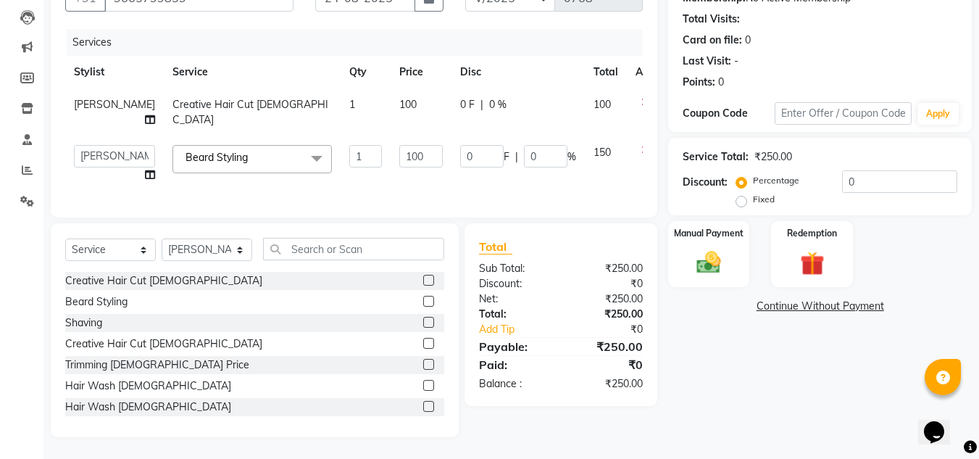
click at [578, 344] on div "₹250.00" at bounding box center [607, 346] width 93 height 17
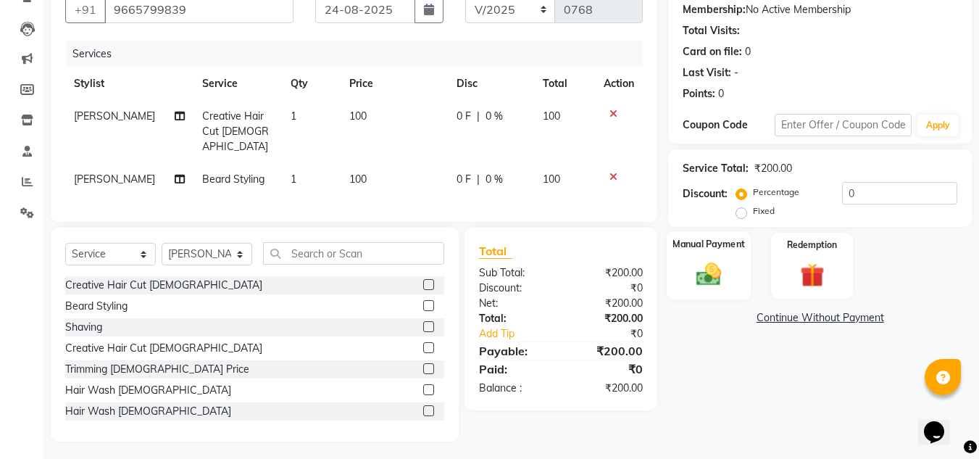
click at [712, 257] on div "Manual Payment" at bounding box center [709, 265] width 85 height 69
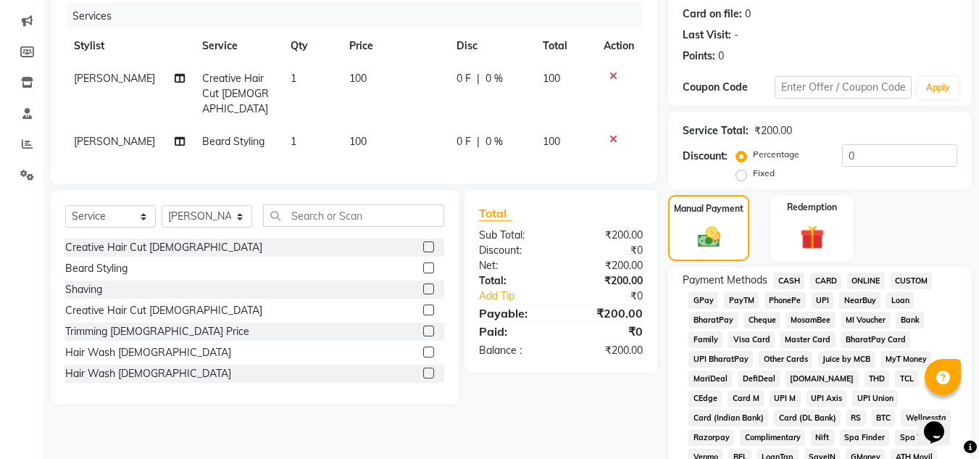
click at [860, 281] on span "ONLINE" at bounding box center [866, 281] width 38 height 17
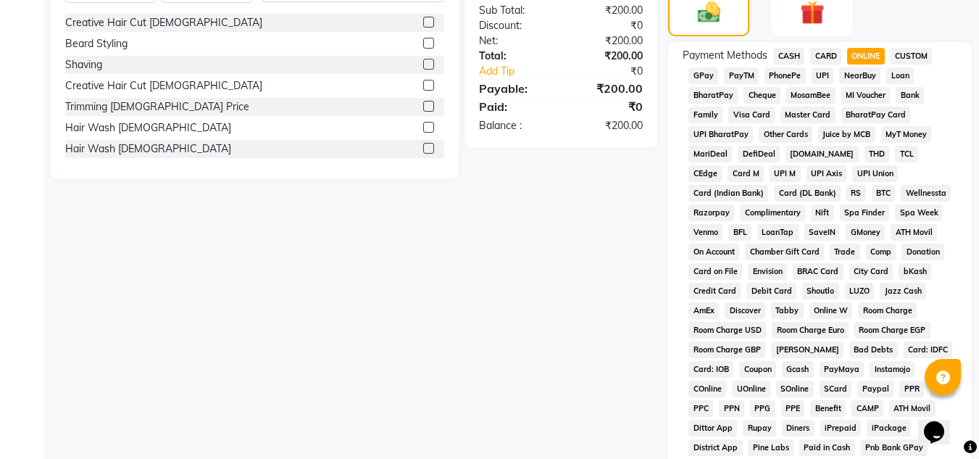
scroll to position [649, 0]
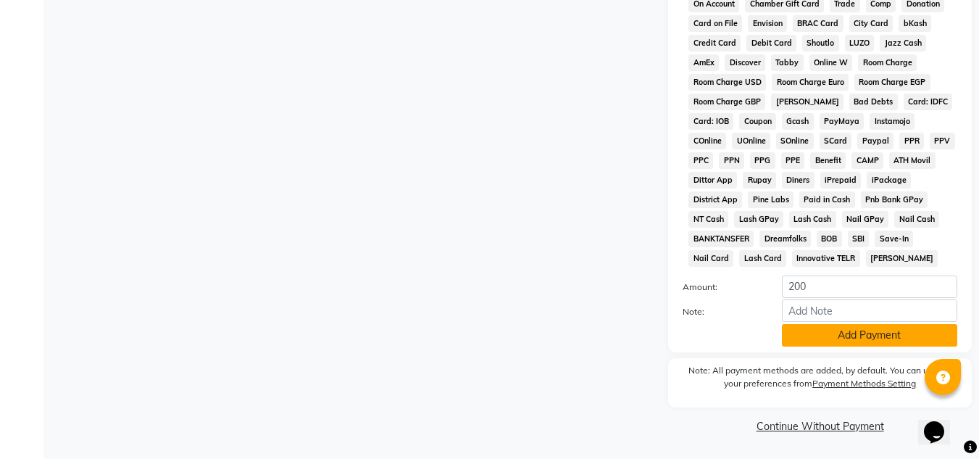
click at [846, 339] on button "Add Payment" at bounding box center [869, 335] width 175 height 22
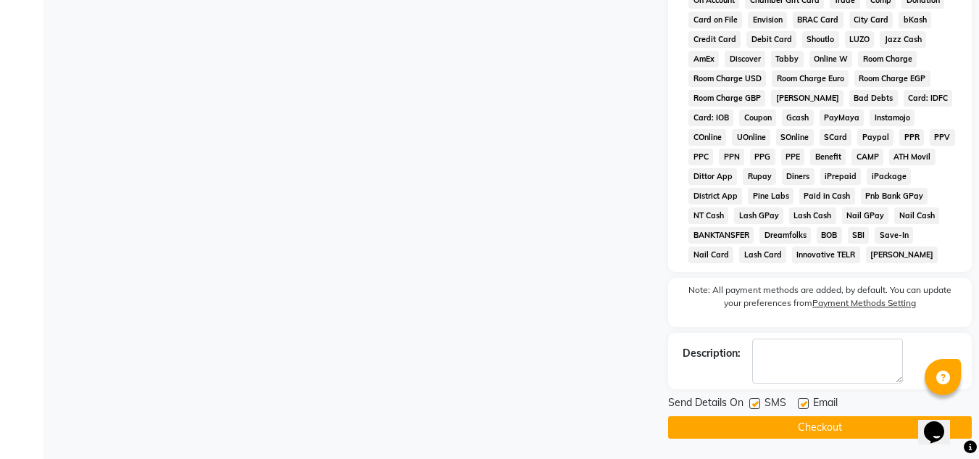
scroll to position [655, 0]
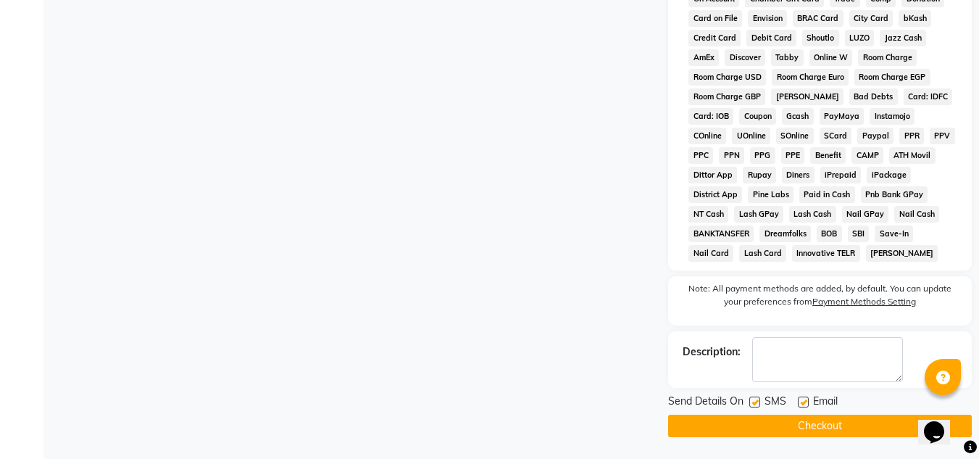
click at [824, 427] on button "Checkout" at bounding box center [820, 426] width 304 height 22
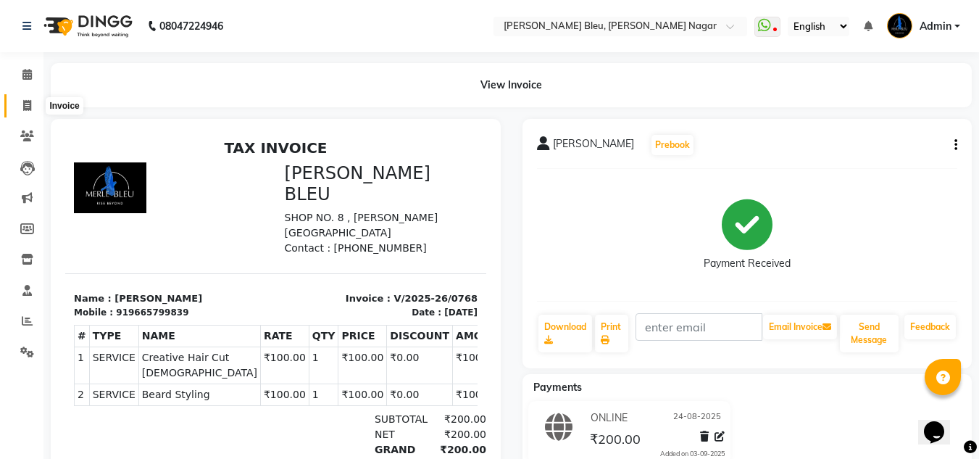
drag, startPoint x: 31, startPoint y: 103, endPoint x: 54, endPoint y: 101, distance: 23.2
click at [30, 103] on icon at bounding box center [27, 105] width 8 height 11
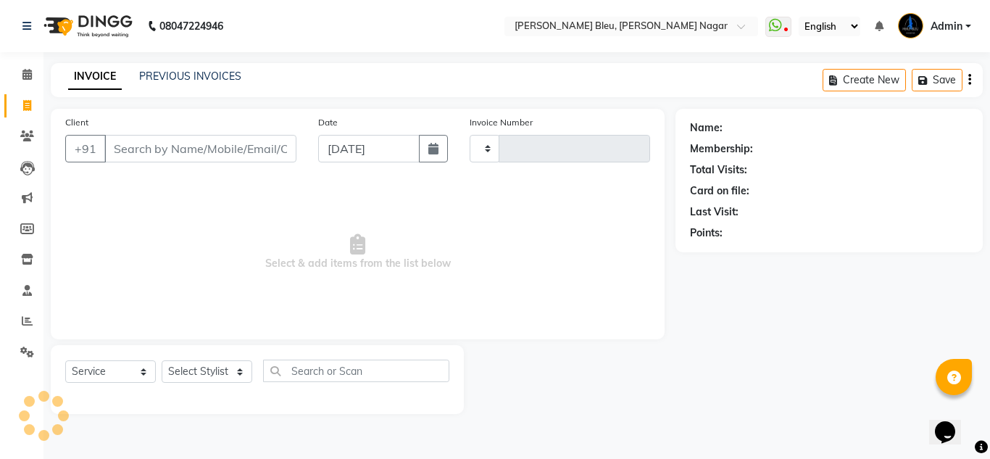
drag, startPoint x: 428, startPoint y: 153, endPoint x: 352, endPoint y: 155, distance: 75.4
click at [428, 153] on button "button" at bounding box center [433, 149] width 29 height 28
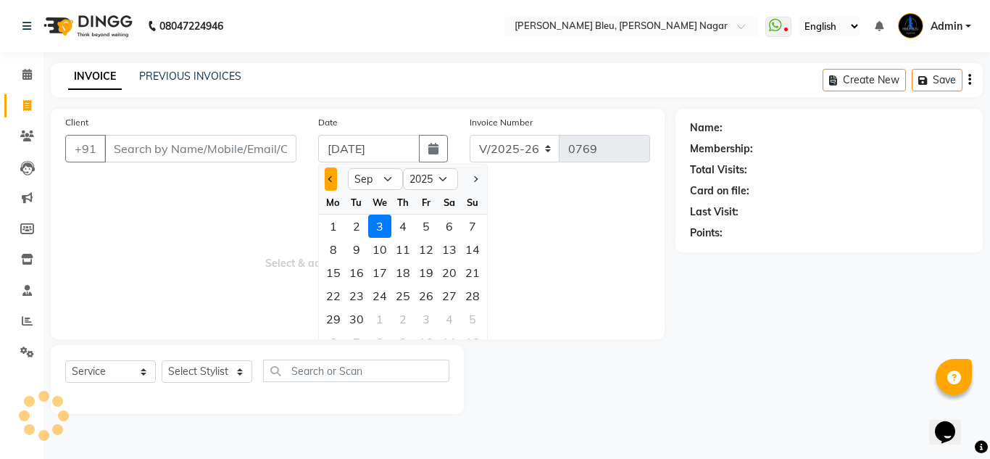
click at [328, 185] on button "Previous month" at bounding box center [331, 178] width 12 height 23
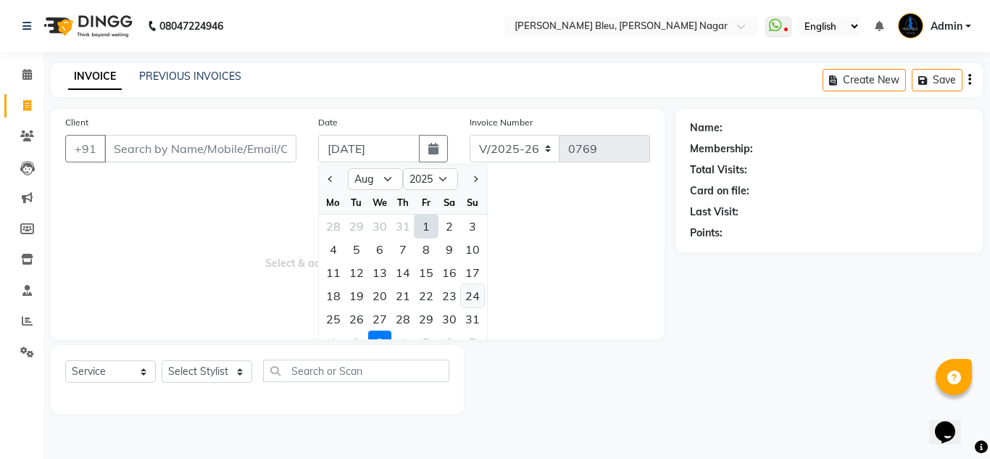
click at [470, 296] on div "24" at bounding box center [472, 295] width 23 height 23
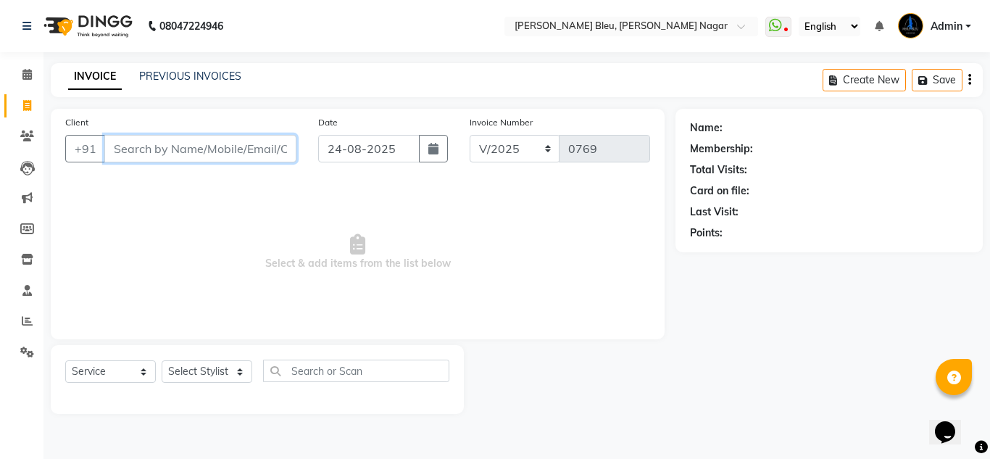
click at [202, 144] on input "Client" at bounding box center [200, 149] width 192 height 28
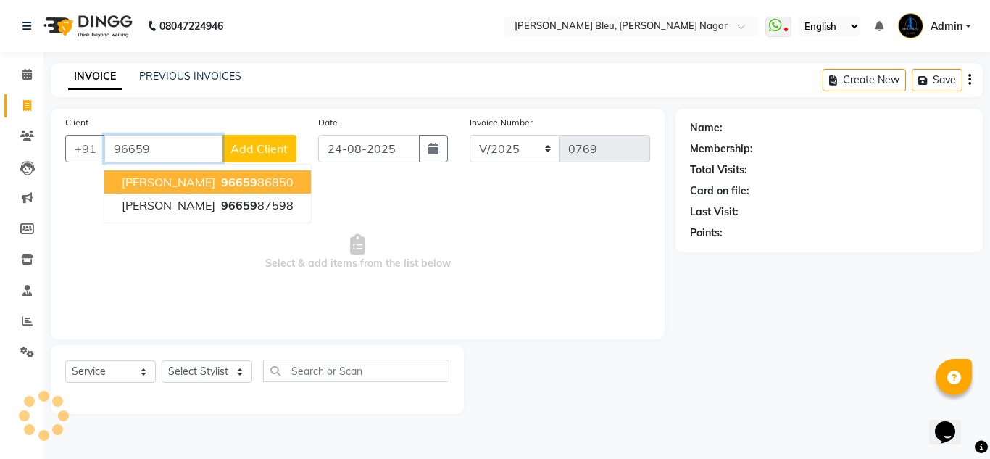
click at [210, 190] on button "[PERSON_NAME] 96659 86850" at bounding box center [207, 181] width 207 height 23
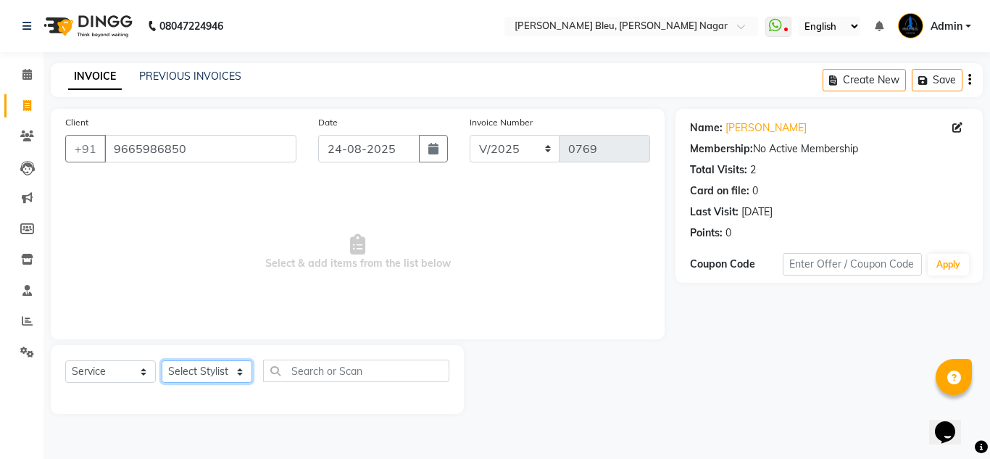
click at [240, 371] on select "Select Stylist [PERSON_NAME] Akash shreewas [PERSON_NAME] [PERSON_NAME] [PERSON…" at bounding box center [207, 371] width 91 height 22
click at [162, 360] on select "Select Stylist [PERSON_NAME] Akash shreewas [PERSON_NAME] [PERSON_NAME] [PERSON…" at bounding box center [207, 371] width 91 height 22
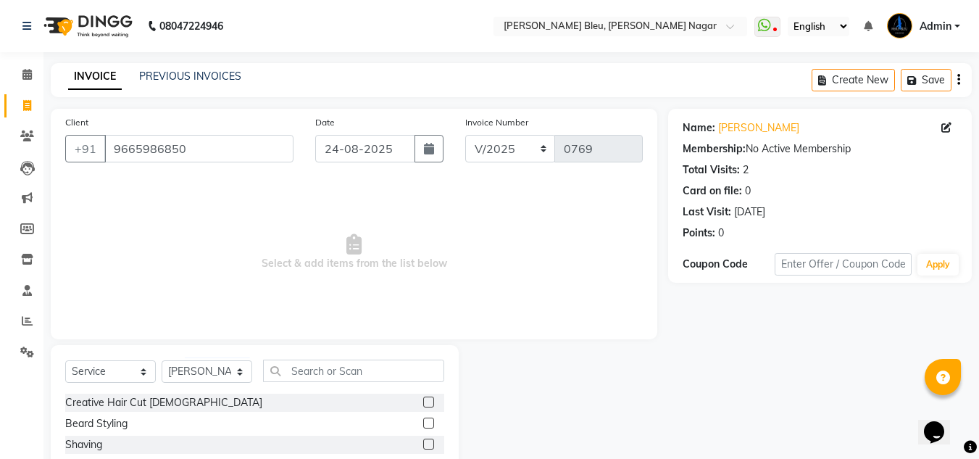
click at [423, 400] on label at bounding box center [428, 402] width 11 height 11
click at [423, 400] on input "checkbox" at bounding box center [427, 402] width 9 height 9
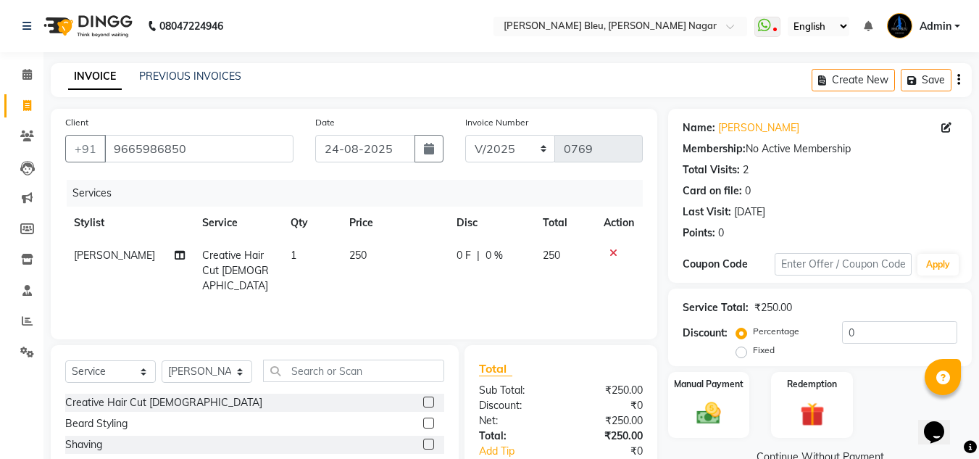
click at [423, 421] on label at bounding box center [428, 423] width 11 height 11
click at [423, 421] on input "checkbox" at bounding box center [427, 423] width 9 height 9
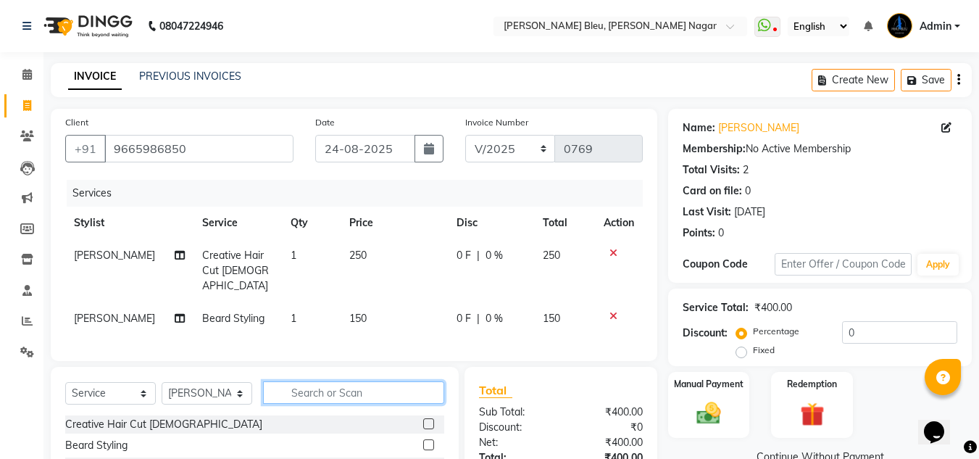
click at [330, 381] on input "text" at bounding box center [353, 392] width 181 height 22
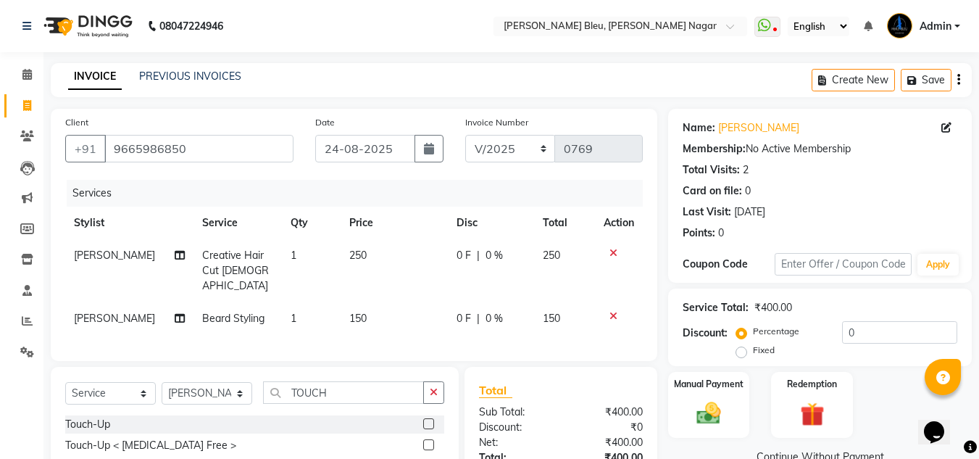
click at [431, 440] on label at bounding box center [428, 444] width 11 height 11
click at [431, 441] on input "checkbox" at bounding box center [427, 445] width 9 height 9
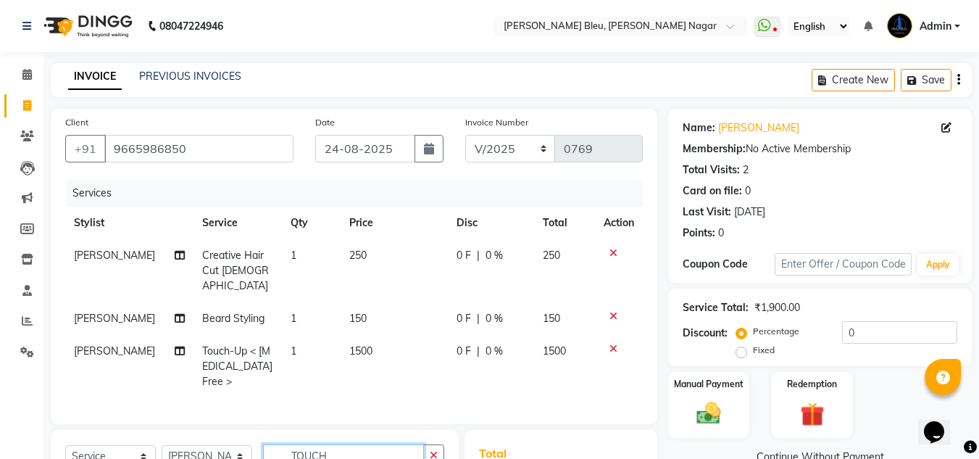
click at [387, 444] on input "TOUCH" at bounding box center [343, 455] width 161 height 22
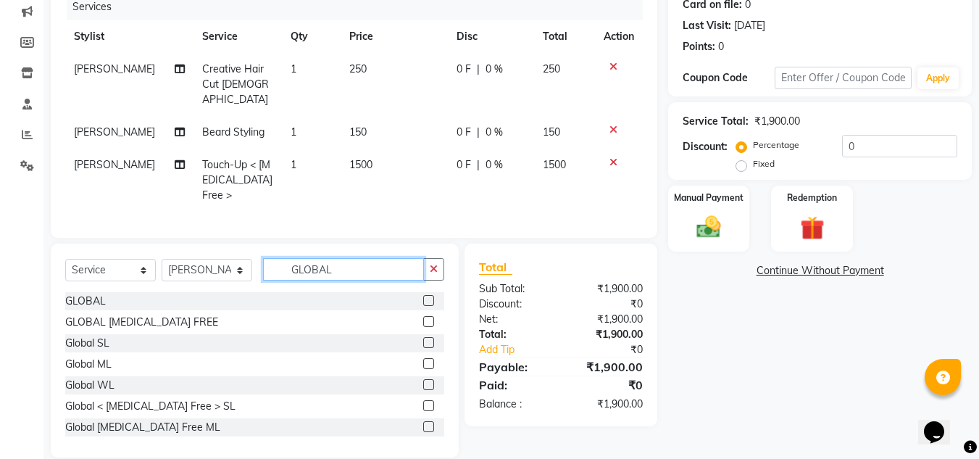
scroll to position [187, 0]
click at [423, 315] on label at bounding box center [428, 320] width 11 height 11
click at [423, 317] on input "checkbox" at bounding box center [427, 321] width 9 height 9
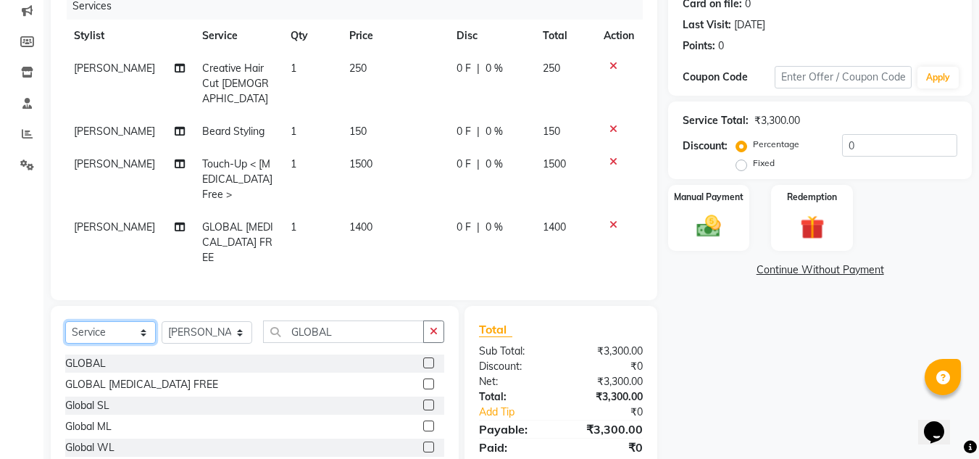
drag, startPoint x: 148, startPoint y: 302, endPoint x: 142, endPoint y: 297, distance: 7.7
click at [148, 321] on select "Select Service Product Membership Package Voucher Prepaid Gift Card" at bounding box center [110, 332] width 91 height 22
click at [65, 321] on select "Select Service Product Membership Package Voucher Prepaid Gift Card" at bounding box center [110, 332] width 91 height 22
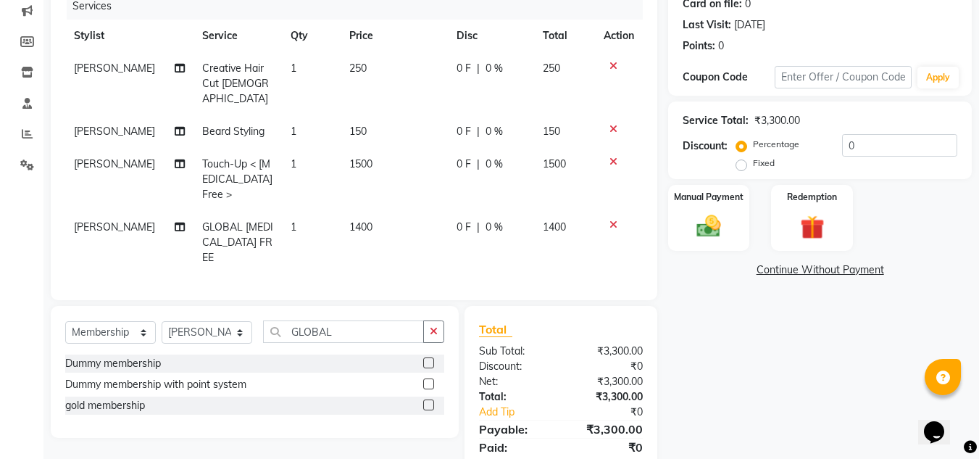
click at [429, 399] on label at bounding box center [428, 404] width 11 height 11
click at [429, 401] on input "checkbox" at bounding box center [427, 405] width 9 height 9
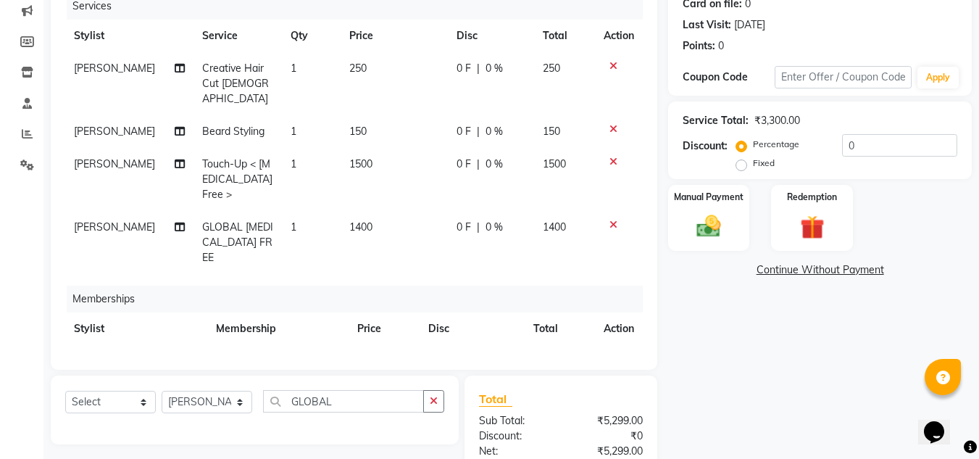
click at [389, 345] on td "1999" at bounding box center [384, 361] width 71 height 33
click at [389, 345] on td "1999" at bounding box center [373, 368] width 59 height 46
click at [378, 354] on input "1999" at bounding box center [373, 365] width 41 height 22
click at [584, 434] on div "Total Sub Total: ₹5,299.00 Discount: ₹0 Net: ₹5,299.00 Total: ₹5,299.00 Add Tip…" at bounding box center [561, 467] width 164 height 154
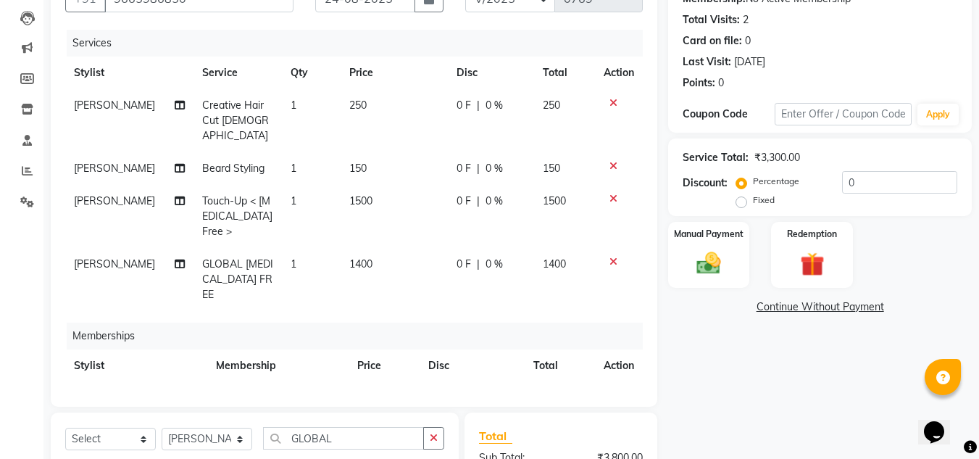
scroll to position [115, 0]
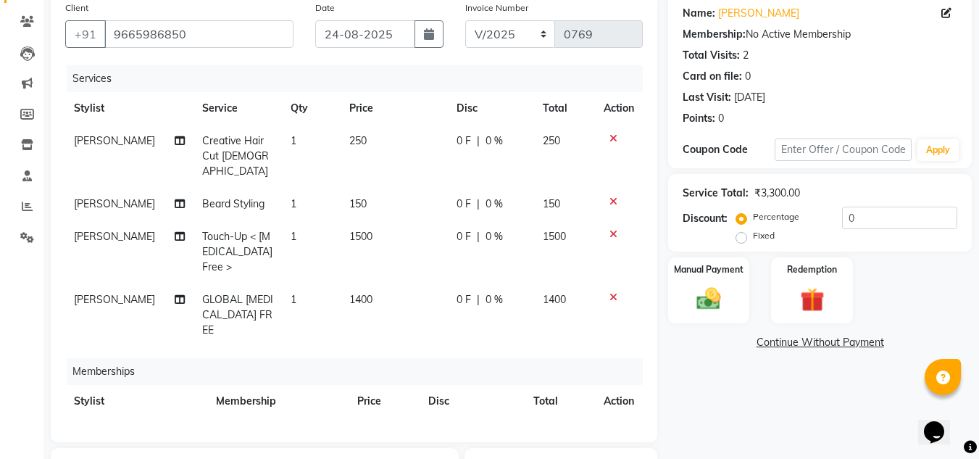
click at [364, 143] on td "250" at bounding box center [394, 156] width 107 height 63
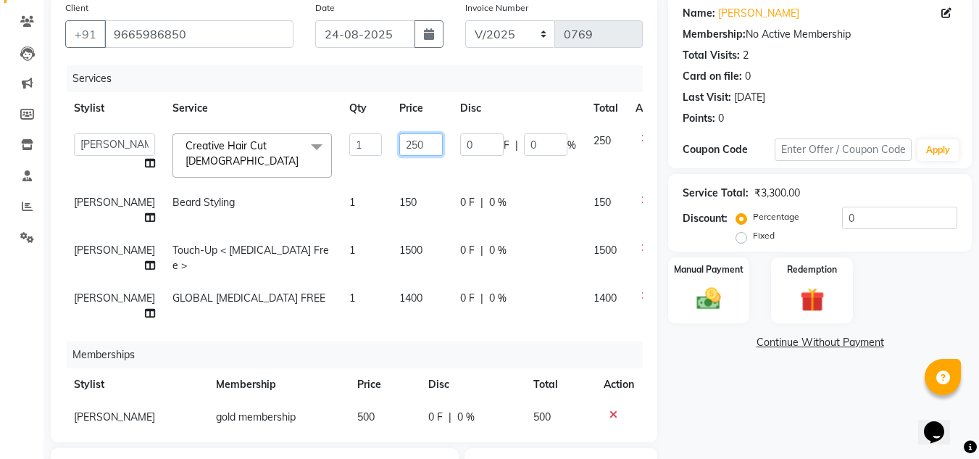
click at [399, 143] on input "250" at bounding box center [420, 144] width 43 height 22
click at [391, 194] on td "150" at bounding box center [421, 210] width 61 height 48
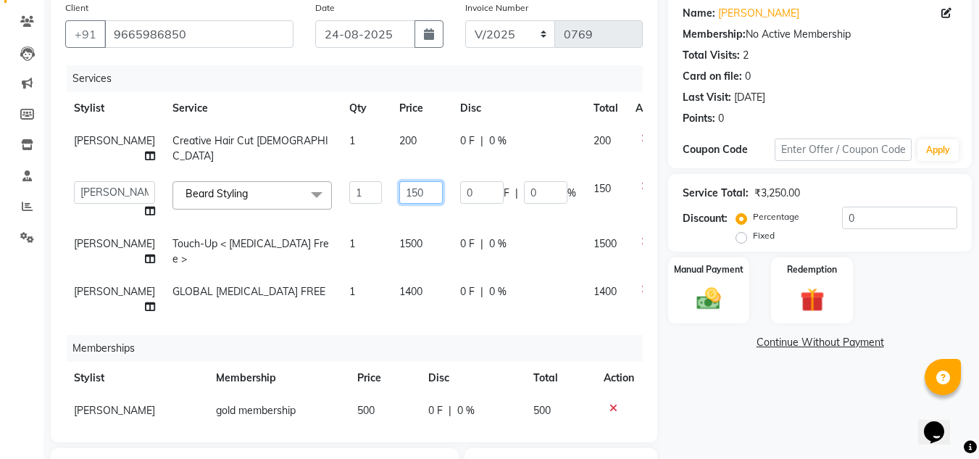
click at [399, 200] on input "150" at bounding box center [420, 192] width 43 height 22
click at [391, 255] on tbody "[PERSON_NAME] Creative Hair Cut [DEMOGRAPHIC_DATA] 1 200 0 F | 0 % 200 [PERSON_…" at bounding box center [370, 224] width 610 height 199
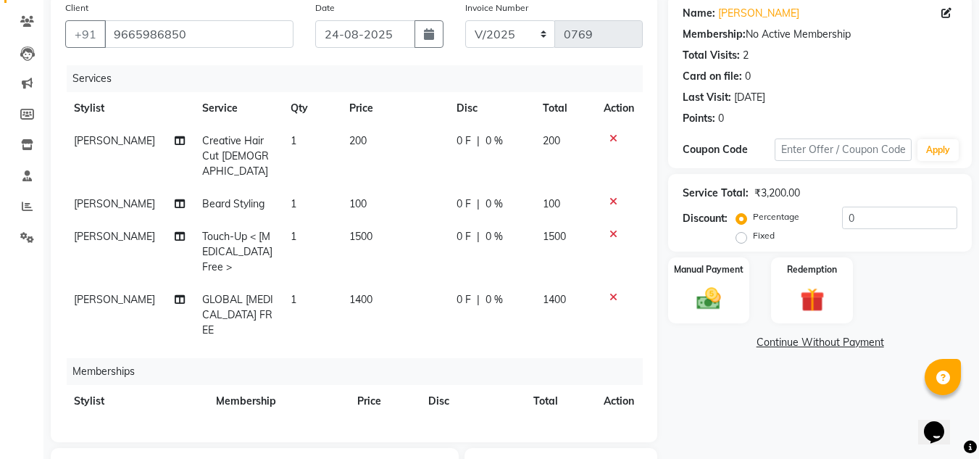
click at [372, 220] on td "1500" at bounding box center [394, 251] width 107 height 63
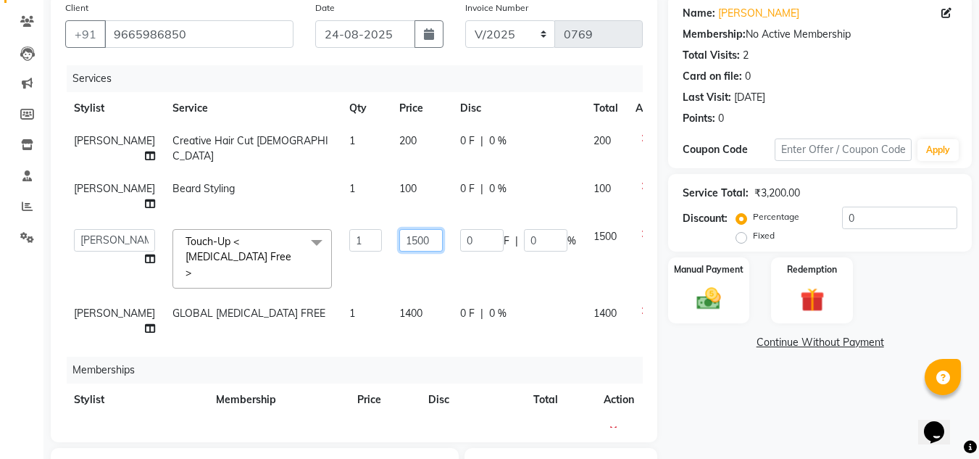
click at [399, 252] on input "1500" at bounding box center [420, 240] width 43 height 22
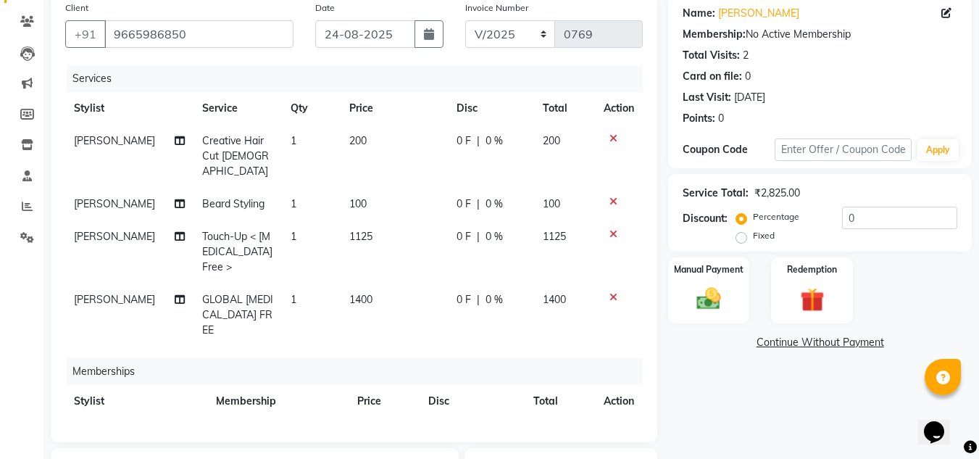
click at [391, 325] on div "Services Stylist Service Qty Price Disc Total Action [PERSON_NAME] Creative Hai…" at bounding box center [354, 246] width 578 height 362
click at [383, 283] on td "1400" at bounding box center [394, 314] width 107 height 63
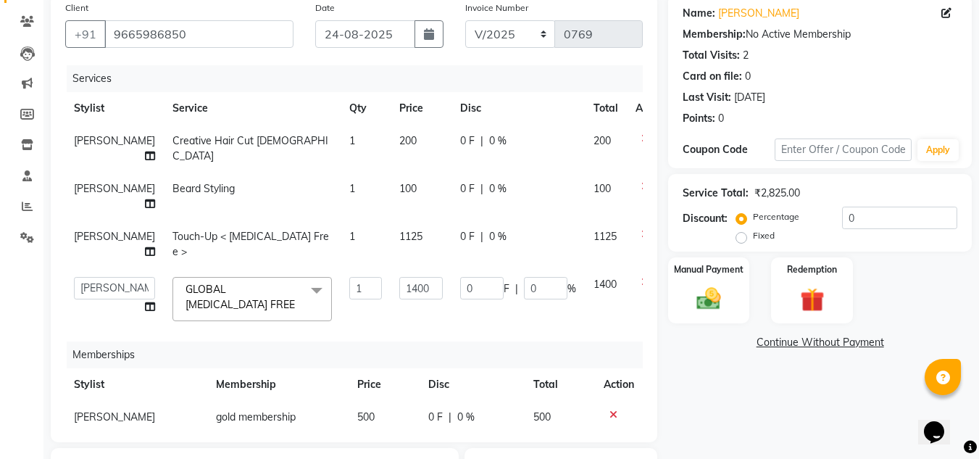
click at [395, 267] on td "1125" at bounding box center [421, 244] width 61 height 48
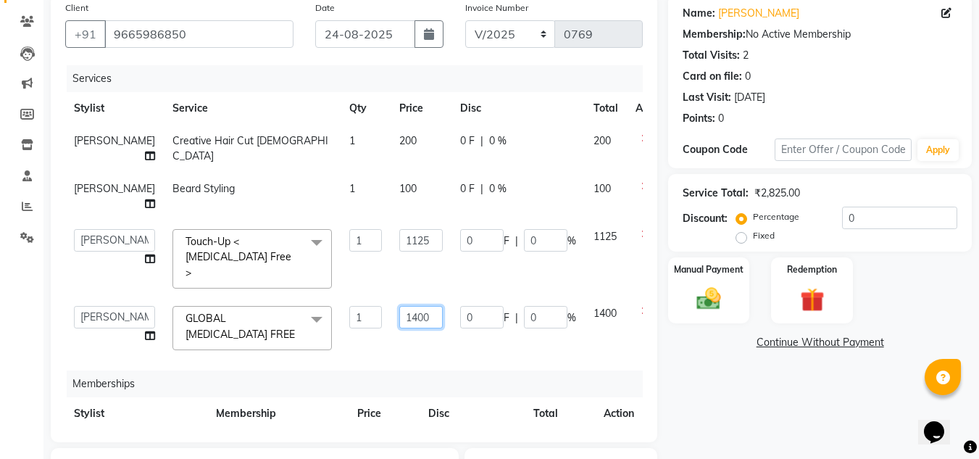
click at [399, 325] on input "1400" at bounding box center [420, 317] width 43 height 22
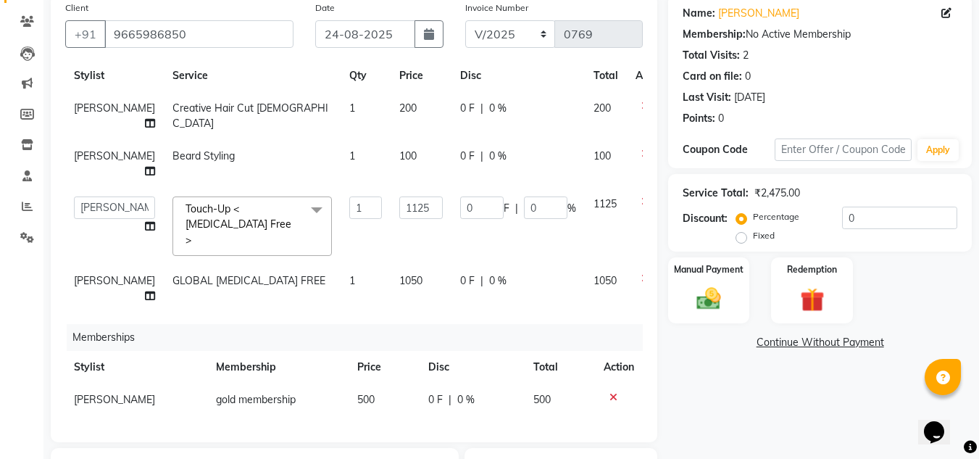
click at [583, 324] on div "Memberships" at bounding box center [360, 337] width 587 height 27
click at [697, 292] on img at bounding box center [709, 298] width 41 height 29
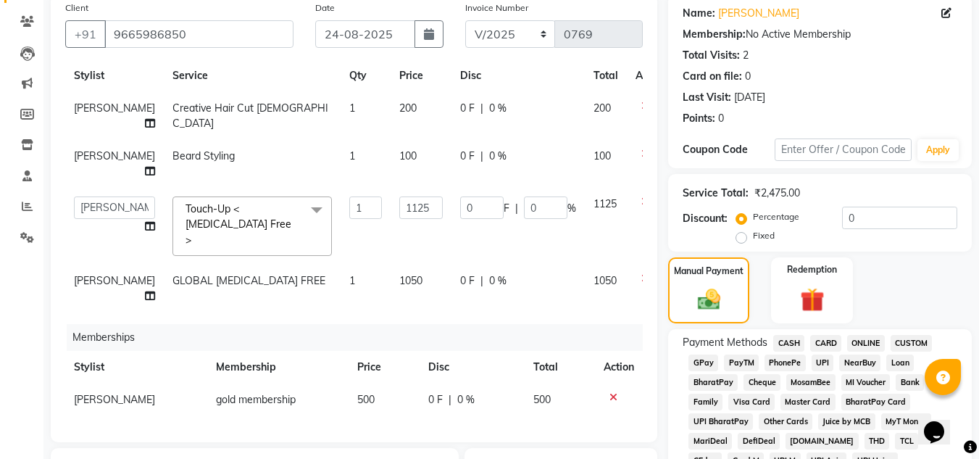
click at [864, 339] on span "ONLINE" at bounding box center [866, 343] width 38 height 17
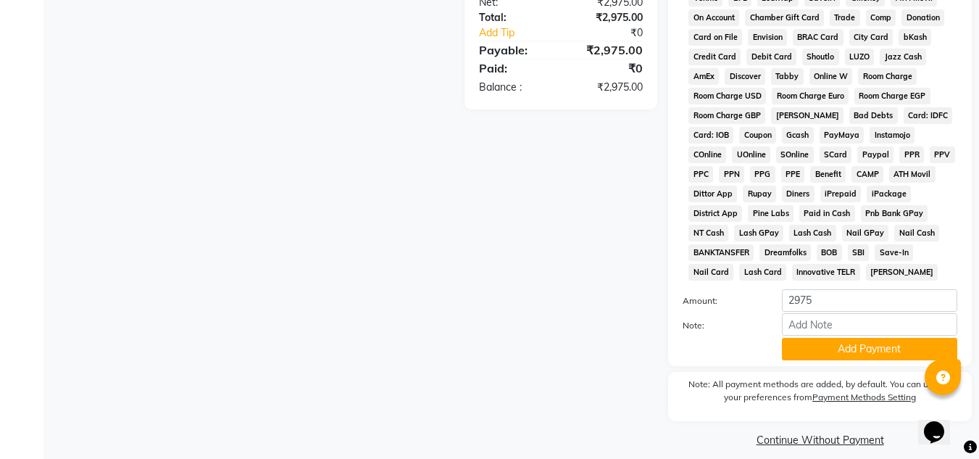
scroll to position [649, 0]
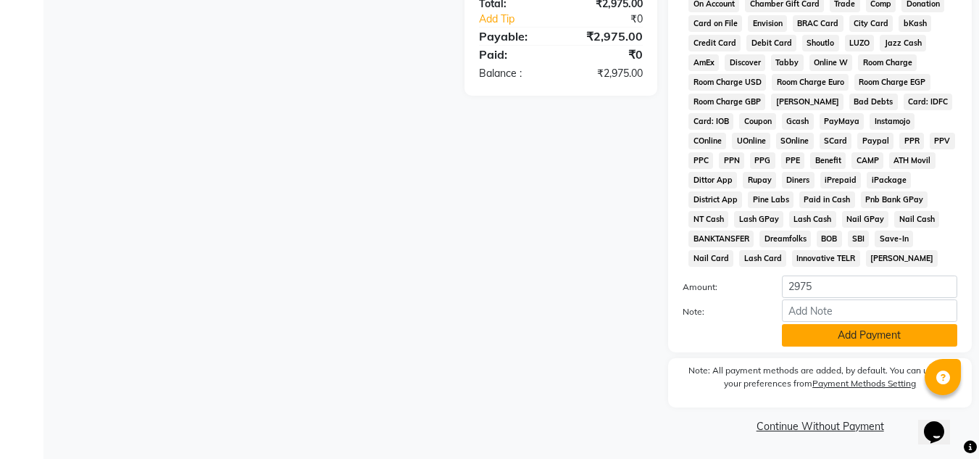
click at [824, 324] on button "Add Payment" at bounding box center [869, 335] width 175 height 22
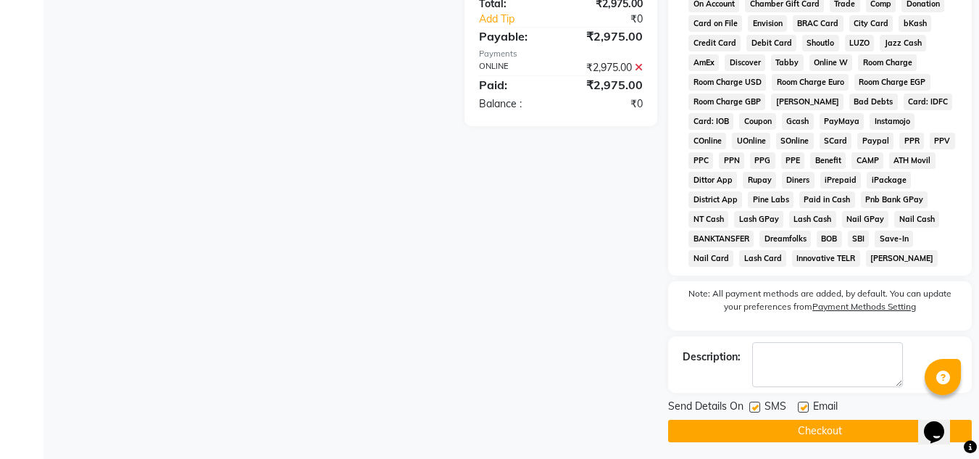
scroll to position [655, 0]
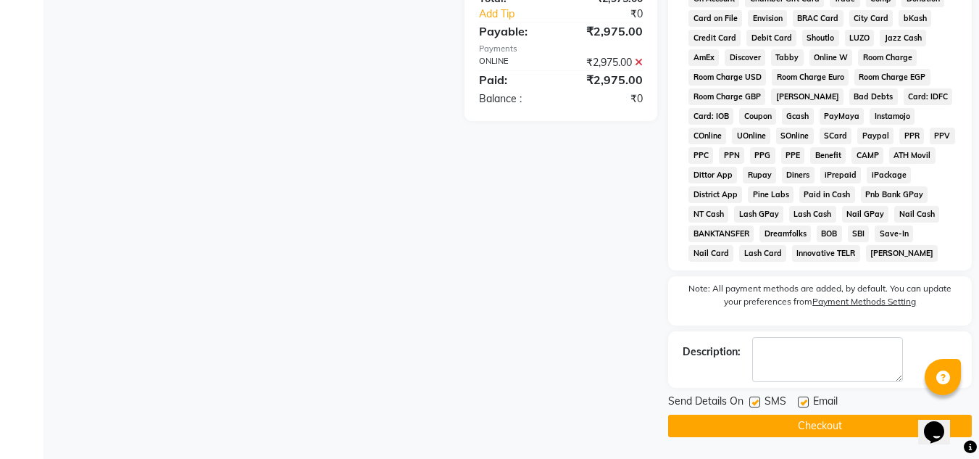
click at [817, 433] on button "Checkout" at bounding box center [820, 426] width 304 height 22
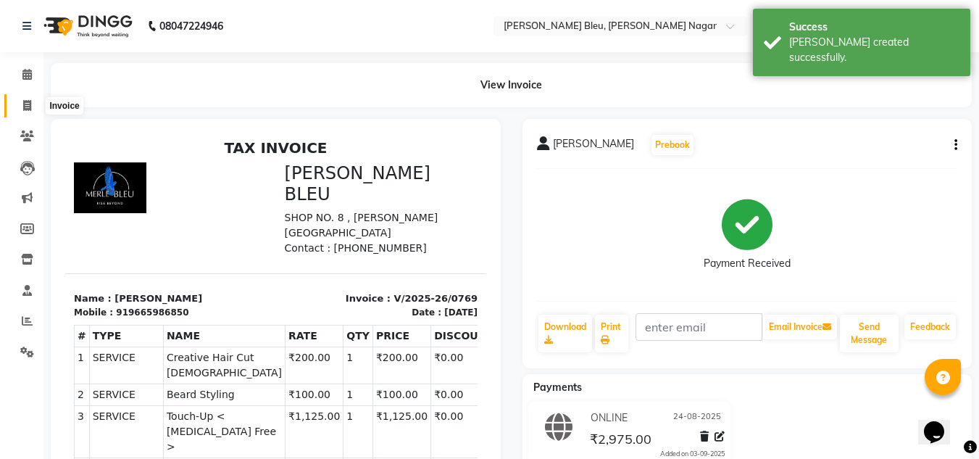
click at [27, 112] on span at bounding box center [26, 106] width 25 height 17
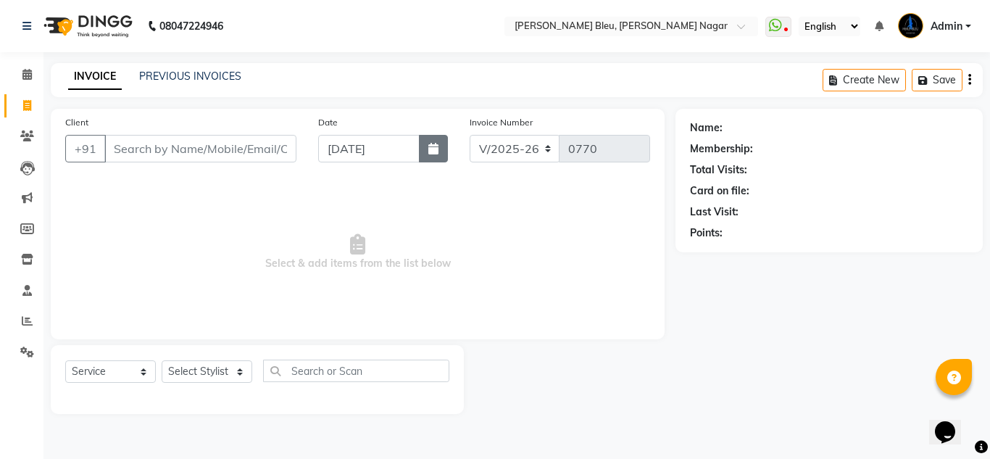
click at [428, 156] on button "button" at bounding box center [433, 149] width 29 height 28
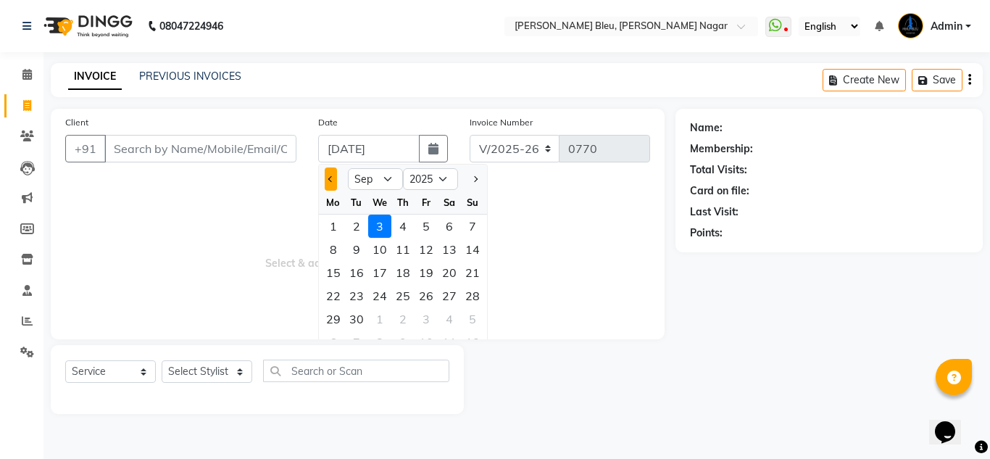
click at [333, 178] on span "Previous month" at bounding box center [331, 179] width 6 height 6
click at [473, 296] on div "24" at bounding box center [472, 295] width 23 height 23
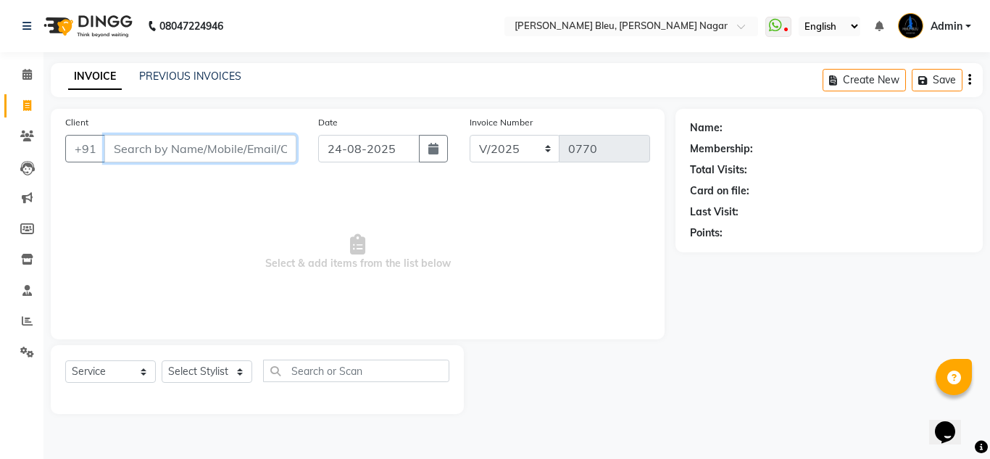
click at [202, 146] on input "Client" at bounding box center [200, 149] width 192 height 28
click at [260, 143] on span "Add Client" at bounding box center [259, 148] width 57 height 14
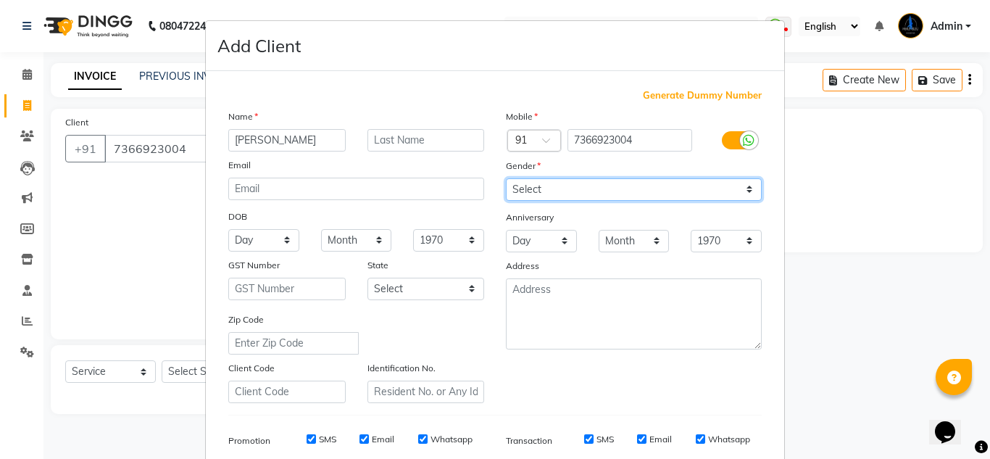
click at [548, 193] on select "Select [DEMOGRAPHIC_DATA] [DEMOGRAPHIC_DATA] Other Prefer Not To Say" at bounding box center [634, 189] width 256 height 22
click at [506, 178] on select "Select [DEMOGRAPHIC_DATA] [DEMOGRAPHIC_DATA] Other Prefer Not To Say" at bounding box center [634, 189] width 256 height 22
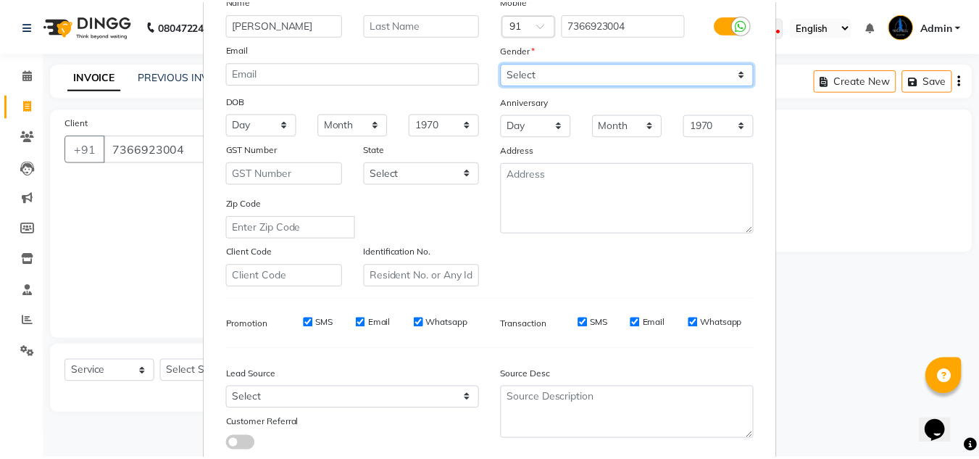
scroll to position [210, 0]
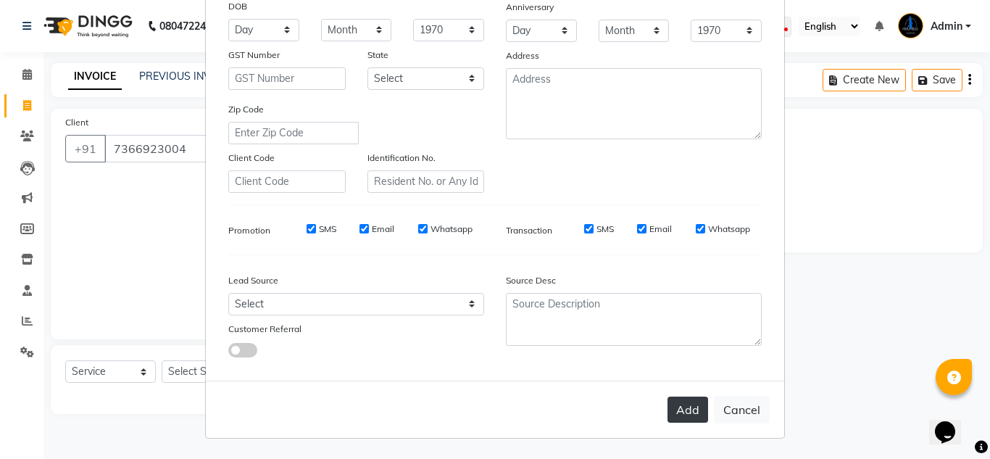
click at [690, 412] on button "Add" at bounding box center [688, 410] width 41 height 26
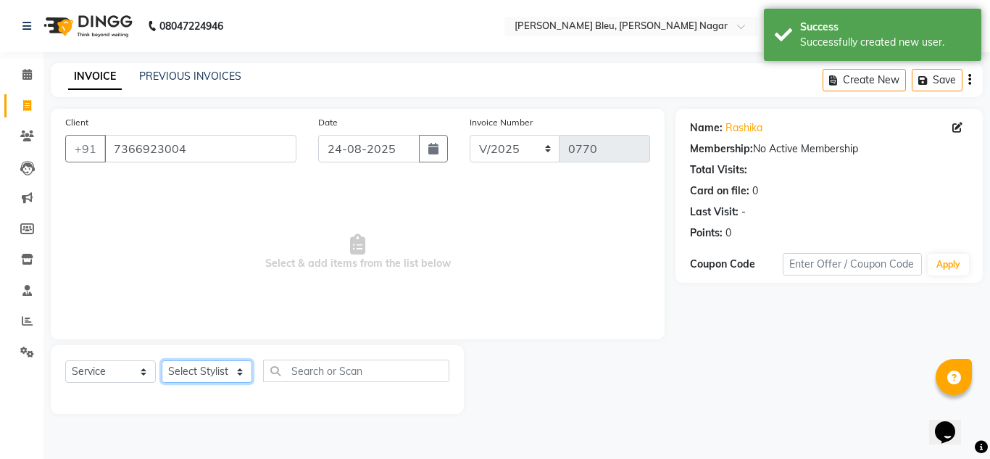
click at [238, 373] on select "Select Stylist [PERSON_NAME] Akash shreewas [PERSON_NAME] [PERSON_NAME] [PERSON…" at bounding box center [207, 371] width 91 height 22
click at [162, 360] on select "Select Stylist [PERSON_NAME] Akash shreewas [PERSON_NAME] [PERSON_NAME] [PERSON…" at bounding box center [207, 371] width 91 height 22
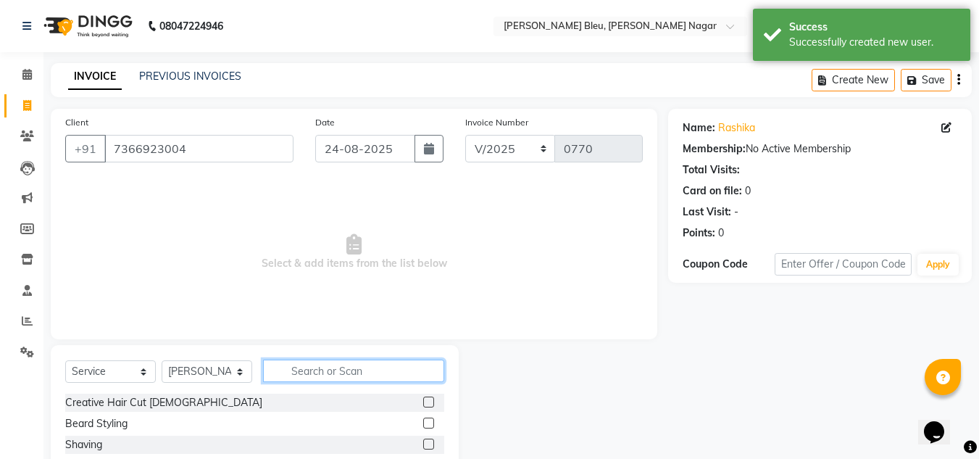
click at [304, 365] on input "text" at bounding box center [353, 371] width 181 height 22
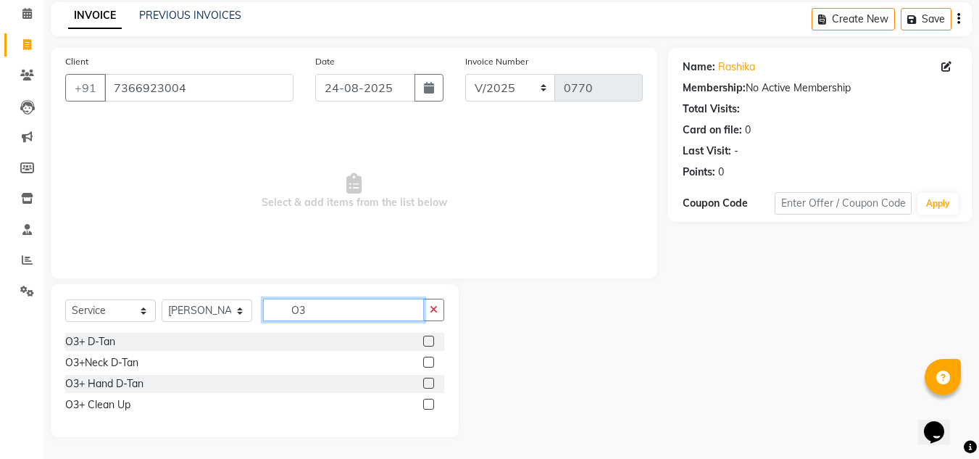
scroll to position [61, 0]
click at [430, 403] on label at bounding box center [428, 404] width 11 height 11
click at [430, 403] on input "checkbox" at bounding box center [427, 404] width 9 height 9
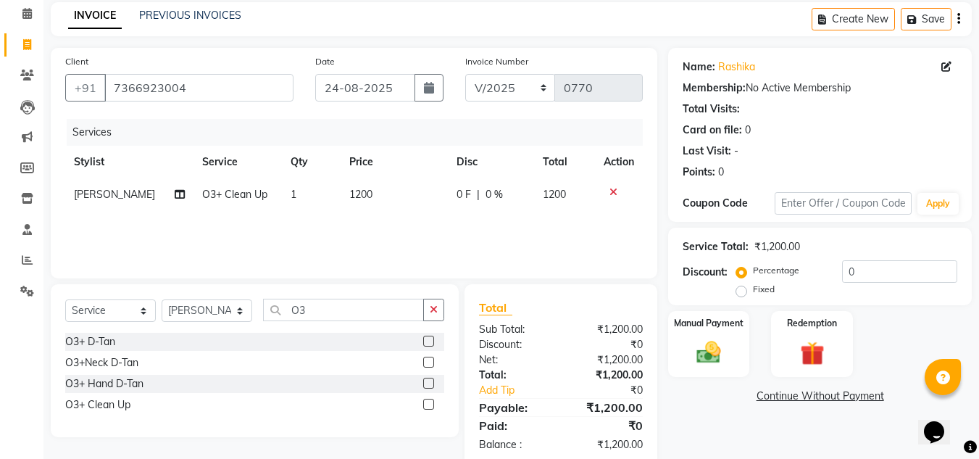
click at [490, 195] on span "0 %" at bounding box center [494, 194] width 17 height 15
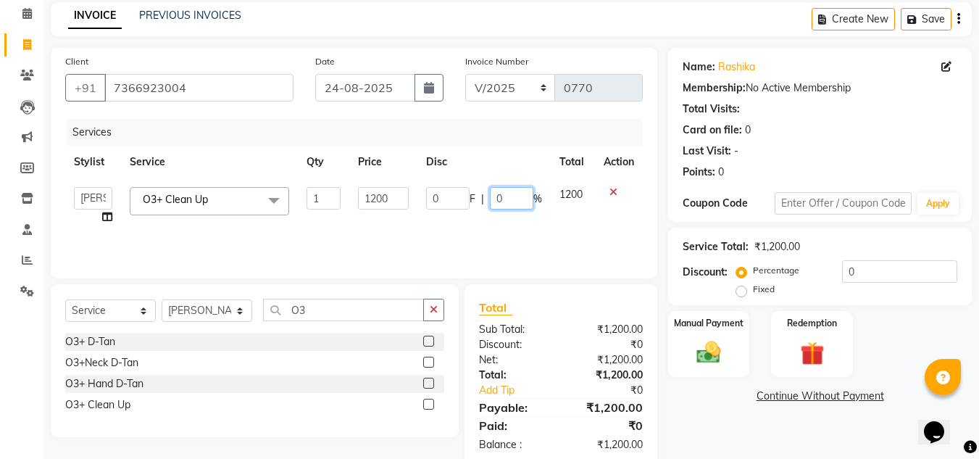
click at [505, 197] on input "0" at bounding box center [511, 198] width 43 height 22
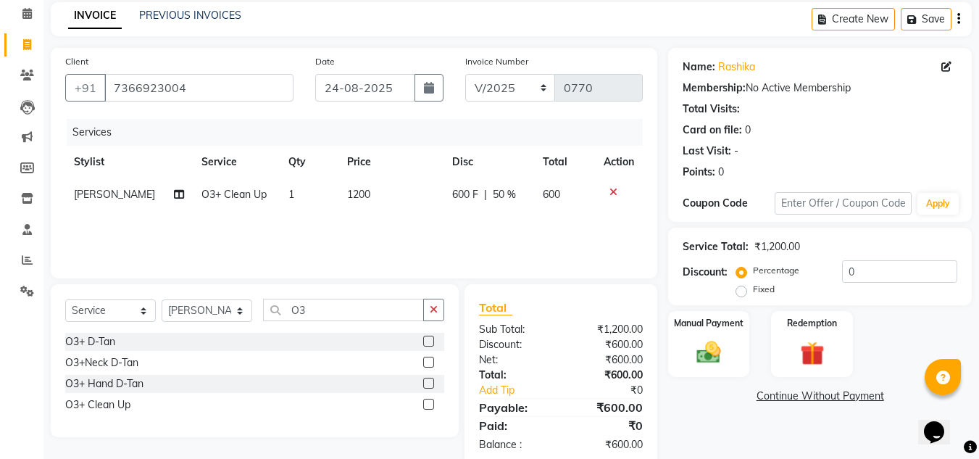
click at [573, 342] on div "₹600.00" at bounding box center [607, 344] width 93 height 15
click at [329, 307] on input "O3" at bounding box center [343, 310] width 161 height 22
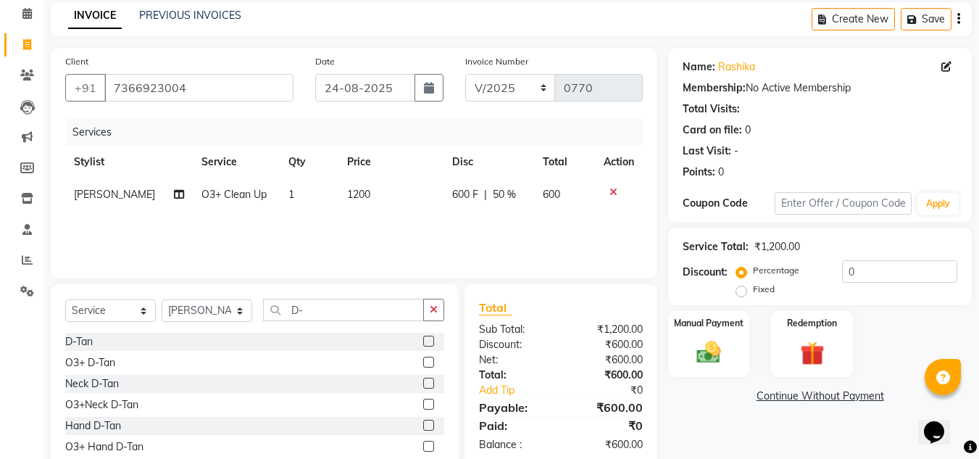
click at [426, 365] on label at bounding box center [428, 362] width 11 height 11
click at [426, 365] on input "checkbox" at bounding box center [427, 362] width 9 height 9
click at [392, 240] on td "500" at bounding box center [392, 227] width 106 height 33
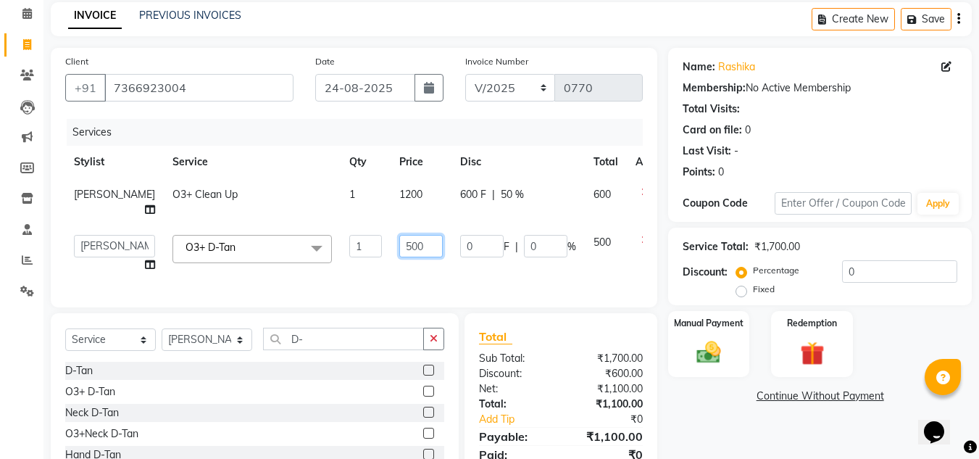
click at [423, 254] on input "500" at bounding box center [420, 246] width 43 height 22
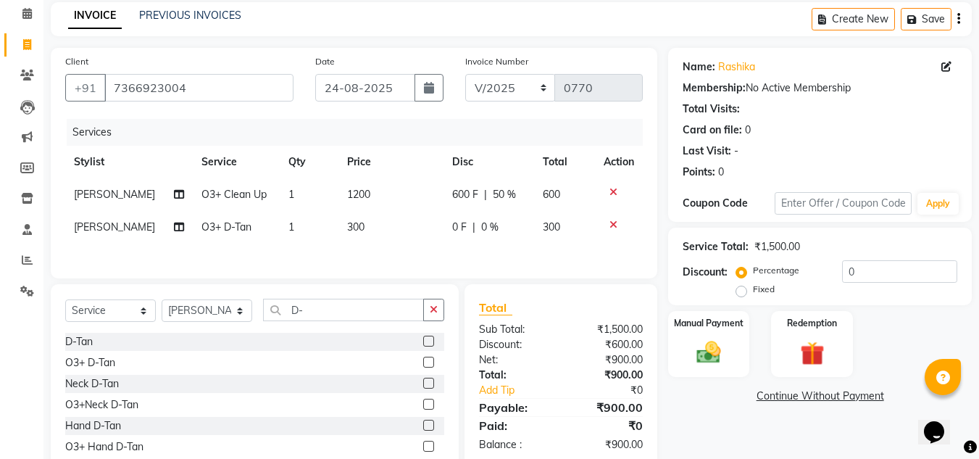
click at [566, 396] on div "Total Sub Total: ₹1,500.00 Discount: ₹600.00 Net: ₹900.00 Total: ₹900.00 Add Ti…" at bounding box center [561, 376] width 164 height 154
click at [353, 321] on input "D-" at bounding box center [343, 310] width 161 height 22
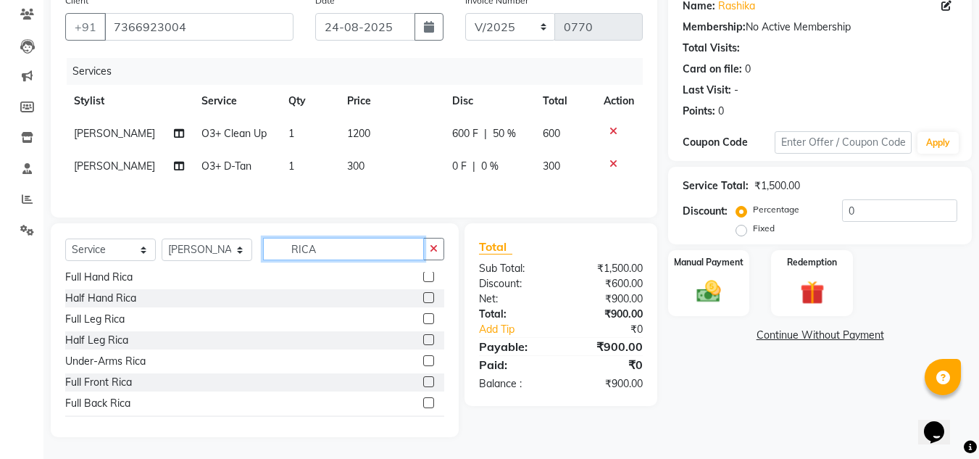
scroll to position [0, 0]
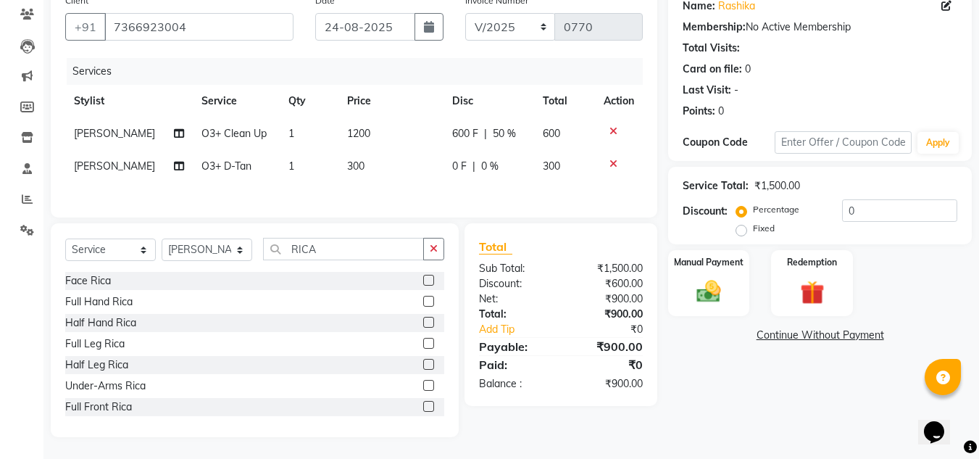
click at [423, 303] on label at bounding box center [428, 301] width 11 height 11
click at [423, 303] on input "checkbox" at bounding box center [427, 301] width 9 height 9
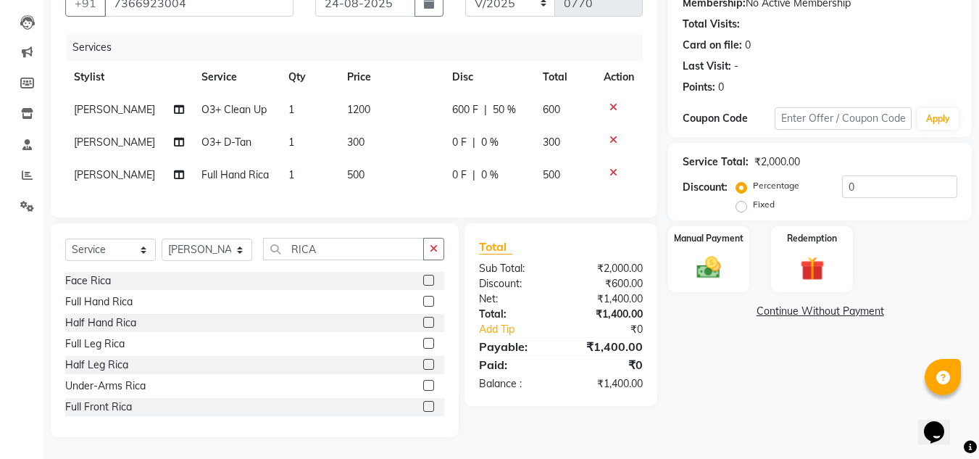
click at [423, 370] on label at bounding box center [428, 364] width 11 height 11
click at [423, 370] on input "checkbox" at bounding box center [427, 364] width 9 height 9
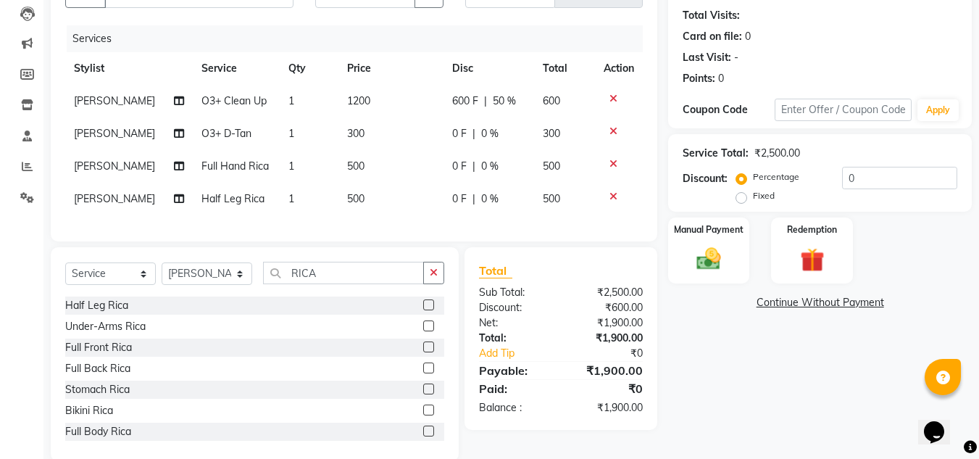
scroll to position [86, 0]
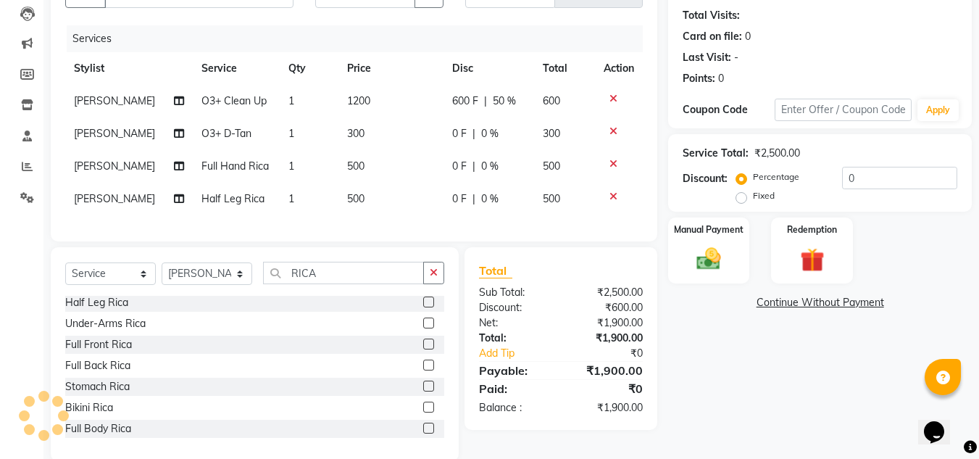
click at [423, 328] on label at bounding box center [428, 322] width 11 height 11
click at [423, 328] on input "checkbox" at bounding box center [427, 323] width 9 height 9
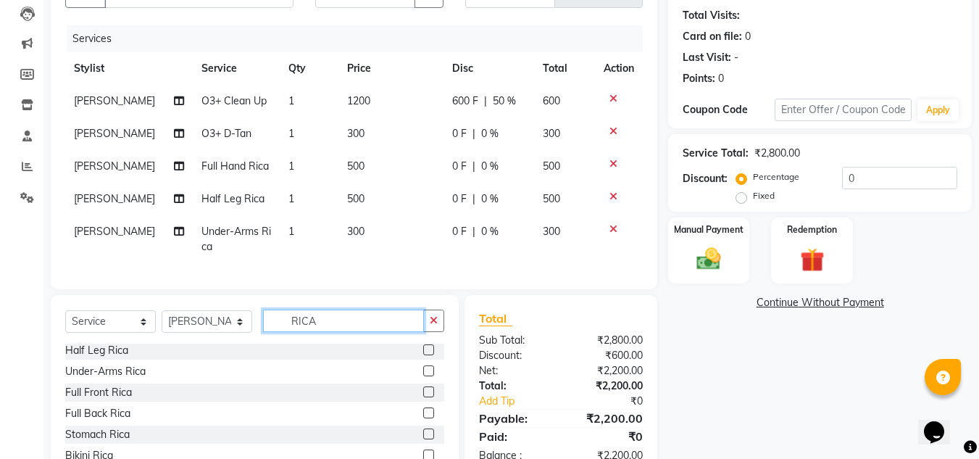
click at [335, 332] on input "RICA" at bounding box center [343, 321] width 161 height 22
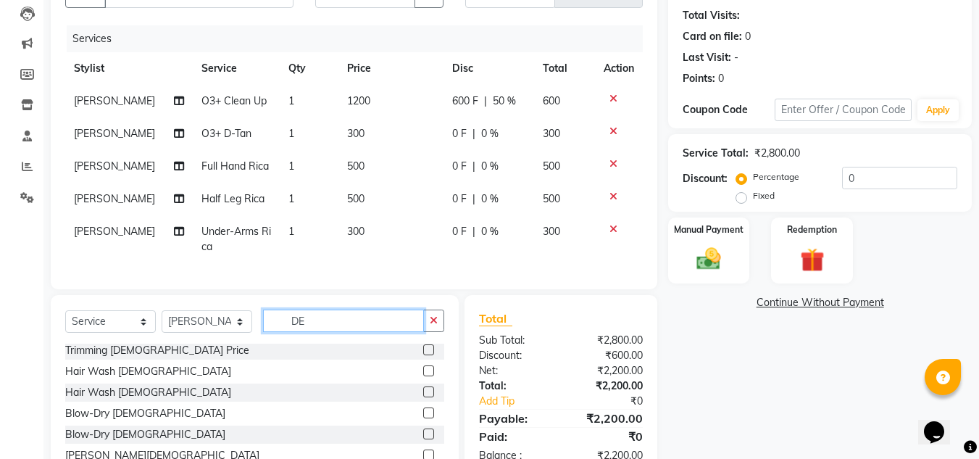
scroll to position [0, 0]
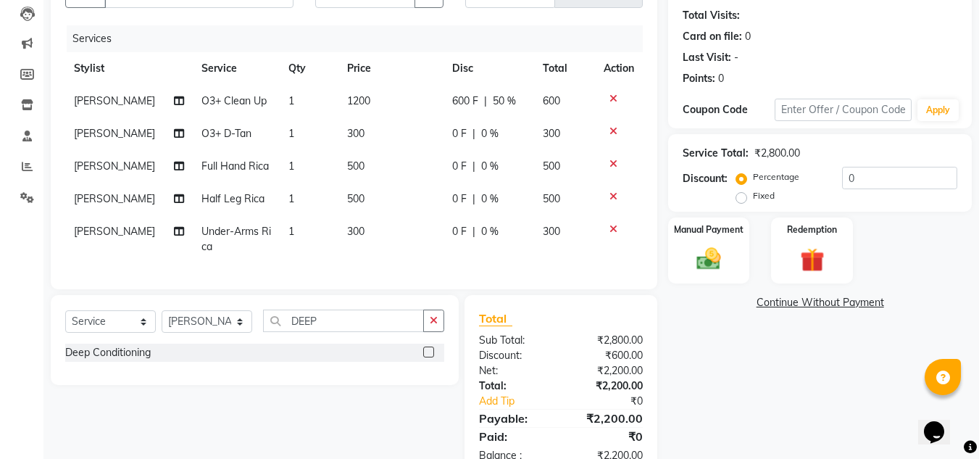
click at [428, 357] on label at bounding box center [428, 351] width 11 height 11
click at [428, 357] on input "checkbox" at bounding box center [427, 352] width 9 height 9
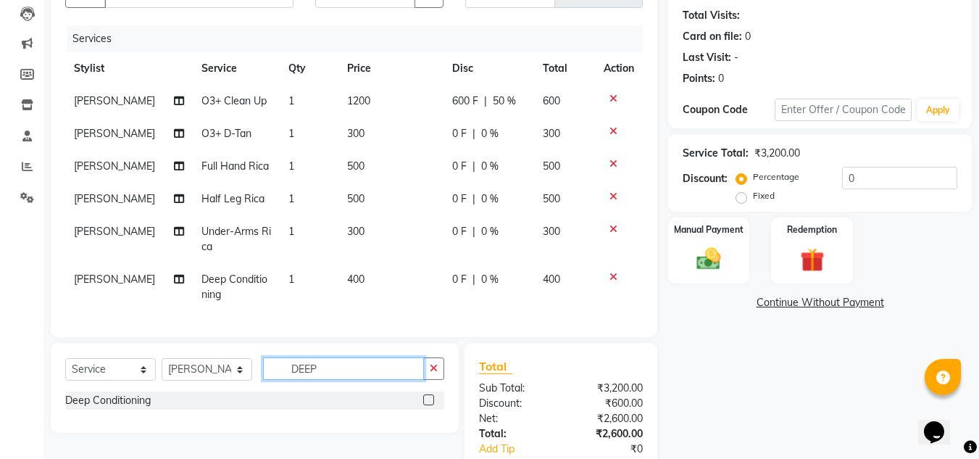
click at [365, 380] on input "DEEP" at bounding box center [343, 368] width 161 height 22
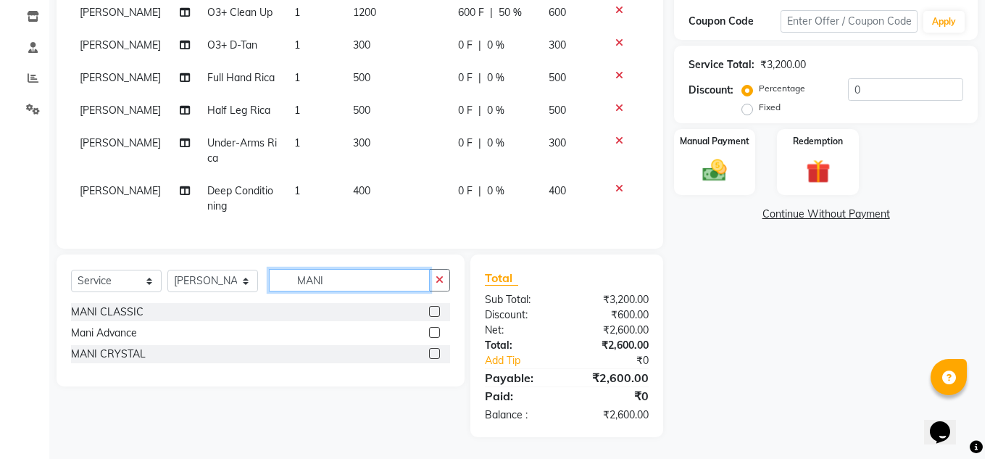
scroll to position [308, 0]
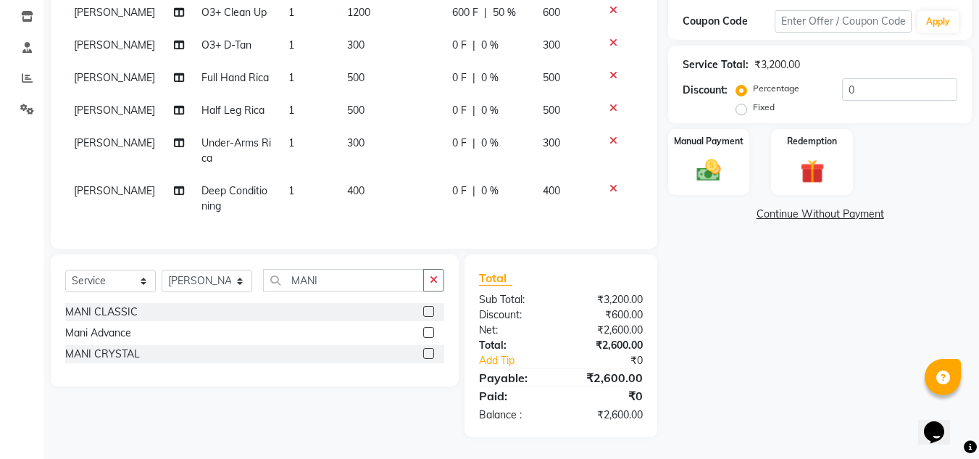
click at [426, 331] on label at bounding box center [428, 332] width 11 height 11
click at [426, 331] on input "checkbox" at bounding box center [427, 332] width 9 height 9
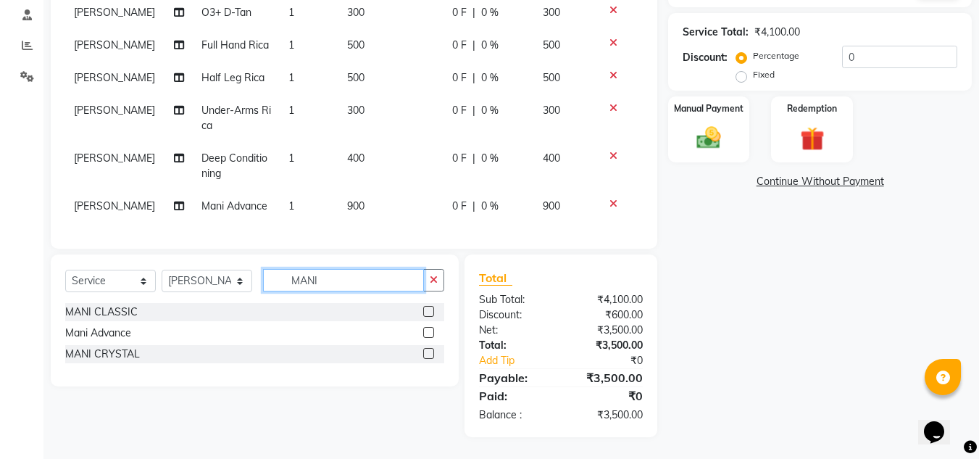
click at [385, 284] on input "MANI" at bounding box center [343, 280] width 161 height 22
click at [425, 329] on label at bounding box center [428, 332] width 11 height 11
click at [425, 329] on input "checkbox" at bounding box center [427, 332] width 9 height 9
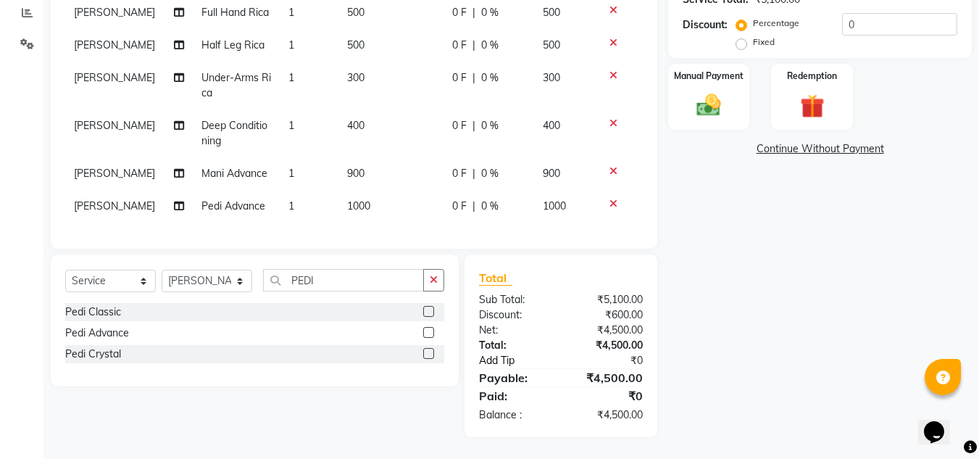
click at [559, 355] on link "Add Tip" at bounding box center [522, 360] width 108 height 15
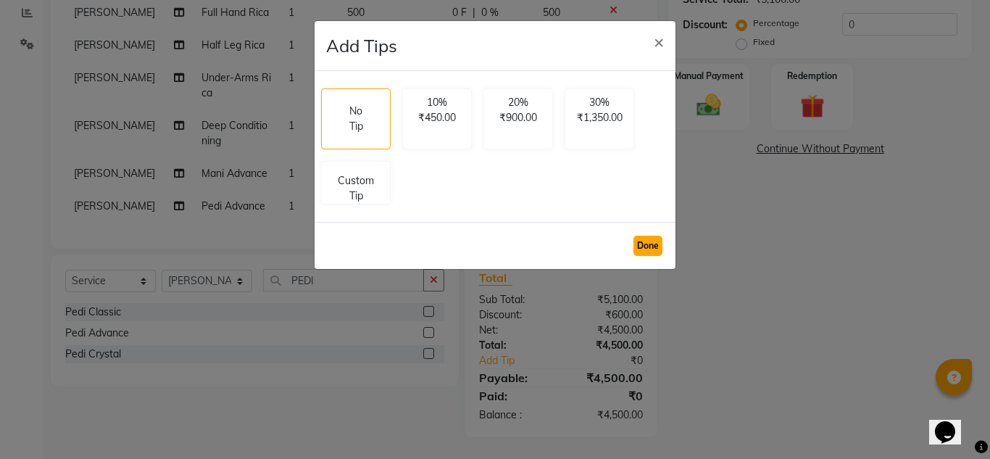
click at [647, 240] on button "Done" at bounding box center [648, 246] width 29 height 20
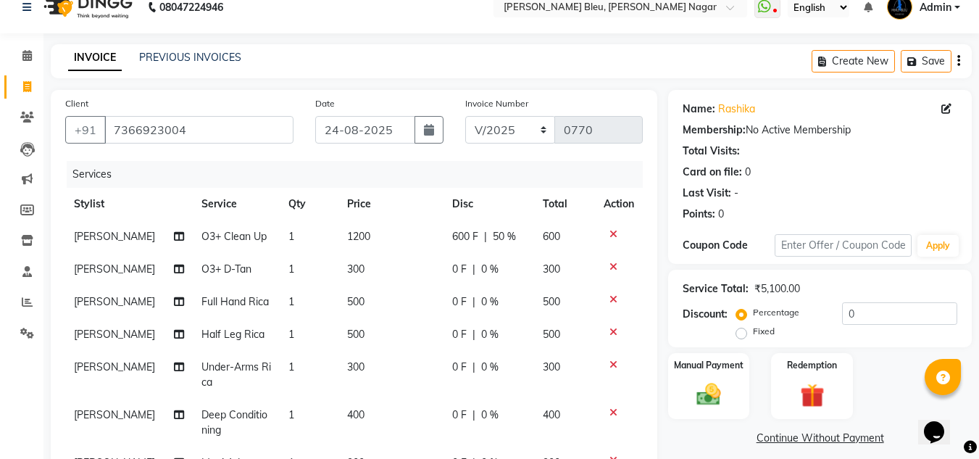
scroll to position [18, 0]
click at [481, 310] on span "0 %" at bounding box center [489, 302] width 17 height 15
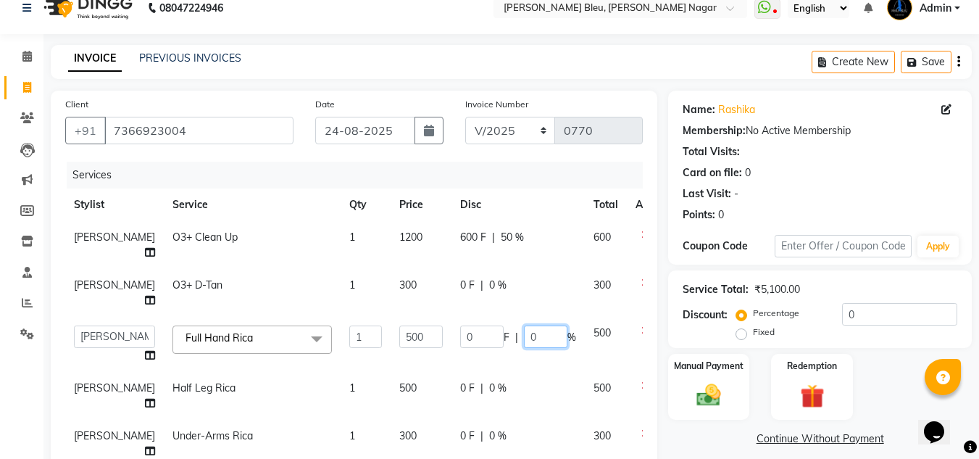
click at [536, 348] on input "0" at bounding box center [545, 336] width 43 height 22
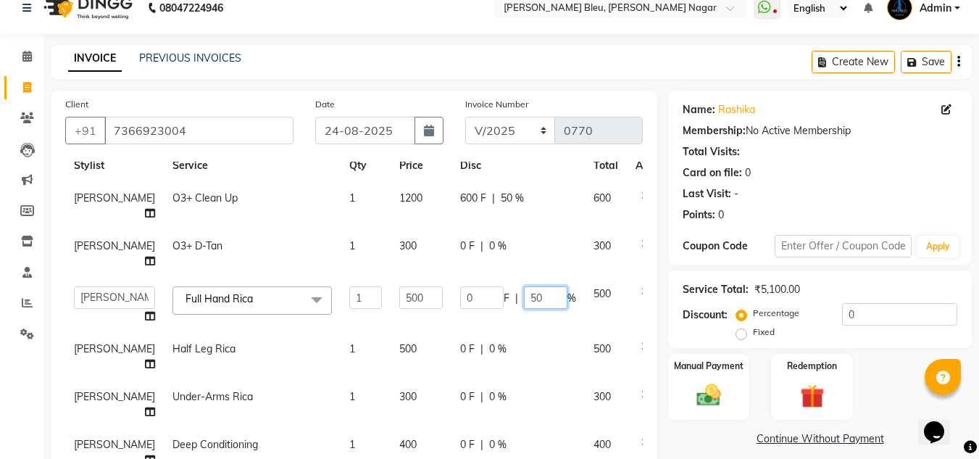
scroll to position [72, 0]
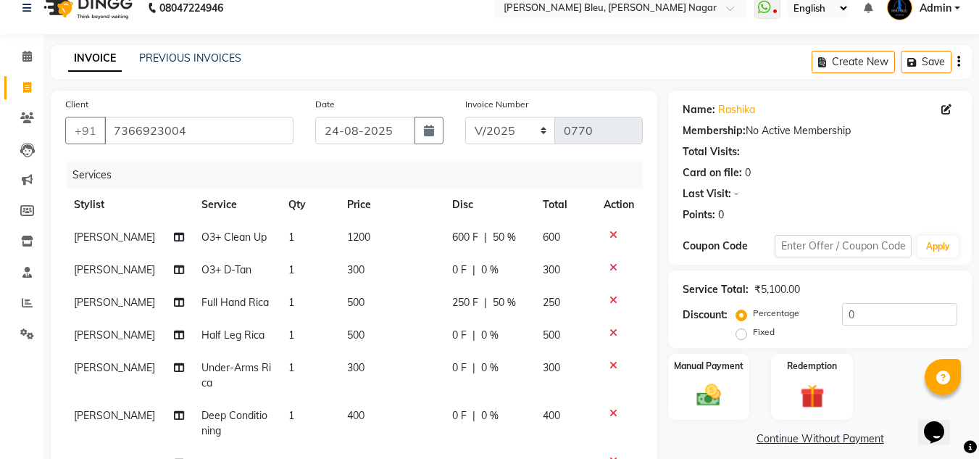
click at [492, 345] on tbody "[PERSON_NAME] O3+ Clean Up 1 1200 600 F | 50 % 600 [PERSON_NAME] O3+ [PERSON_NA…" at bounding box center [354, 366] width 578 height 291
click at [481, 328] on span "0 %" at bounding box center [489, 335] width 17 height 15
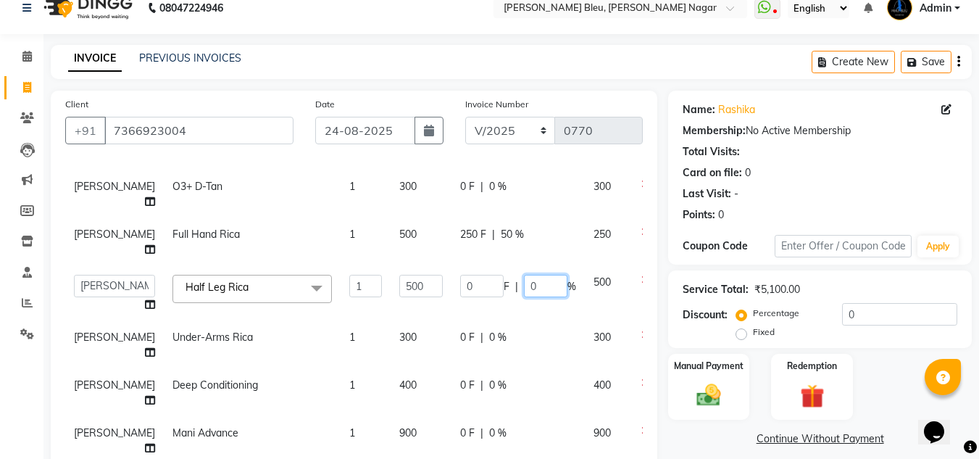
click at [547, 297] on input "0" at bounding box center [545, 286] width 43 height 22
click at [549, 370] on tr "[PERSON_NAME] Deep Conditioning 1 400 0 F | 0 % 400" at bounding box center [370, 393] width 610 height 48
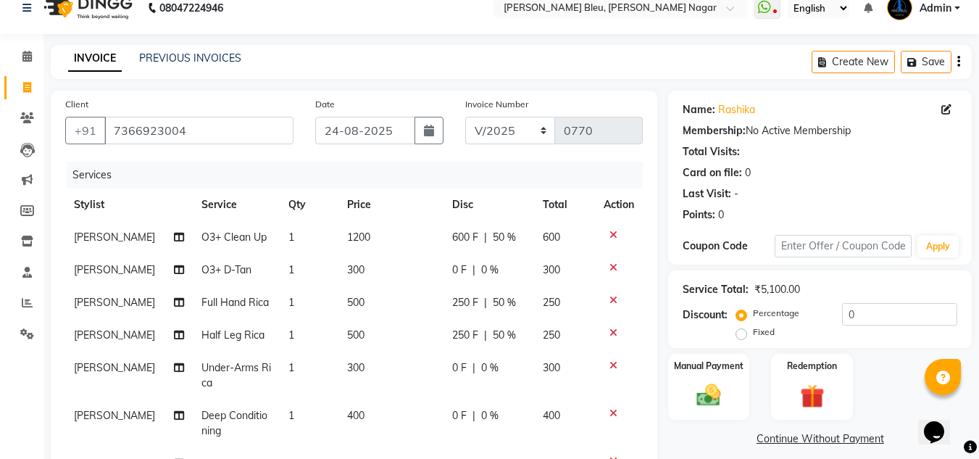
click at [481, 360] on span "0 %" at bounding box center [489, 367] width 17 height 15
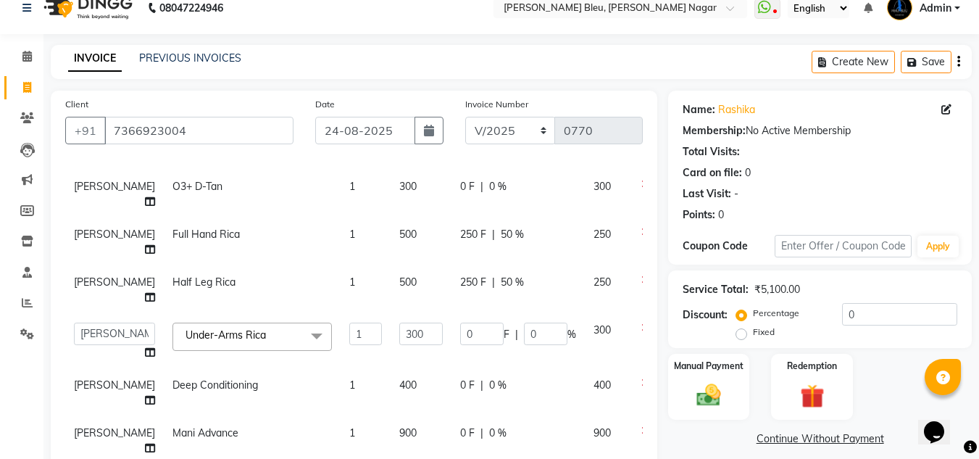
click at [494, 378] on span "0 %" at bounding box center [497, 385] width 17 height 15
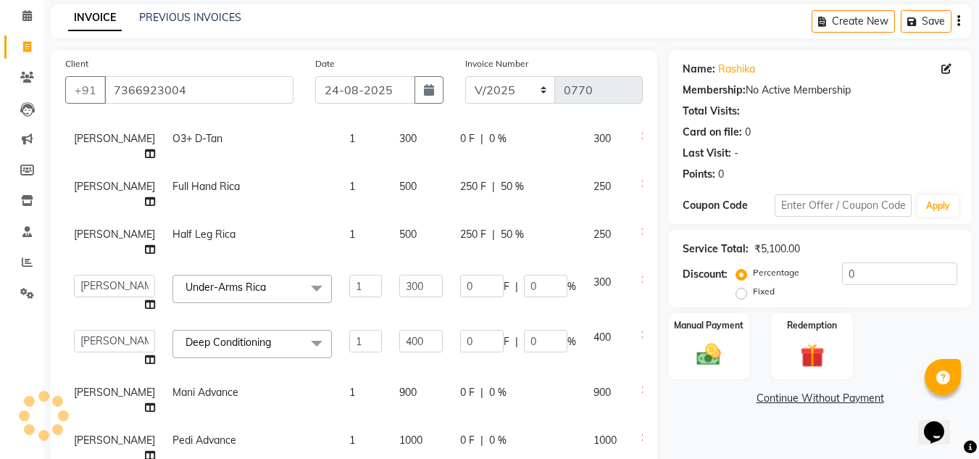
scroll to position [91, 0]
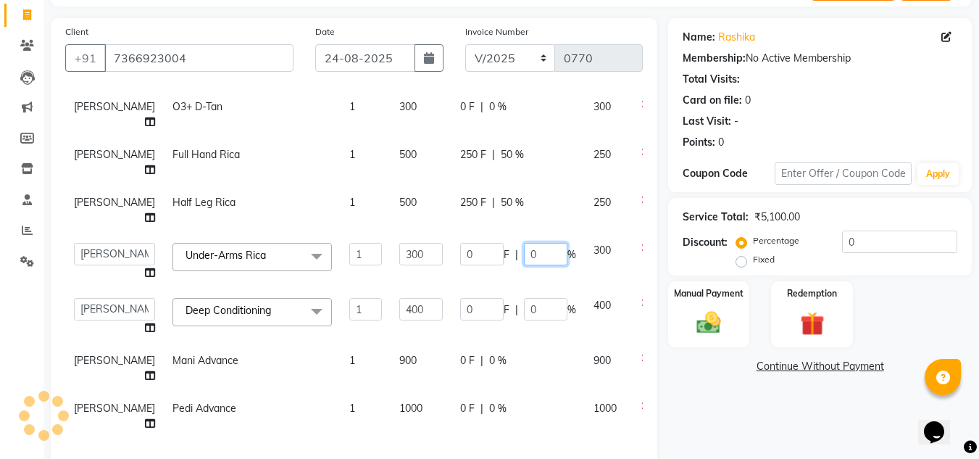
click at [537, 243] on input "0" at bounding box center [545, 254] width 43 height 22
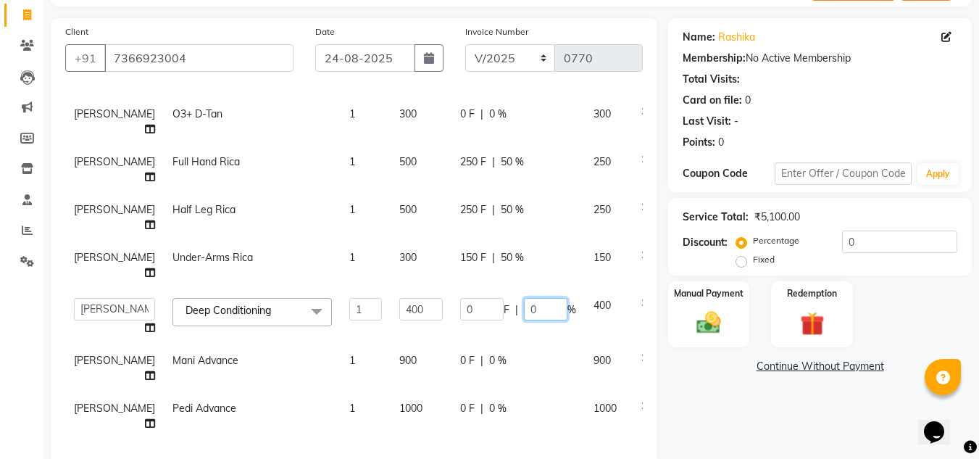
click at [557, 298] on input "0" at bounding box center [545, 309] width 43 height 22
click at [495, 324] on tbody "[PERSON_NAME] O3+ Clean Up 1 1200 600 F | 50 % 600 [PERSON_NAME] O3+ [PERSON_NA…" at bounding box center [370, 245] width 610 height 390
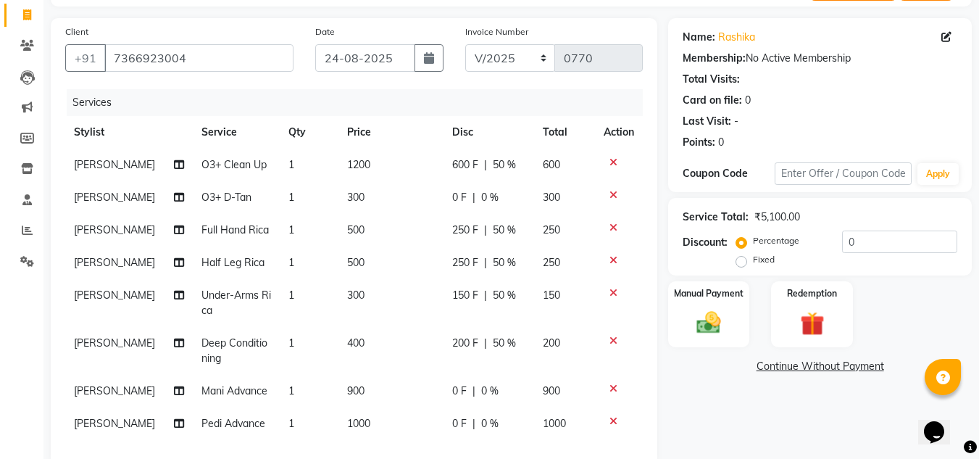
click at [481, 383] on span "0 %" at bounding box center [489, 390] width 17 height 15
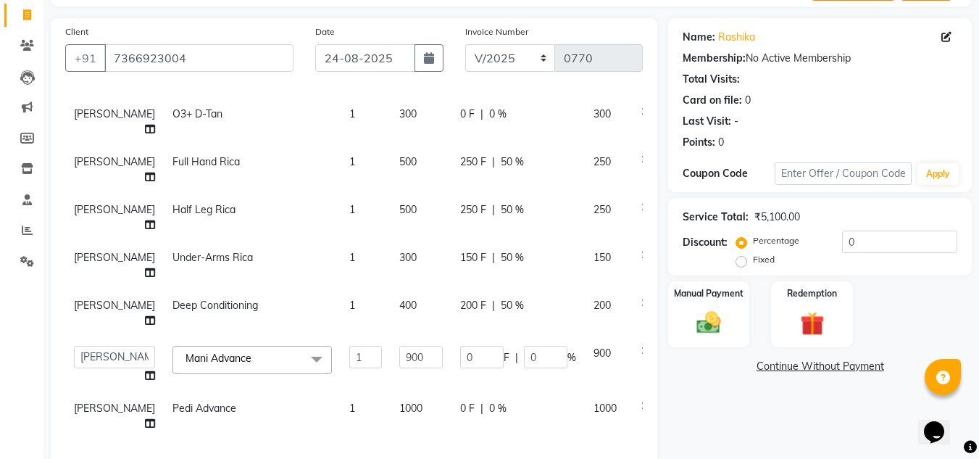
scroll to position [208, 0]
click at [547, 346] on input "0" at bounding box center [545, 357] width 43 height 22
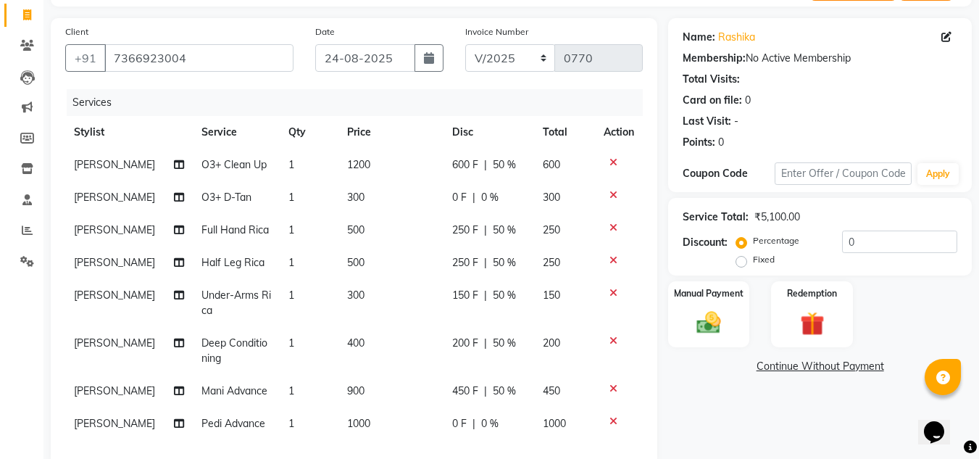
click at [494, 407] on td "0 F | 0 %" at bounding box center [489, 423] width 91 height 33
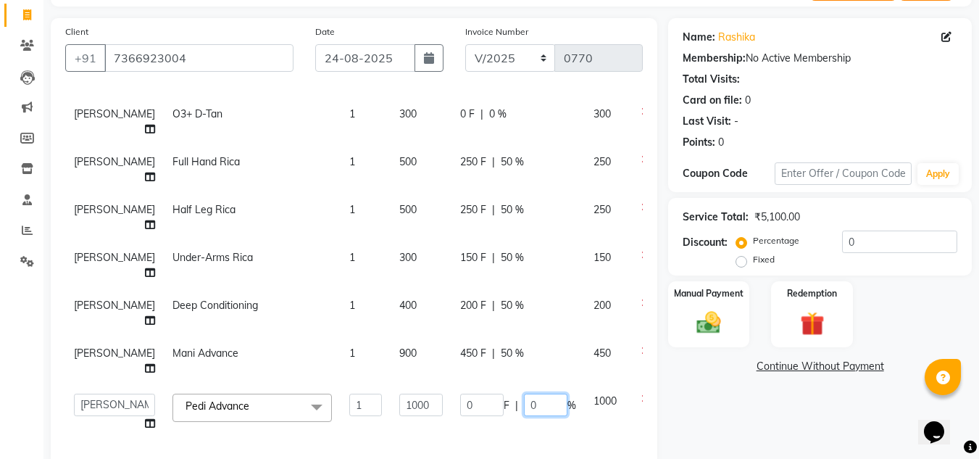
click at [536, 399] on input "0" at bounding box center [545, 405] width 43 height 22
click at [585, 294] on td "200" at bounding box center [606, 313] width 42 height 48
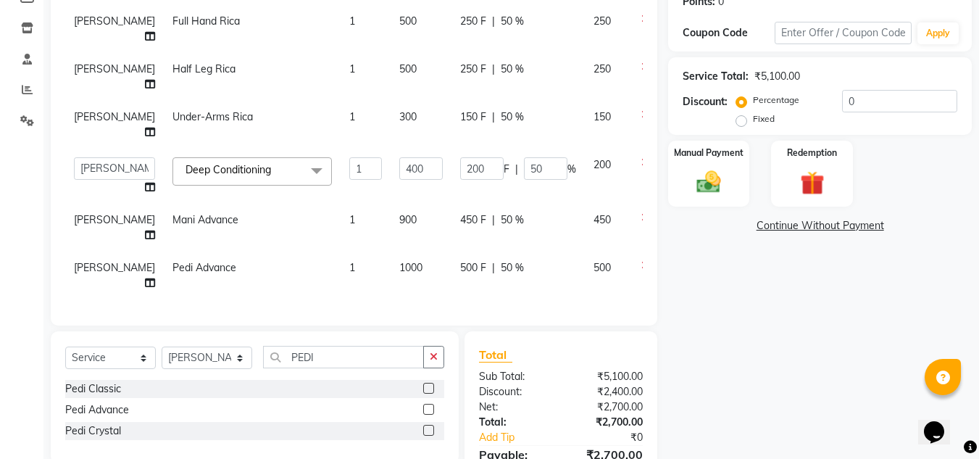
scroll to position [236, 0]
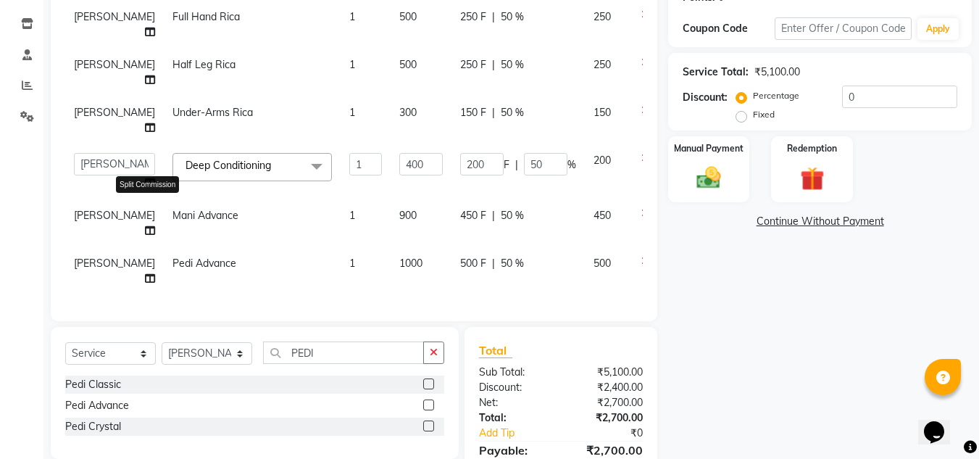
click at [145, 225] on icon at bounding box center [150, 230] width 10 height 10
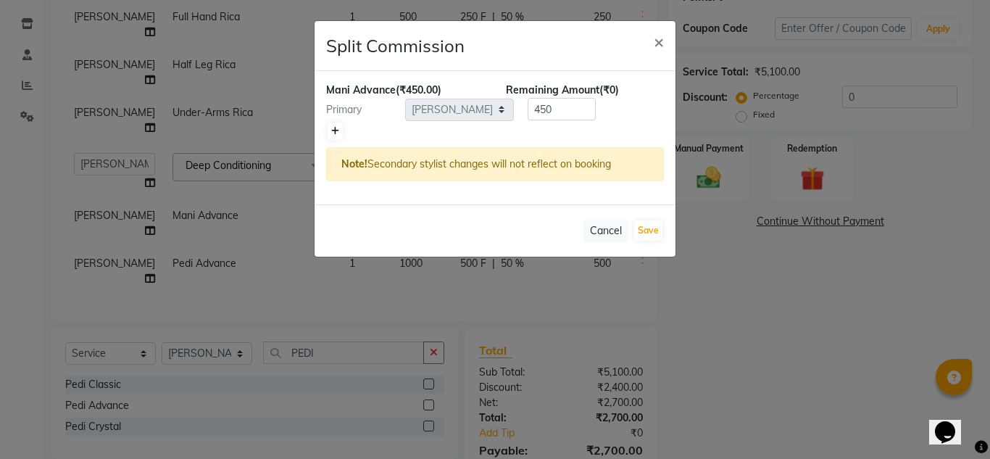
click at [337, 129] on icon at bounding box center [335, 131] width 8 height 9
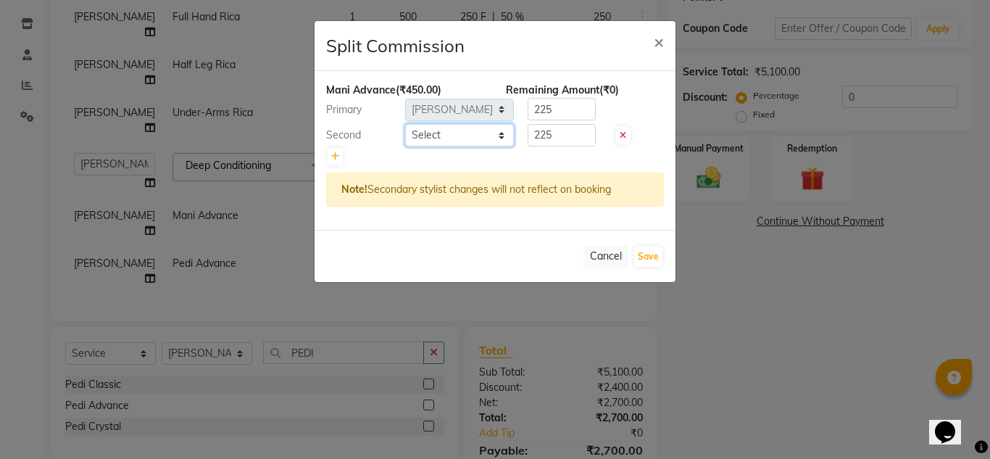
click at [494, 136] on select "Select [PERSON_NAME] Akash shreewas [PERSON_NAME] [PERSON_NAME] [PERSON_NAME] […" at bounding box center [459, 135] width 109 height 22
click at [659, 38] on span "×" at bounding box center [659, 41] width 10 height 22
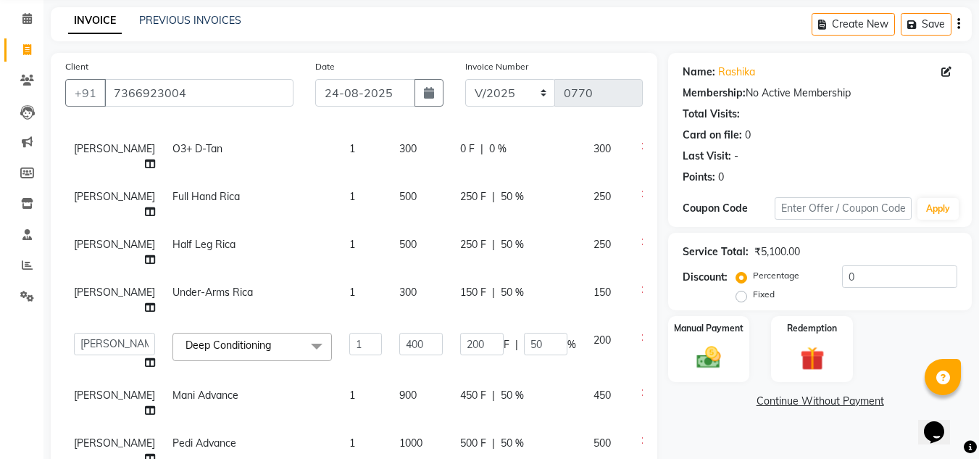
scroll to position [217, 0]
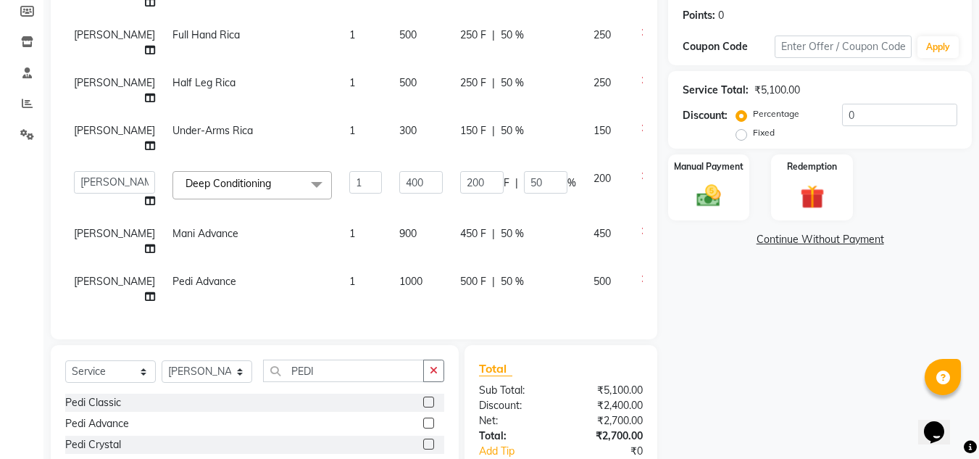
click at [572, 217] on td "450 F | 50 %" at bounding box center [518, 241] width 133 height 48
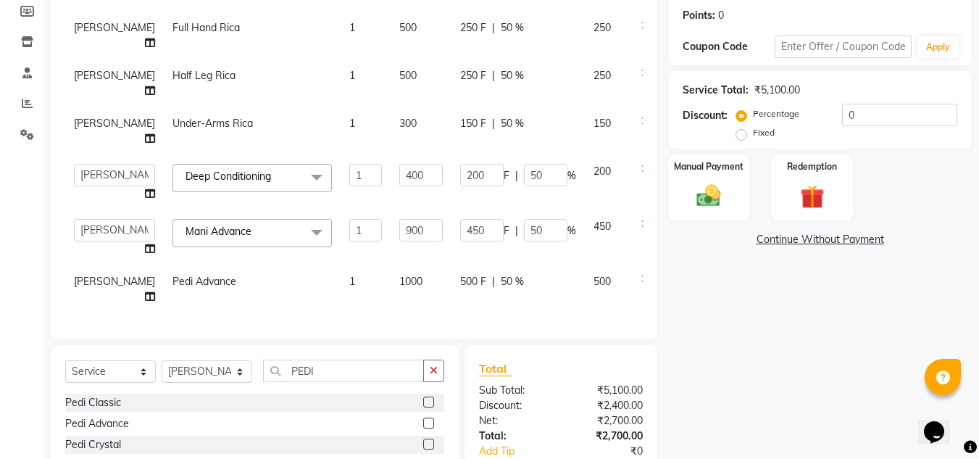
scroll to position [208, 0]
drag, startPoint x: 598, startPoint y: 200, endPoint x: 552, endPoint y: 212, distance: 47.3
click at [552, 212] on tr "[PERSON_NAME] shreewas [PERSON_NAME] [PERSON_NAME] [PERSON_NAME] Bhatkure [PERS…" at bounding box center [370, 237] width 610 height 55
click at [597, 220] on span "450" at bounding box center [602, 226] width 17 height 13
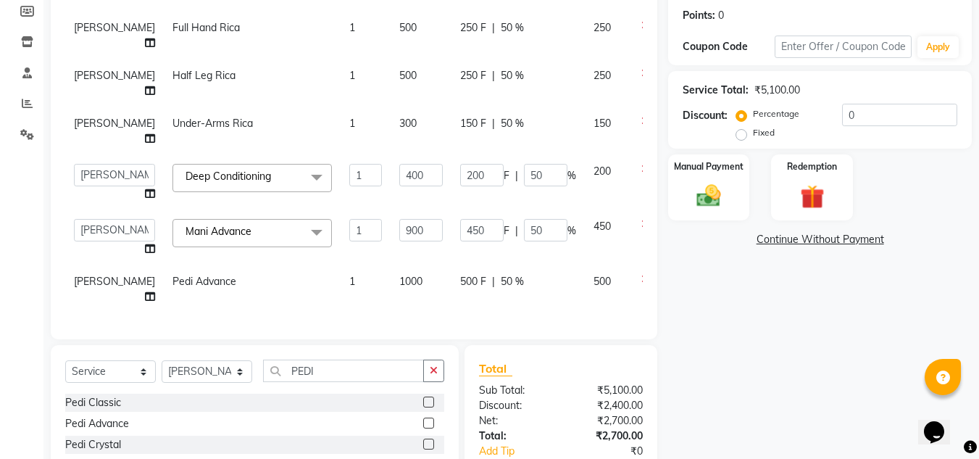
scroll to position [208, 40]
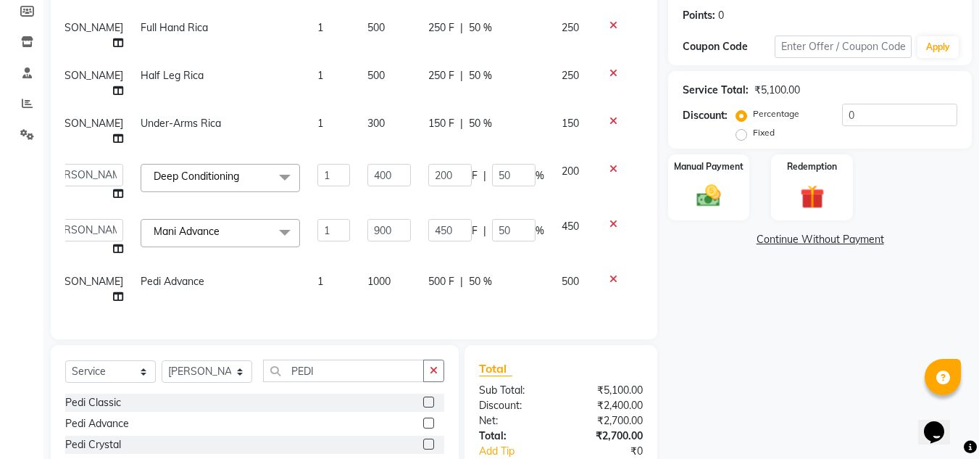
click at [610, 219] on icon at bounding box center [614, 224] width 8 height 10
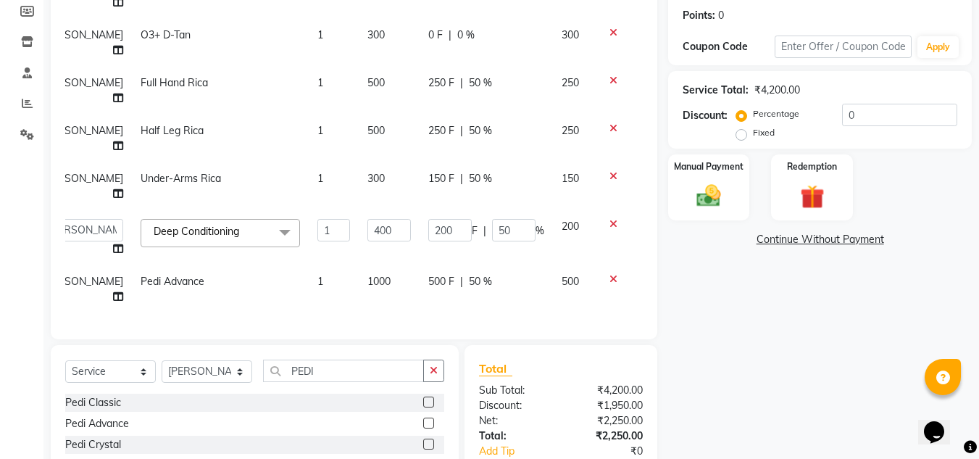
click at [610, 274] on icon at bounding box center [614, 279] width 8 height 10
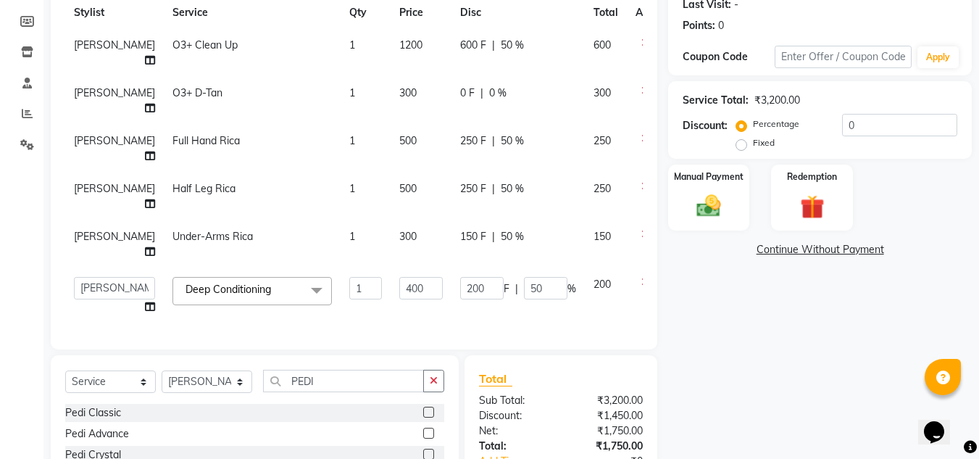
scroll to position [308, 0]
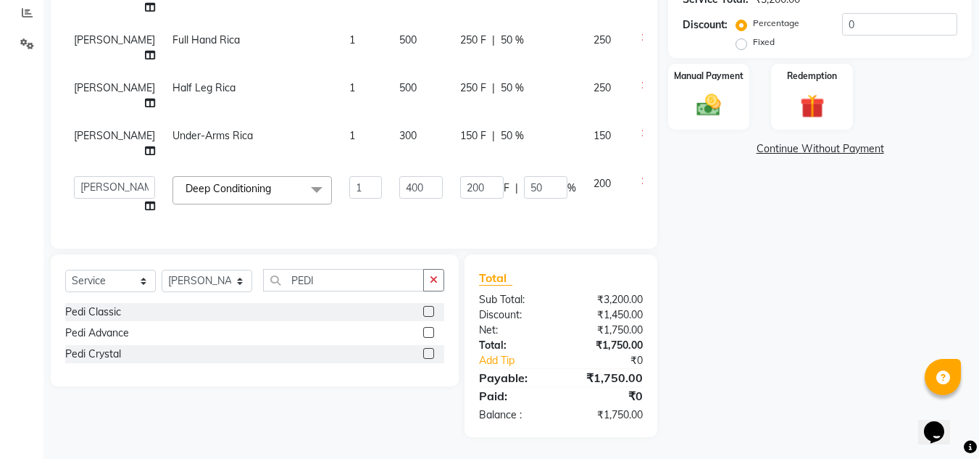
click at [423, 213] on div "Services Stylist Service Qty Price Disc Total Action [PERSON_NAME] O3+ Clean Up…" at bounding box center [354, 53] width 578 height 362
click at [244, 286] on select "Select Stylist [PERSON_NAME] Akash shreewas [PERSON_NAME] [PERSON_NAME] [PERSON…" at bounding box center [207, 281] width 91 height 22
click at [162, 270] on select "Select Stylist [PERSON_NAME] Akash shreewas [PERSON_NAME] [PERSON_NAME] [PERSON…" at bounding box center [207, 281] width 91 height 22
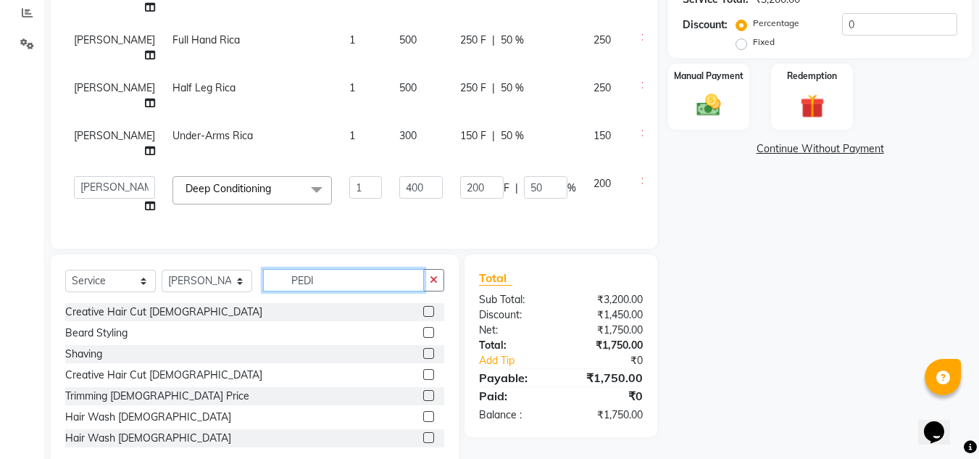
click at [318, 284] on input "PEDI" at bounding box center [343, 280] width 161 height 22
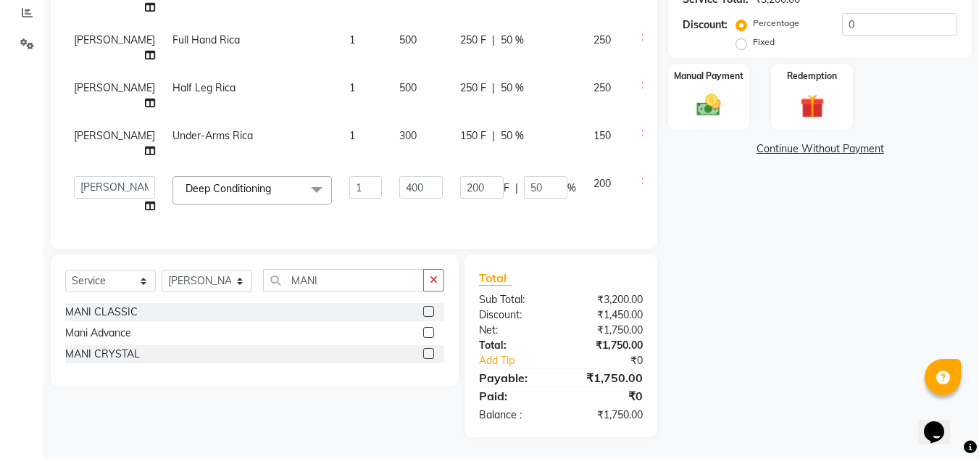
click at [431, 331] on label at bounding box center [428, 332] width 11 height 11
click at [431, 331] on input "checkbox" at bounding box center [427, 332] width 9 height 9
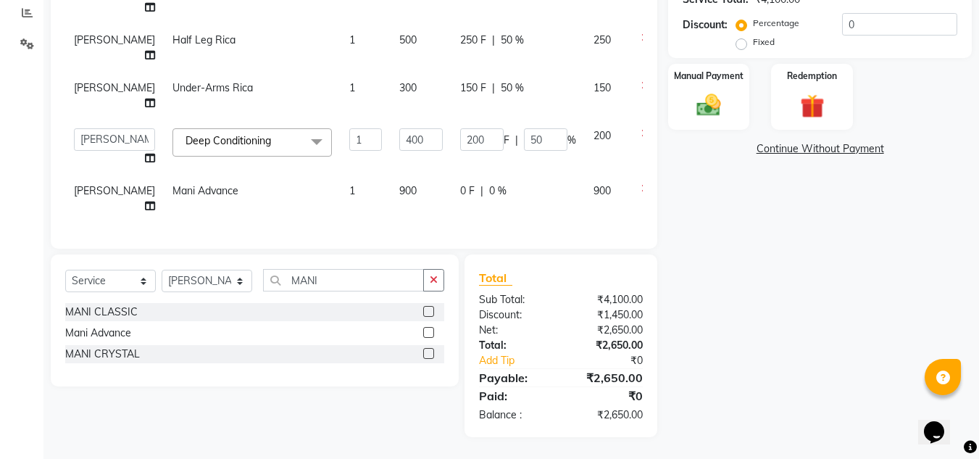
click at [428, 328] on label at bounding box center [428, 332] width 11 height 11
click at [428, 328] on input "checkbox" at bounding box center [427, 332] width 9 height 9
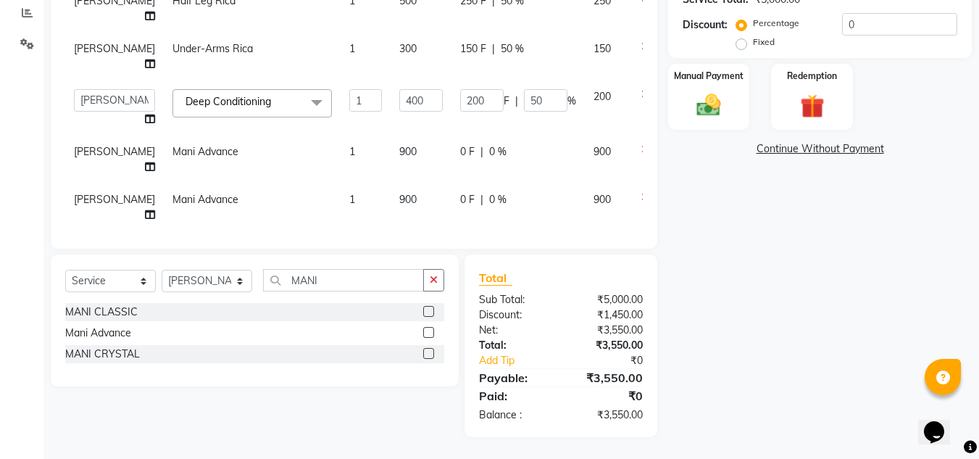
scroll to position [186, 0]
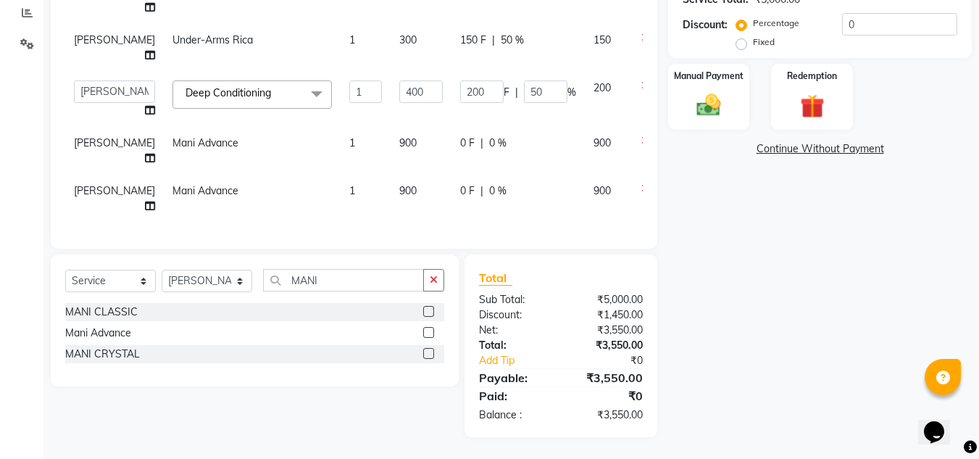
click at [493, 136] on span "0 %" at bounding box center [497, 143] width 17 height 15
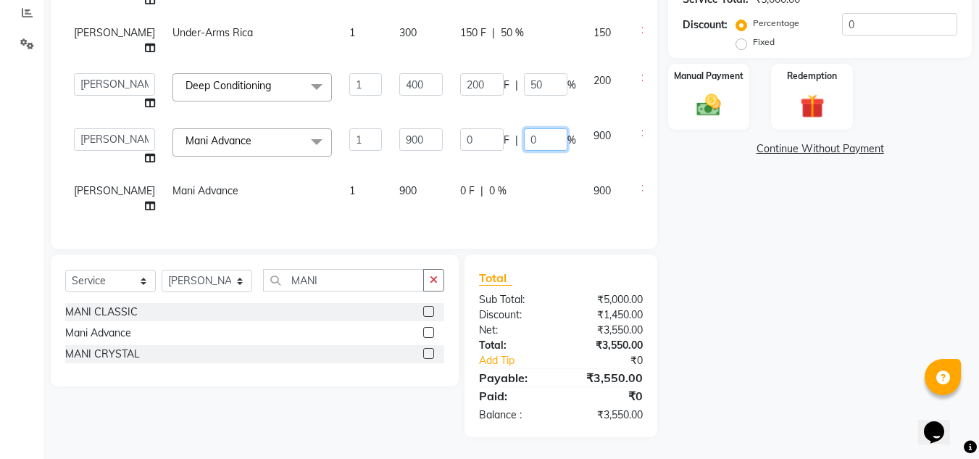
click at [552, 134] on input "0" at bounding box center [545, 139] width 43 height 22
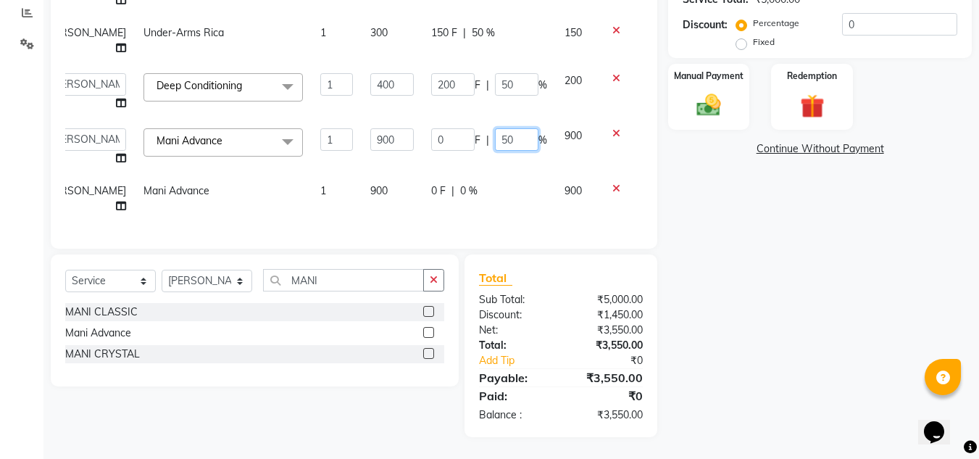
scroll to position [186, 40]
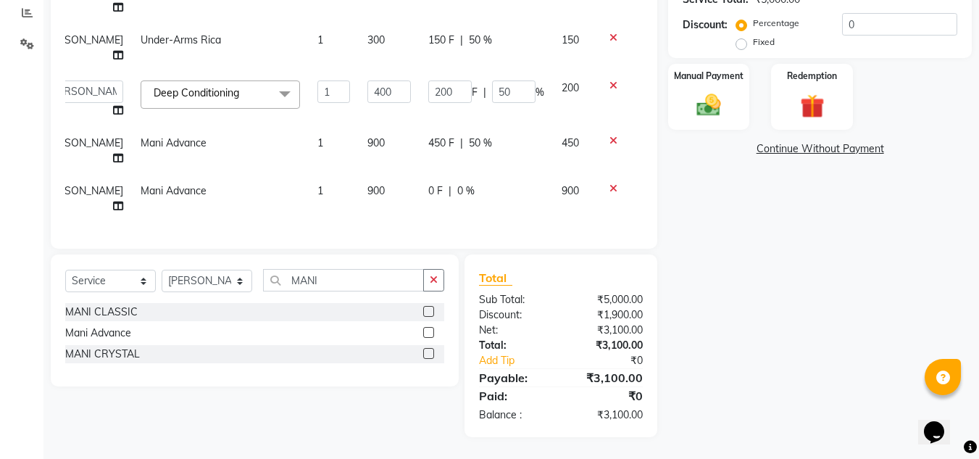
click at [602, 186] on td at bounding box center [619, 199] width 48 height 48
click at [343, 282] on input "MANI" at bounding box center [343, 280] width 161 height 22
click at [610, 183] on icon at bounding box center [614, 188] width 8 height 10
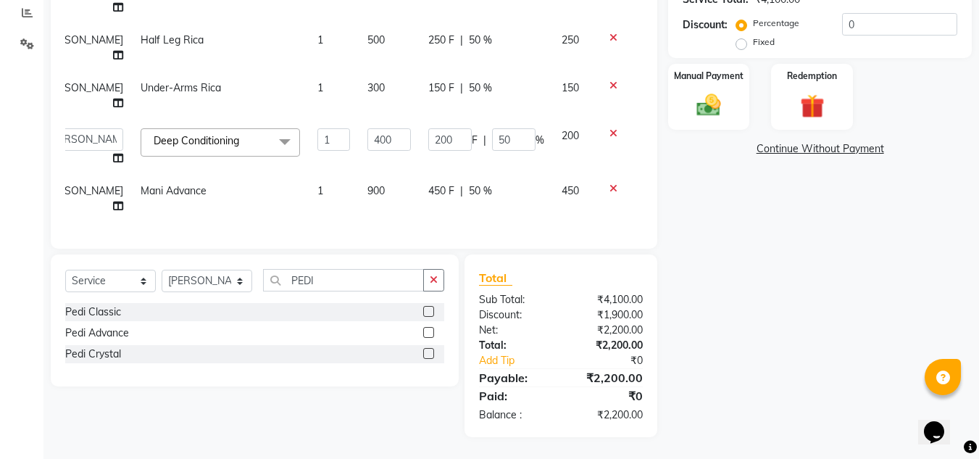
click at [431, 333] on label at bounding box center [428, 332] width 11 height 11
click at [431, 333] on input "checkbox" at bounding box center [427, 332] width 9 height 9
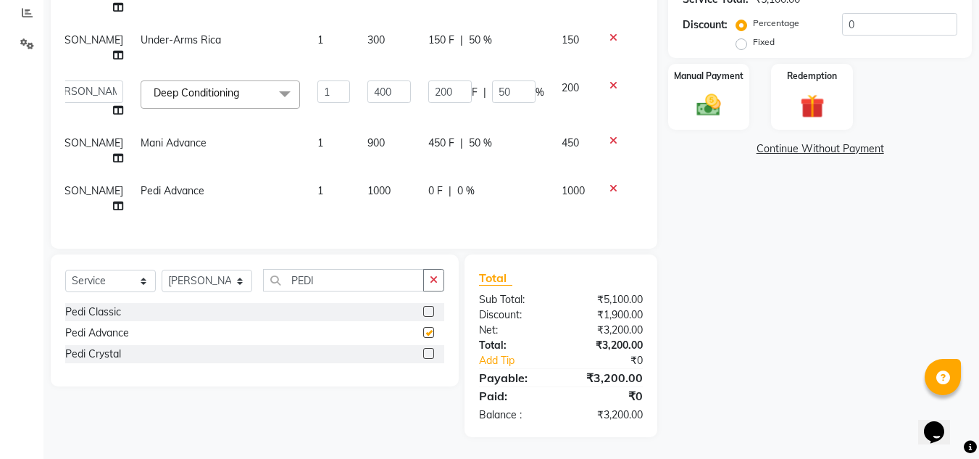
scroll to position [186, 40]
click at [238, 282] on select "Select Stylist [PERSON_NAME] Akash shreewas [PERSON_NAME] [PERSON_NAME] [PERSON…" at bounding box center [207, 281] width 91 height 22
click at [162, 270] on select "Select Stylist [PERSON_NAME] Akash shreewas [PERSON_NAME] [PERSON_NAME] [PERSON…" at bounding box center [207, 281] width 91 height 22
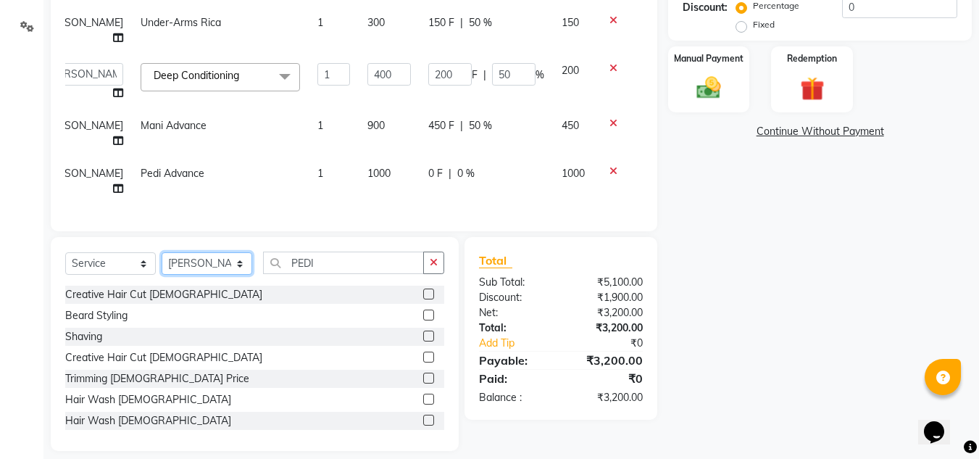
scroll to position [339, 0]
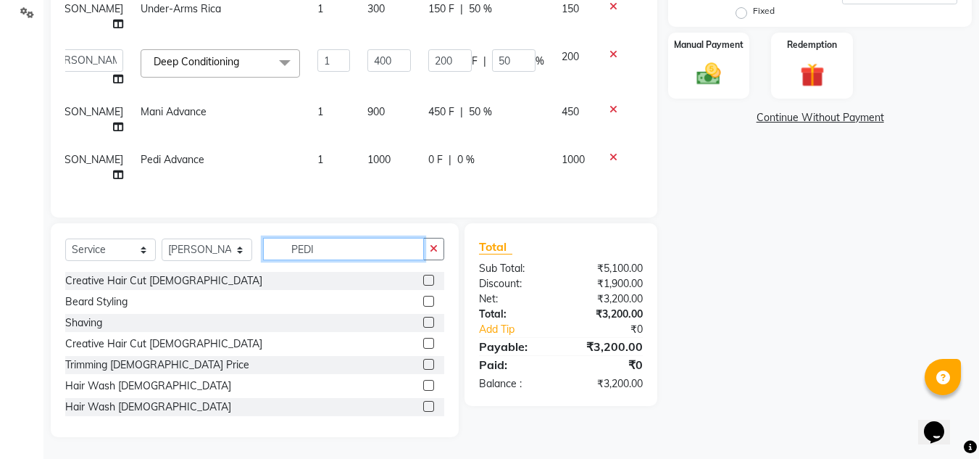
click at [333, 246] on input "PEDI" at bounding box center [343, 249] width 161 height 22
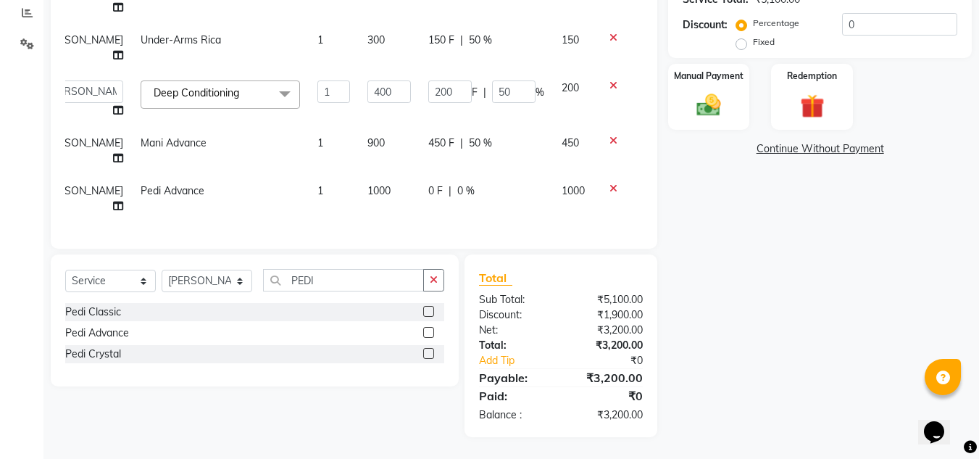
click at [430, 333] on label at bounding box center [428, 332] width 11 height 11
click at [430, 333] on input "checkbox" at bounding box center [427, 332] width 9 height 9
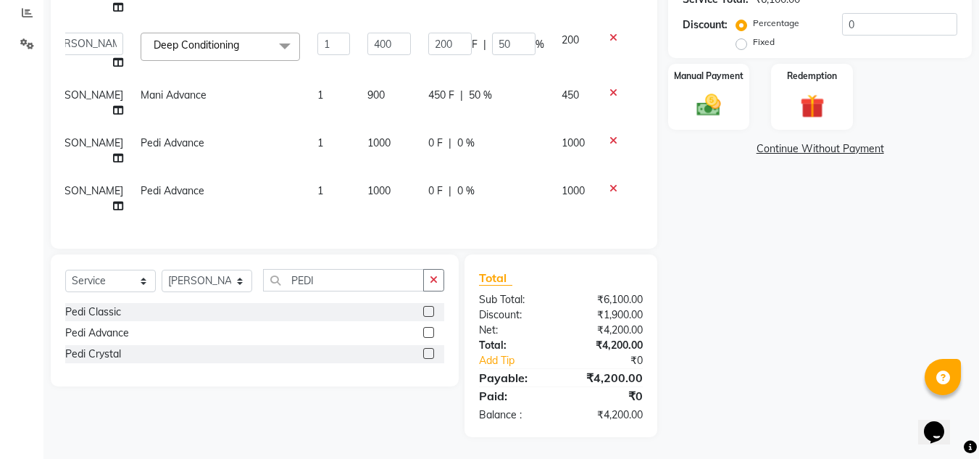
scroll to position [233, 40]
click at [610, 136] on icon at bounding box center [614, 141] width 8 height 10
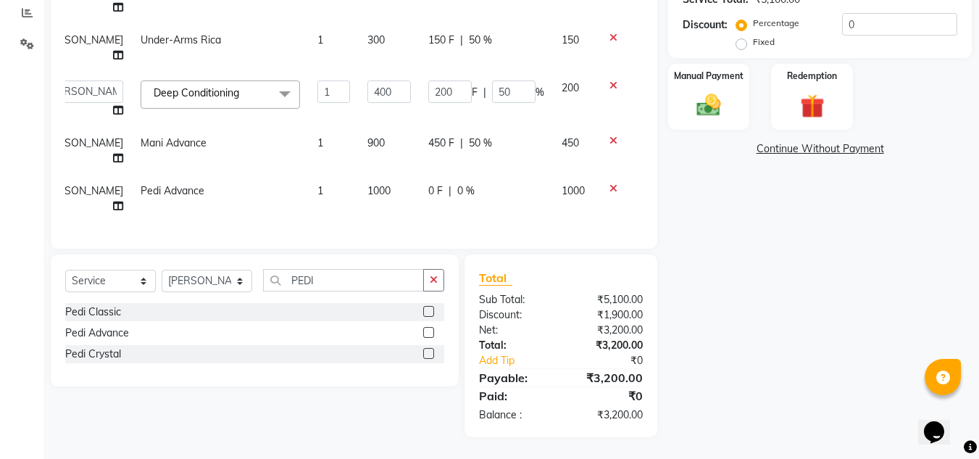
scroll to position [186, 40]
click at [457, 183] on span "0 %" at bounding box center [465, 190] width 17 height 15
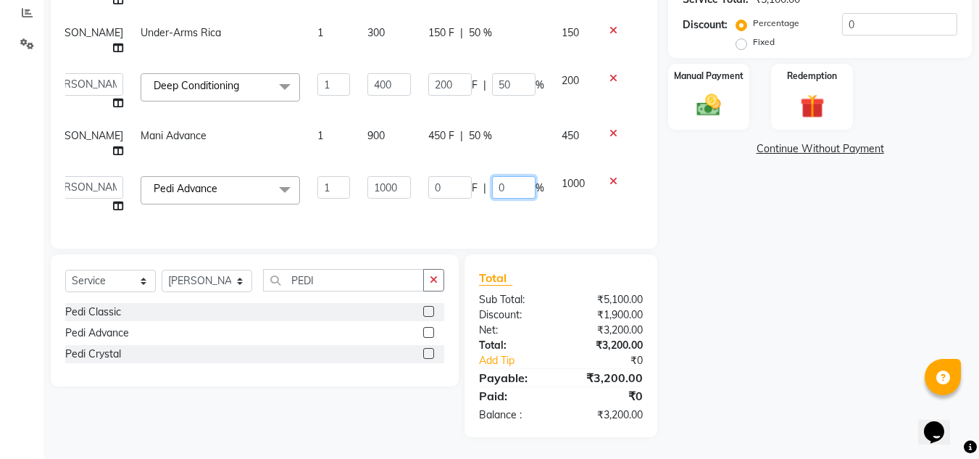
click at [504, 176] on input "0" at bounding box center [513, 187] width 43 height 22
drag, startPoint x: 563, startPoint y: 321, endPoint x: 565, endPoint y: 312, distance: 8.8
click at [562, 321] on div "₹1,900.00" at bounding box center [607, 314] width 93 height 15
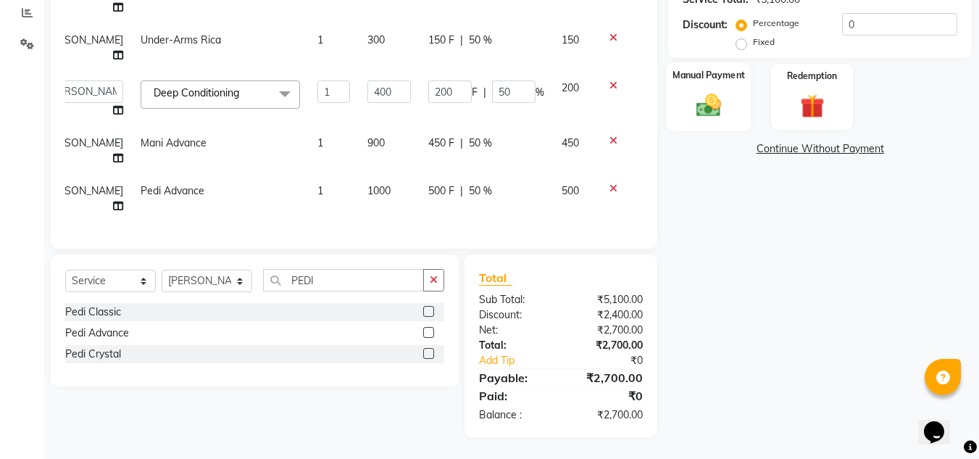
click at [710, 97] on img at bounding box center [709, 105] width 41 height 29
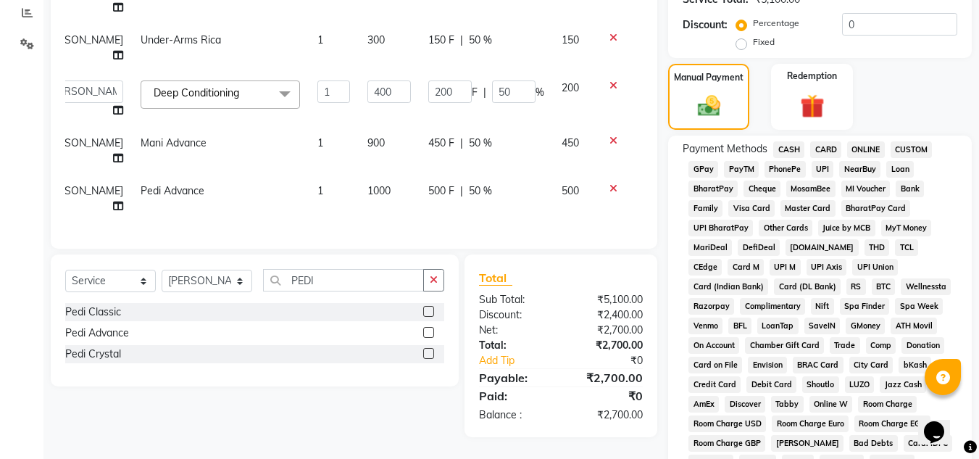
click at [797, 146] on span "CASH" at bounding box center [788, 149] width 31 height 17
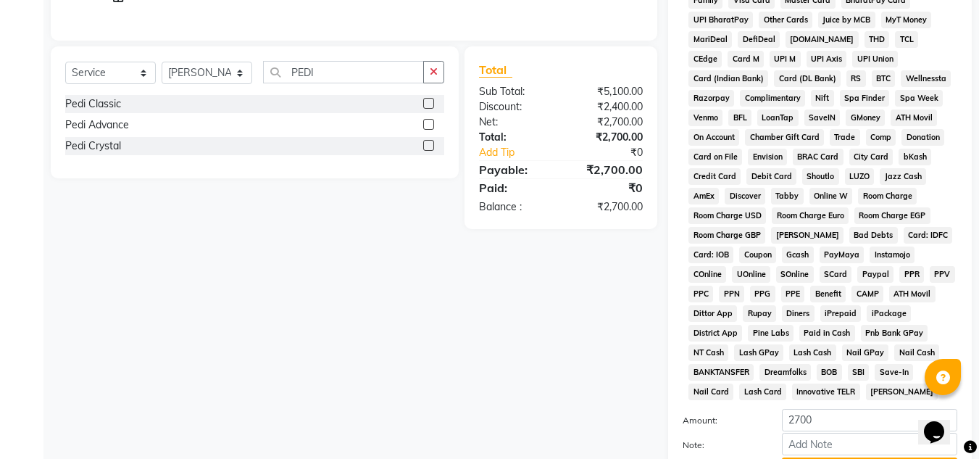
scroll to position [649, 0]
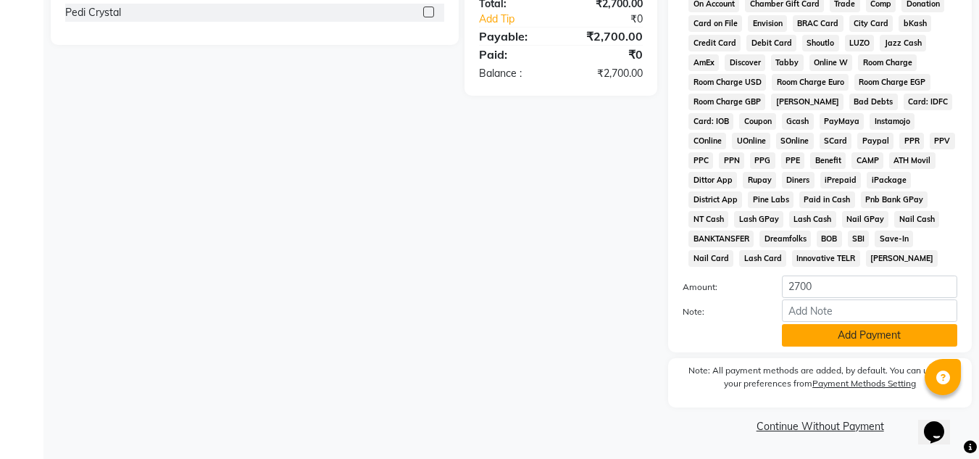
click at [839, 337] on button "Add Payment" at bounding box center [869, 335] width 175 height 22
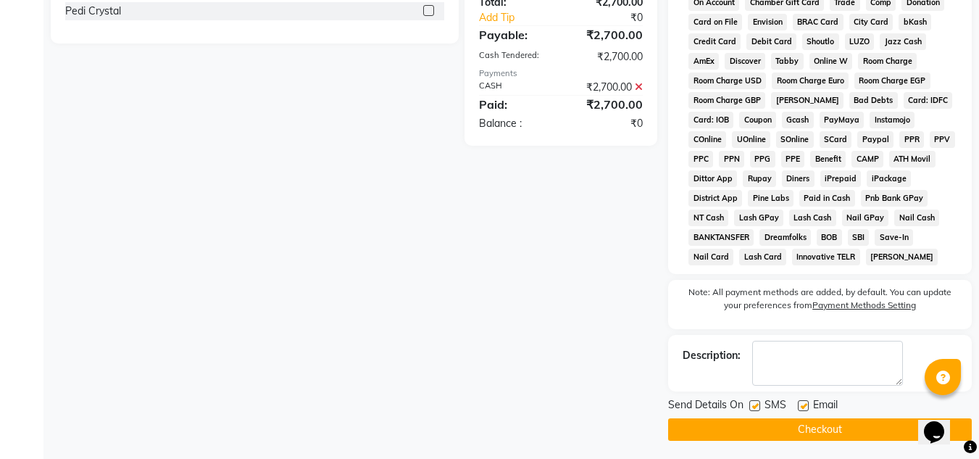
scroll to position [655, 0]
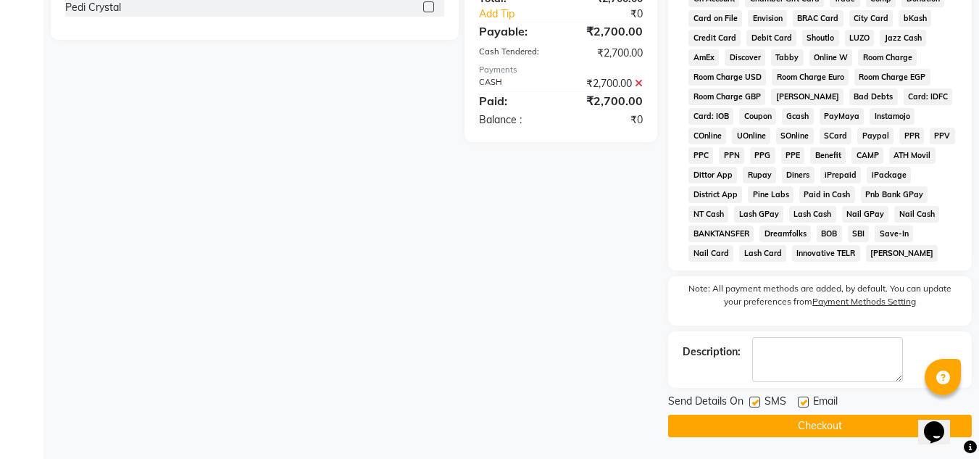
click at [826, 429] on button "Checkout" at bounding box center [820, 426] width 304 height 22
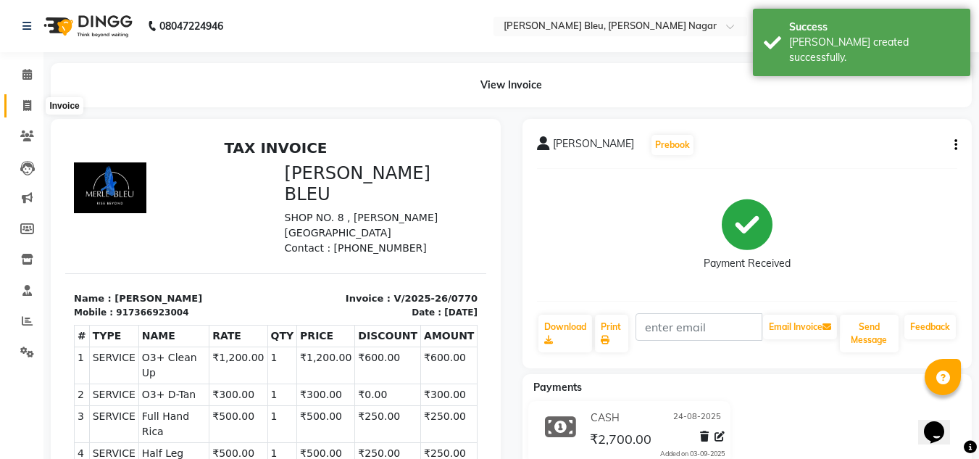
click at [28, 100] on icon at bounding box center [27, 105] width 8 height 11
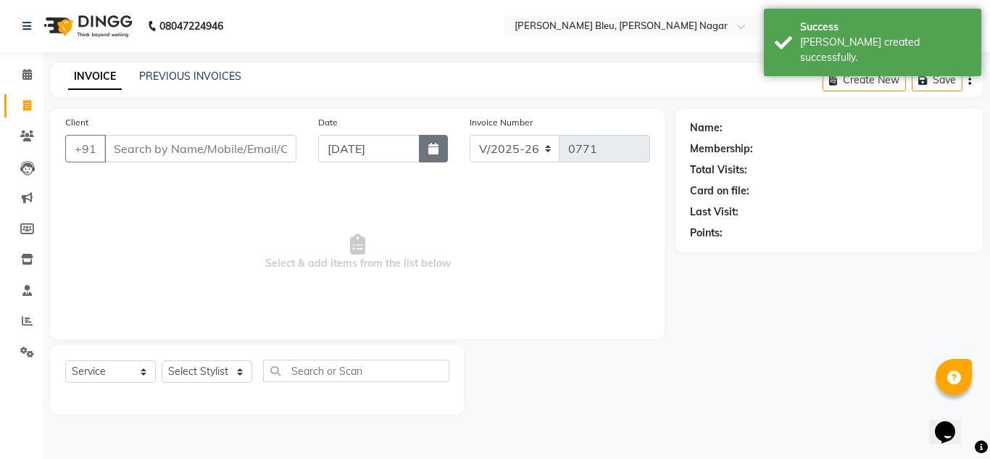
click at [428, 150] on button "button" at bounding box center [433, 149] width 29 height 28
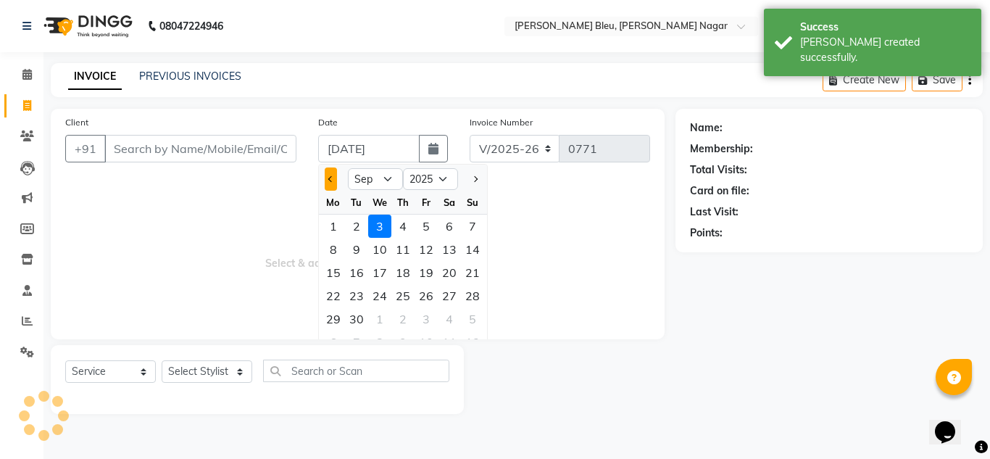
click at [328, 182] on button "Previous month" at bounding box center [331, 178] width 12 height 23
click at [470, 294] on div "24" at bounding box center [472, 295] width 23 height 23
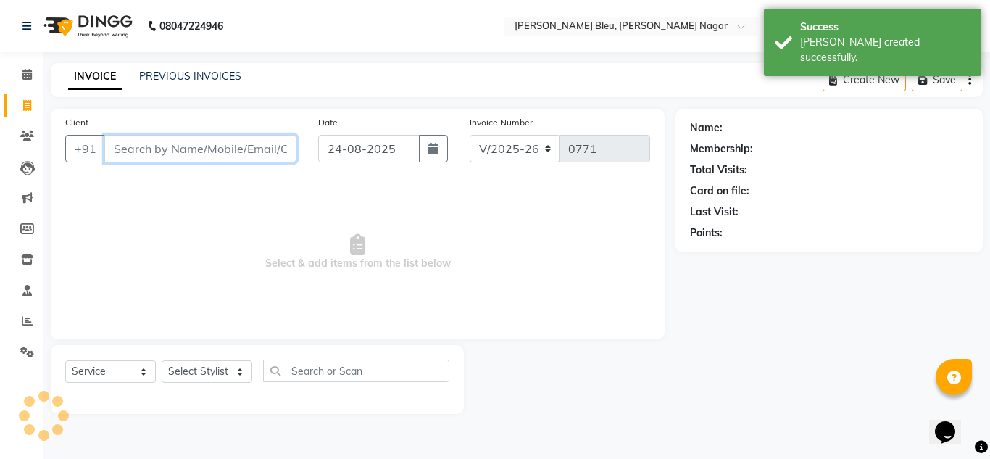
click at [213, 156] on input "Client" at bounding box center [200, 149] width 192 height 28
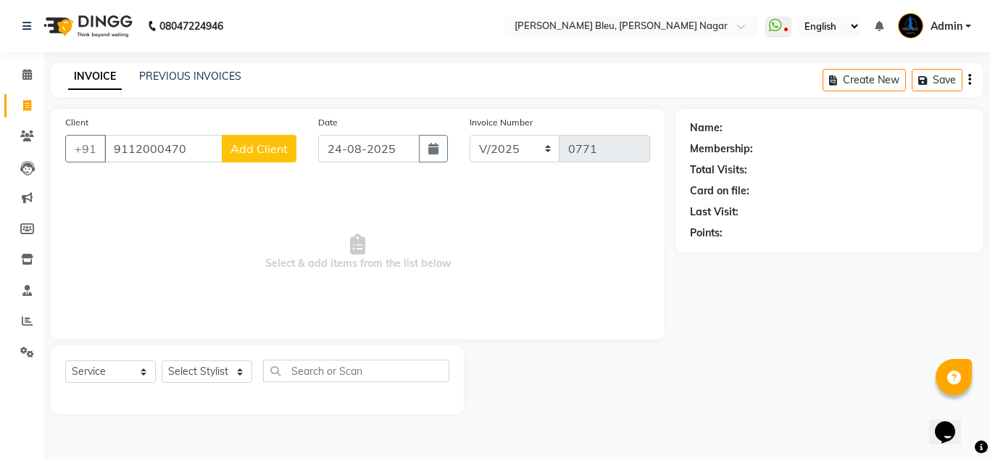
click at [236, 154] on span "Add Client" at bounding box center [259, 148] width 57 height 14
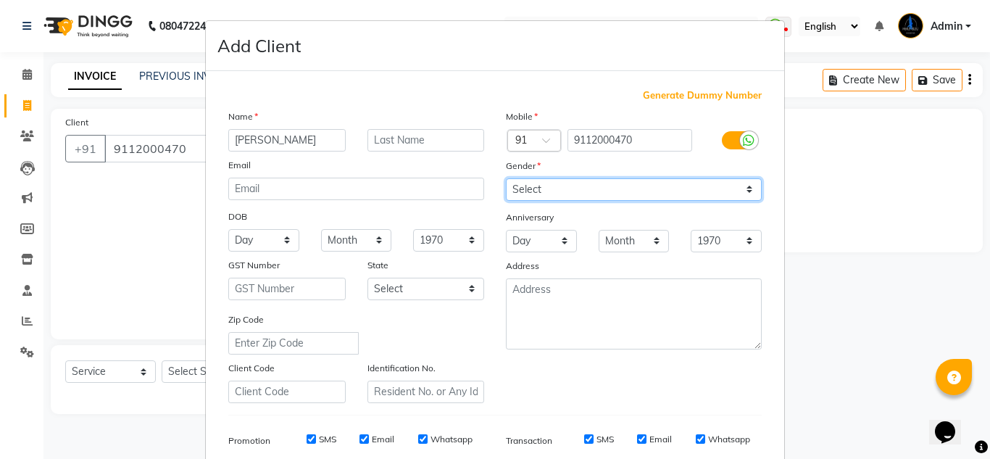
click at [622, 192] on select "Select [DEMOGRAPHIC_DATA] [DEMOGRAPHIC_DATA] Other Prefer Not To Say" at bounding box center [634, 189] width 256 height 22
click at [506, 178] on select "Select [DEMOGRAPHIC_DATA] [DEMOGRAPHIC_DATA] Other Prefer Not To Say" at bounding box center [634, 189] width 256 height 22
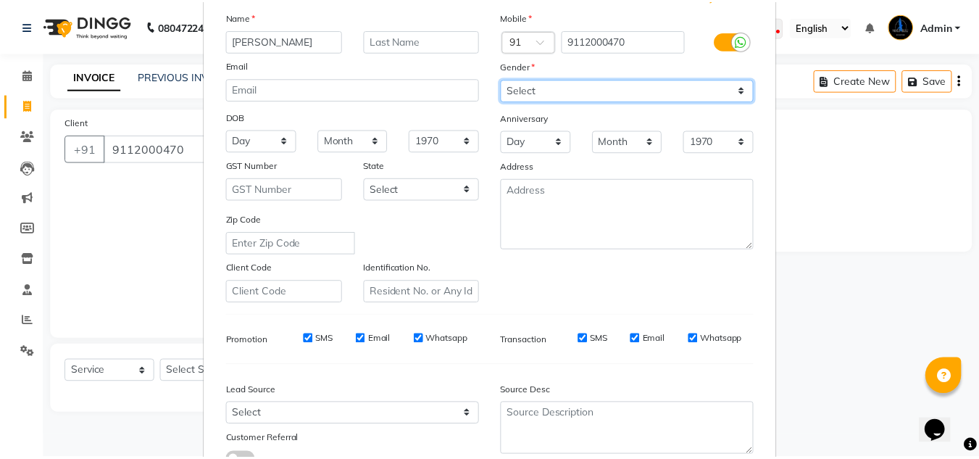
scroll to position [210, 0]
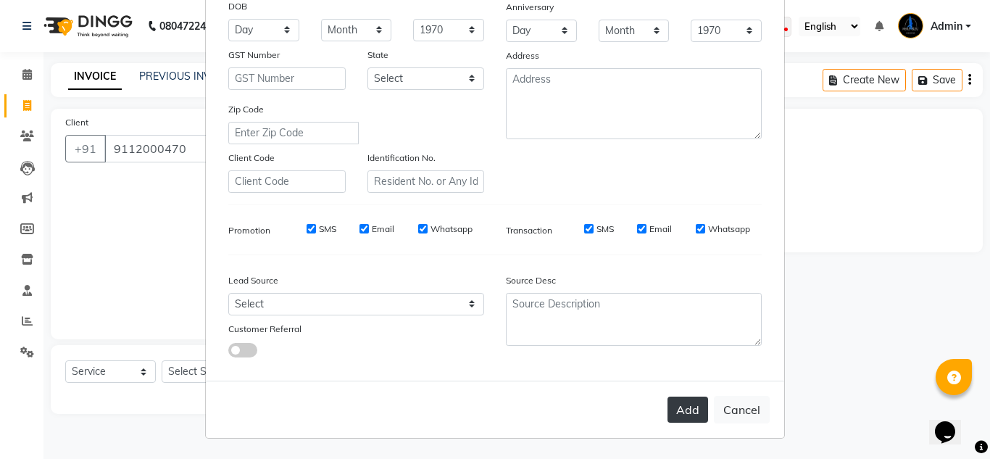
click at [694, 411] on button "Add" at bounding box center [688, 410] width 41 height 26
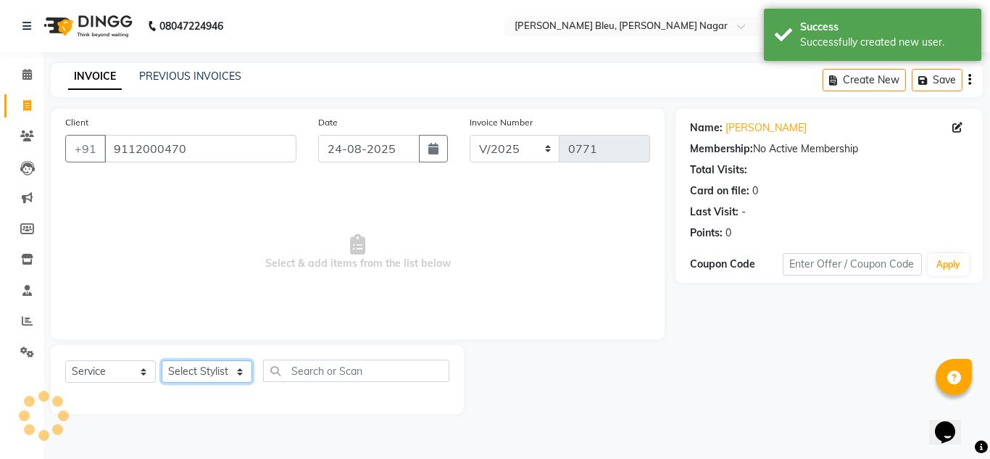
click at [241, 373] on select "Select Stylist [PERSON_NAME] Akash shreewas [PERSON_NAME] [PERSON_NAME] [PERSON…" at bounding box center [207, 371] width 91 height 22
click at [162, 360] on select "Select Stylist [PERSON_NAME] Akash shreewas [PERSON_NAME] [PERSON_NAME] [PERSON…" at bounding box center [207, 371] width 91 height 22
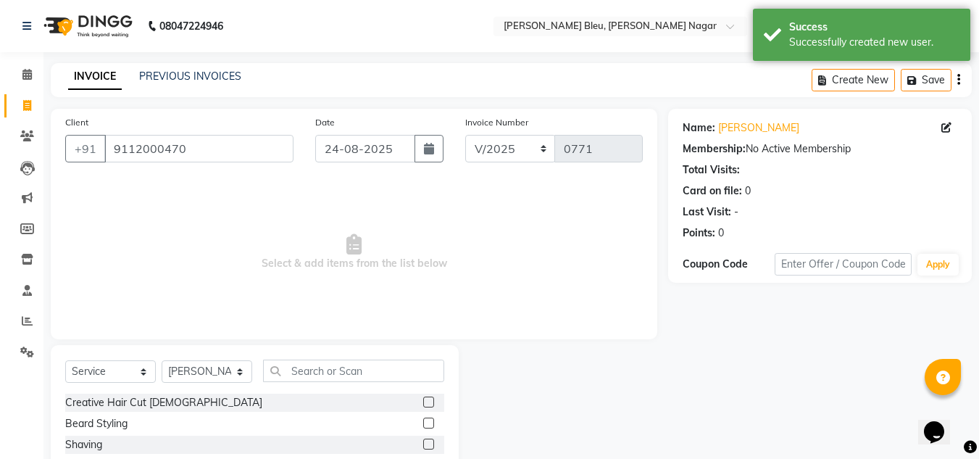
click at [423, 398] on label at bounding box center [428, 402] width 11 height 11
click at [423, 398] on input "checkbox" at bounding box center [427, 402] width 9 height 9
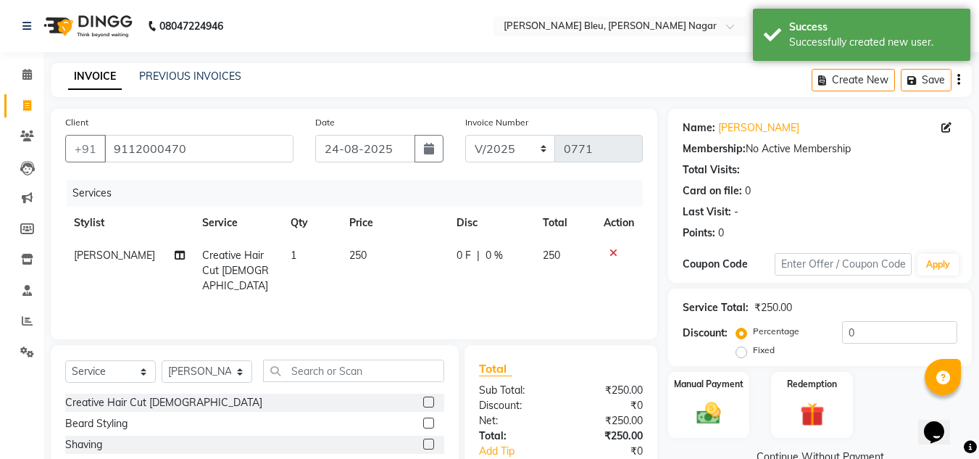
click at [423, 422] on label at bounding box center [428, 423] width 11 height 11
click at [423, 422] on input "checkbox" at bounding box center [427, 423] width 9 height 9
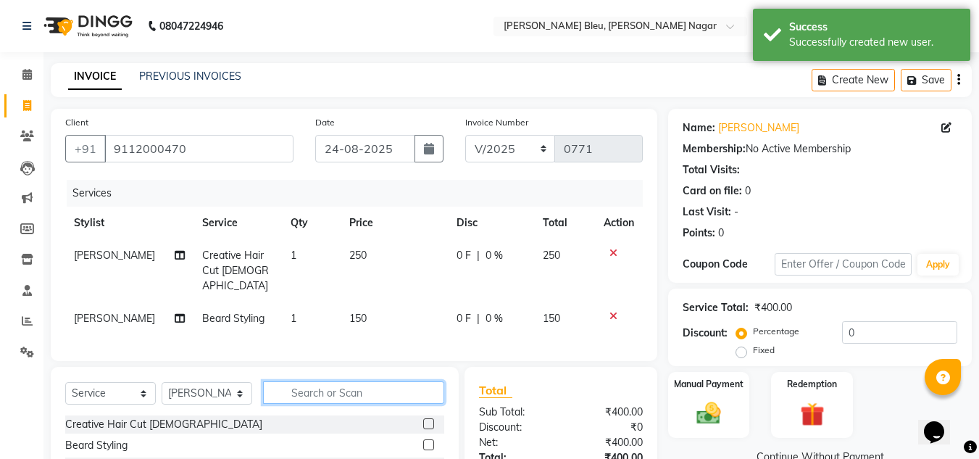
click at [378, 392] on input "text" at bounding box center [353, 392] width 181 height 22
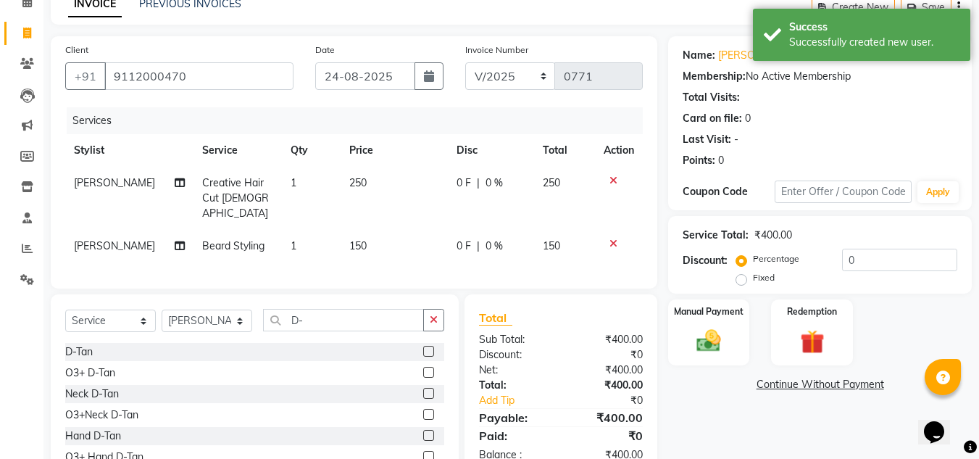
click at [429, 346] on label at bounding box center [428, 351] width 11 height 11
click at [429, 347] on input "checkbox" at bounding box center [427, 351] width 9 height 9
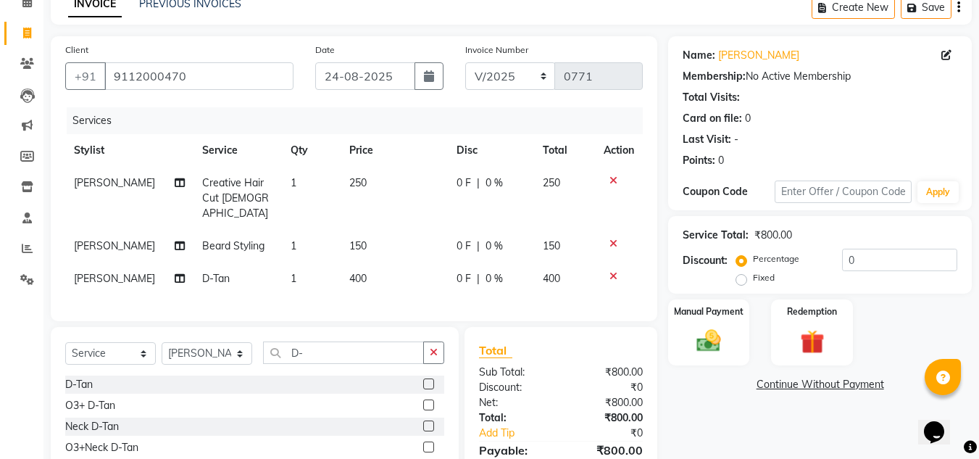
scroll to position [145, 0]
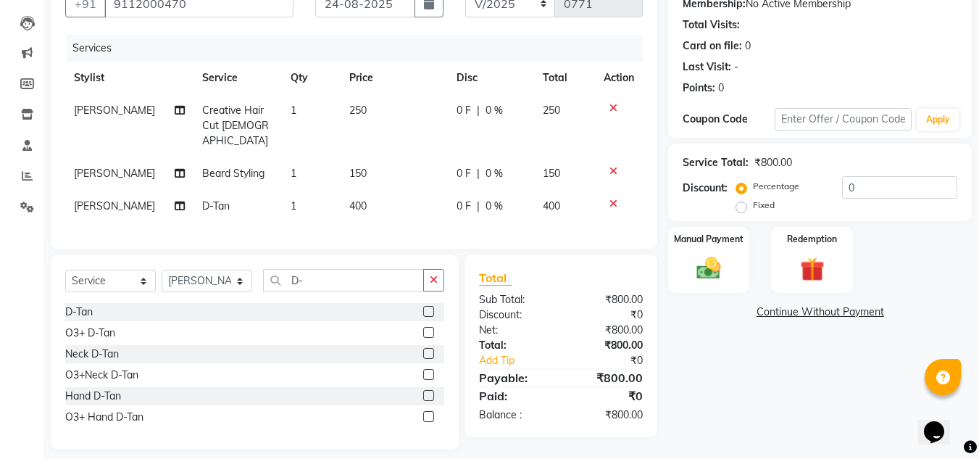
click at [489, 111] on span "0 %" at bounding box center [494, 110] width 17 height 15
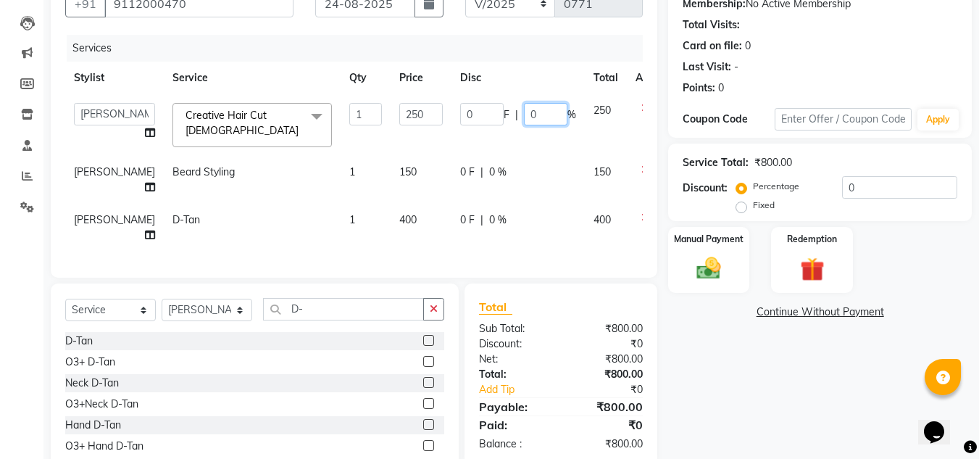
click at [524, 116] on input "0" at bounding box center [545, 114] width 43 height 22
click at [464, 165] on div "0 F | 0 %" at bounding box center [518, 172] width 116 height 15
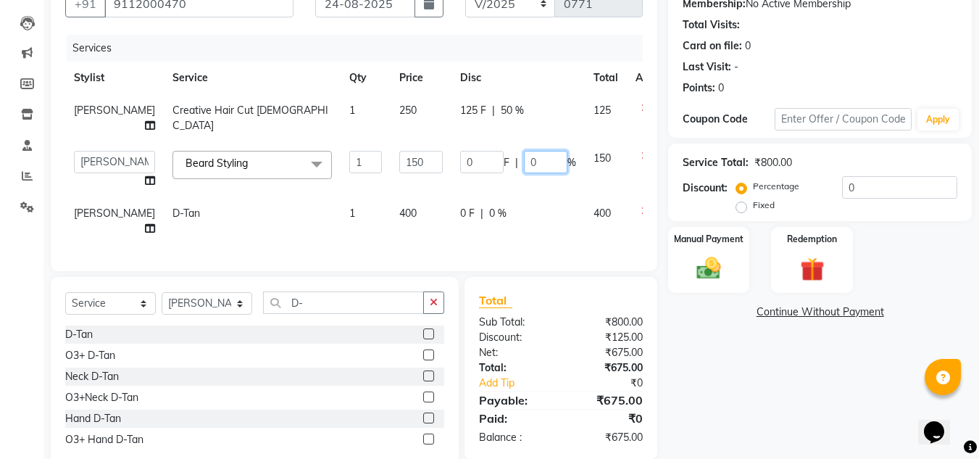
click at [524, 173] on input "0" at bounding box center [545, 162] width 43 height 22
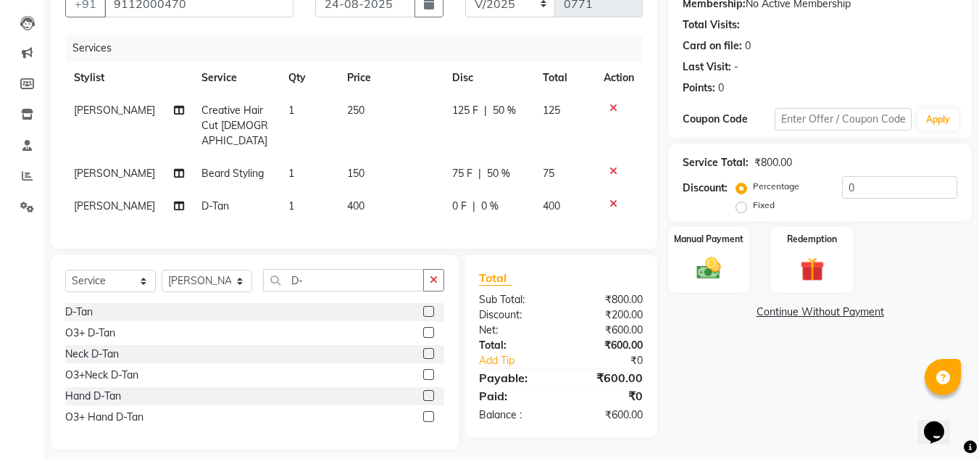
click at [468, 230] on div "Client [PHONE_NUMBER] Date [DATE] Invoice Number V/2025 V/[PHONE_NUMBER] Servic…" at bounding box center [354, 106] width 607 height 285
click at [484, 199] on span "0 %" at bounding box center [489, 206] width 17 height 15
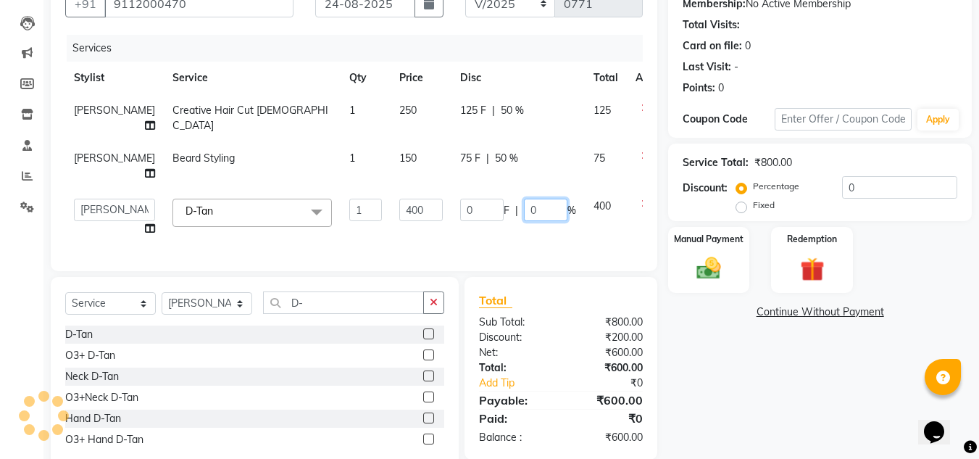
click at [524, 221] on input "0" at bounding box center [545, 210] width 43 height 22
click at [567, 375] on div "Total Sub Total: ₹800.00 Discount: ₹200.00 Net: ₹600.00 Total: ₹600.00 Add Tip …" at bounding box center [561, 368] width 164 height 154
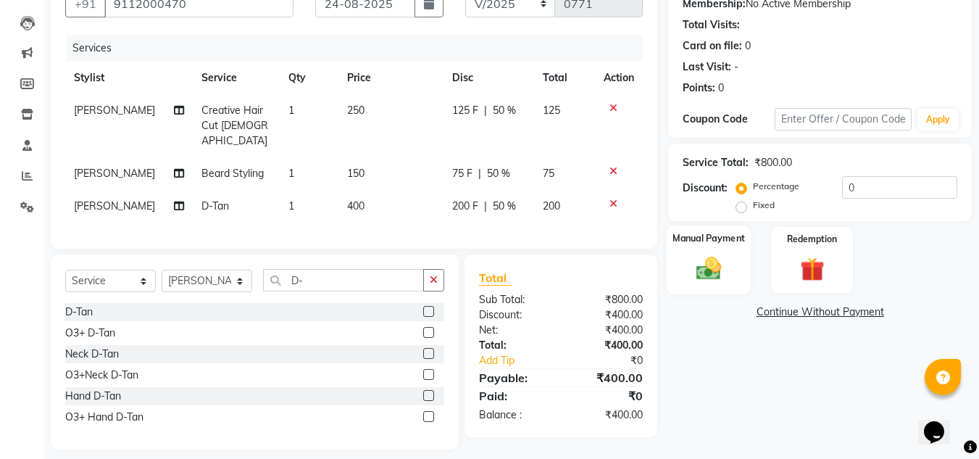
click at [703, 272] on img at bounding box center [709, 268] width 41 height 29
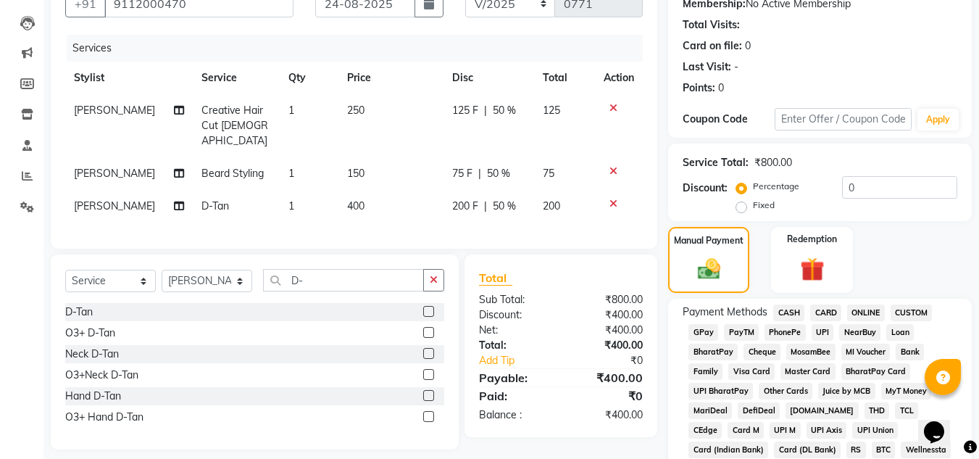
click at [789, 315] on span "CASH" at bounding box center [788, 312] width 31 height 17
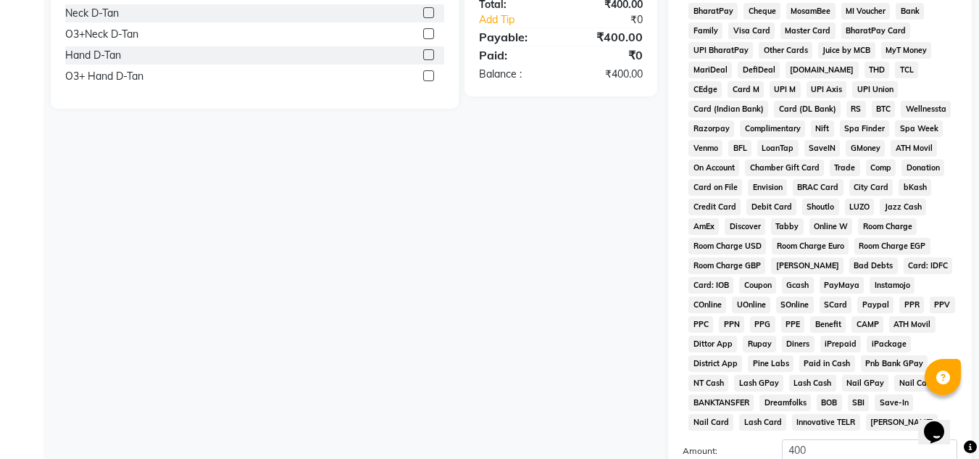
scroll to position [649, 0]
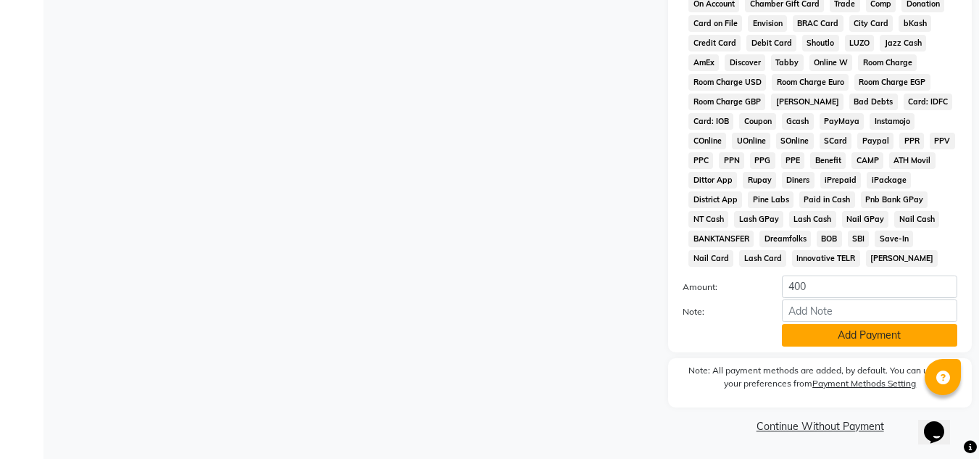
click at [792, 339] on button "Add Payment" at bounding box center [869, 335] width 175 height 22
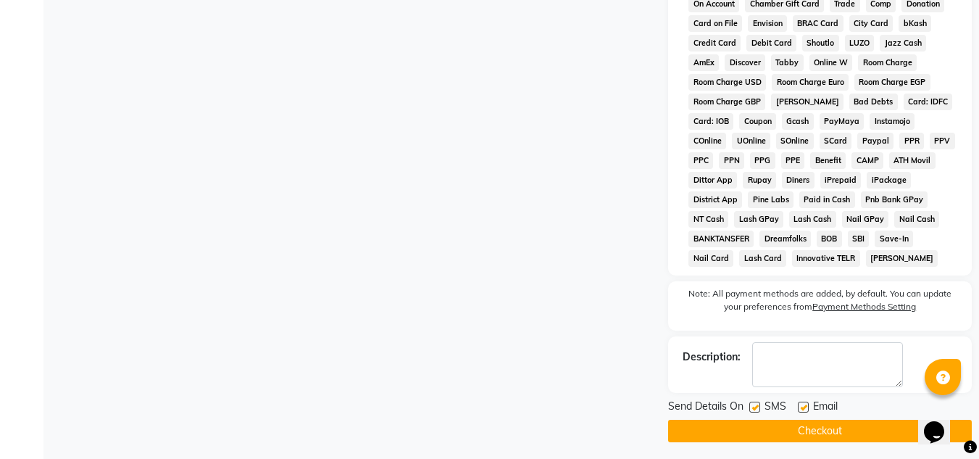
click at [794, 428] on button "Checkout" at bounding box center [820, 431] width 304 height 22
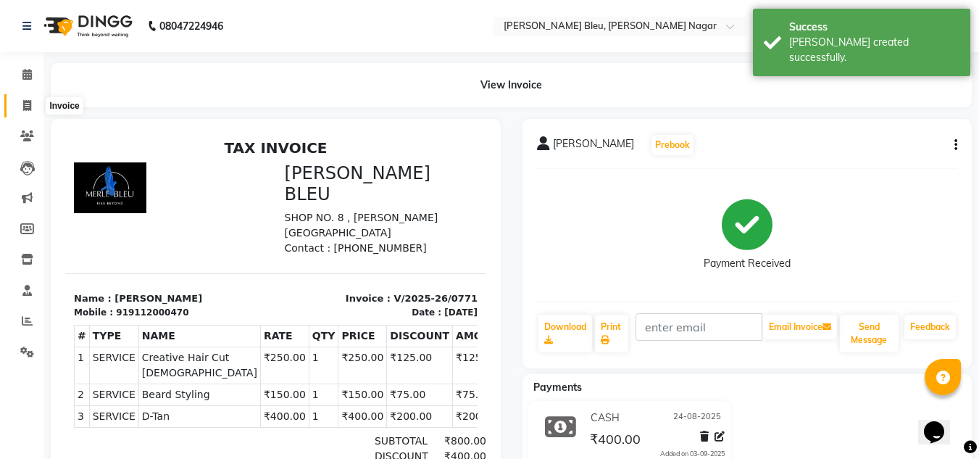
click at [28, 111] on span at bounding box center [26, 106] width 25 height 17
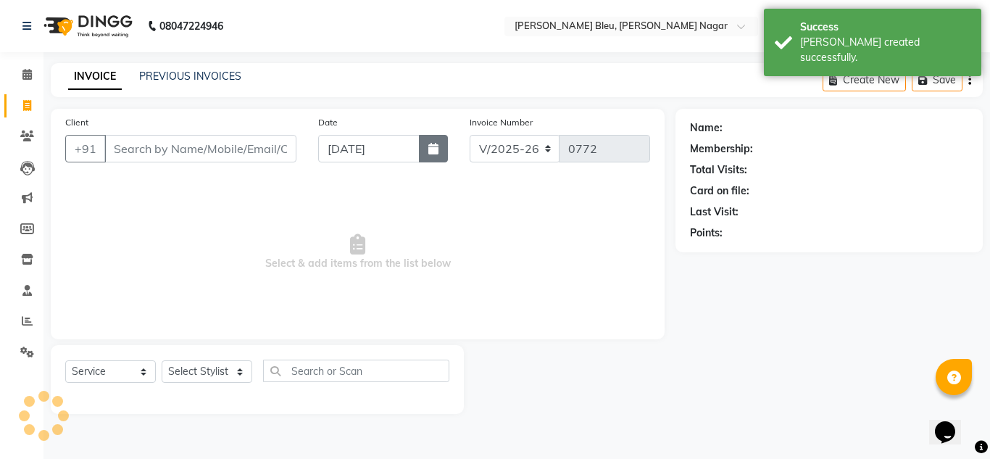
click at [437, 153] on icon "button" at bounding box center [433, 149] width 10 height 12
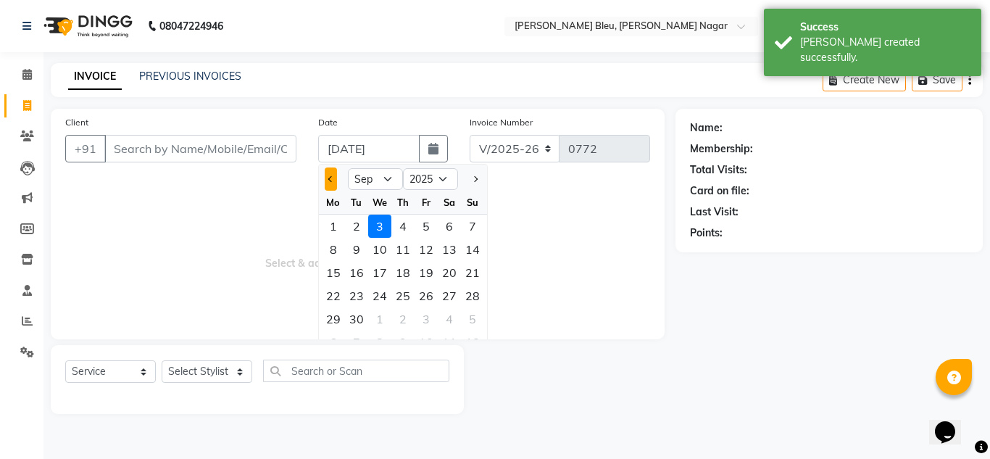
click at [330, 175] on button "Previous month" at bounding box center [331, 178] width 12 height 23
click at [477, 289] on div "24" at bounding box center [472, 295] width 23 height 23
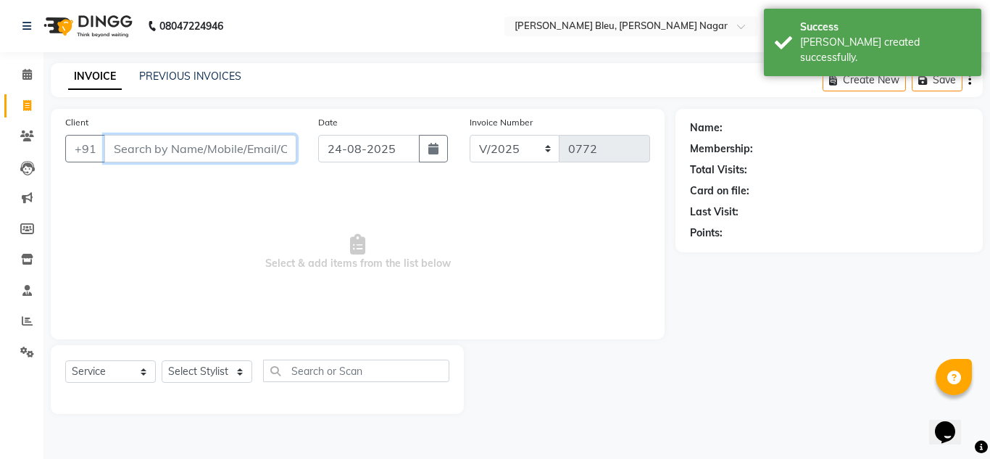
click at [227, 148] on input "Client" at bounding box center [200, 149] width 192 height 28
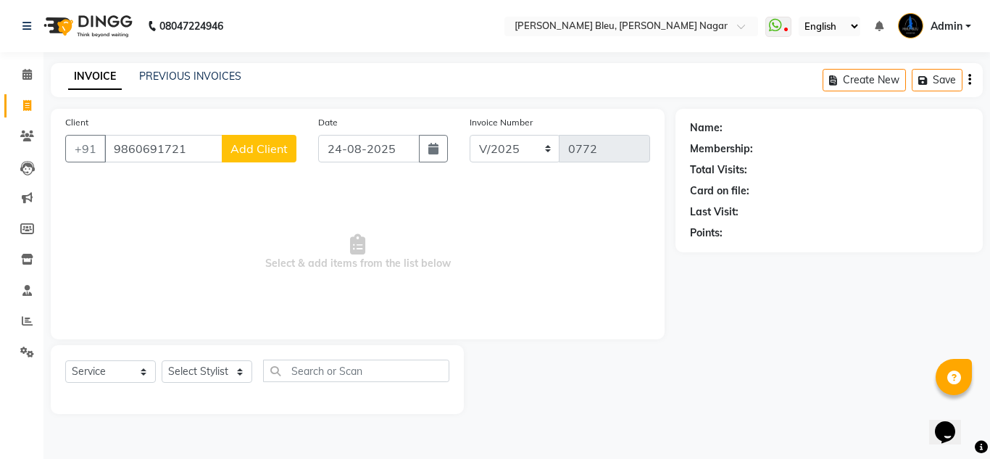
click at [249, 146] on span "Add Client" at bounding box center [259, 148] width 57 height 14
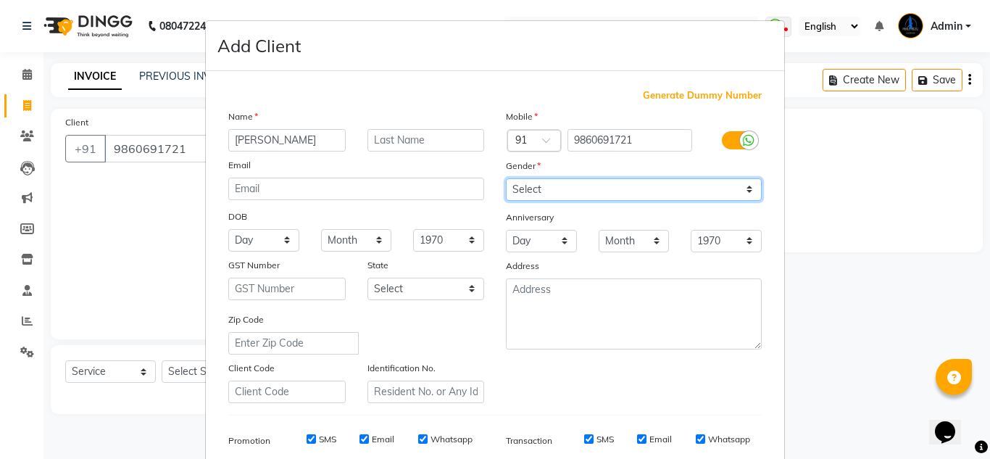
click at [585, 196] on select "Select [DEMOGRAPHIC_DATA] [DEMOGRAPHIC_DATA] Other Prefer Not To Say" at bounding box center [634, 189] width 256 height 22
click at [506, 178] on select "Select [DEMOGRAPHIC_DATA] [DEMOGRAPHIC_DATA] Other Prefer Not To Say" at bounding box center [634, 189] width 256 height 22
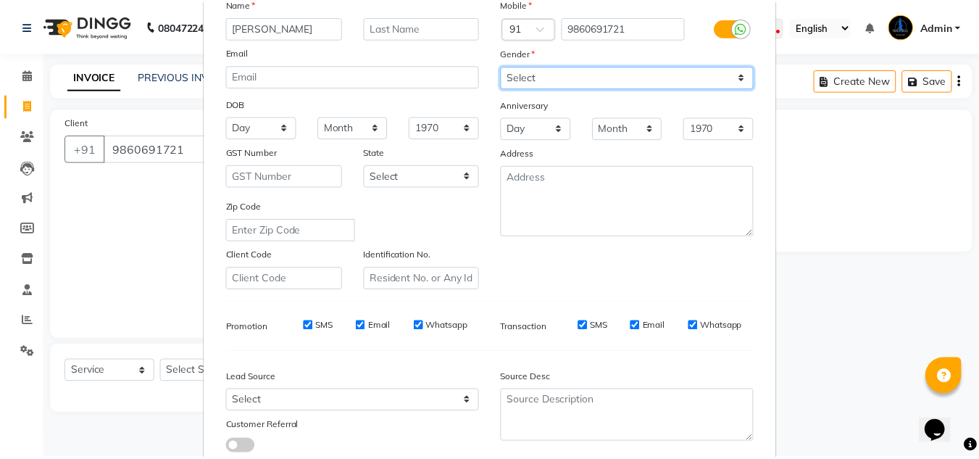
scroll to position [210, 0]
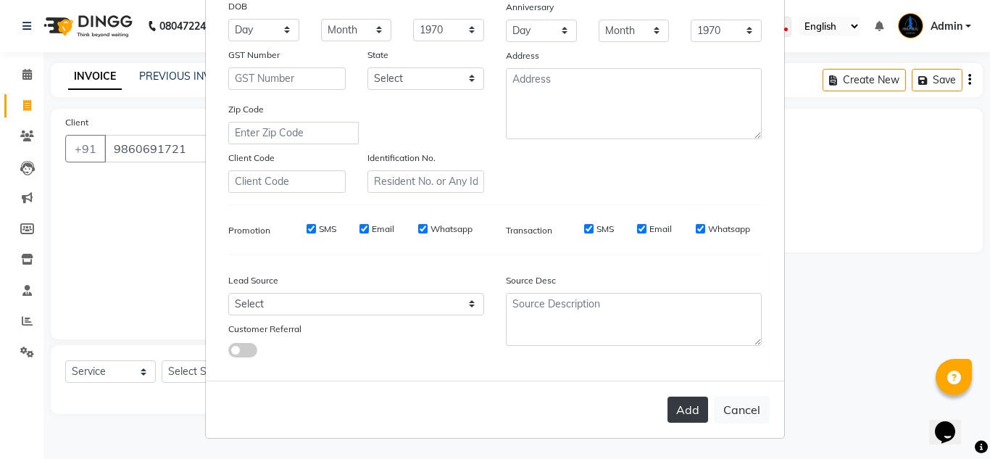
click at [678, 420] on button "Add" at bounding box center [688, 410] width 41 height 26
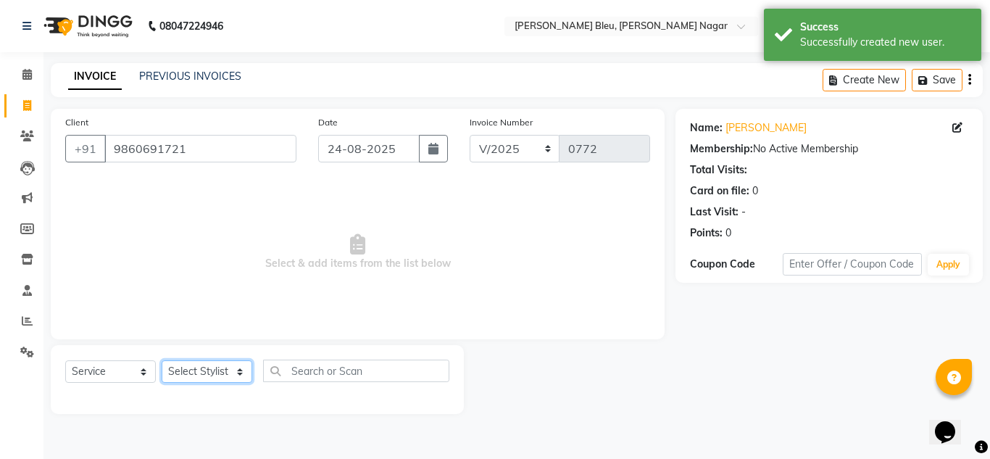
click at [238, 373] on select "Select Stylist [PERSON_NAME] Akash shreewas [PERSON_NAME] [PERSON_NAME] [PERSON…" at bounding box center [207, 371] width 91 height 22
click at [162, 360] on select "Select Stylist [PERSON_NAME] Akash shreewas [PERSON_NAME] [PERSON_NAME] [PERSON…" at bounding box center [207, 371] width 91 height 22
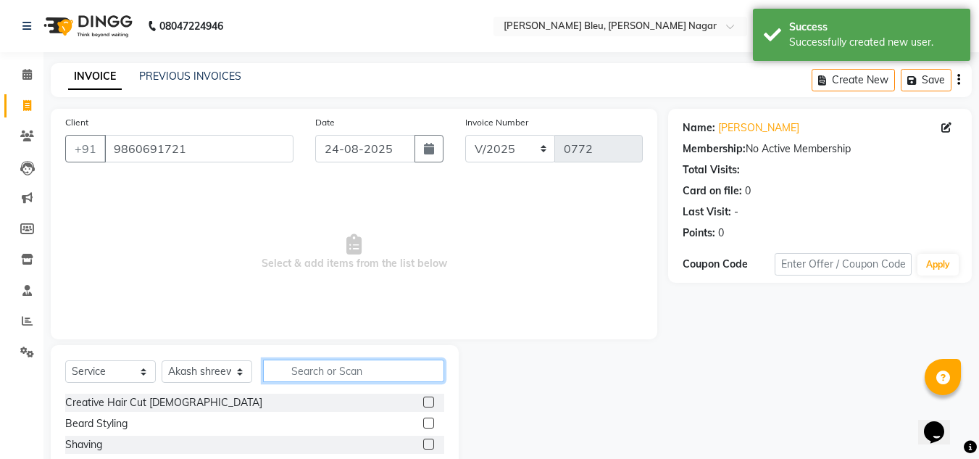
click at [296, 367] on input "text" at bounding box center [353, 371] width 181 height 22
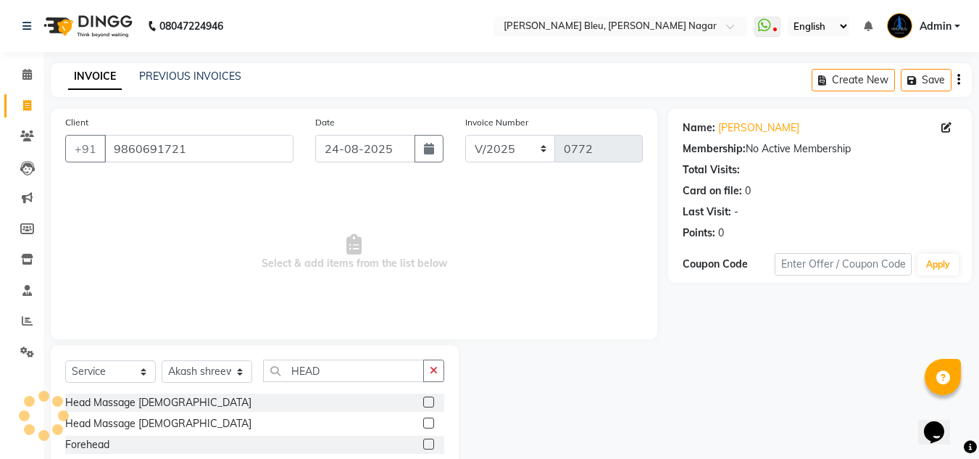
click at [424, 422] on label at bounding box center [428, 423] width 11 height 11
click at [424, 422] on input "checkbox" at bounding box center [427, 423] width 9 height 9
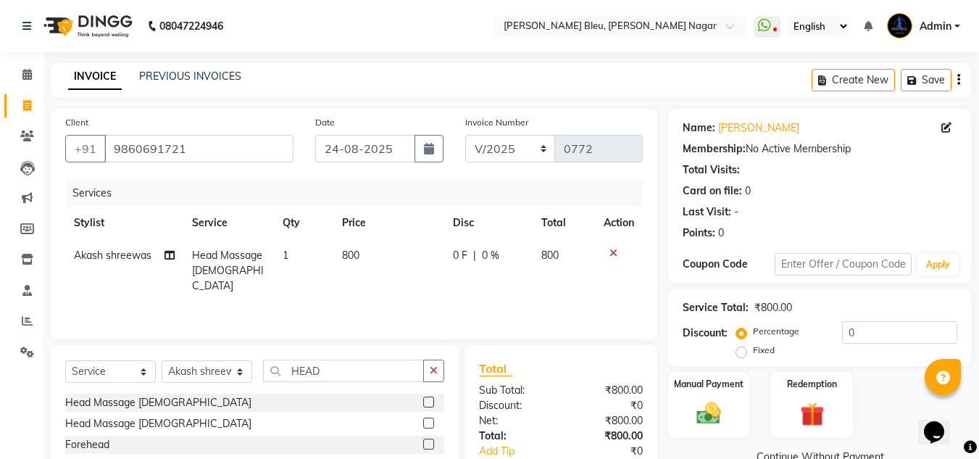
click at [558, 253] on span "800" at bounding box center [549, 255] width 17 height 13
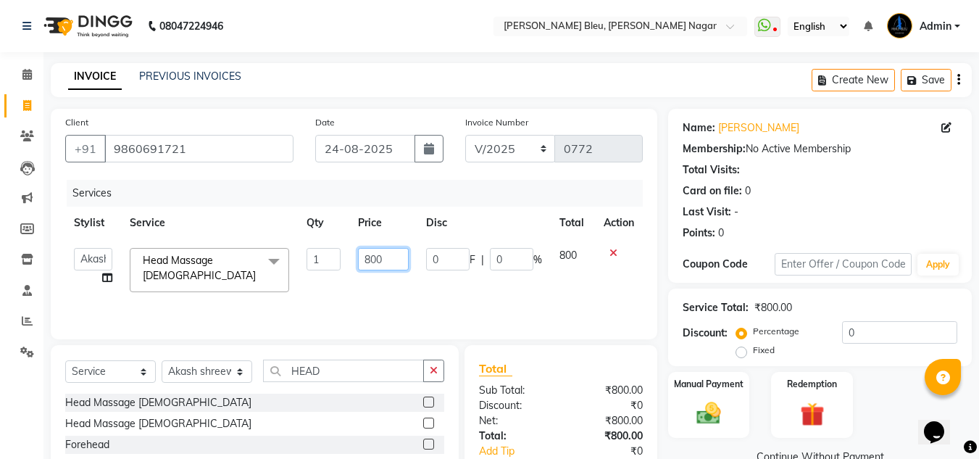
click at [391, 263] on input "800" at bounding box center [383, 259] width 50 height 22
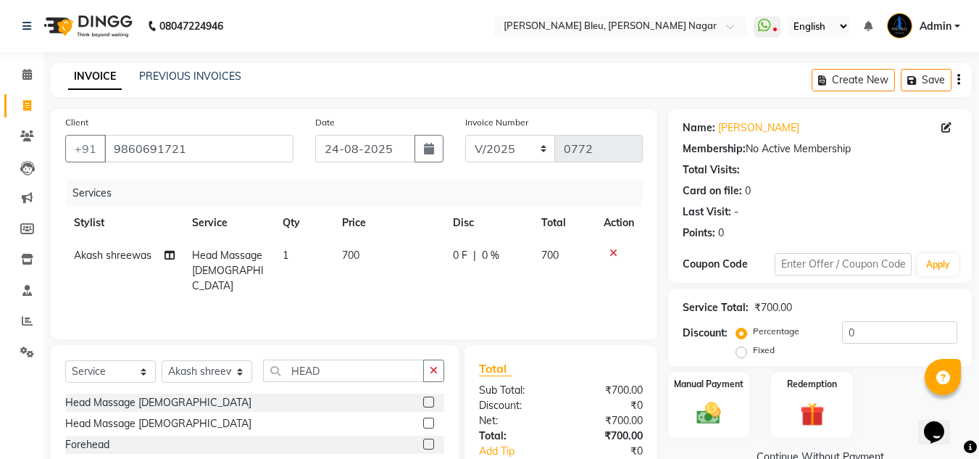
click at [552, 391] on div "Sub Total:" at bounding box center [514, 390] width 93 height 15
click at [709, 412] on img at bounding box center [709, 413] width 41 height 29
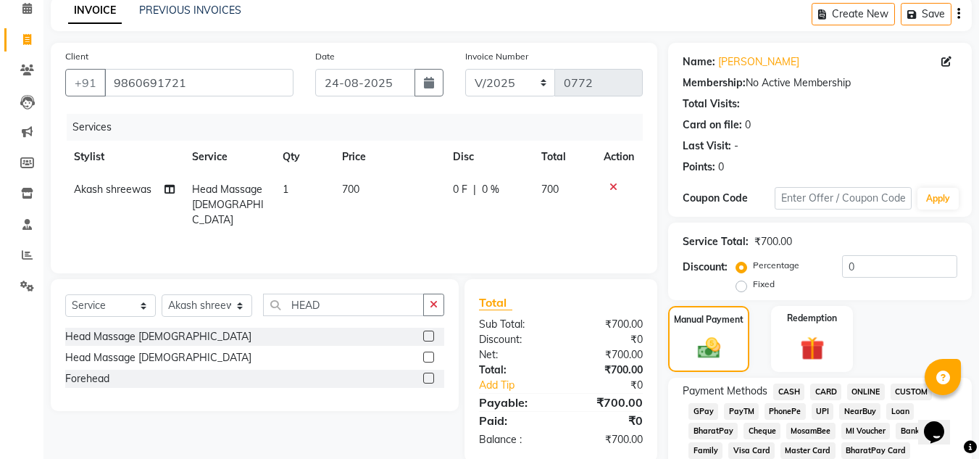
scroll to position [145, 0]
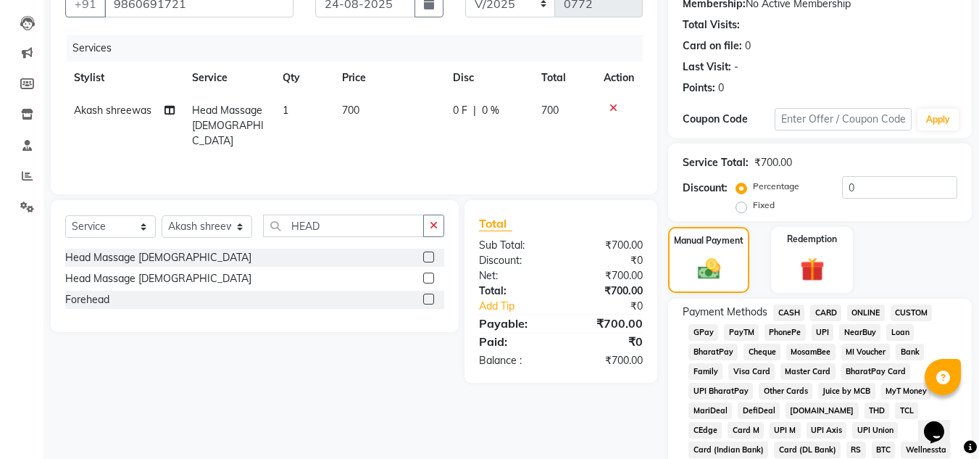
click at [881, 311] on span "ONLINE" at bounding box center [866, 312] width 38 height 17
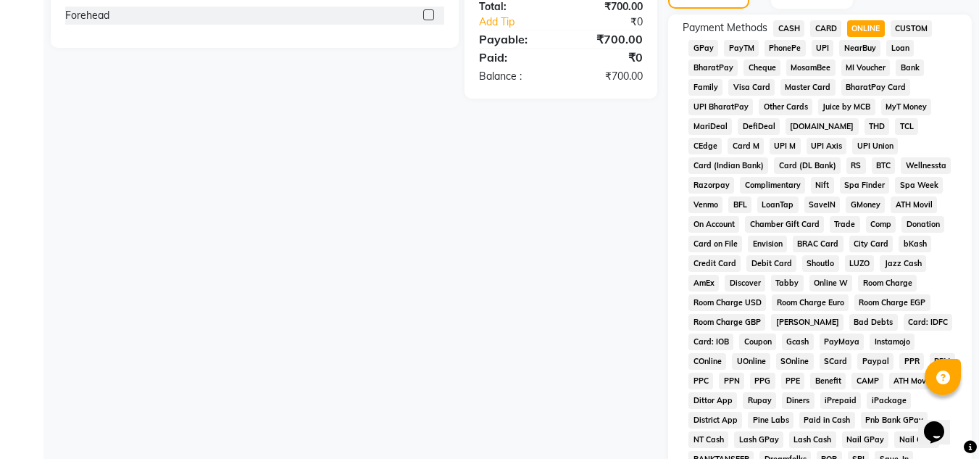
scroll to position [649, 0]
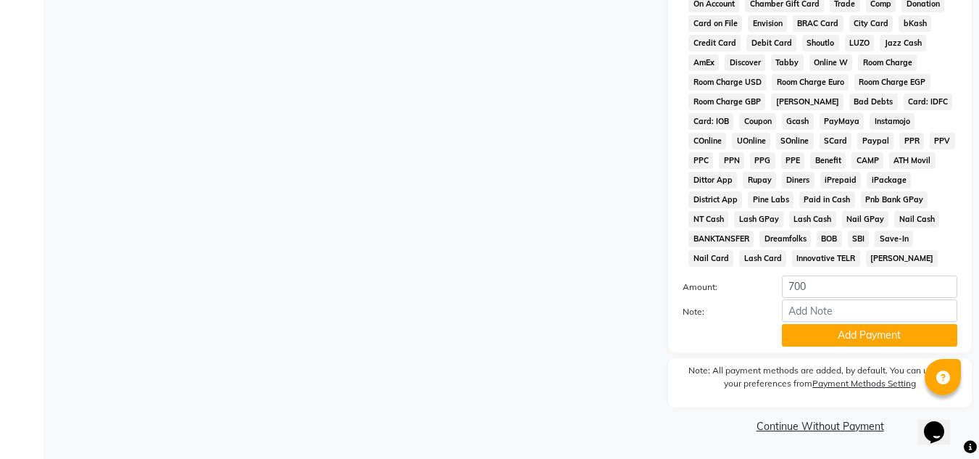
click at [858, 327] on button "Add Payment" at bounding box center [869, 335] width 175 height 22
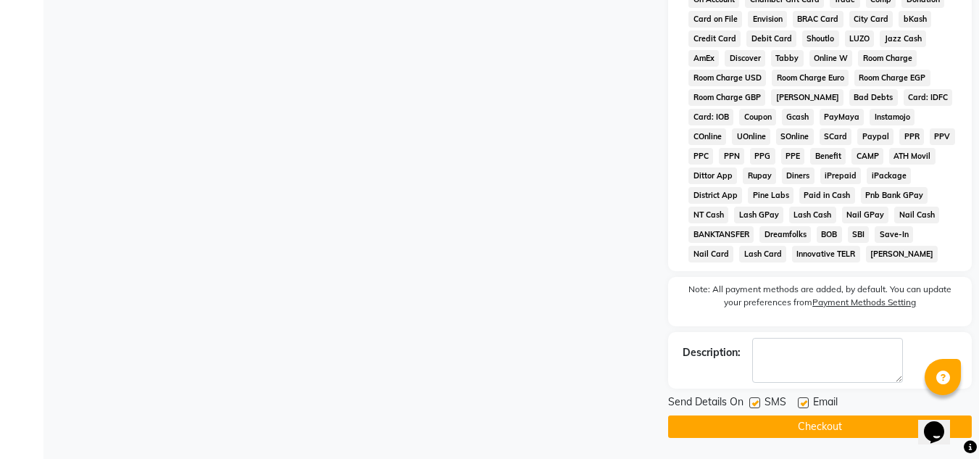
scroll to position [655, 0]
click at [845, 420] on button "Checkout" at bounding box center [820, 426] width 304 height 22
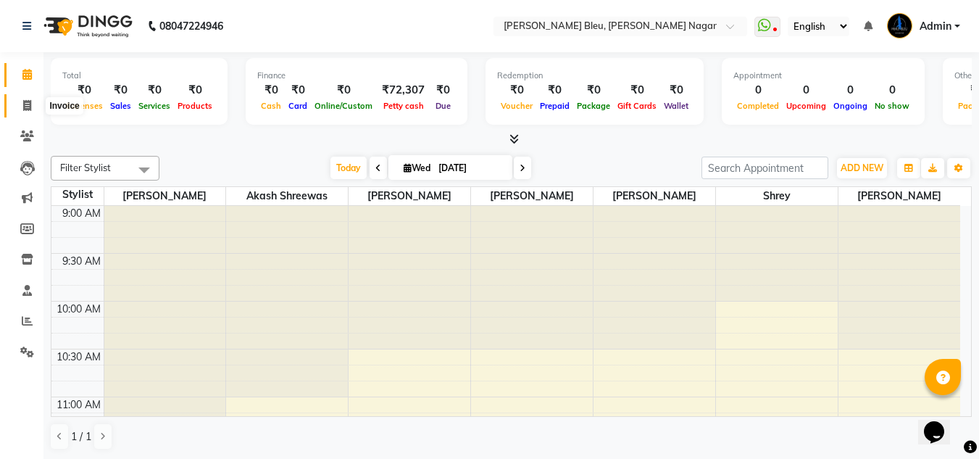
click at [31, 105] on icon at bounding box center [27, 105] width 8 height 11
select select "service"
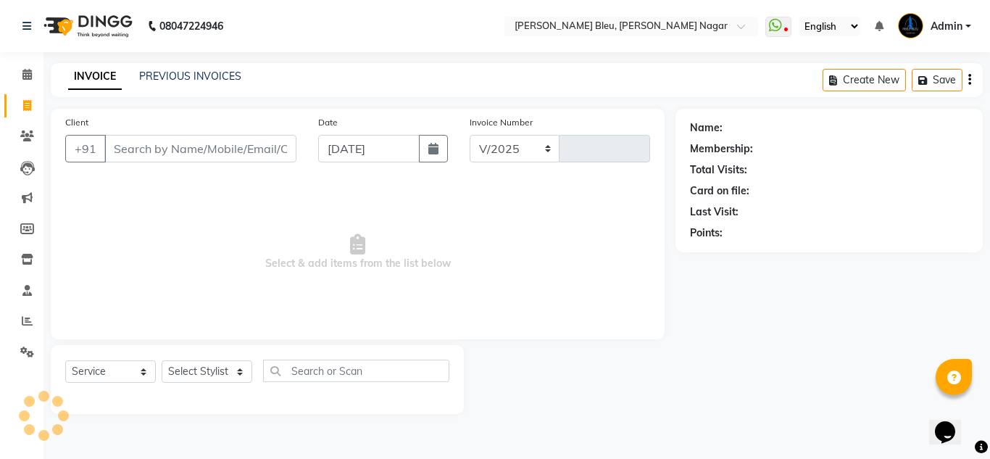
select select "7629"
type input "0773"
click at [245, 155] on input "Client" at bounding box center [200, 149] width 192 height 28
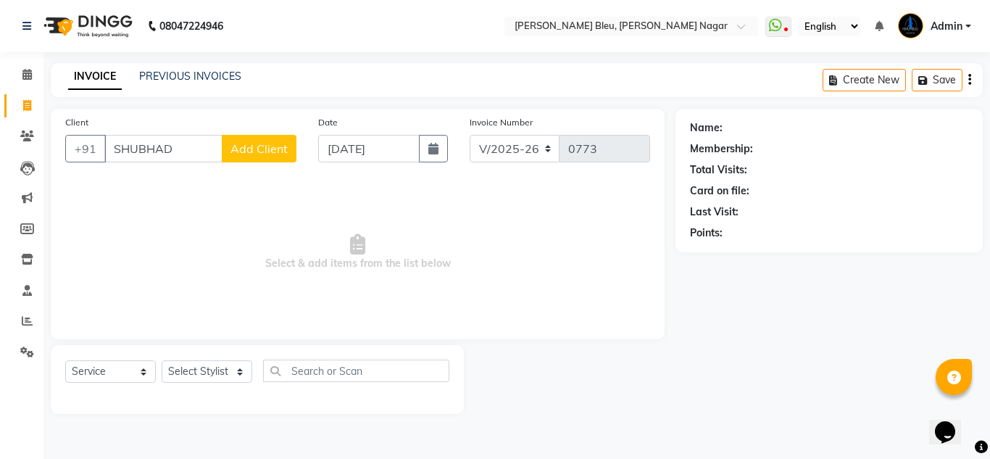
type input "SHUBHADA"
click at [194, 146] on input "SHUBHADA" at bounding box center [163, 149] width 118 height 28
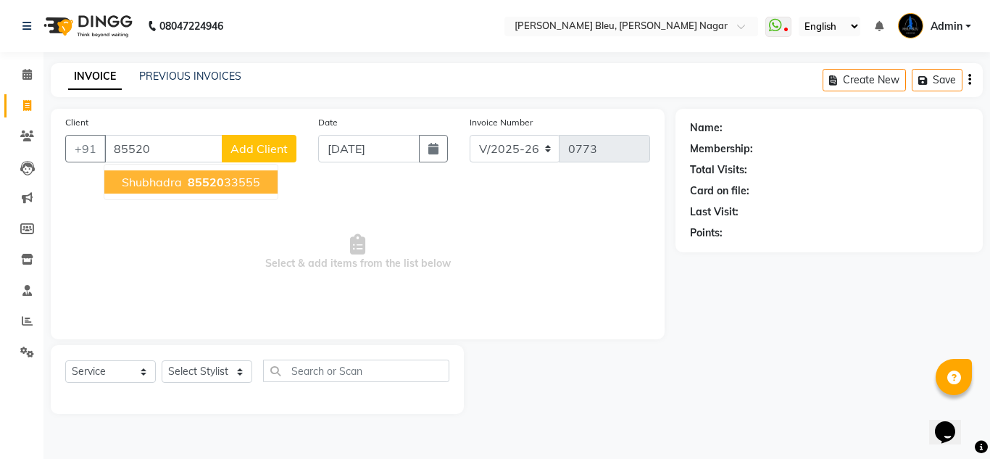
click at [188, 188] on span "85520" at bounding box center [206, 182] width 36 height 14
type input "8552033555"
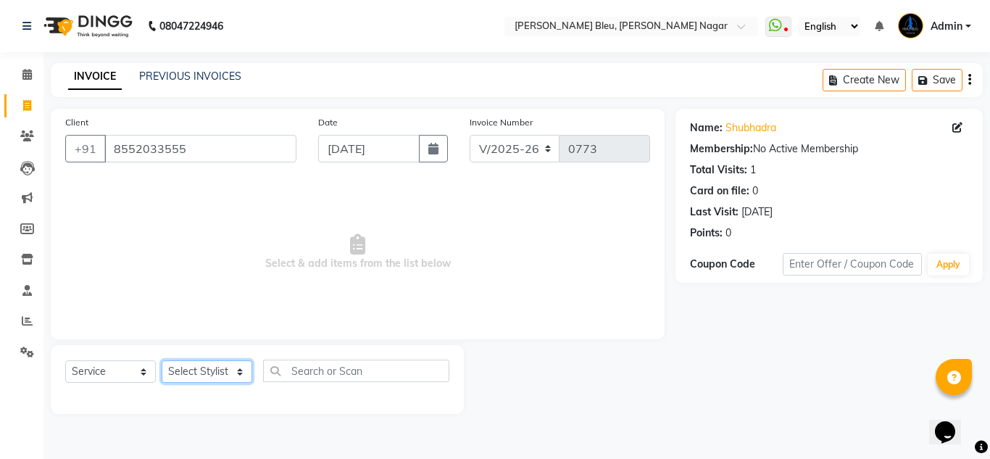
click at [237, 375] on select "Select Stylist [PERSON_NAME] Akash shreewas [PERSON_NAME] [PERSON_NAME] [PERSON…" at bounding box center [207, 371] width 91 height 22
select select "67934"
click at [162, 360] on select "Select Stylist [PERSON_NAME] Akash shreewas [PERSON_NAME] [PERSON_NAME] [PERSON…" at bounding box center [207, 371] width 91 height 22
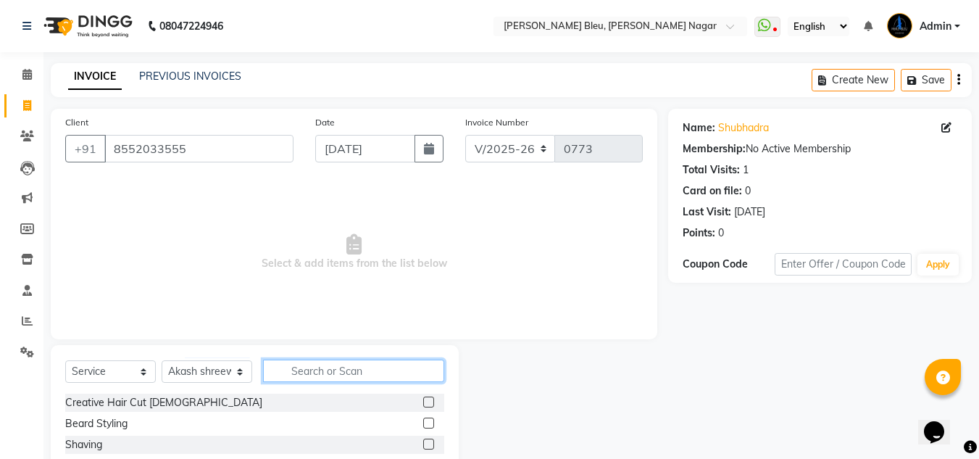
click at [341, 370] on input "text" at bounding box center [353, 371] width 181 height 22
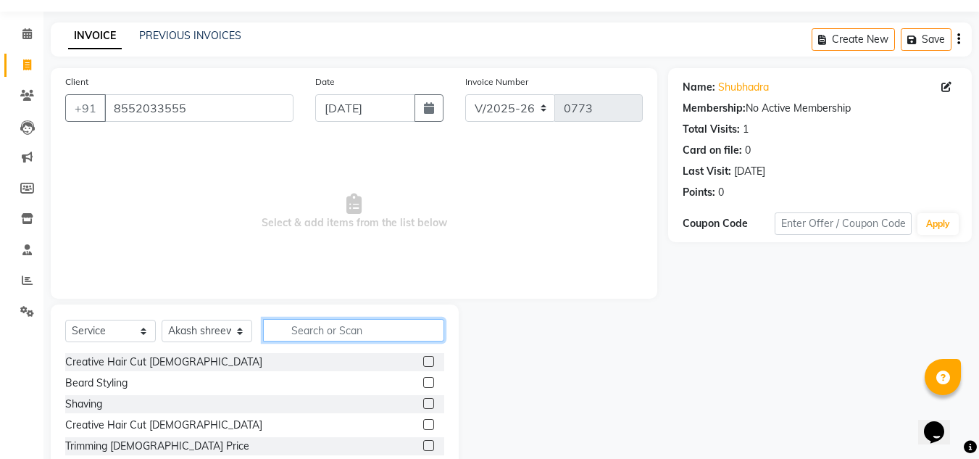
scroll to position [72, 0]
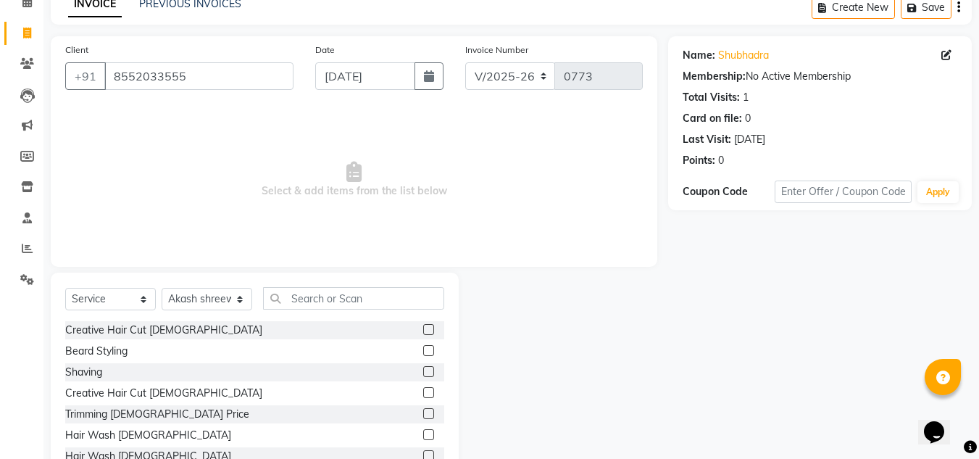
click at [423, 393] on label at bounding box center [428, 392] width 11 height 11
click at [423, 393] on input "checkbox" at bounding box center [427, 393] width 9 height 9
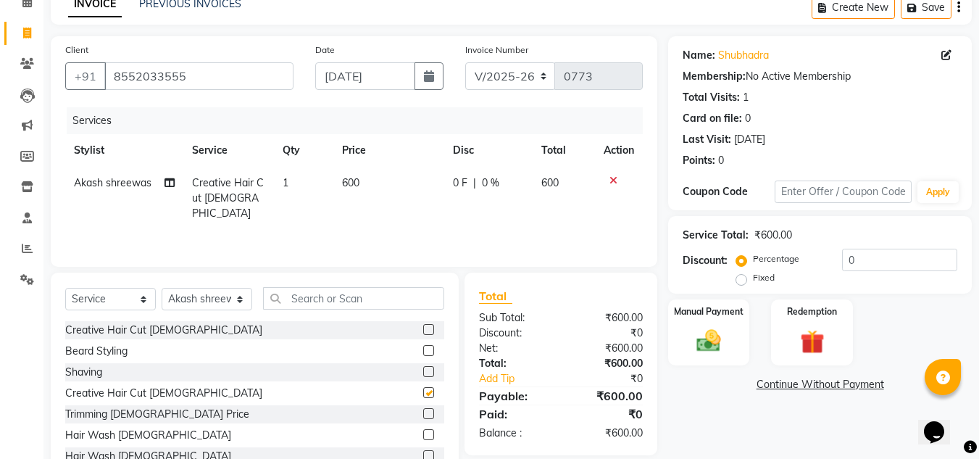
checkbox input "false"
click at [378, 182] on td "600" at bounding box center [388, 198] width 111 height 63
select select "67934"
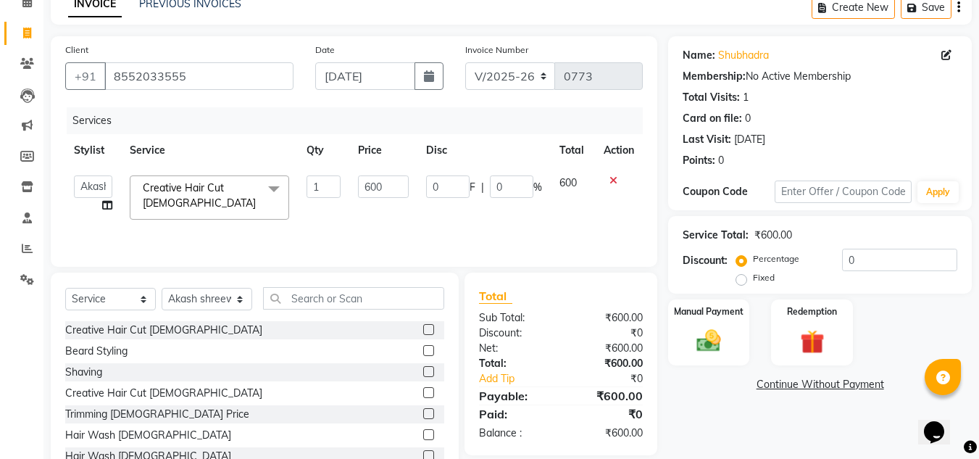
click at [378, 182] on input "600" at bounding box center [383, 186] width 50 height 22
type input "500"
click at [373, 303] on input "text" at bounding box center [353, 298] width 181 height 22
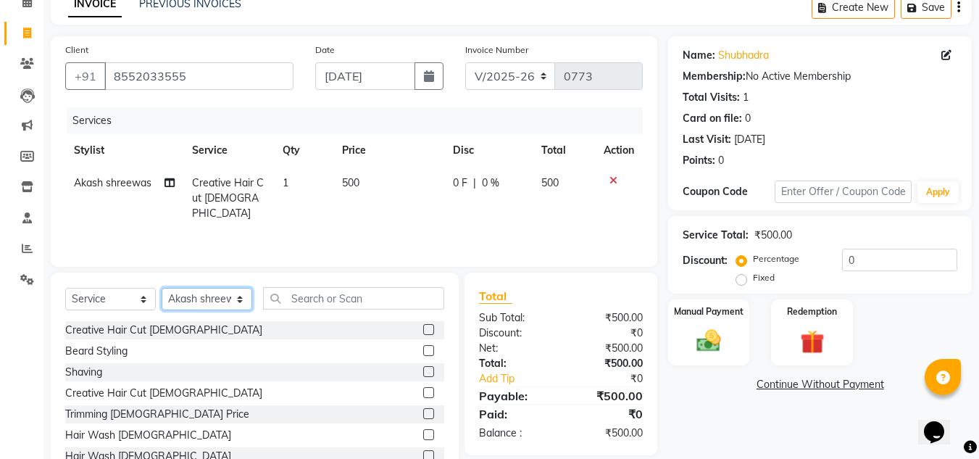
click at [227, 302] on select "Select Stylist [PERSON_NAME] Akash shreewas [PERSON_NAME] [PERSON_NAME] [PERSON…" at bounding box center [207, 299] width 91 height 22
select select "85188"
click at [162, 288] on select "Select Stylist [PERSON_NAME] Akash shreewas [PERSON_NAME] [PERSON_NAME] [PERSON…" at bounding box center [207, 299] width 91 height 22
click at [395, 293] on input "text" at bounding box center [353, 298] width 181 height 22
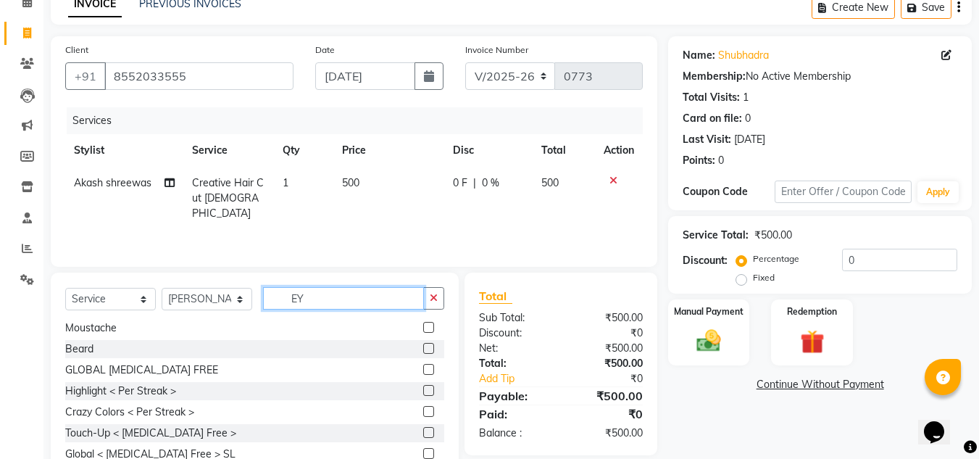
scroll to position [0, 0]
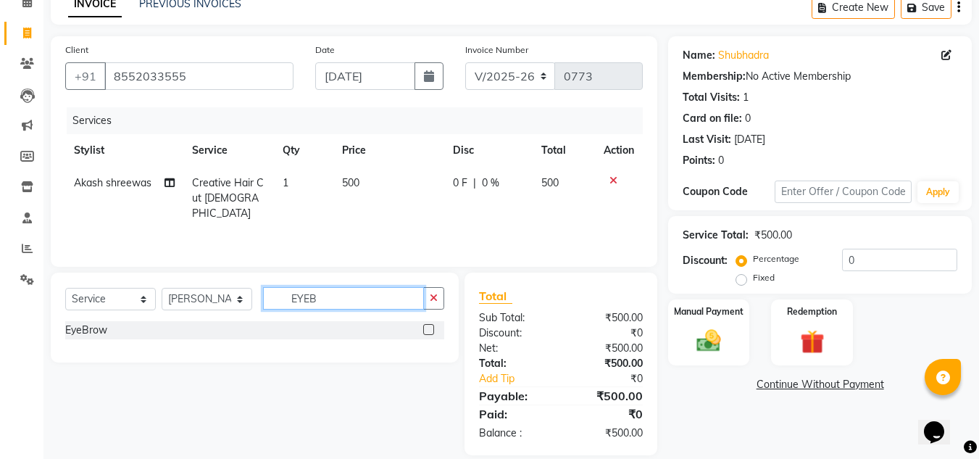
type input "EYEB"
click at [432, 331] on label at bounding box center [428, 329] width 11 height 11
click at [432, 331] on input "checkbox" at bounding box center [427, 329] width 9 height 9
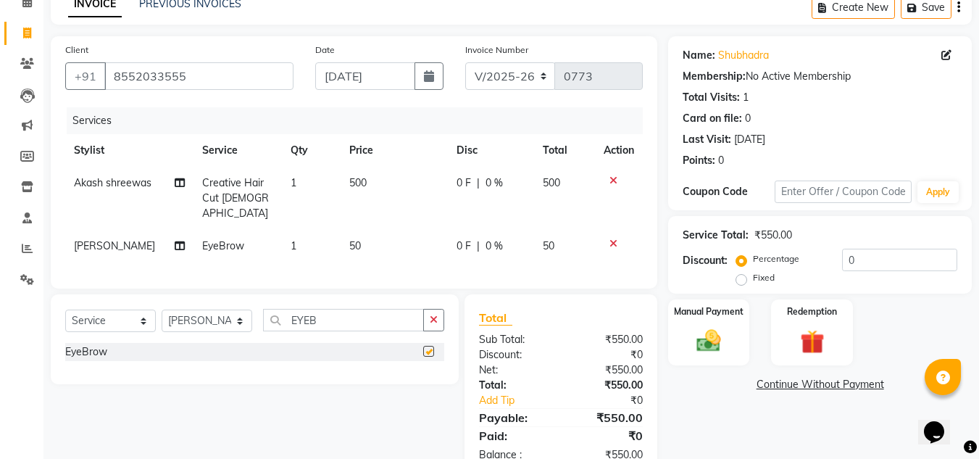
checkbox input "false"
click at [346, 331] on input "EYEB" at bounding box center [343, 320] width 161 height 22
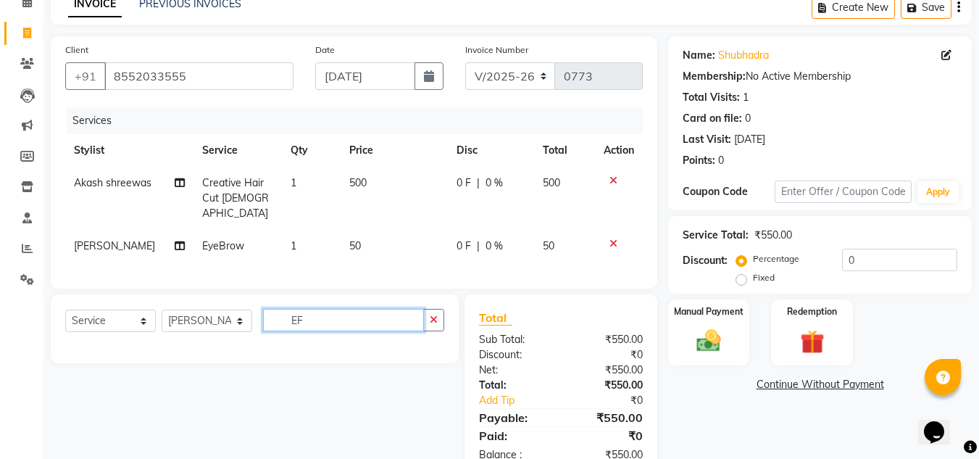
type input "E"
type input "FORE"
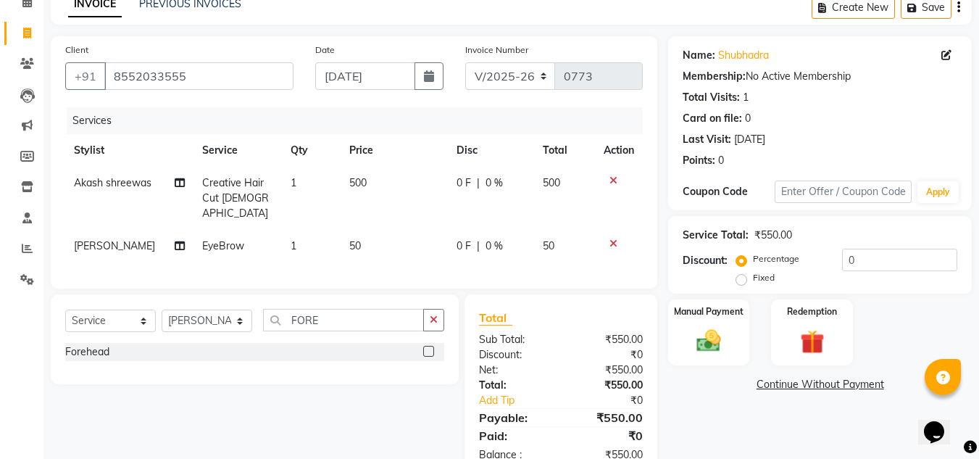
click at [424, 357] on label at bounding box center [428, 351] width 11 height 11
click at [424, 357] on input "checkbox" at bounding box center [427, 351] width 9 height 9
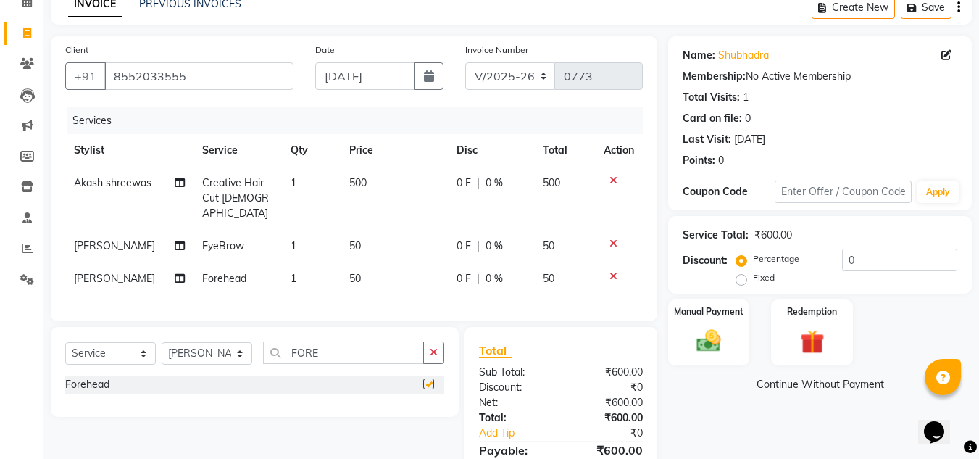
checkbox input "false"
click at [394, 364] on input "FORE" at bounding box center [343, 352] width 161 height 22
type input "UPPE"
click at [429, 410] on label at bounding box center [428, 404] width 11 height 11
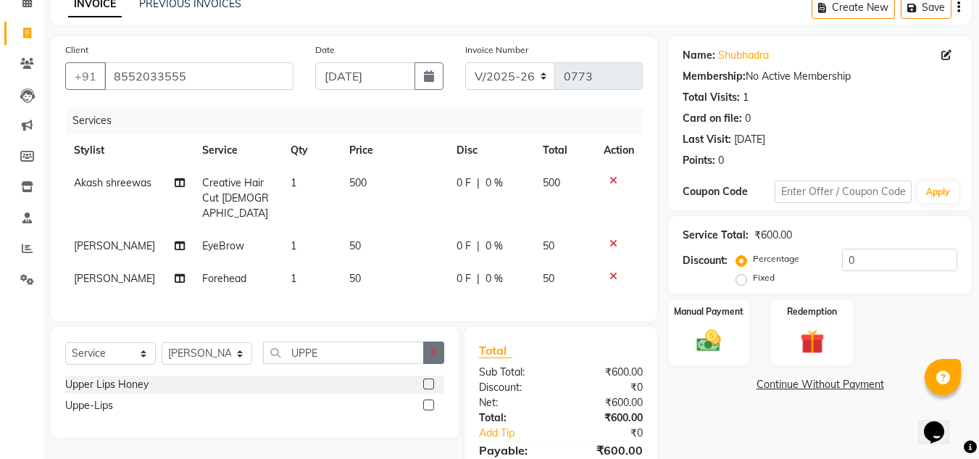
click at [429, 410] on input "checkbox" at bounding box center [427, 405] width 9 height 9
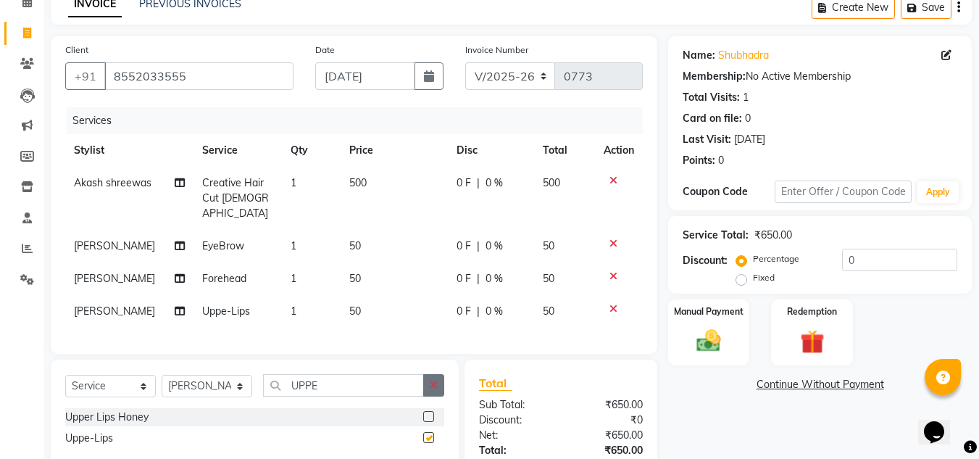
checkbox input "false"
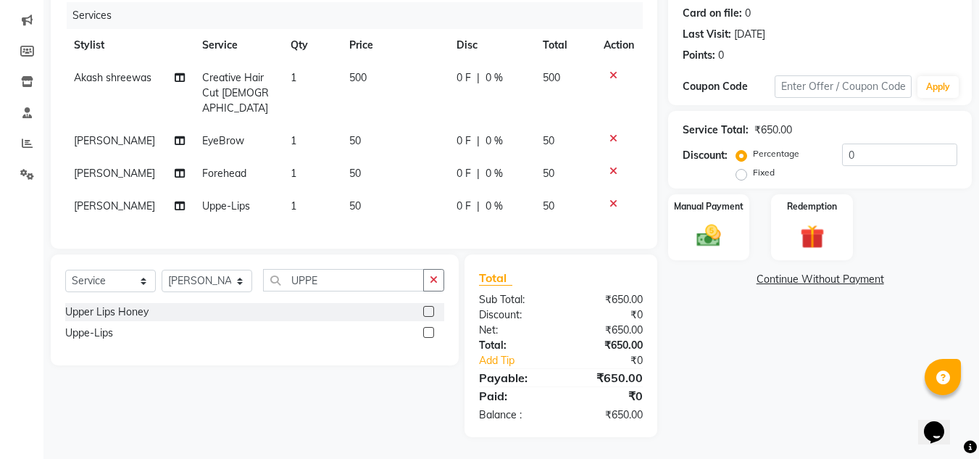
scroll to position [219, 0]
click at [689, 221] on img at bounding box center [709, 235] width 41 height 29
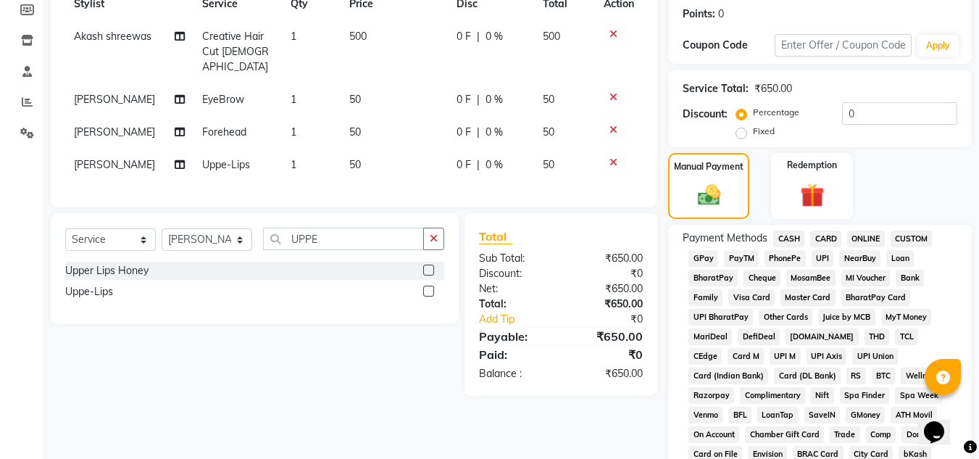
click at [856, 252] on span "NearBuy" at bounding box center [859, 258] width 41 height 17
click at [859, 243] on span "ONLINE" at bounding box center [866, 239] width 38 height 17
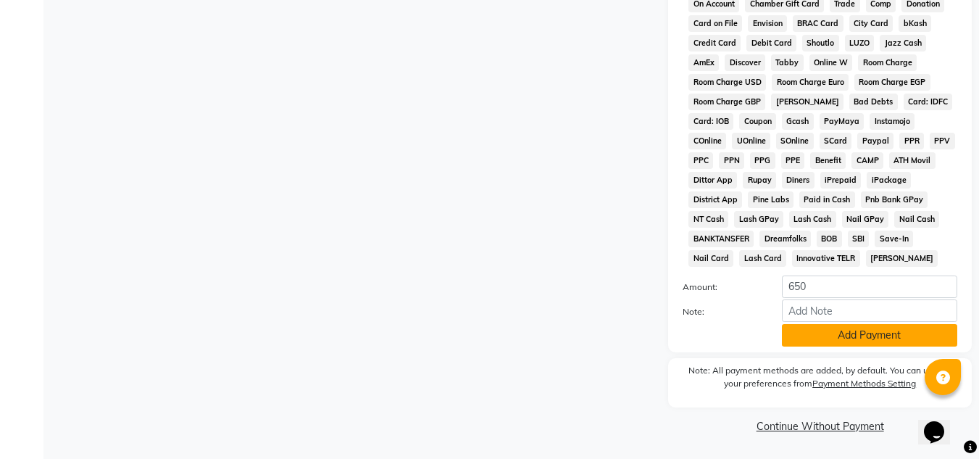
click at [858, 336] on button "Add Payment" at bounding box center [869, 335] width 175 height 22
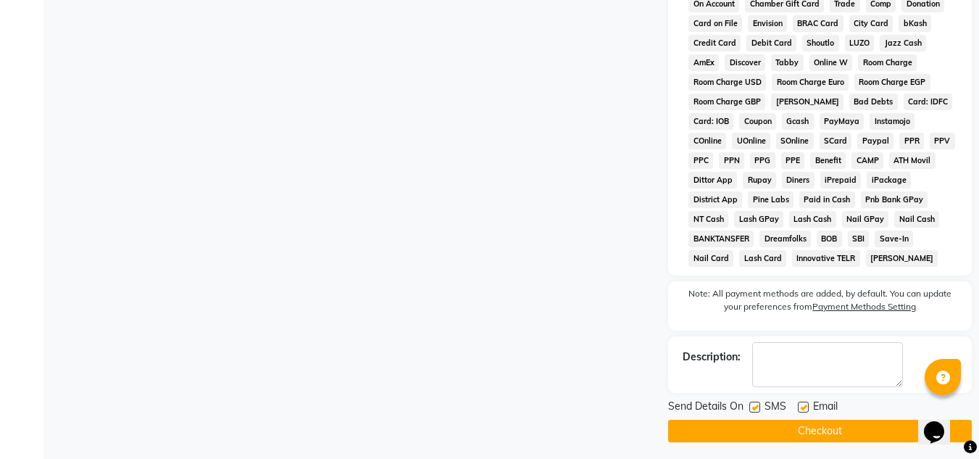
scroll to position [655, 0]
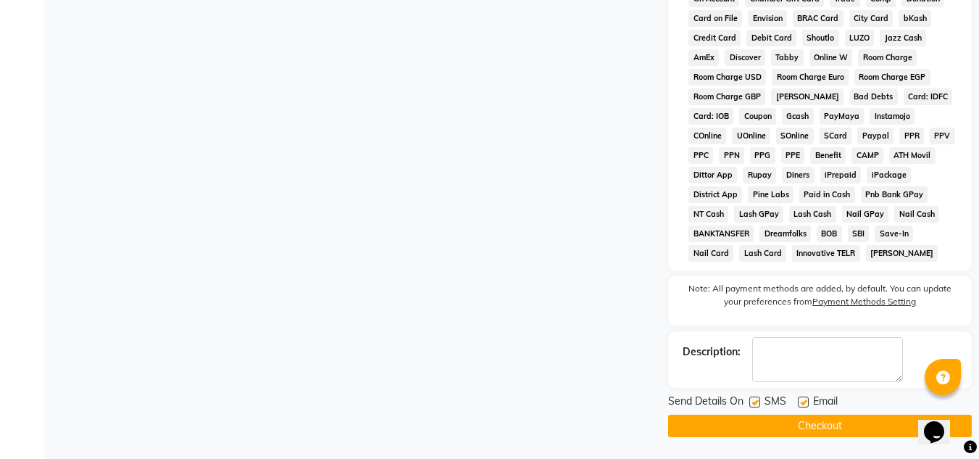
click at [858, 416] on button "Checkout" at bounding box center [820, 426] width 304 height 22
